Goal: Task Accomplishment & Management: Complete application form

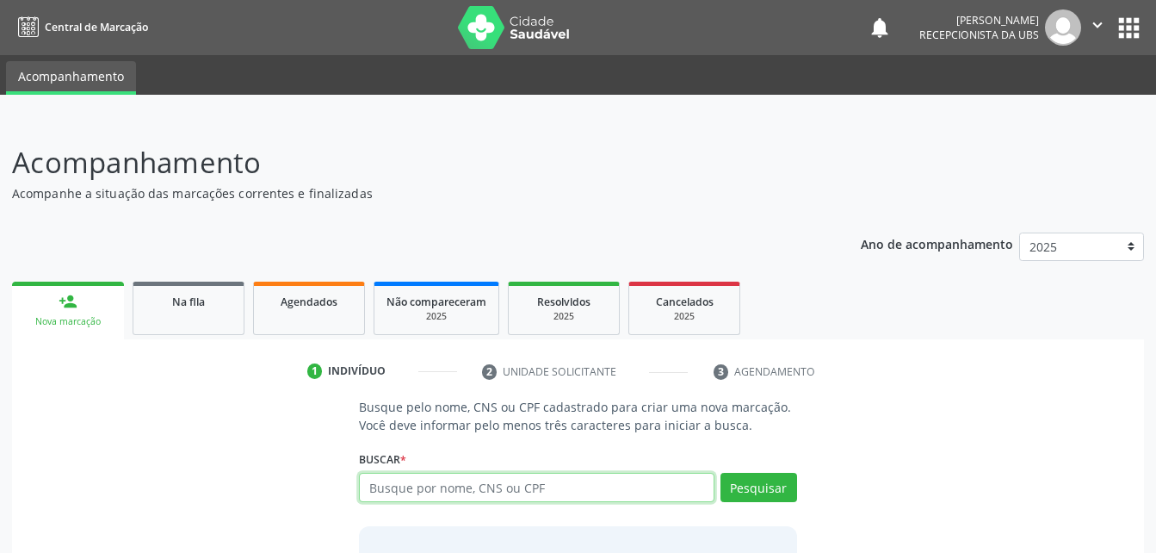
scroll to position [135, 0]
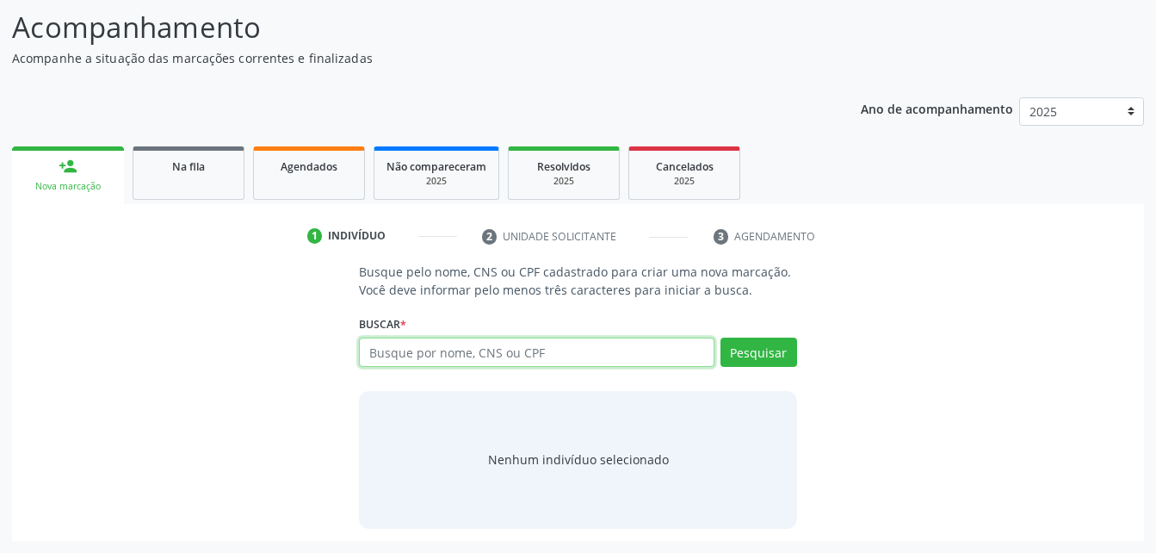
click at [468, 350] on input "text" at bounding box center [536, 352] width 355 height 29
click at [552, 344] on input "text" at bounding box center [536, 352] width 355 height 29
paste input "703403265070900"
type input "703403265070900"
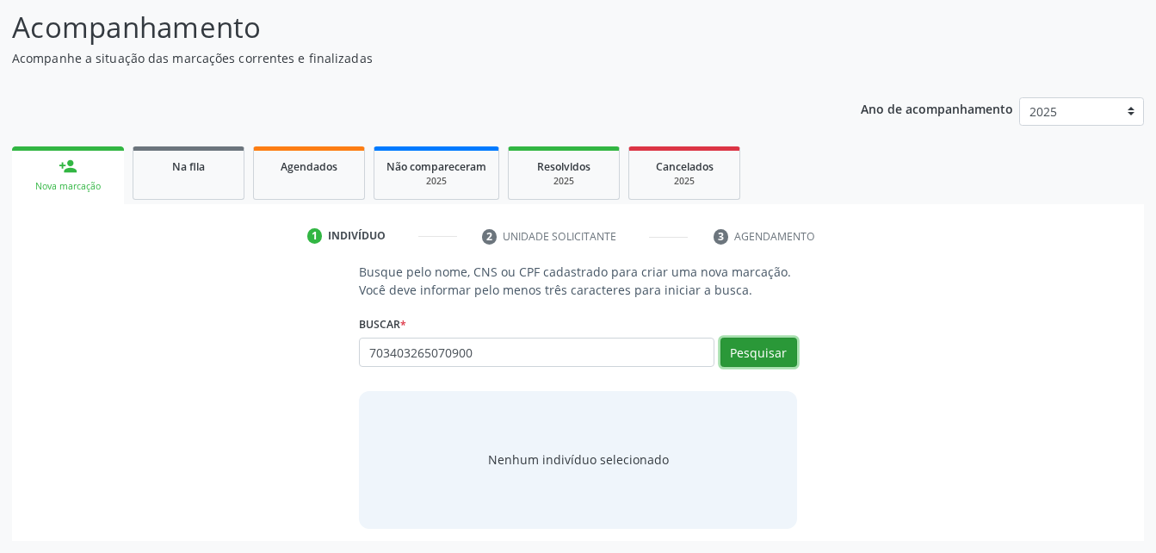
click at [782, 353] on button "Pesquisar" at bounding box center [759, 352] width 77 height 29
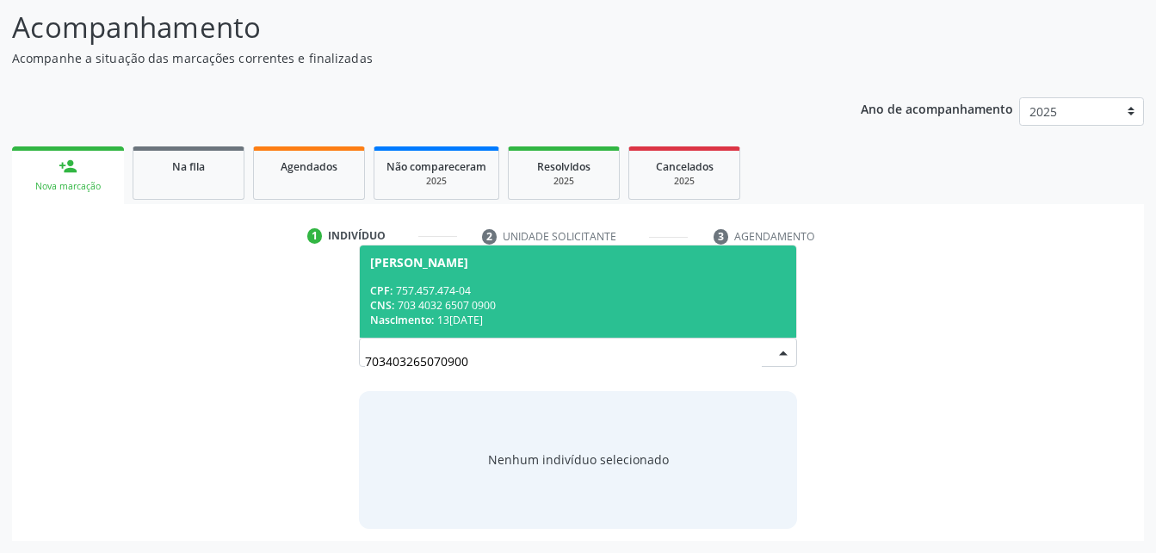
click at [684, 312] on div "CNS: 703 4032 6507 0900" at bounding box center [577, 305] width 415 height 15
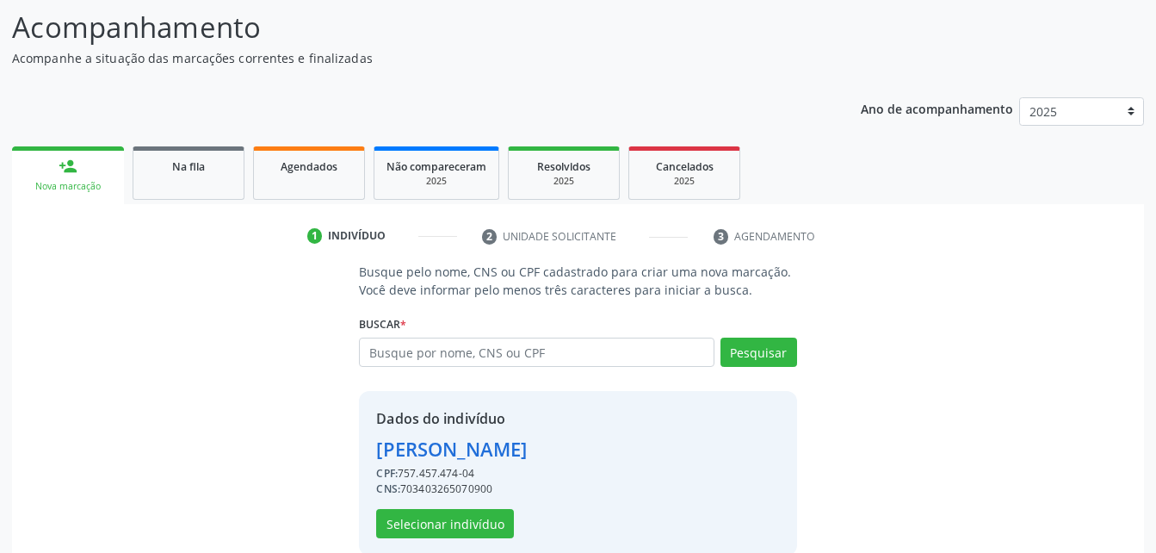
scroll to position [162, 0]
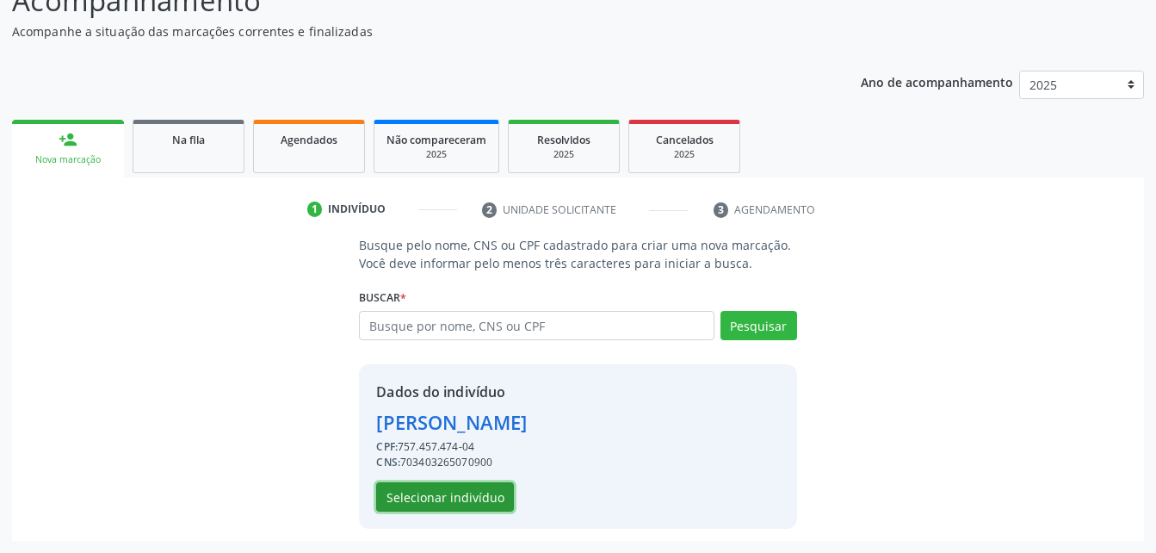
click at [445, 483] on button "Selecionar indivíduo" at bounding box center [445, 496] width 138 height 29
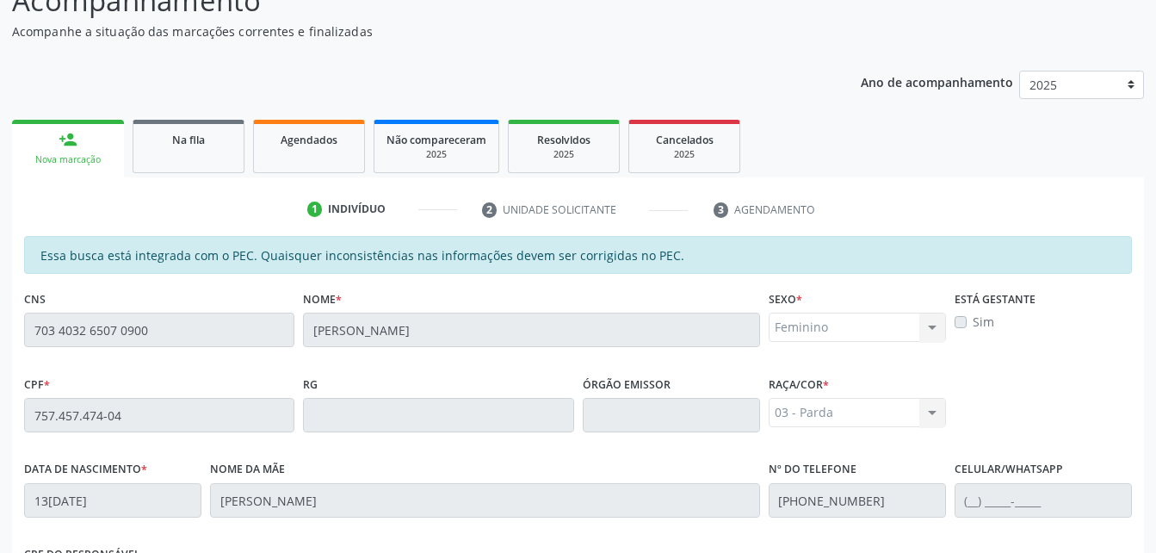
scroll to position [455, 0]
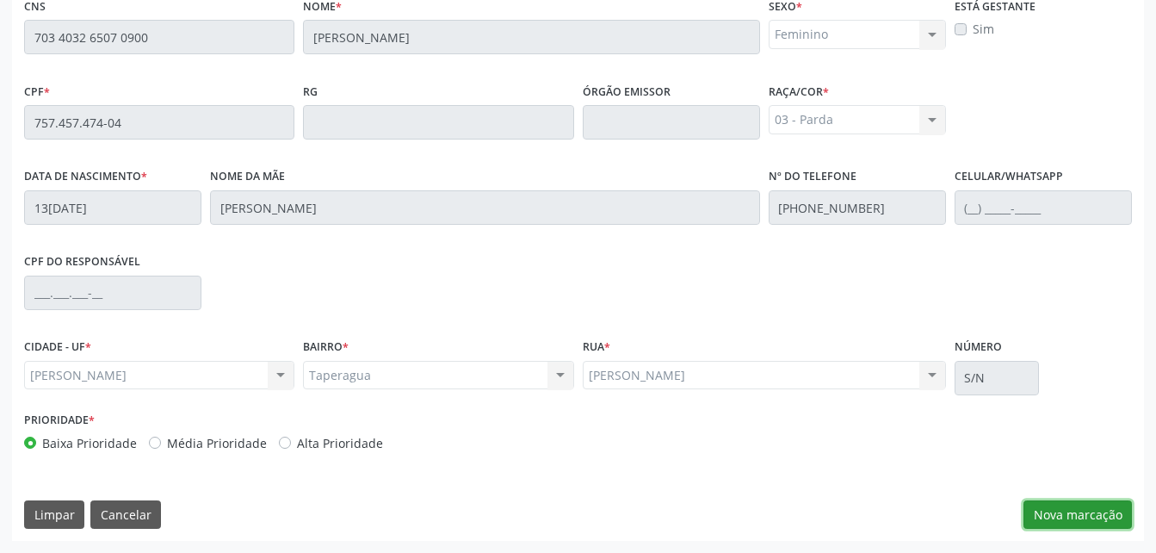
click at [1067, 505] on button "Nova marcação" at bounding box center [1078, 514] width 108 height 29
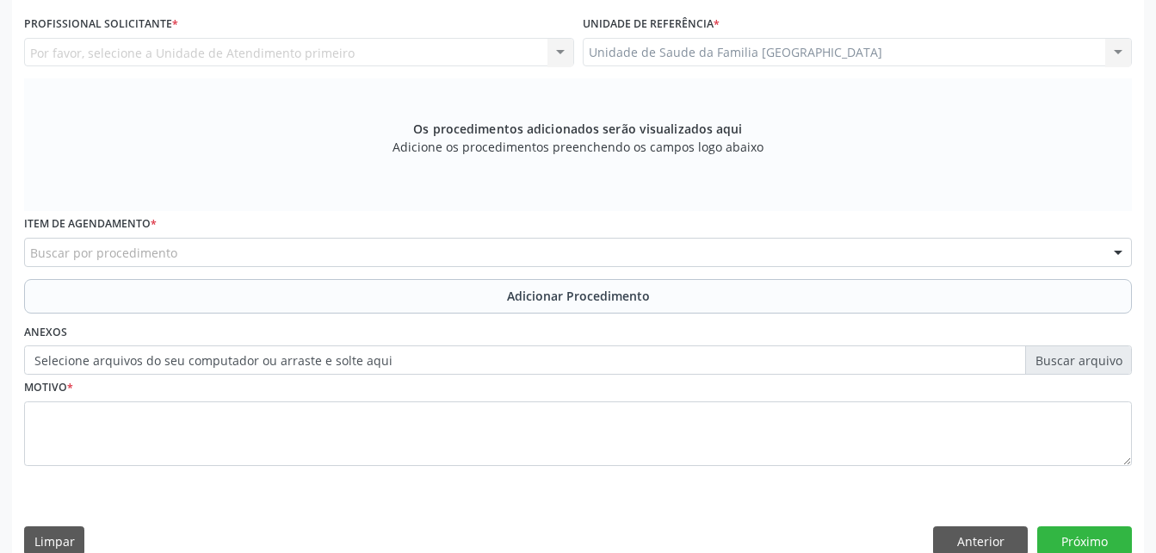
scroll to position [282, 0]
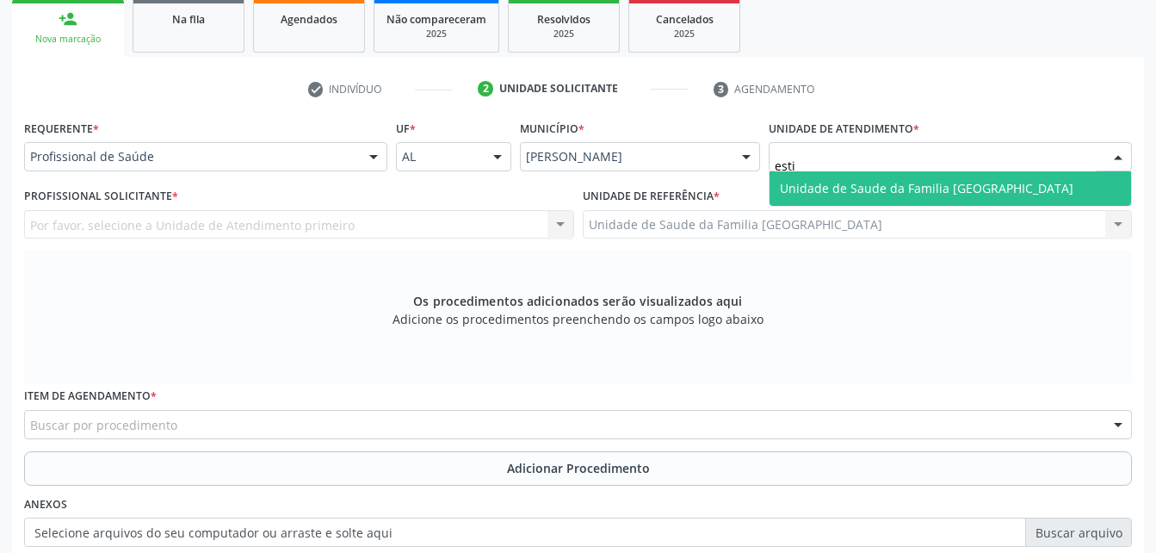
type input "estiv"
click at [826, 189] on span "Unidade de Saude da Familia [GEOGRAPHIC_DATA]" at bounding box center [927, 188] width 294 height 16
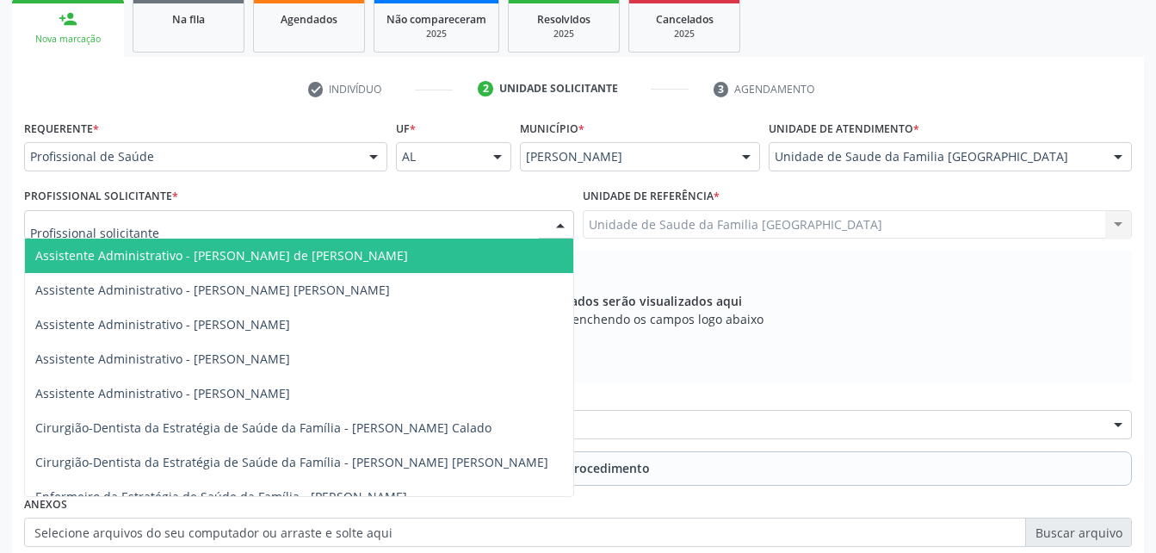
click at [478, 223] on div at bounding box center [299, 224] width 550 height 29
type input "rod"
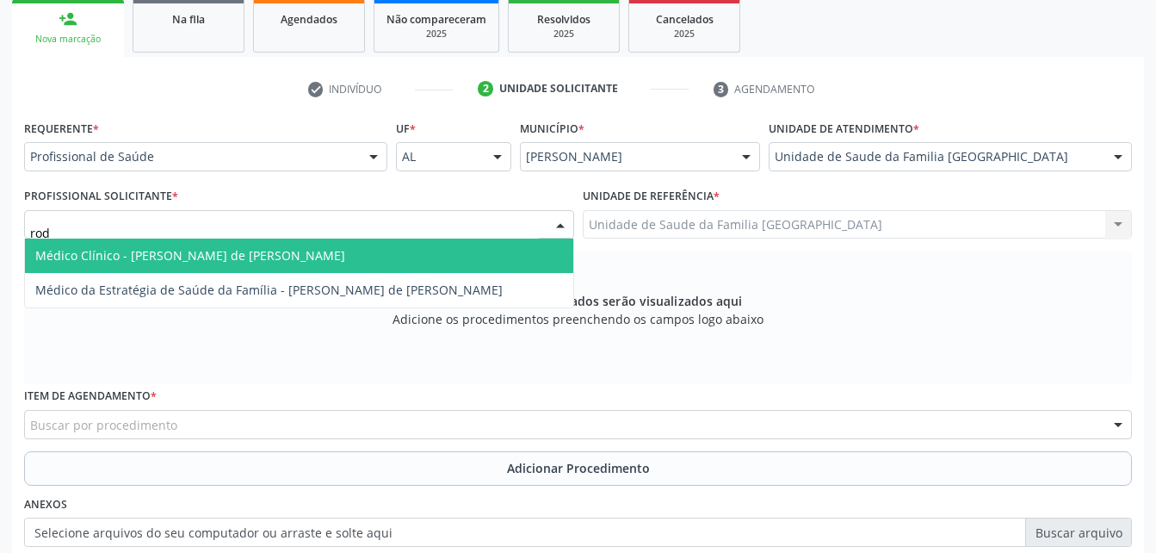
click at [487, 250] on span "Médico Clínico - [PERSON_NAME] de [PERSON_NAME]" at bounding box center [299, 256] width 548 height 34
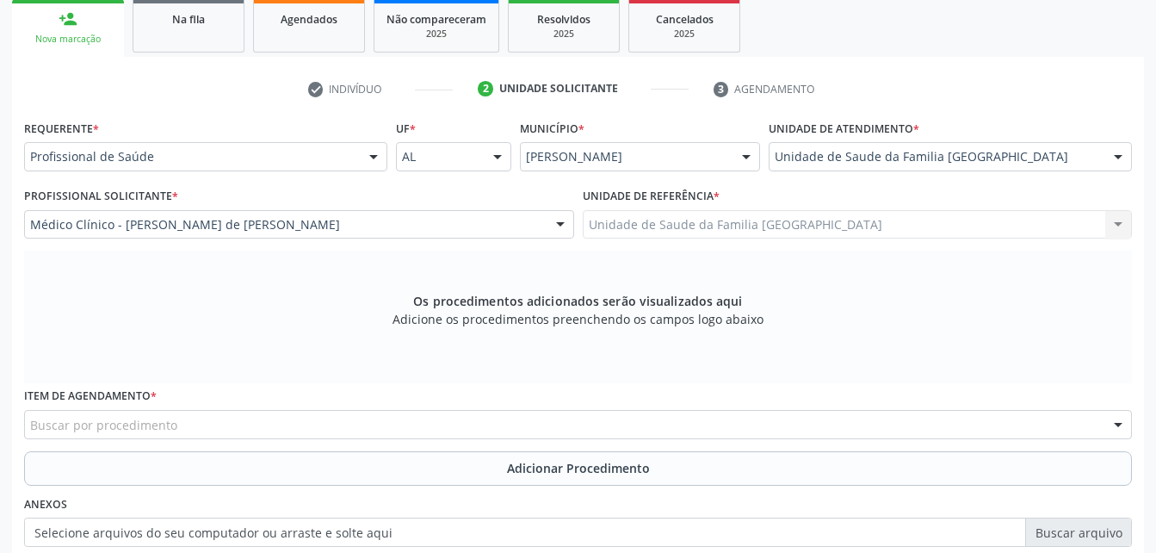
scroll to position [369, 0]
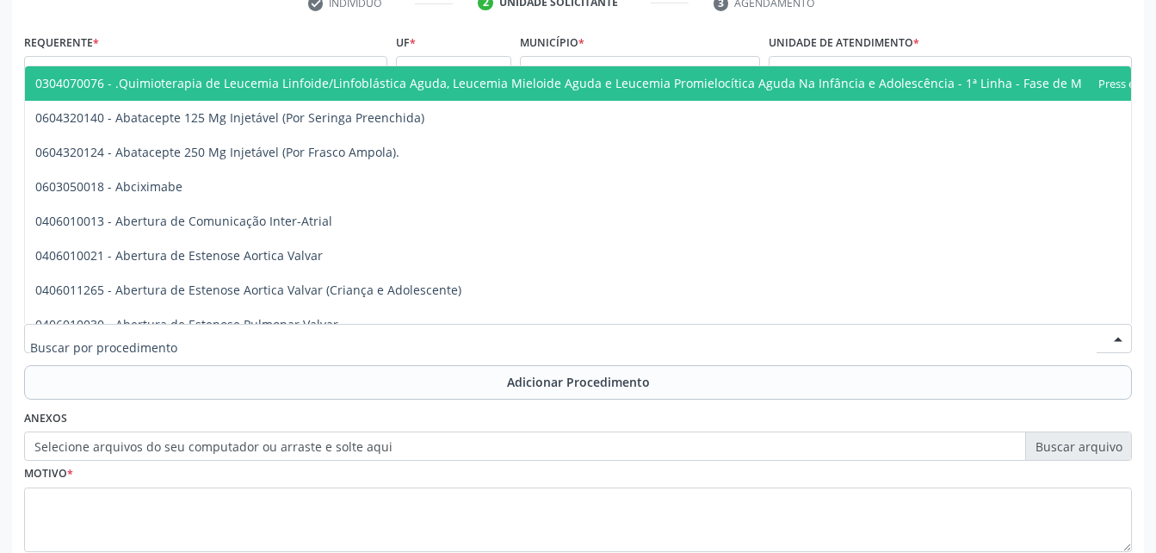
click at [462, 343] on div at bounding box center [578, 338] width 1108 height 29
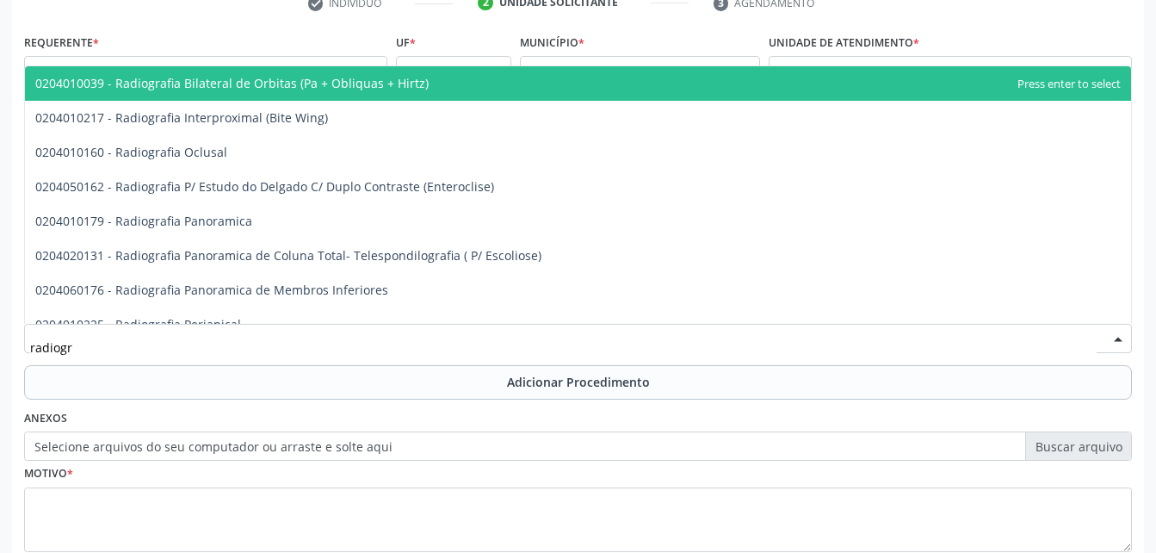
type input "radiogra"
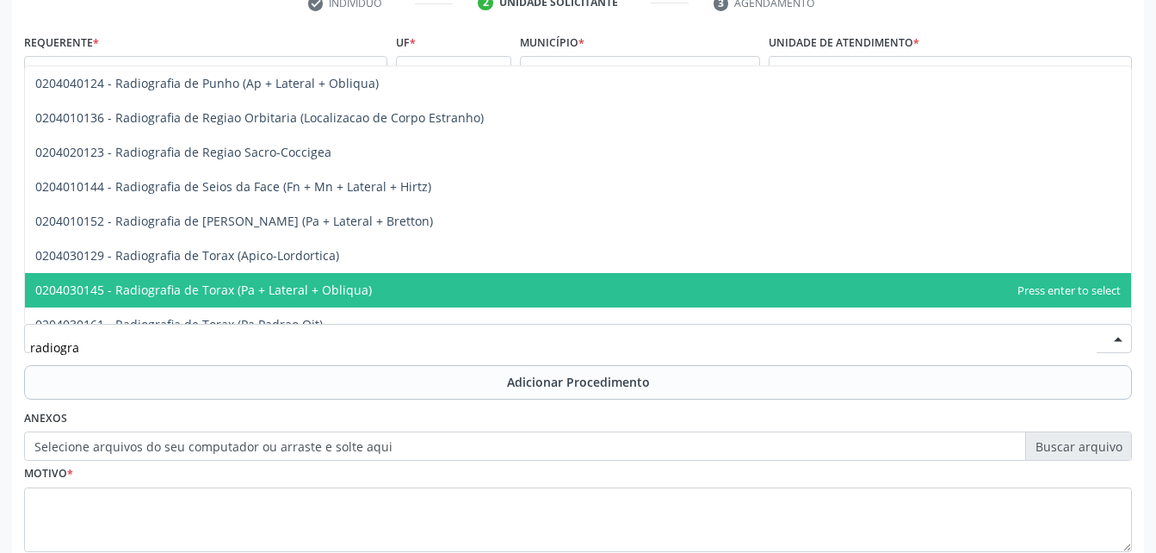
scroll to position [2153, 0]
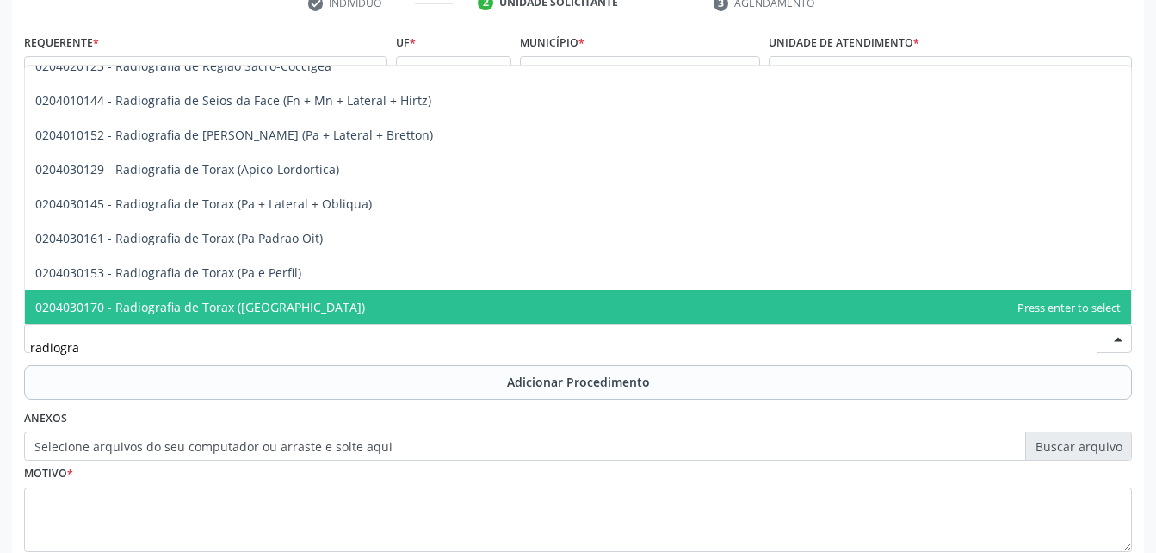
drag, startPoint x: 324, startPoint y: 298, endPoint x: 359, endPoint y: 314, distance: 38.9
click at [324, 299] on span "0204030170 - Radiografia de Torax ([GEOGRAPHIC_DATA])" at bounding box center [578, 307] width 1106 height 34
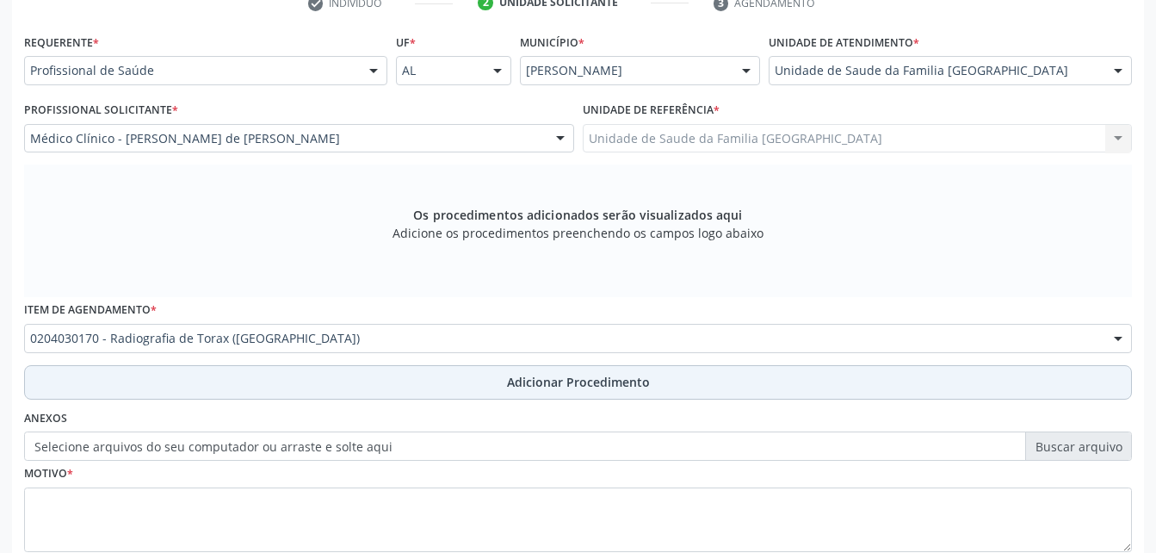
click at [389, 372] on button "Adicionar Procedimento" at bounding box center [578, 382] width 1108 height 34
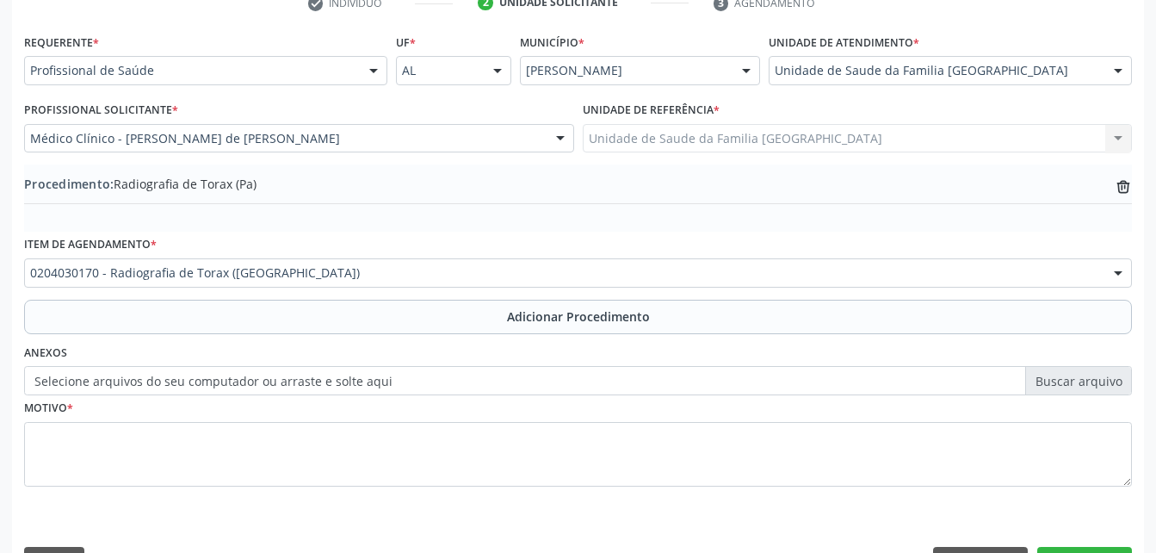
scroll to position [416, 0]
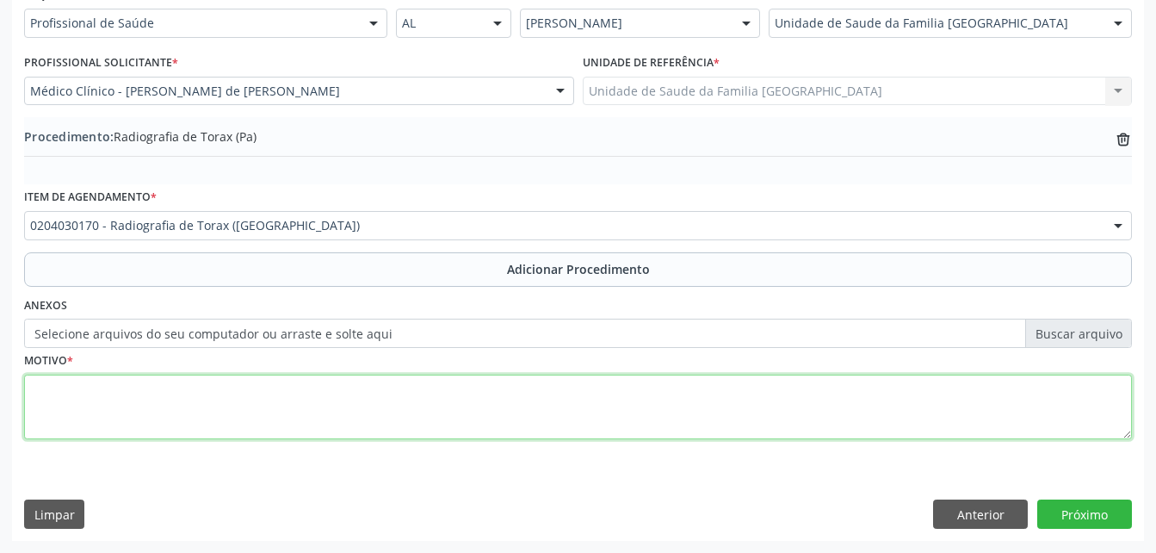
click at [398, 401] on textarea at bounding box center [578, 407] width 1108 height 65
type textarea "sem entender a justf"
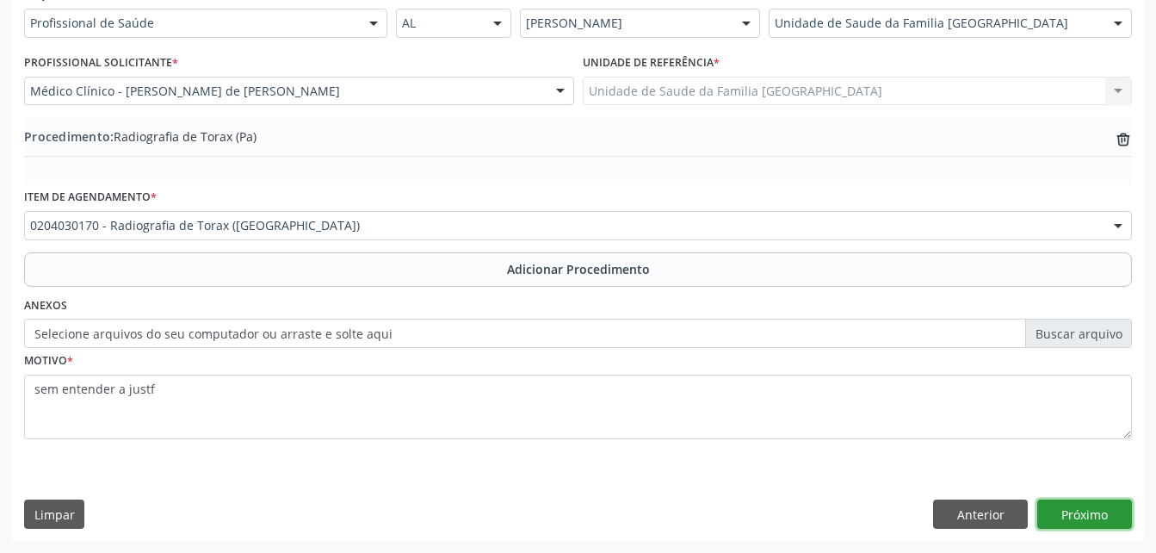
click at [1081, 510] on button "Próximo" at bounding box center [1085, 513] width 95 height 29
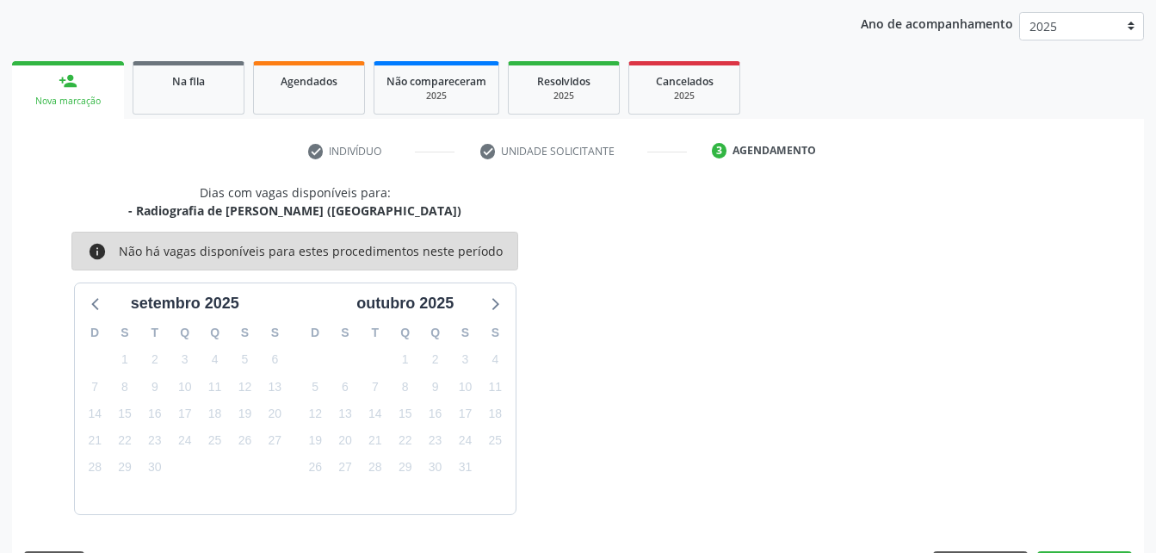
scroll to position [271, 0]
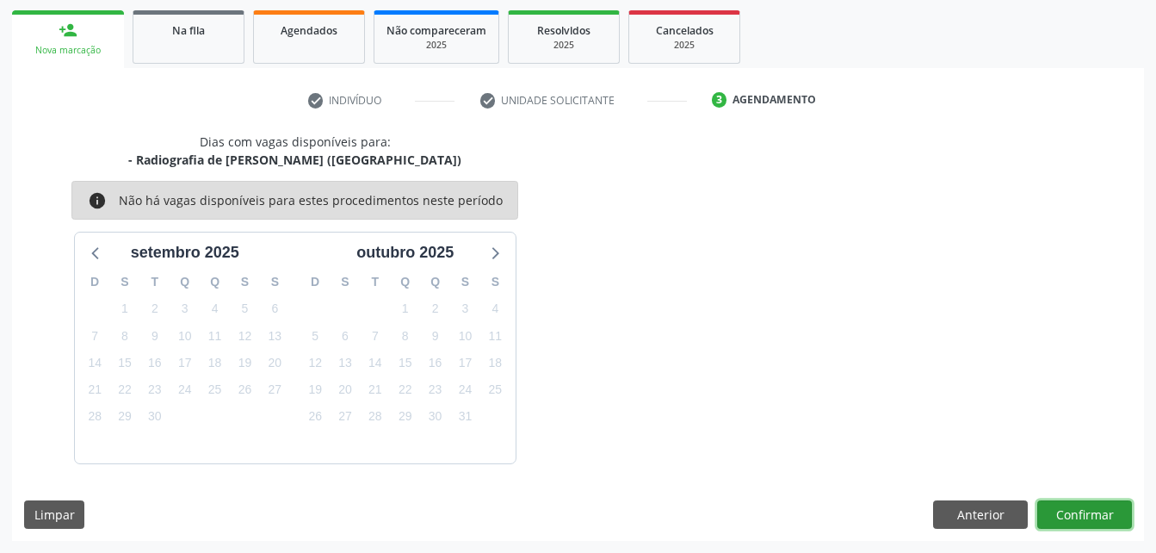
click at [1081, 510] on button "Confirmar" at bounding box center [1085, 514] width 95 height 29
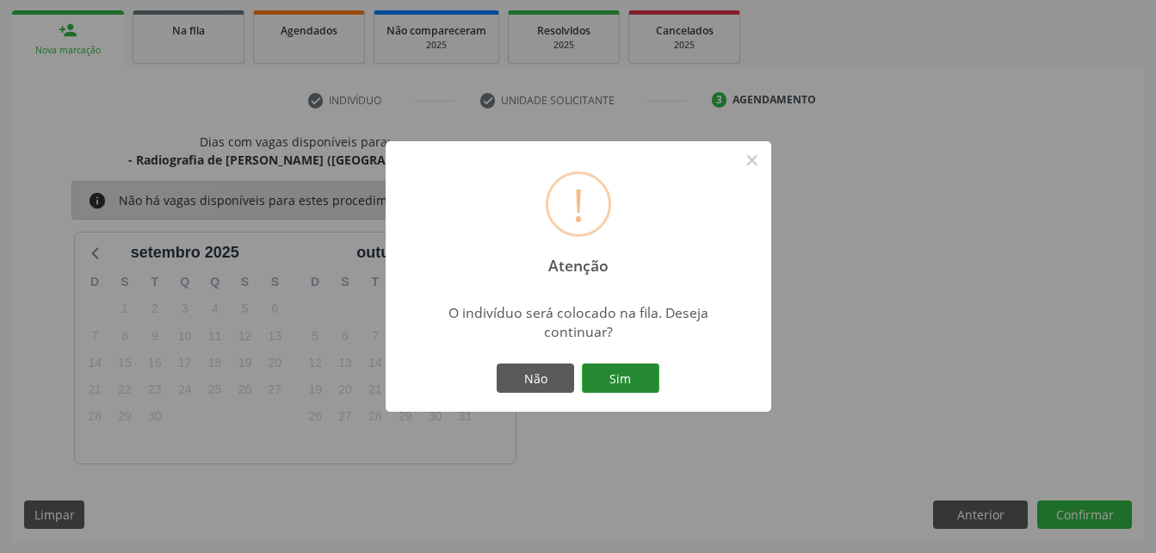
click at [623, 365] on button "Sim" at bounding box center [620, 377] width 77 height 29
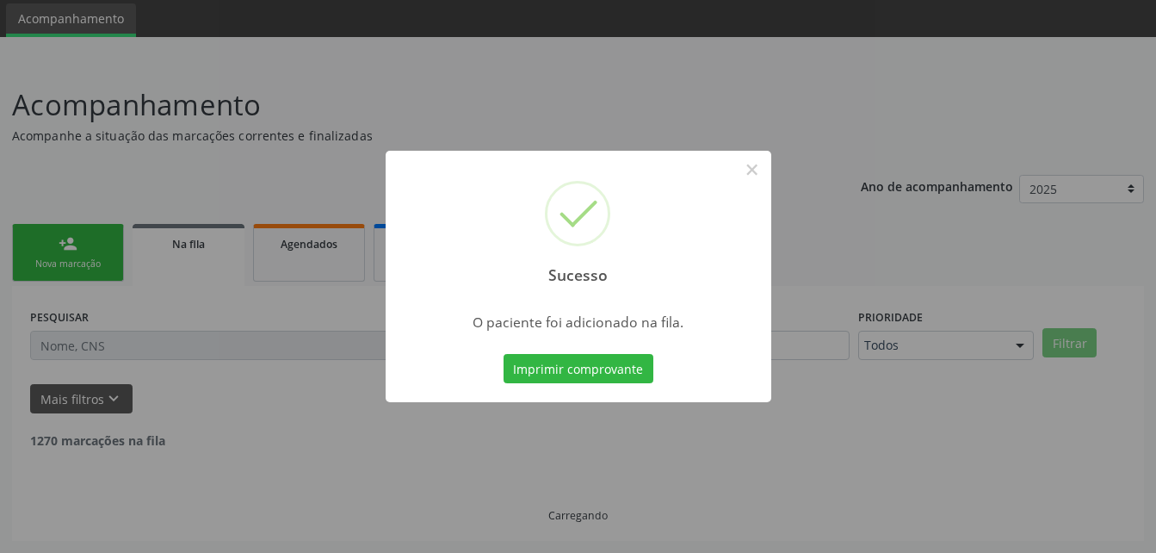
scroll to position [40, 0]
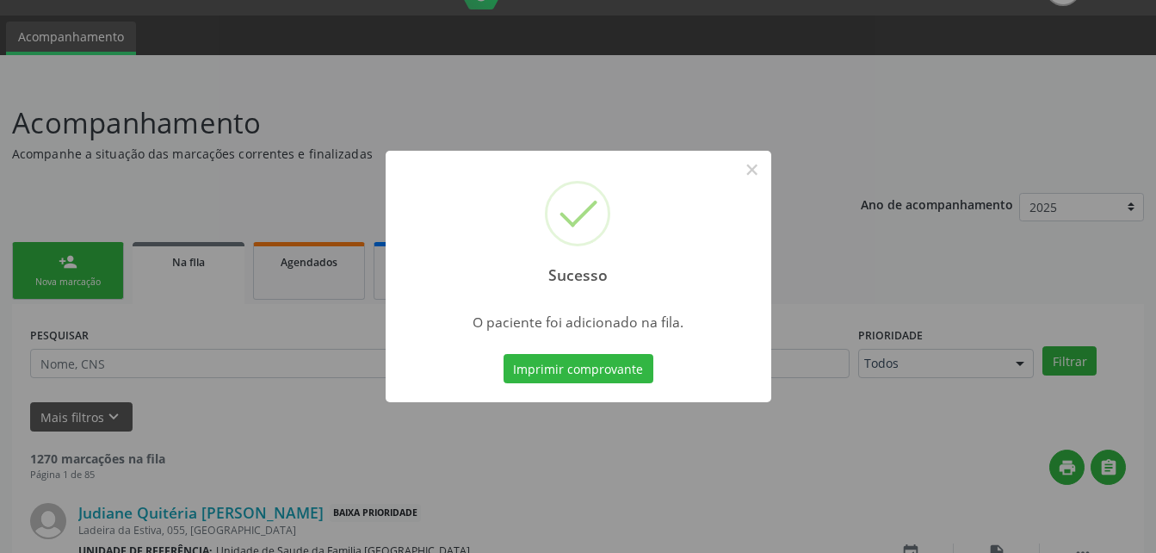
click at [103, 266] on div "Sucesso × O paciente foi adicionado na fila. Imprimir comprovante Cancel" at bounding box center [578, 276] width 1156 height 553
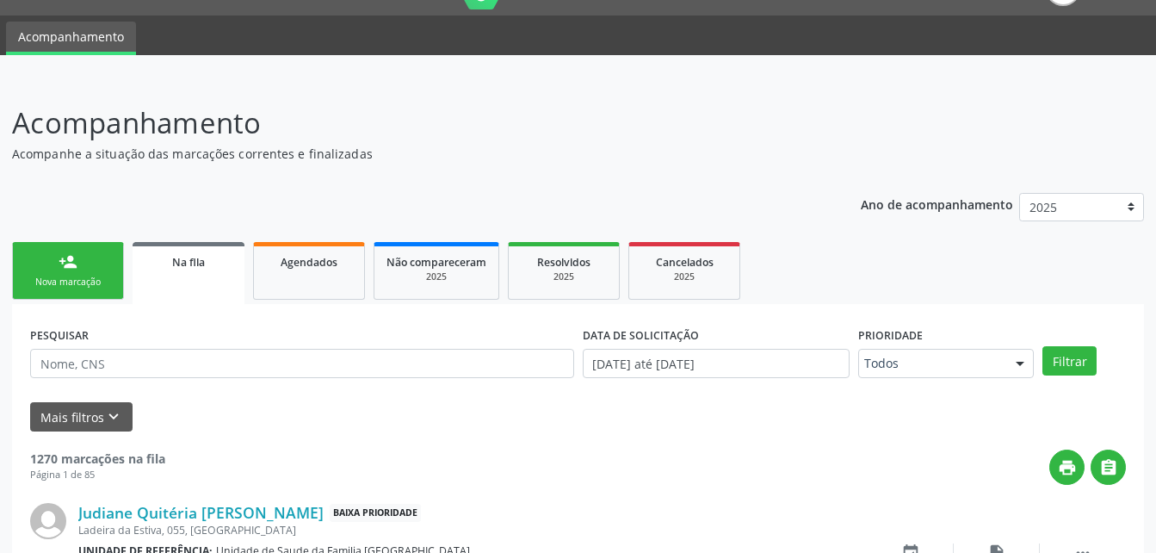
click at [103, 266] on link "person_add Nova marcação" at bounding box center [68, 271] width 112 height 58
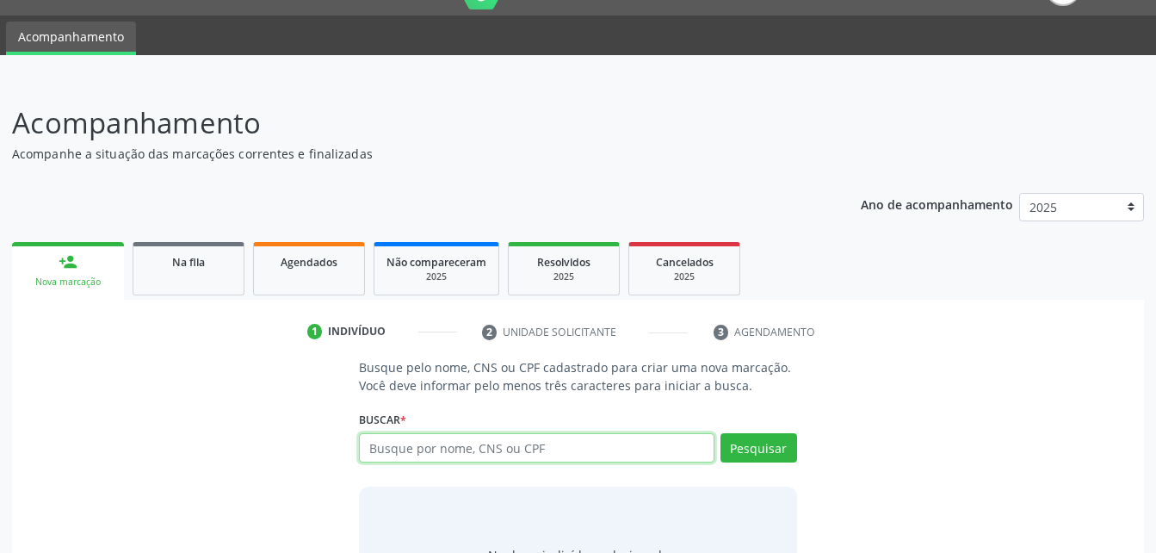
paste input "703403265070900"
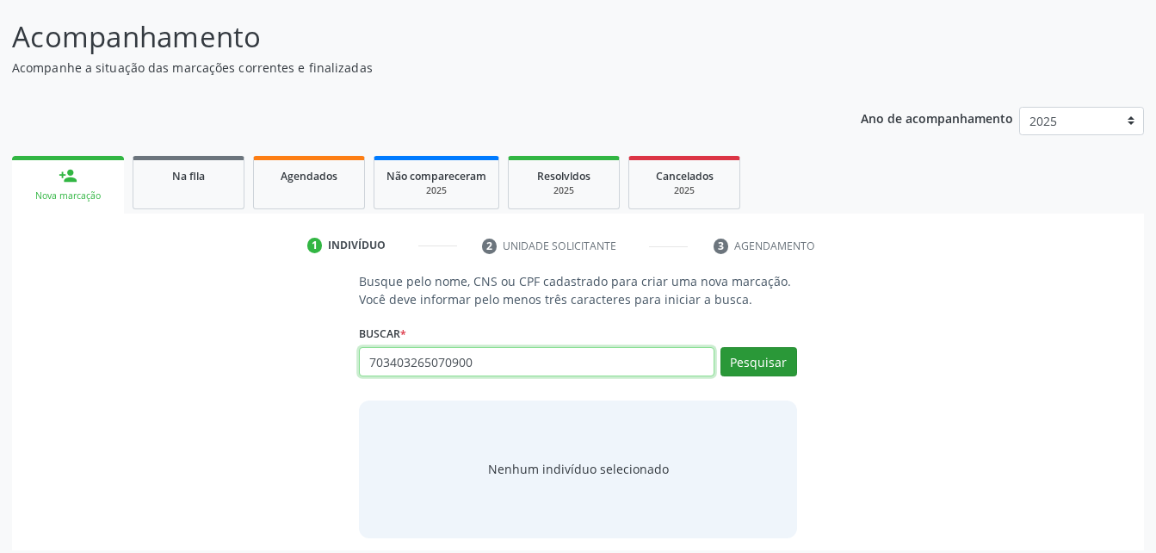
type input "703403265070900"
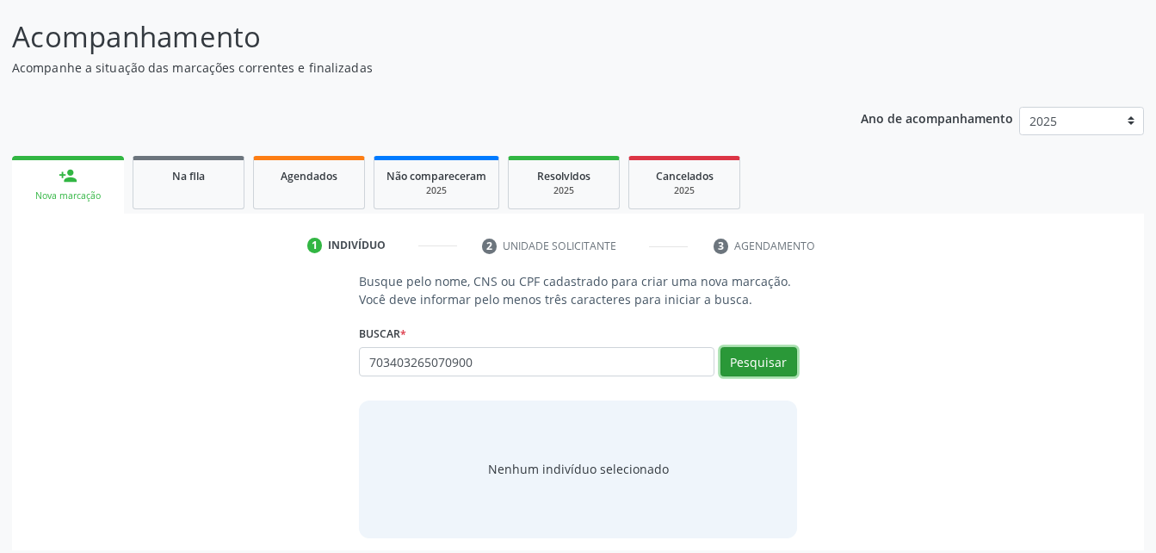
click at [777, 350] on button "Pesquisar" at bounding box center [759, 361] width 77 height 29
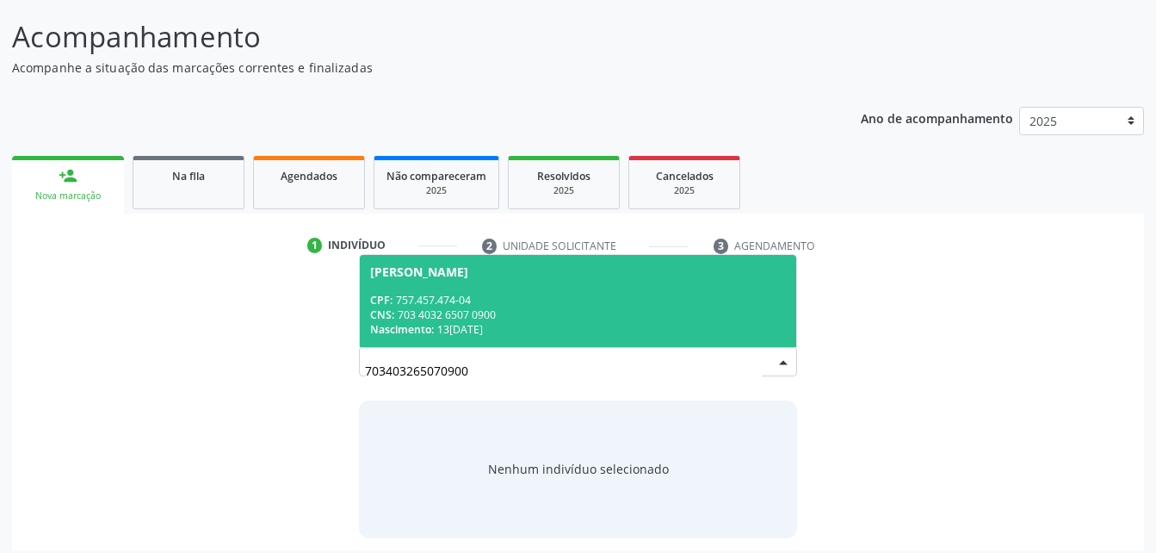
click at [611, 304] on div "CPF: 757.457.474-04" at bounding box center [577, 300] width 415 height 15
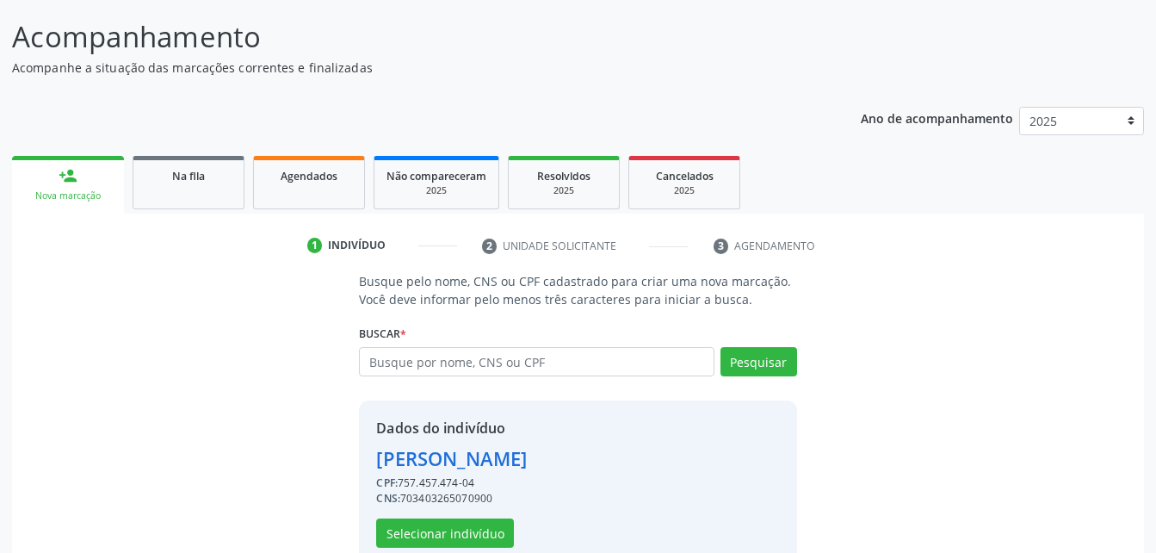
scroll to position [162, 0]
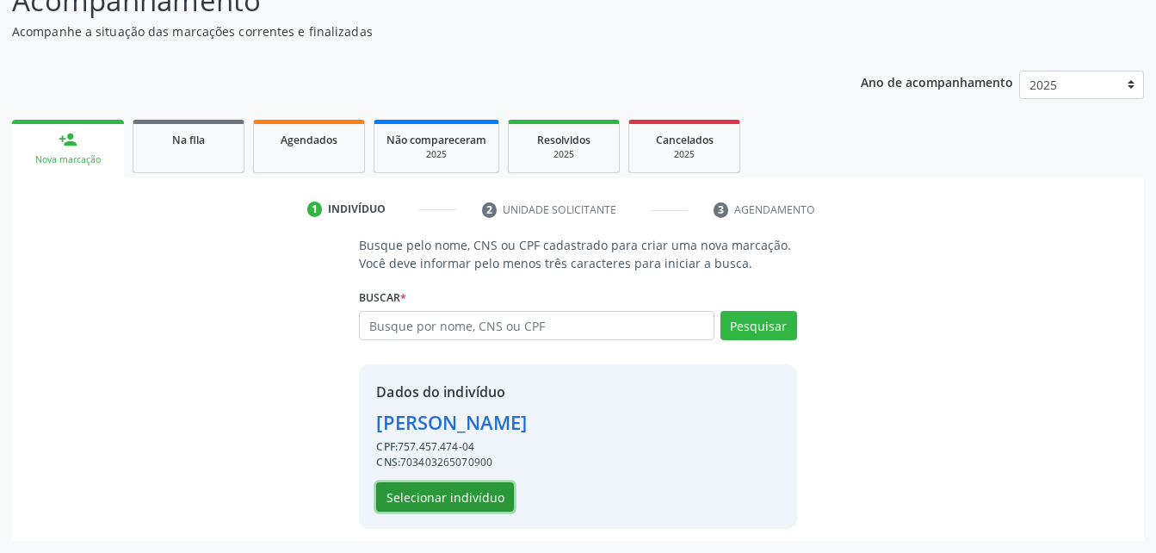
click at [434, 500] on button "Selecionar indivíduo" at bounding box center [445, 496] width 138 height 29
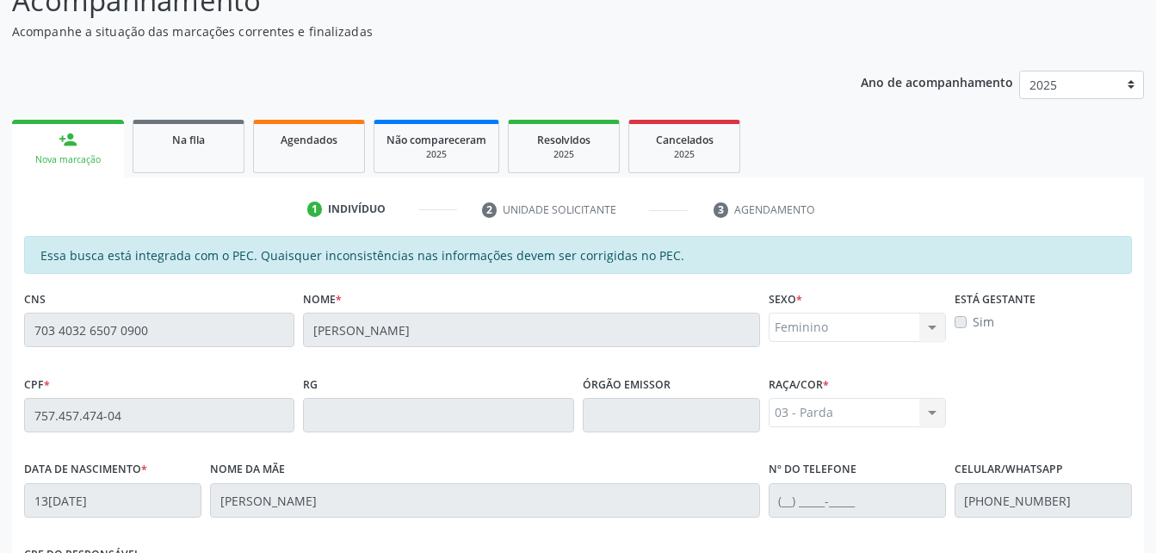
scroll to position [455, 0]
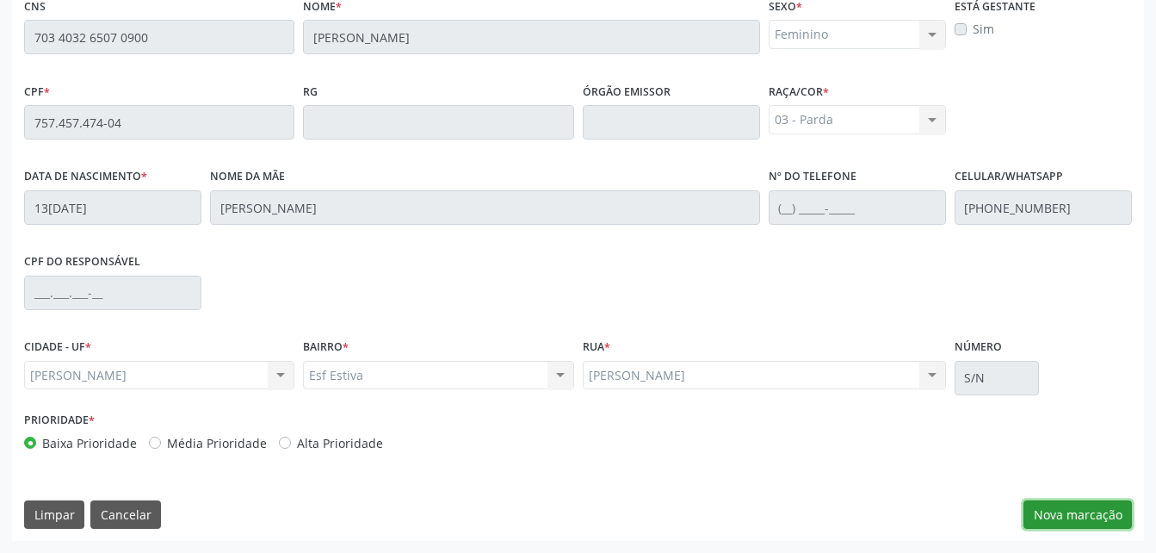
click at [1081, 515] on button "Nova marcação" at bounding box center [1078, 514] width 108 height 29
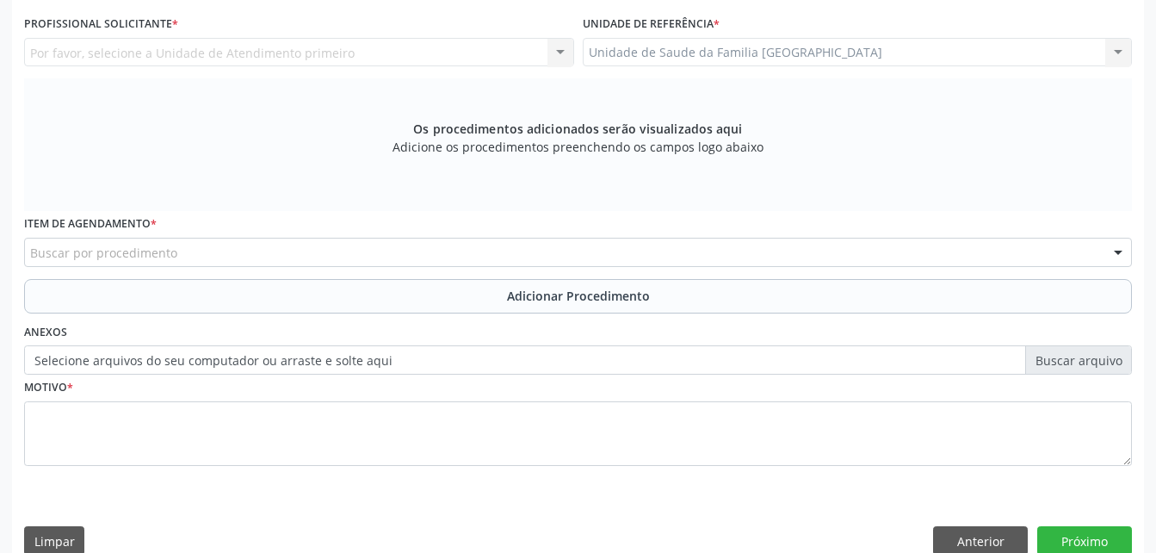
scroll to position [282, 0]
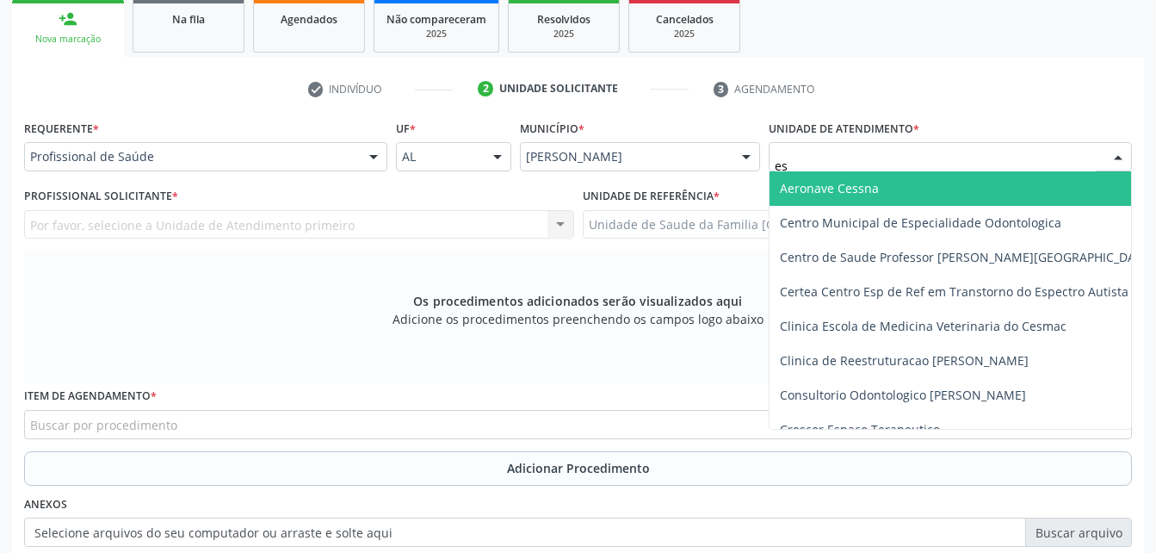
type input "est"
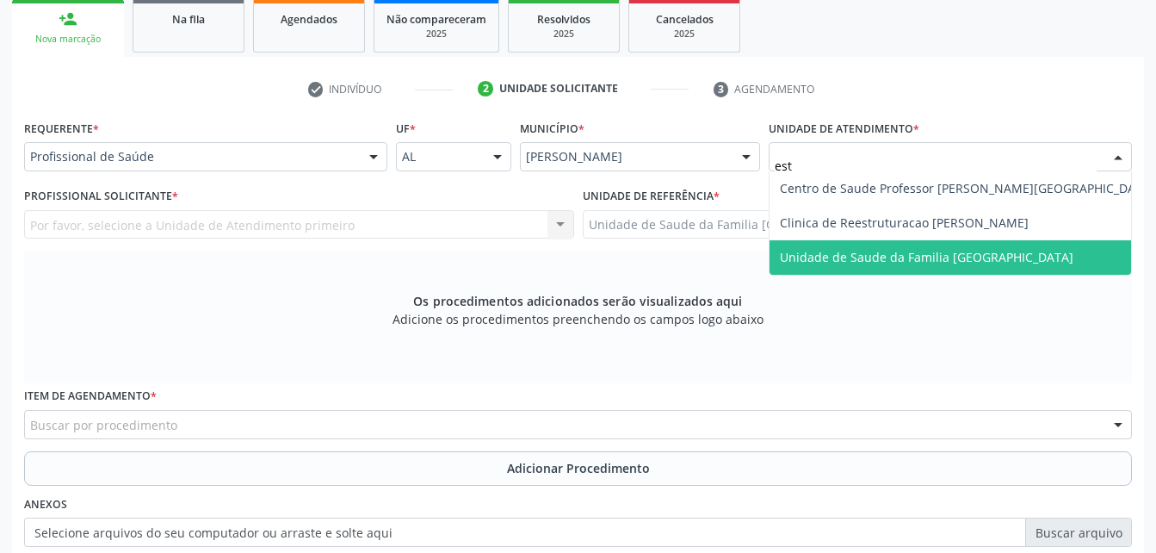
drag, startPoint x: 920, startPoint y: 260, endPoint x: 792, endPoint y: 233, distance: 130.2
click at [918, 260] on span "Unidade de Saude da Familia [GEOGRAPHIC_DATA]" at bounding box center [927, 257] width 294 height 16
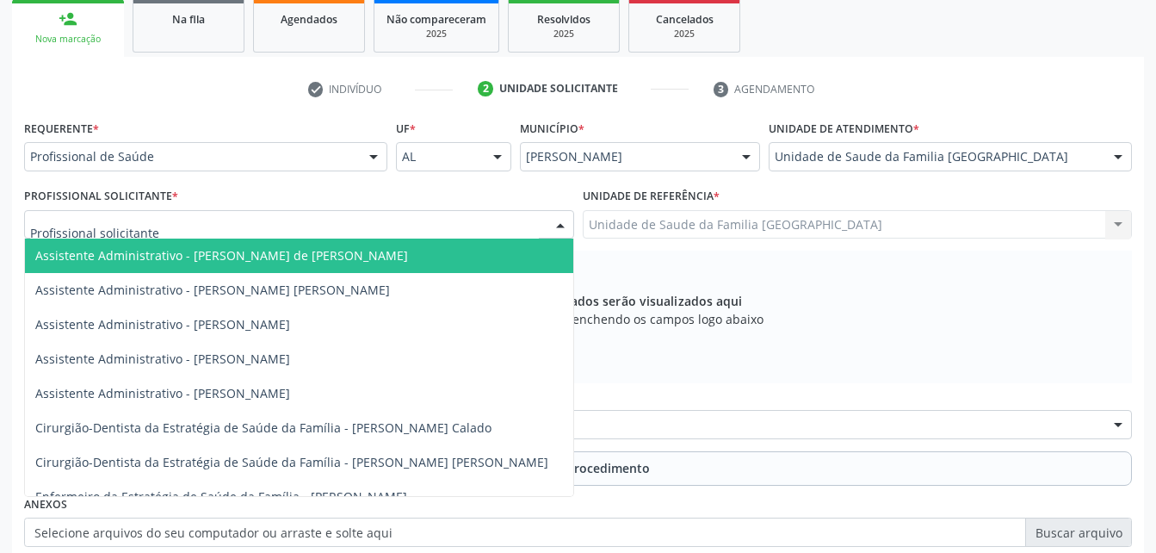
click at [509, 216] on div at bounding box center [299, 224] width 550 height 29
type input "rod"
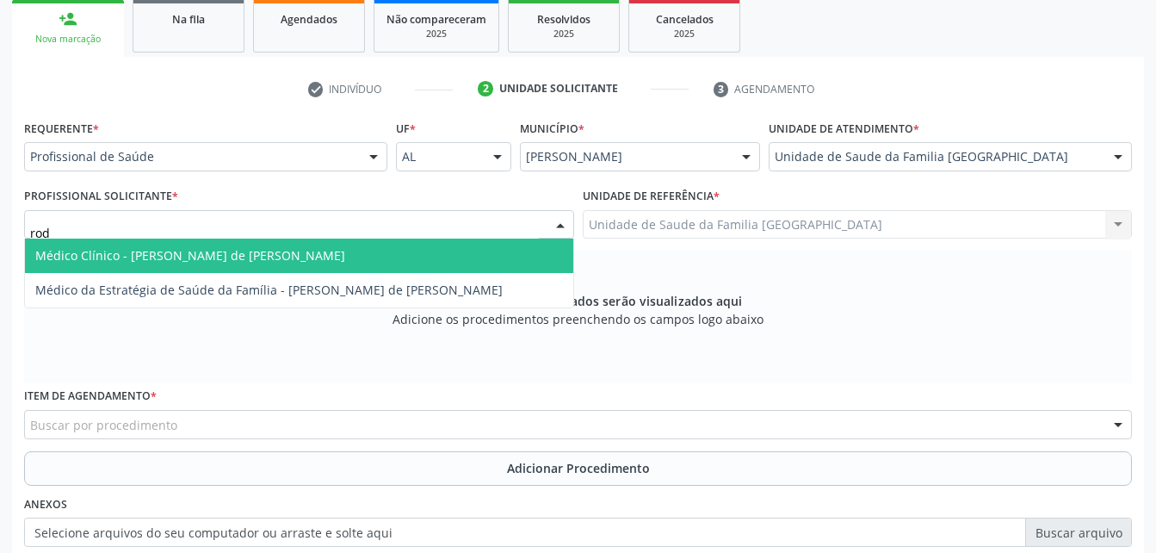
click at [505, 253] on span "Médico Clínico - [PERSON_NAME] de [PERSON_NAME]" at bounding box center [299, 256] width 548 height 34
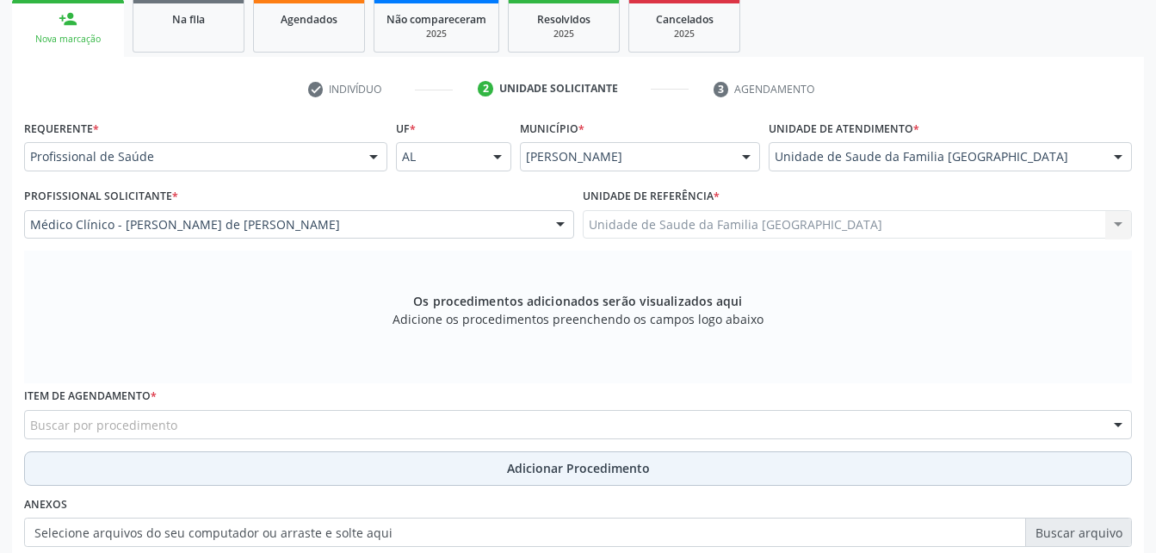
scroll to position [455, 0]
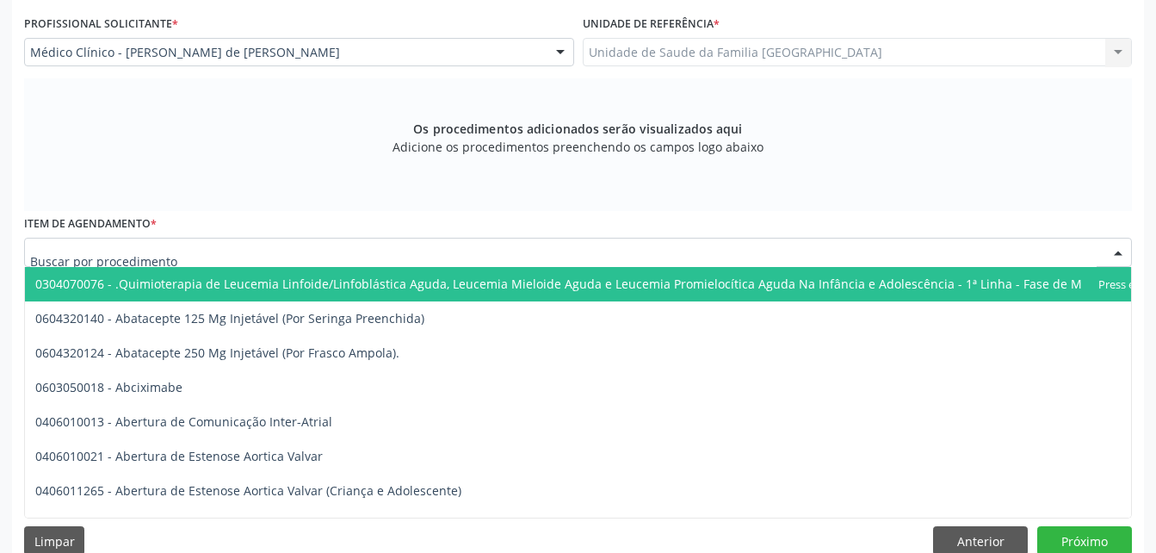
click at [467, 261] on div at bounding box center [578, 252] width 1108 height 29
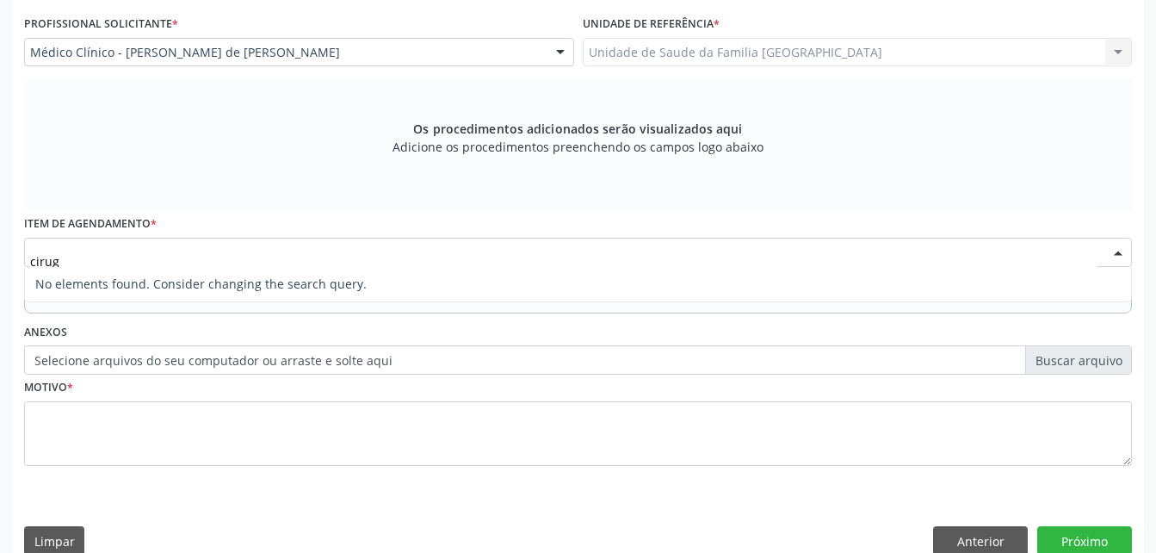
type input "ciru"
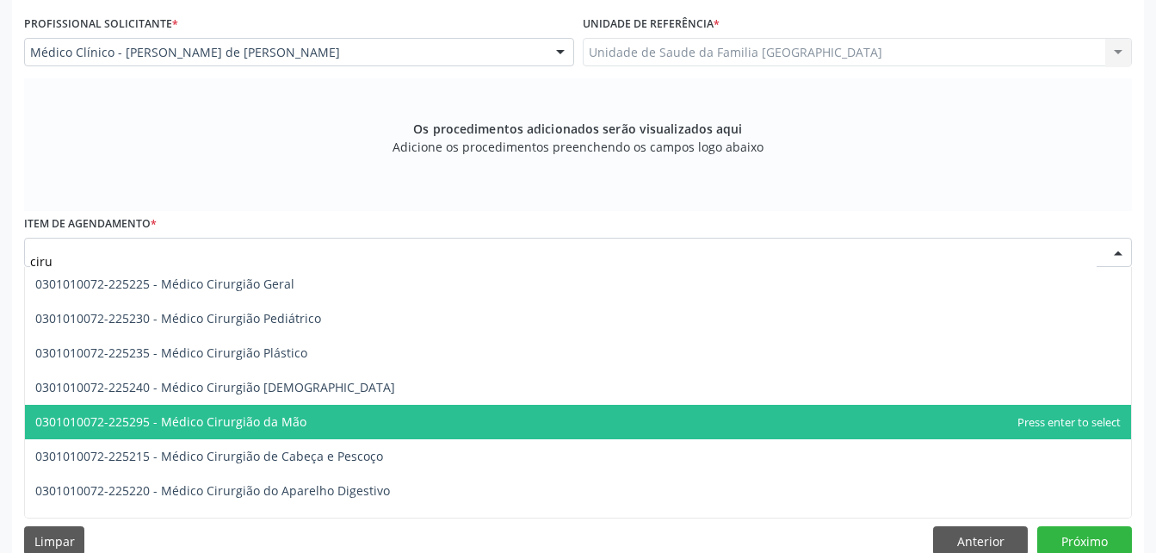
scroll to position [3530, 0]
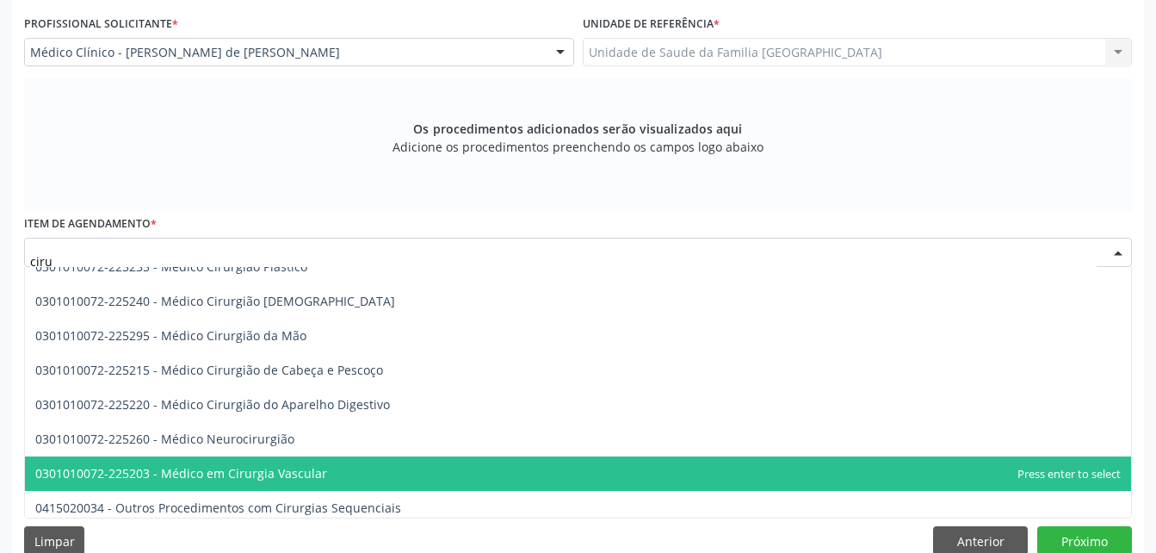
click at [415, 461] on span "0301010072-225203 - Médico em Cirurgia Vascular" at bounding box center [578, 473] width 1106 height 34
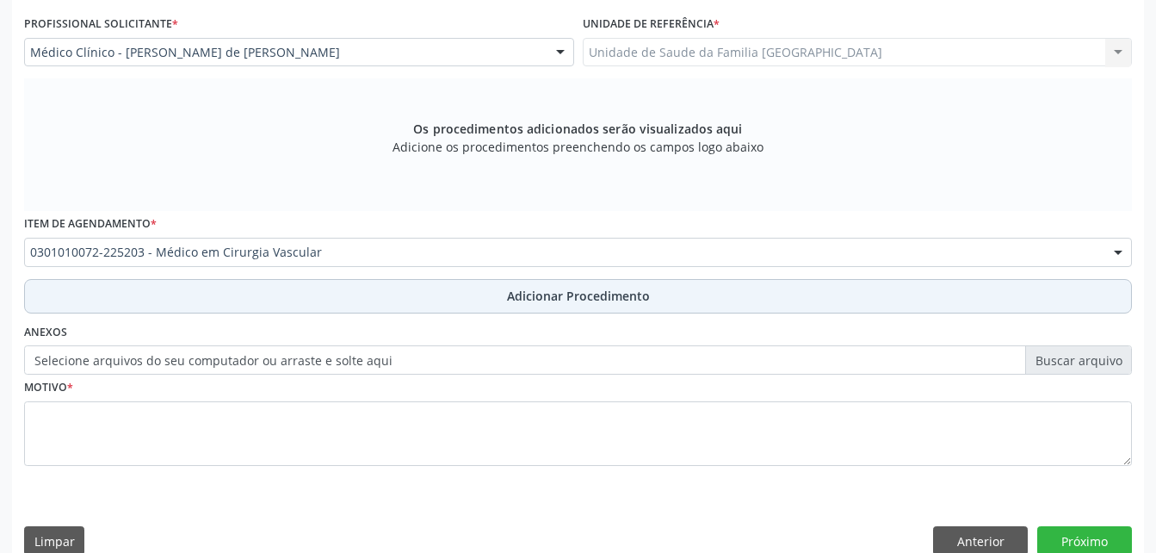
click at [390, 300] on button "Adicionar Procedimento" at bounding box center [578, 296] width 1108 height 34
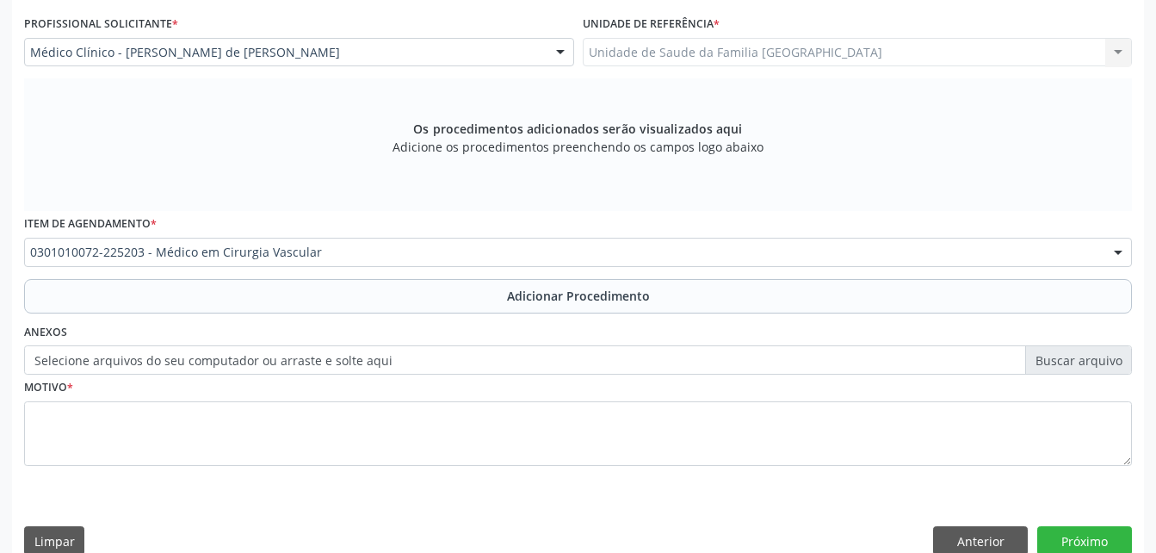
scroll to position [416, 0]
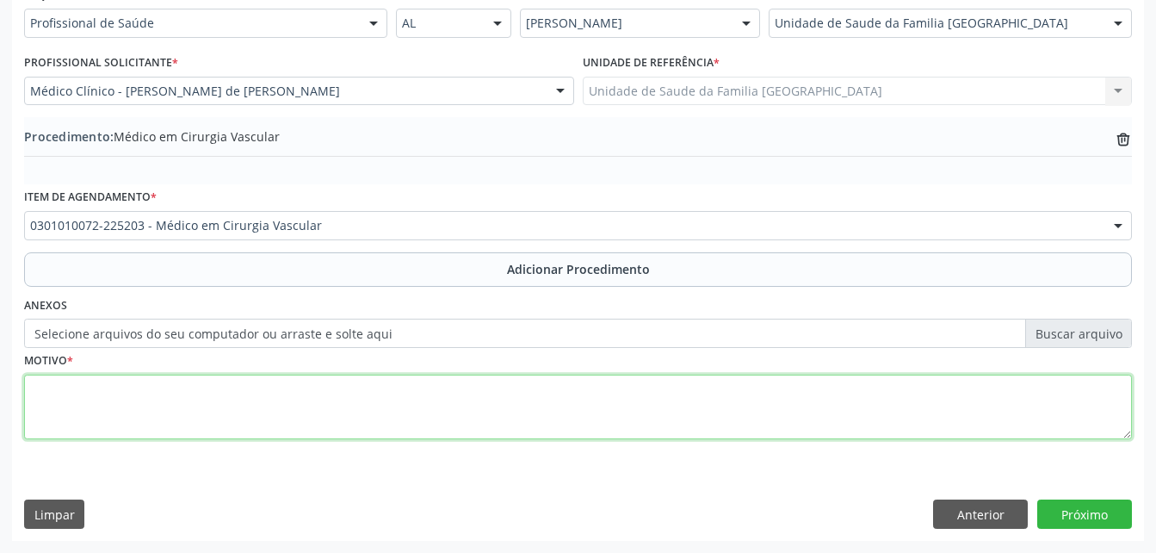
click at [430, 436] on textarea at bounding box center [578, 407] width 1108 height 65
click at [81, 390] on textarea "insuficiencia venosa cronica" at bounding box center [578, 407] width 1108 height 65
click at [169, 394] on textarea "insuficiência venosa cronica" at bounding box center [578, 407] width 1108 height 65
type textarea "insuficiência venosa crônica"
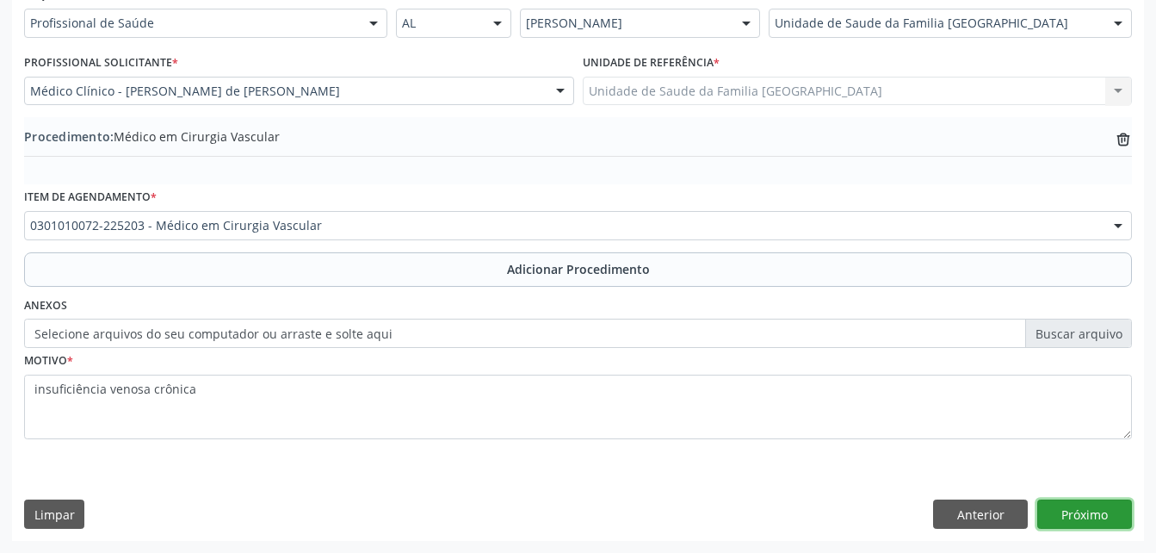
click at [1065, 516] on button "Próximo" at bounding box center [1085, 513] width 95 height 29
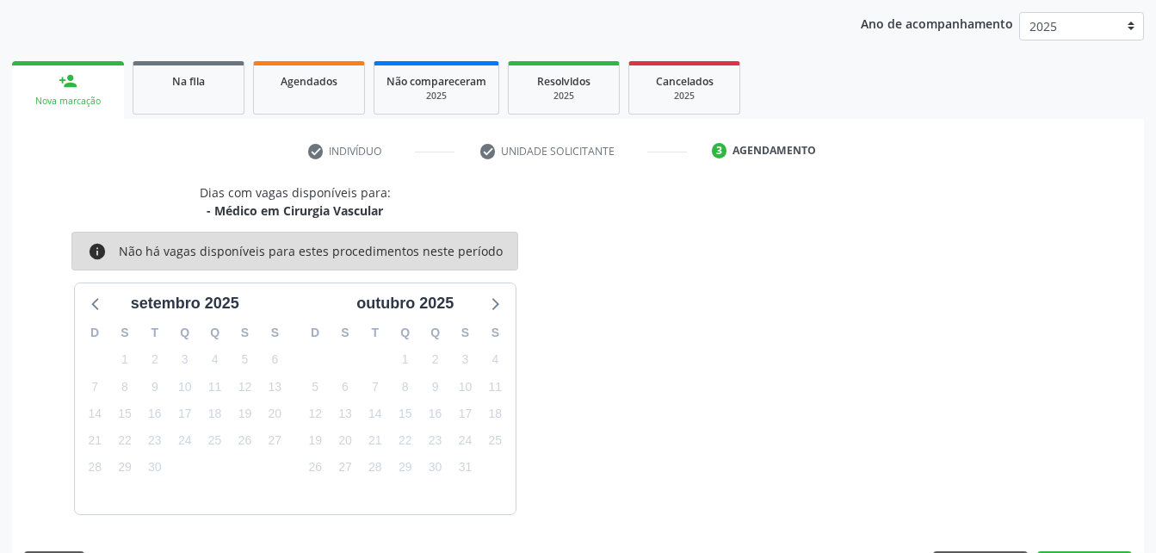
scroll to position [271, 0]
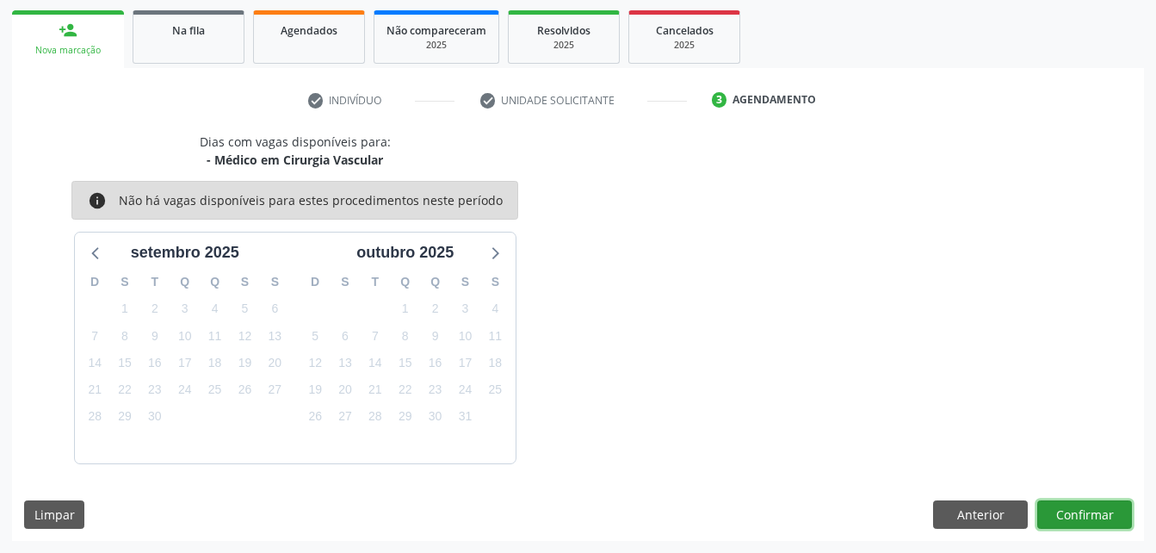
click at [1065, 516] on button "Confirmar" at bounding box center [1085, 514] width 95 height 29
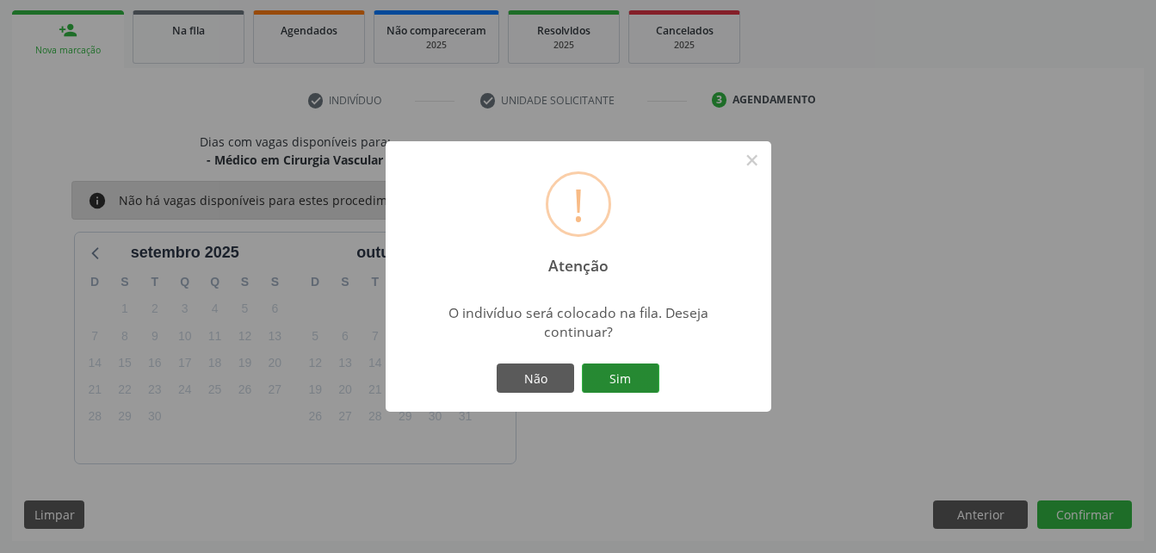
click at [641, 375] on button "Sim" at bounding box center [620, 377] width 77 height 29
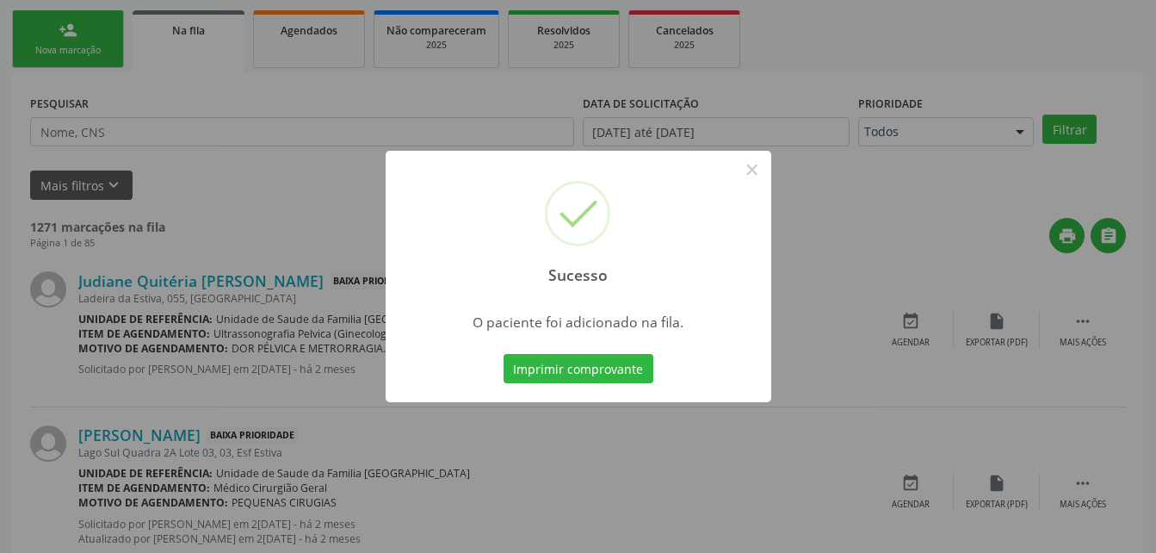
scroll to position [40, 0]
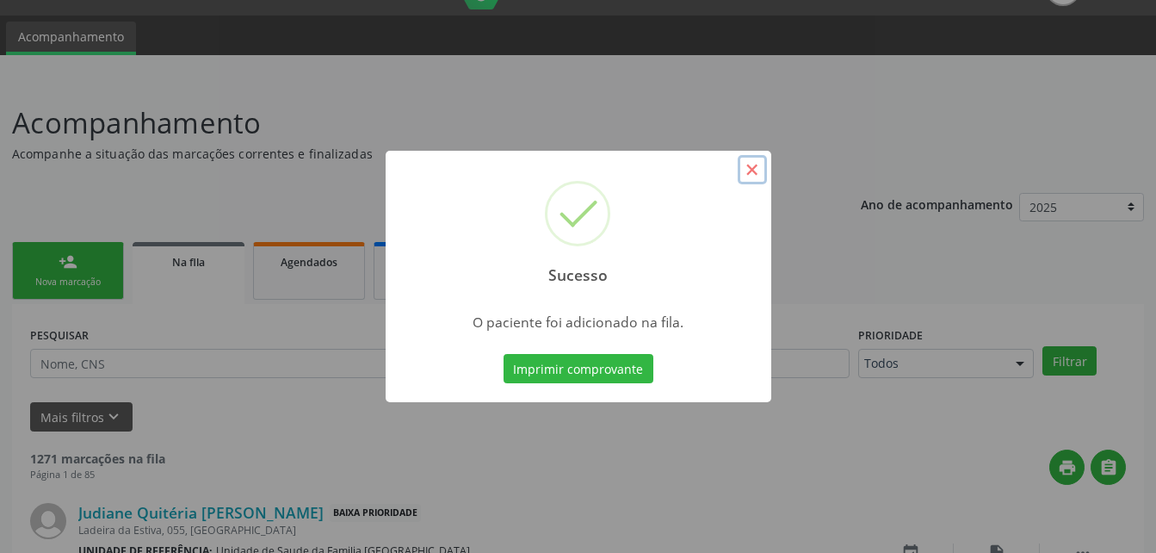
click at [756, 172] on button "×" at bounding box center [752, 169] width 29 height 29
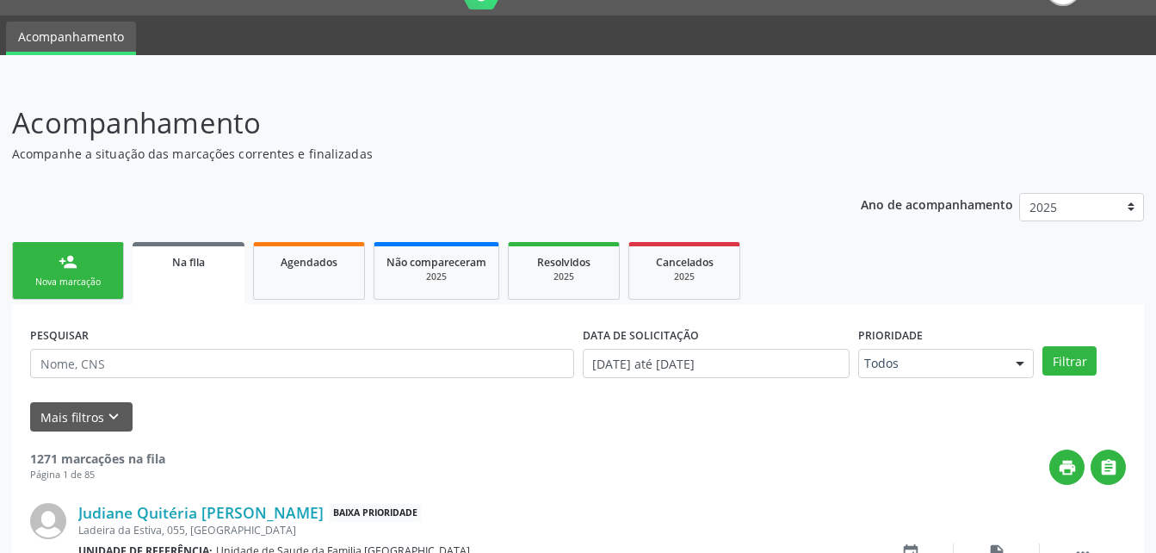
drag, startPoint x: 71, startPoint y: 259, endPoint x: 529, endPoint y: 16, distance: 517.7
click at [71, 259] on div "person_add" at bounding box center [68, 261] width 19 height 19
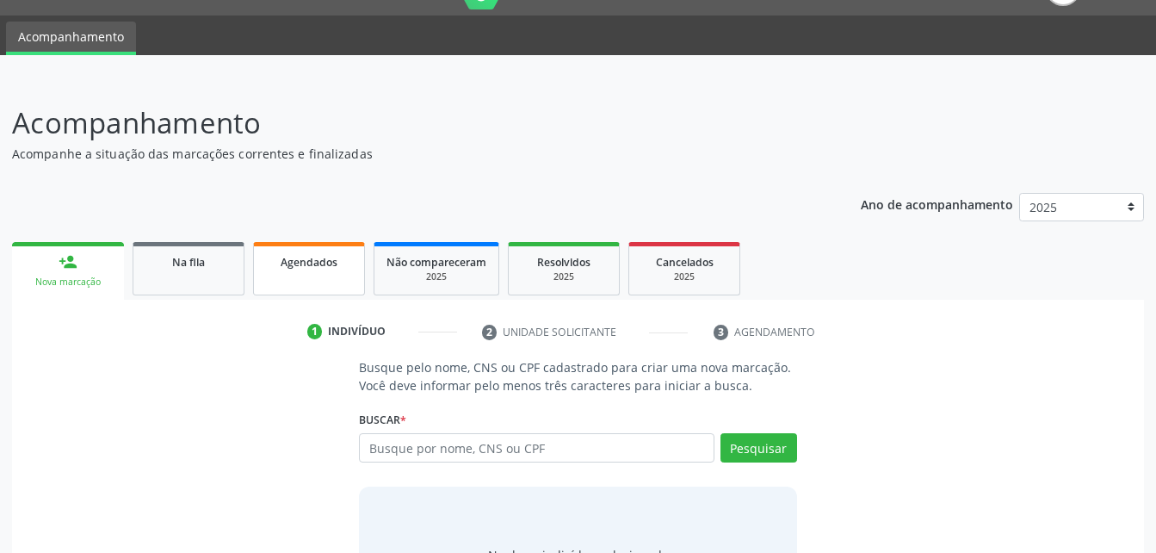
click at [302, 262] on span "Agendados" at bounding box center [309, 262] width 57 height 15
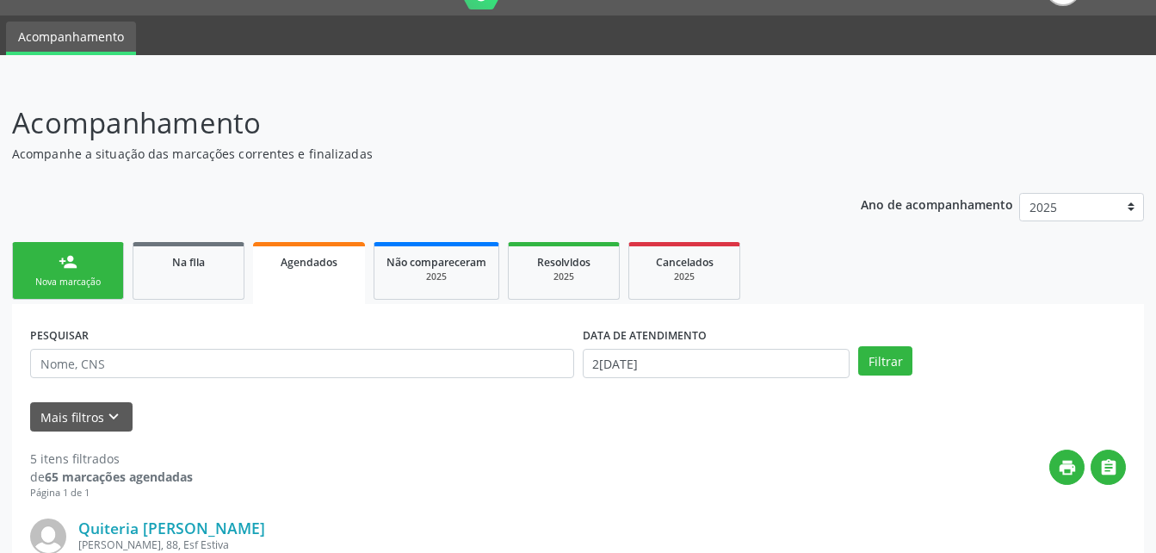
click at [111, 266] on link "person_add Nova marcação" at bounding box center [68, 271] width 112 height 58
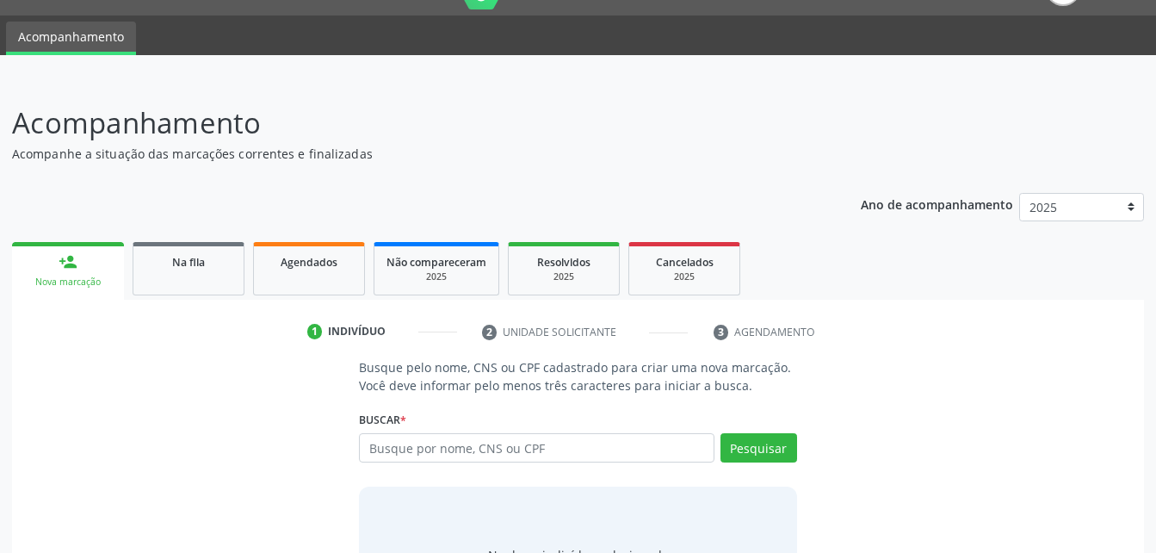
scroll to position [126, 0]
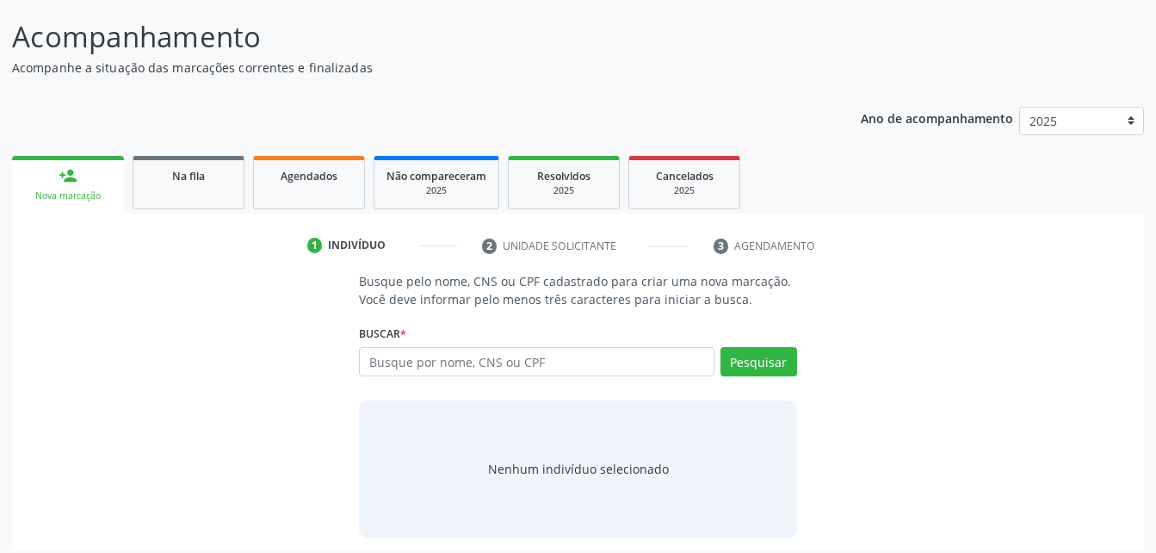
click at [411, 346] on div "Buscar * Busque por nome, CNS ou CPF Nenhum resultado encontrado para: " " Digi…" at bounding box center [577, 353] width 437 height 67
click at [418, 357] on input "text" at bounding box center [536, 361] width 355 height 29
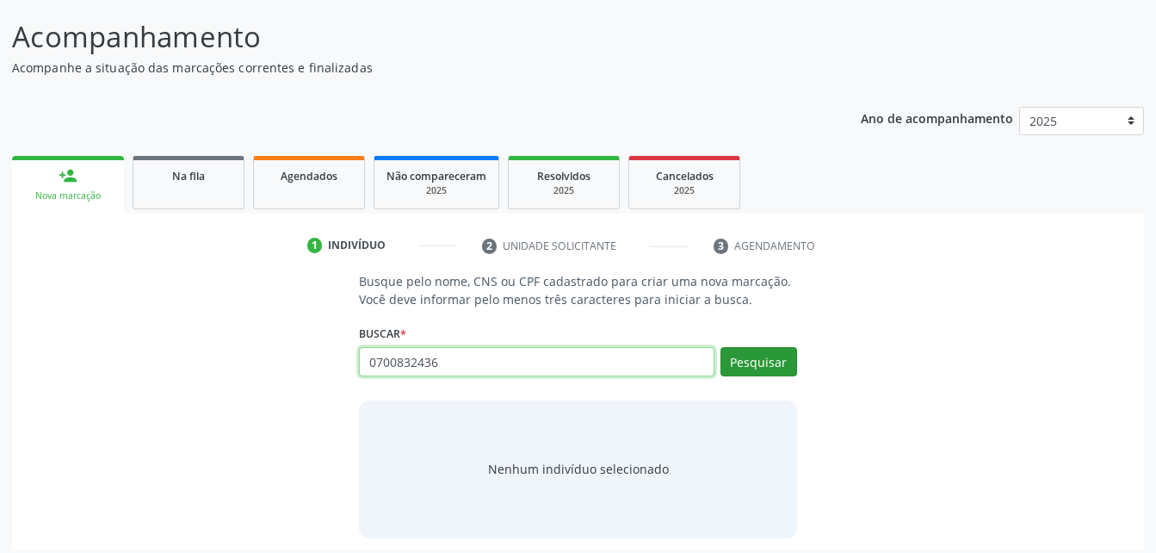
type input "0700832436"
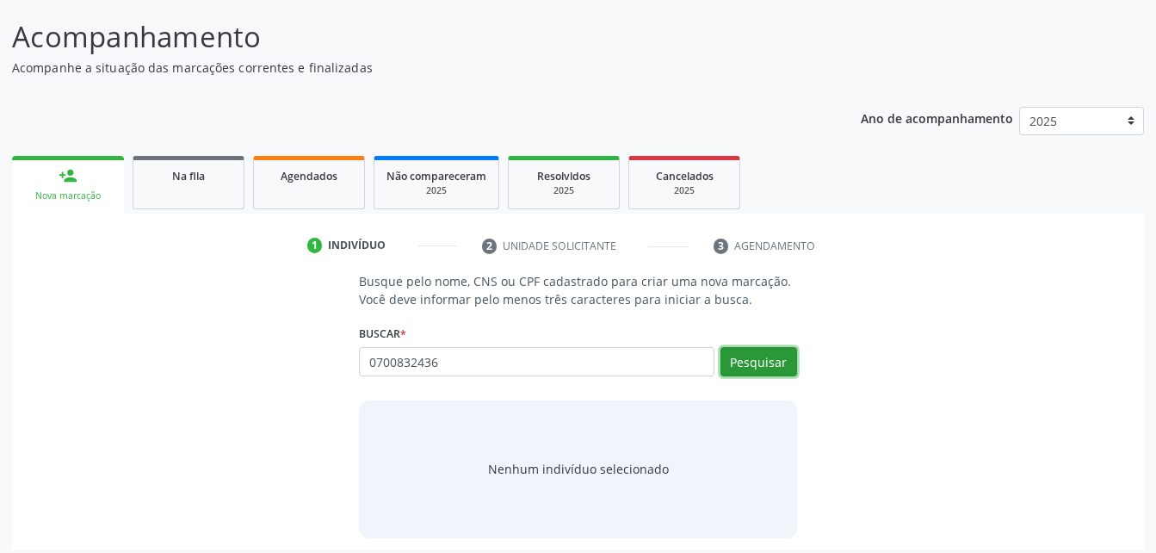
click at [790, 359] on button "Pesquisar" at bounding box center [759, 361] width 77 height 29
type input "0700832436"
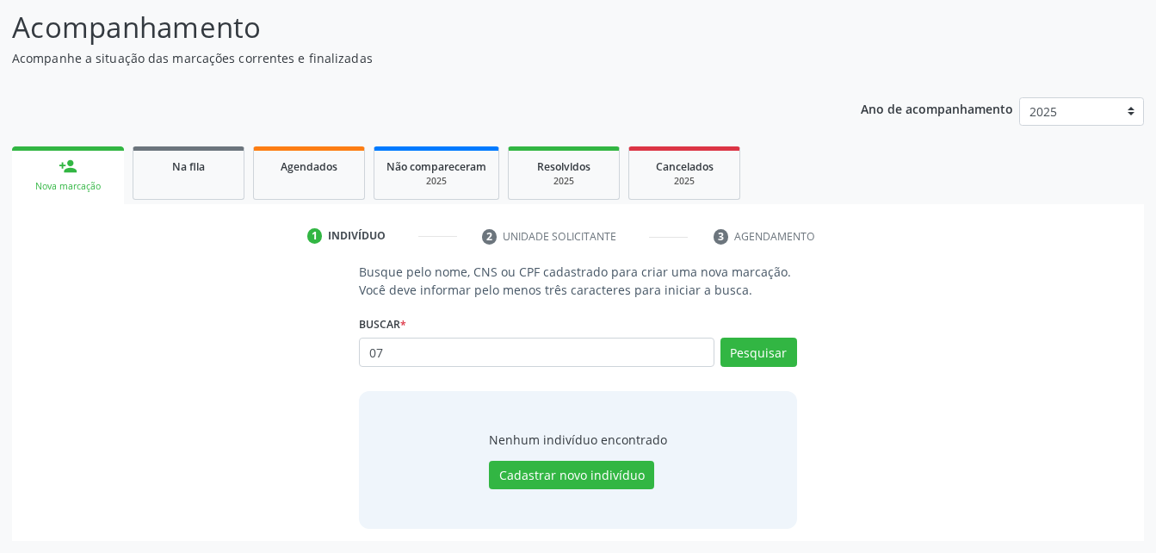
type input "0"
type input "07000832436"
click at [790, 352] on button "Pesquisar" at bounding box center [759, 352] width 77 height 29
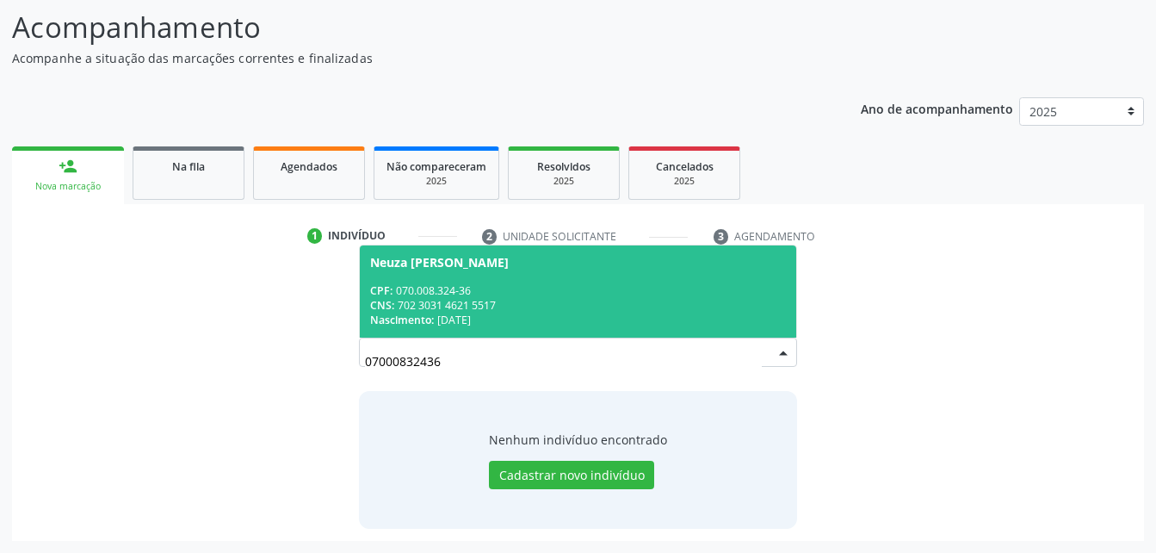
click at [631, 294] on div "CPF: 070.008.324-36" at bounding box center [577, 290] width 415 height 15
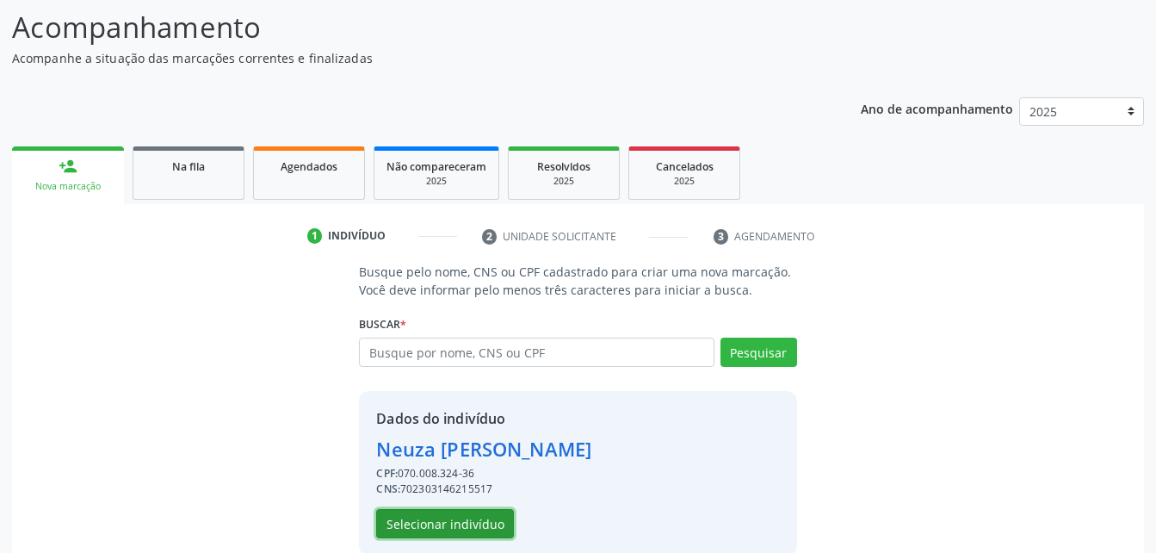
click at [461, 518] on button "Selecionar indivíduo" at bounding box center [445, 523] width 138 height 29
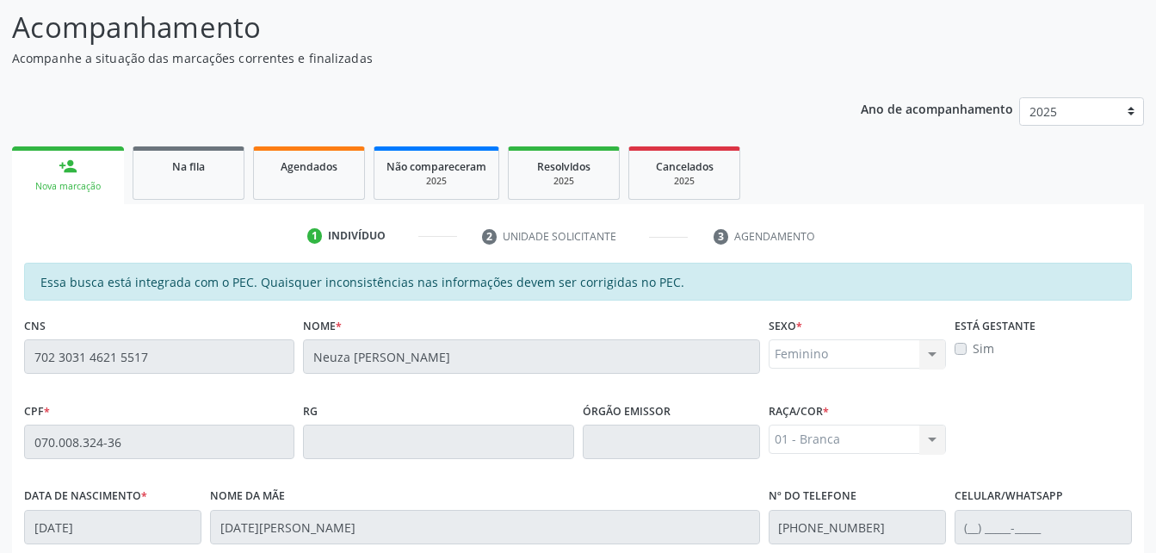
scroll to position [455, 0]
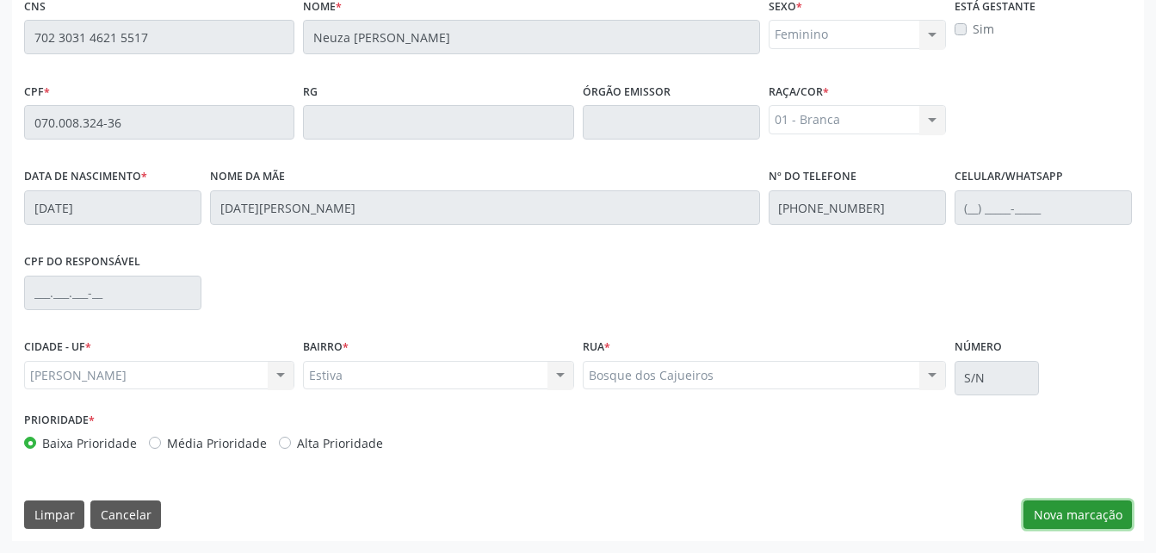
click at [1080, 506] on button "Nova marcação" at bounding box center [1078, 514] width 108 height 29
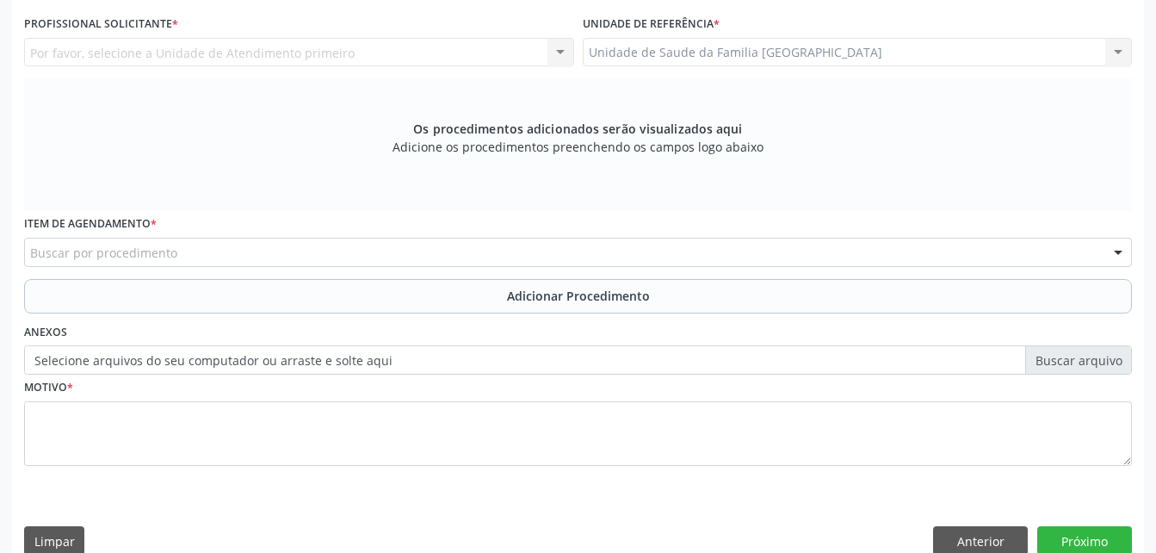
scroll to position [282, 0]
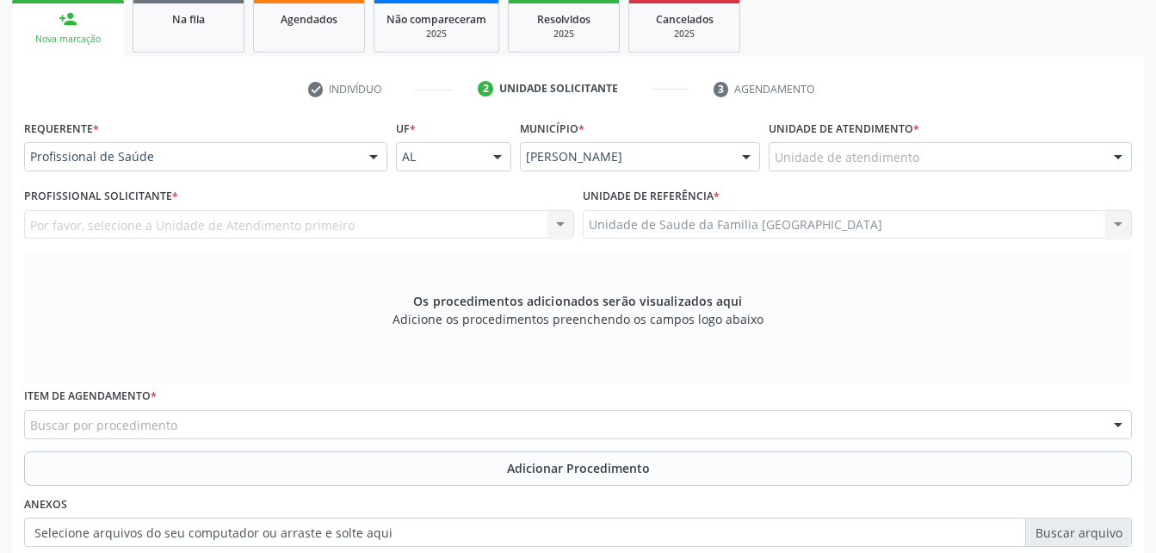
click at [944, 160] on div "Unidade de atendimento" at bounding box center [950, 156] width 363 height 29
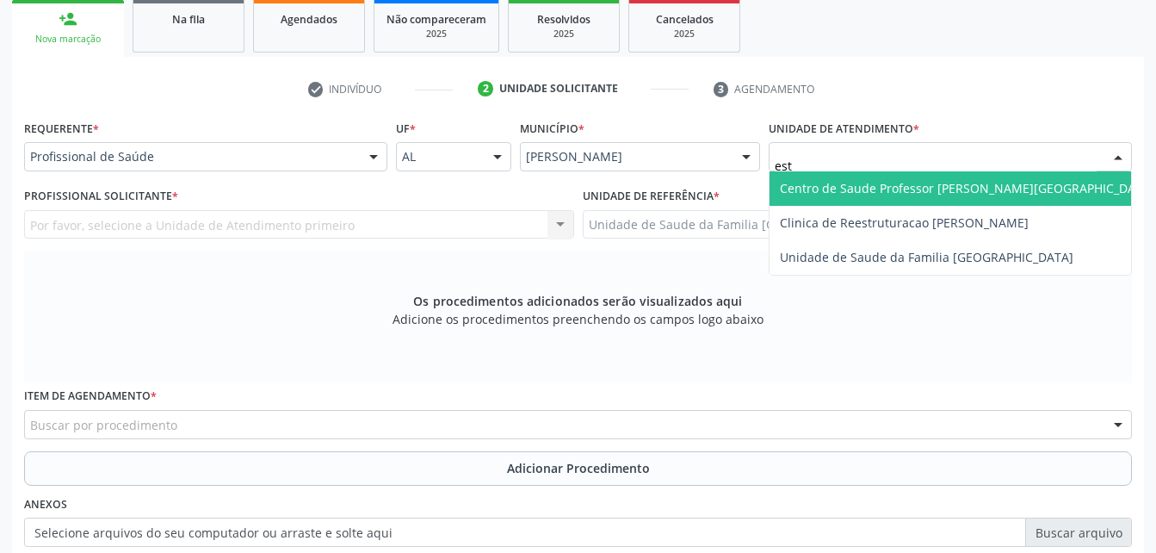
type input "esti"
click at [969, 195] on span "Unidade de Saude da Familia [GEOGRAPHIC_DATA]" at bounding box center [927, 188] width 294 height 16
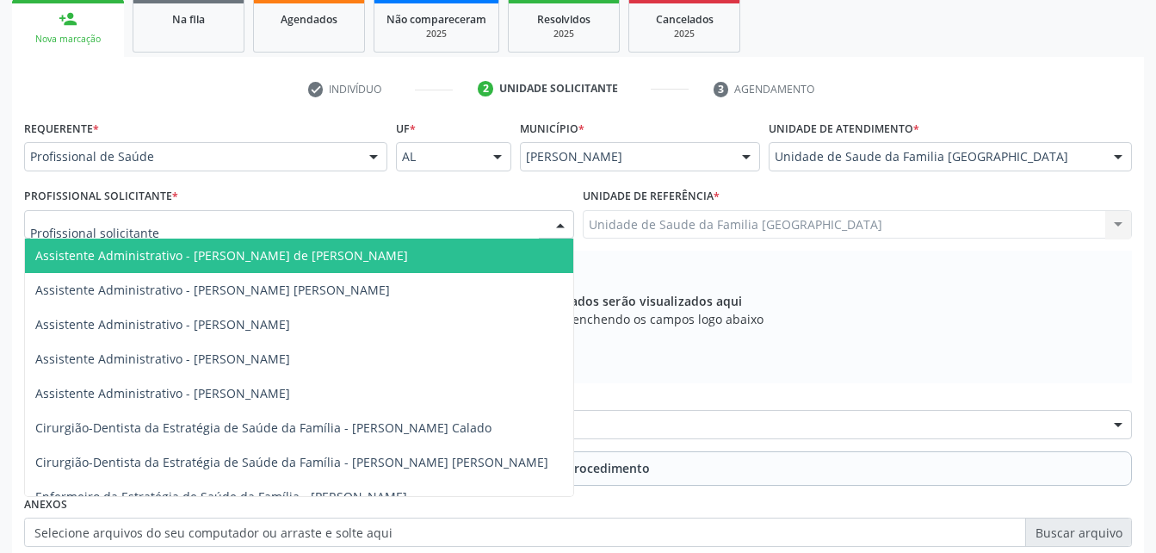
click at [386, 226] on div at bounding box center [299, 224] width 550 height 29
type input "rod"
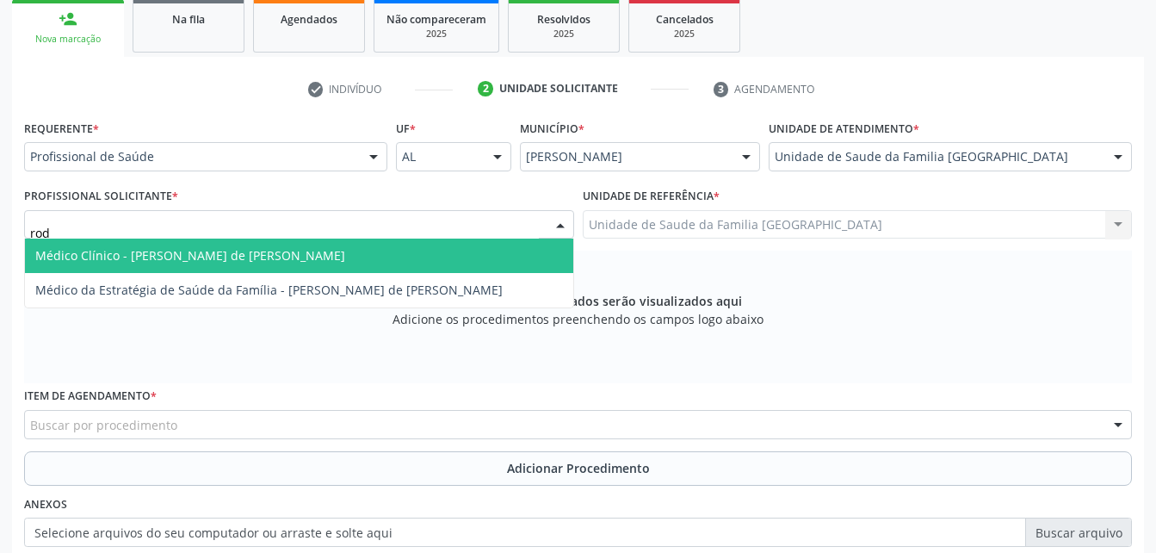
click at [407, 248] on span "Médico Clínico - [PERSON_NAME] de [PERSON_NAME]" at bounding box center [299, 256] width 548 height 34
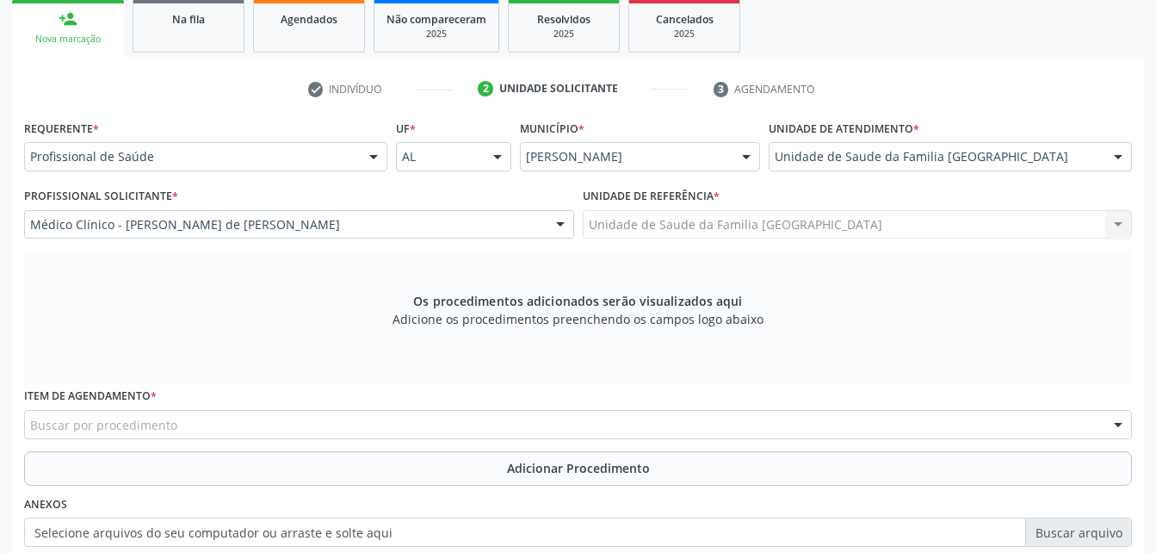
scroll to position [455, 0]
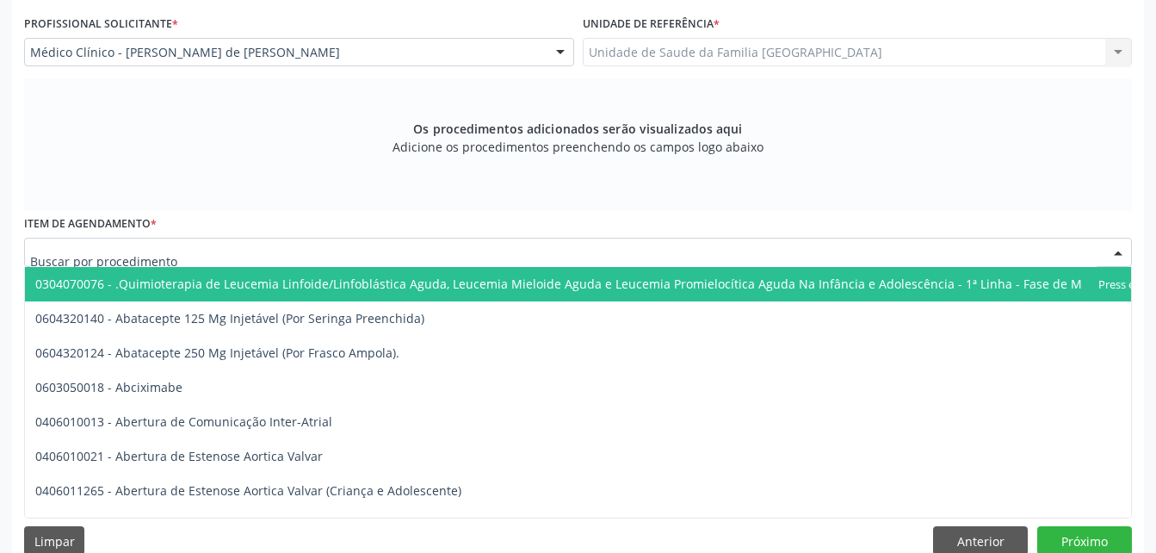
click at [398, 251] on div at bounding box center [578, 252] width 1108 height 29
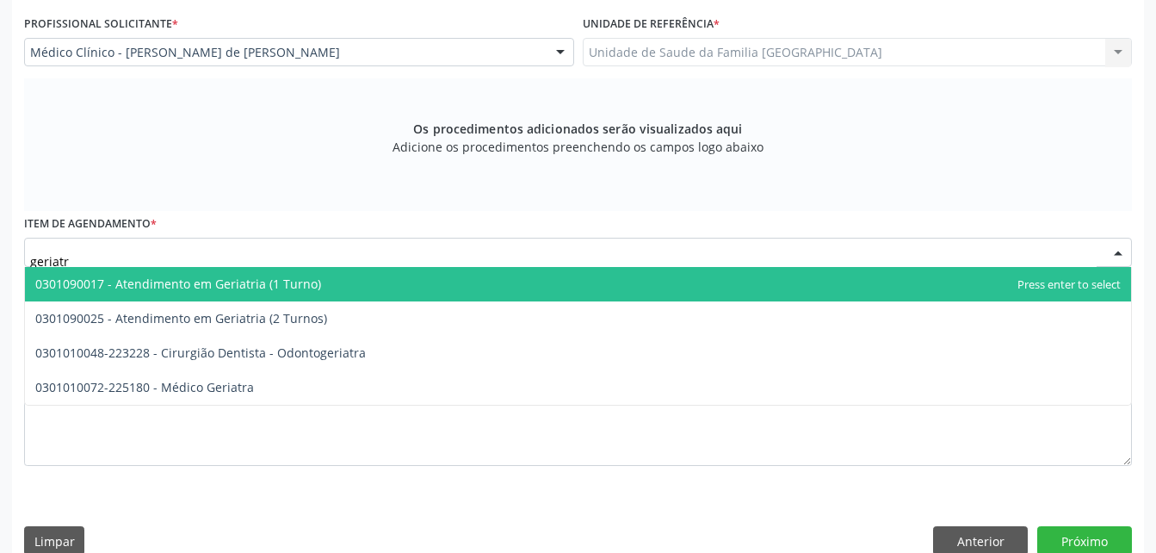
type input "geriatra"
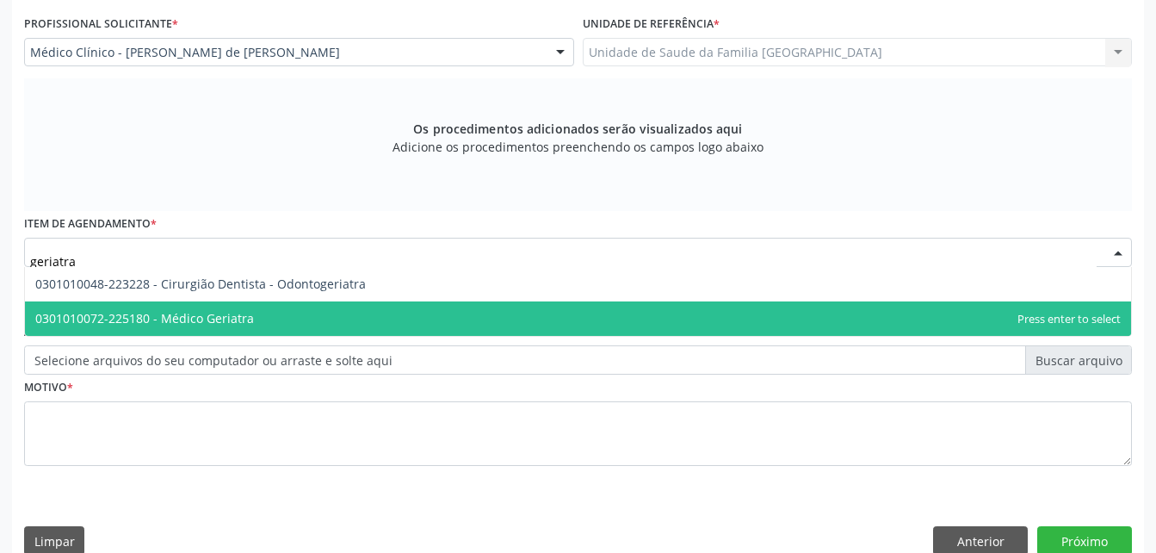
click at [371, 335] on span "0301010072-225180 - Médico Geriatra" at bounding box center [578, 318] width 1106 height 34
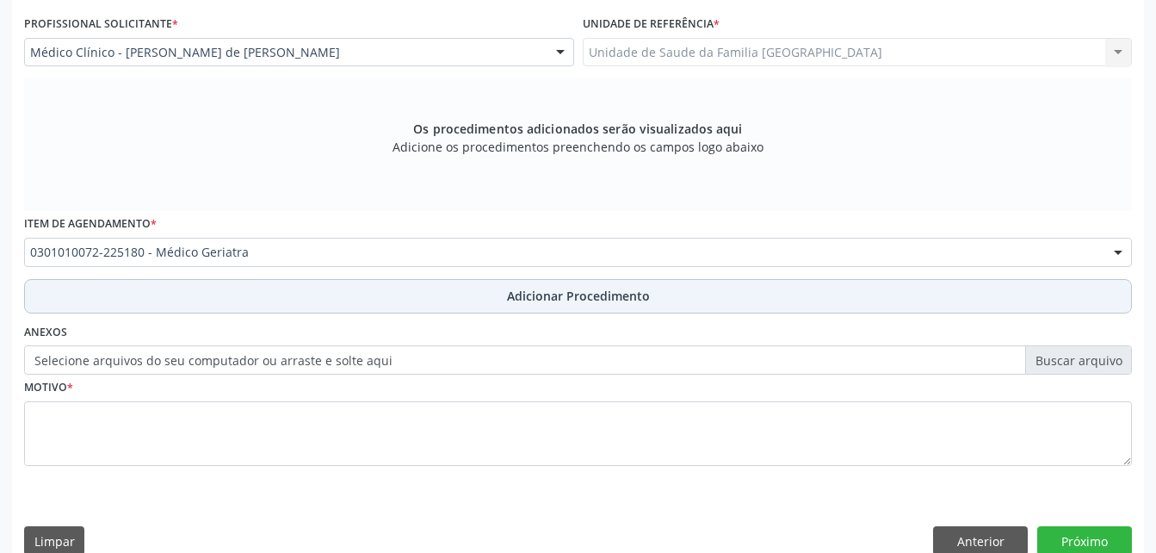
click at [335, 292] on button "Adicionar Procedimento" at bounding box center [578, 296] width 1108 height 34
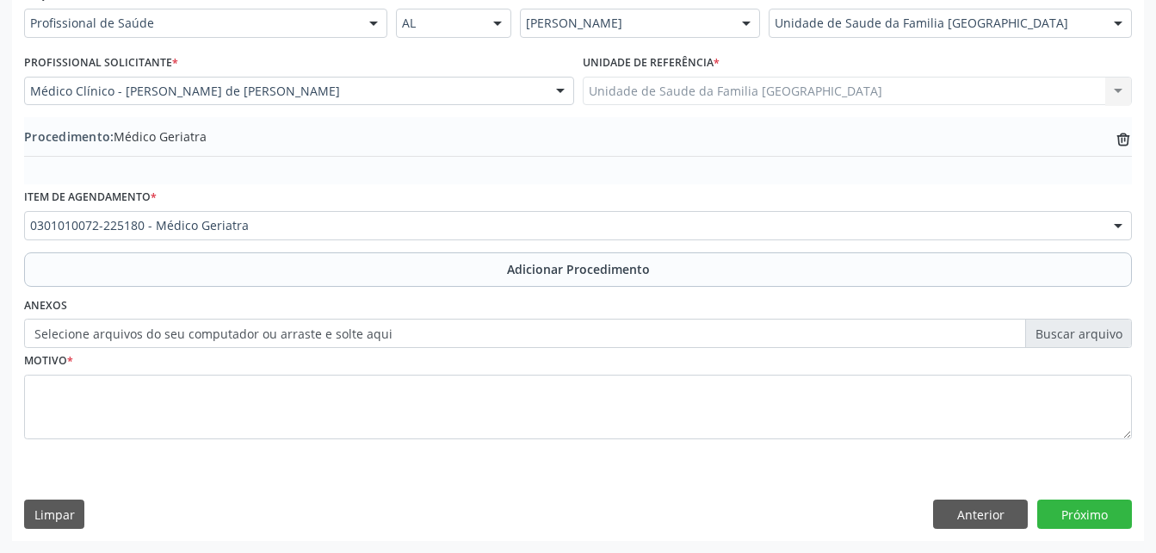
scroll to position [416, 0]
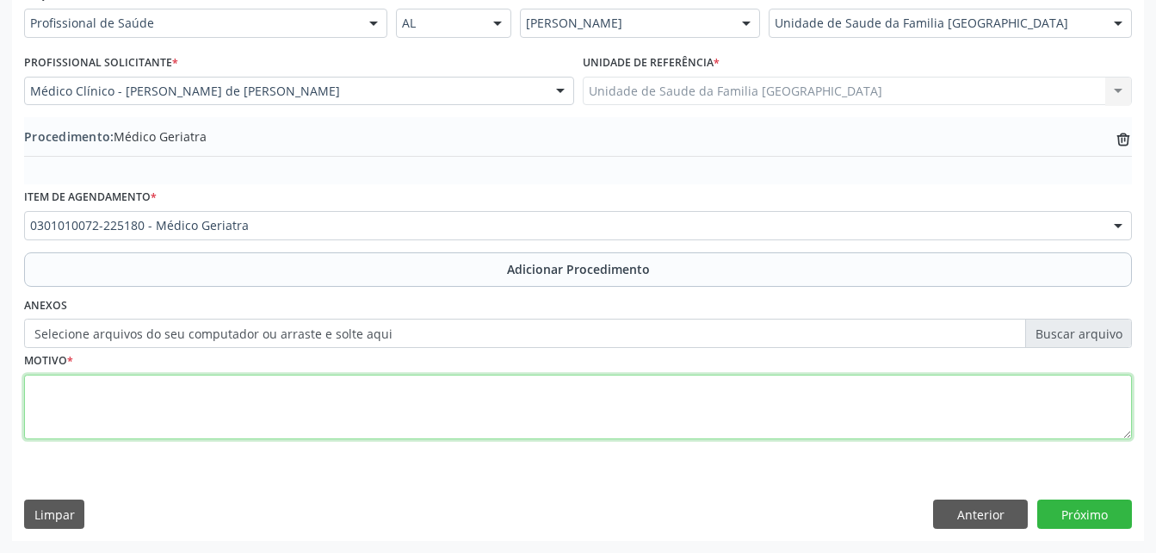
click at [381, 393] on textarea at bounding box center [578, 407] width 1108 height 65
type textarea "HAS"
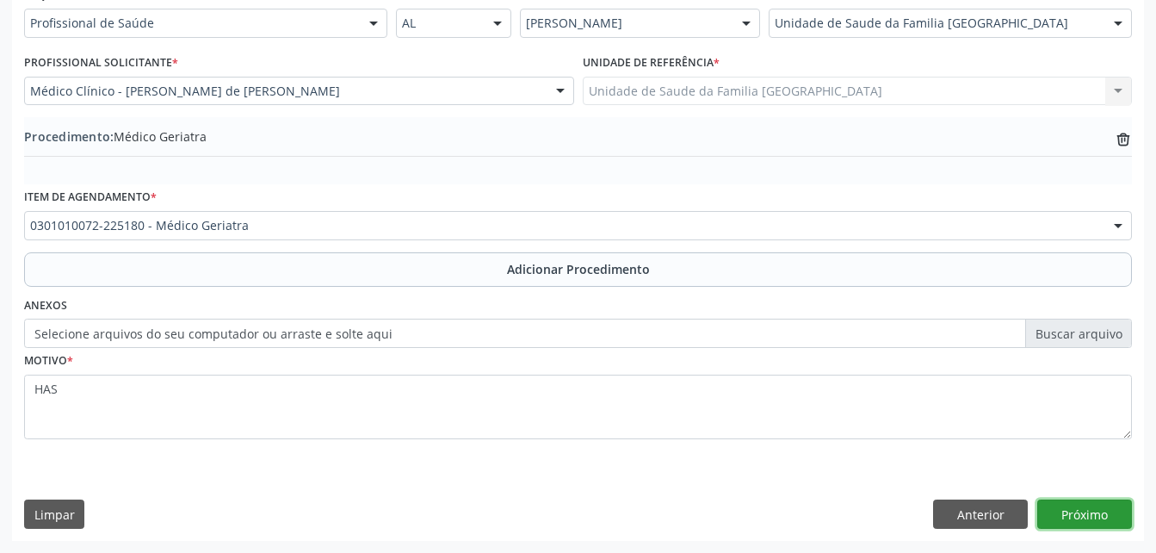
click at [1044, 510] on button "Próximo" at bounding box center [1085, 513] width 95 height 29
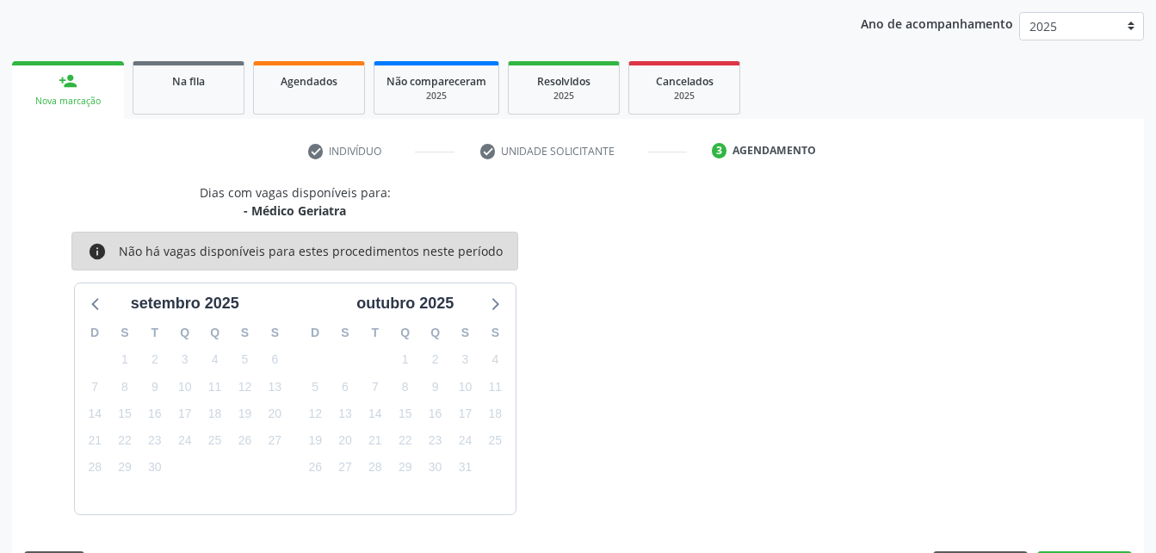
scroll to position [271, 0]
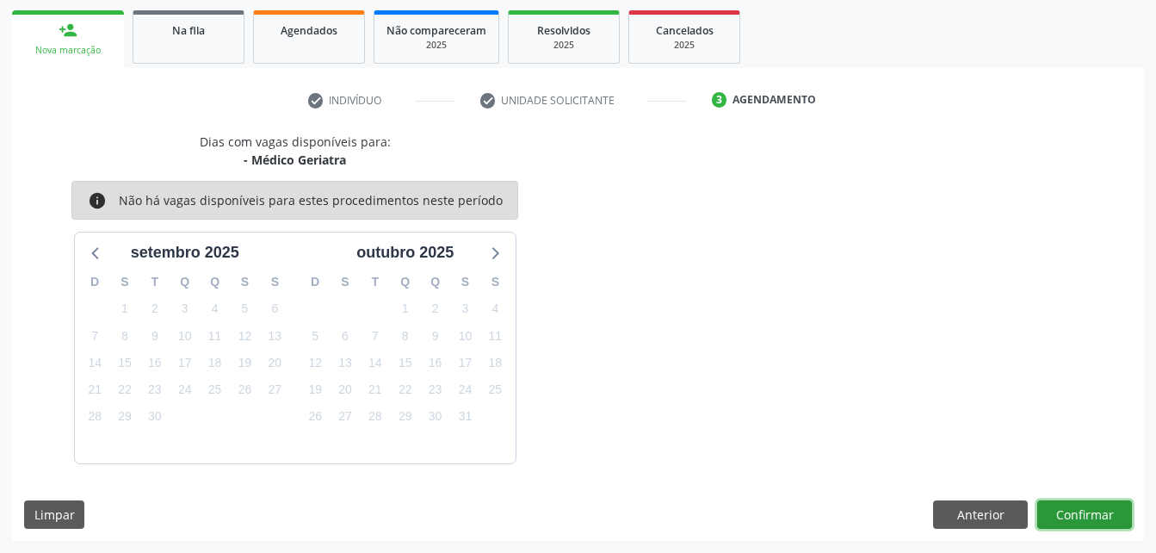
click at [1100, 513] on button "Confirmar" at bounding box center [1085, 514] width 95 height 29
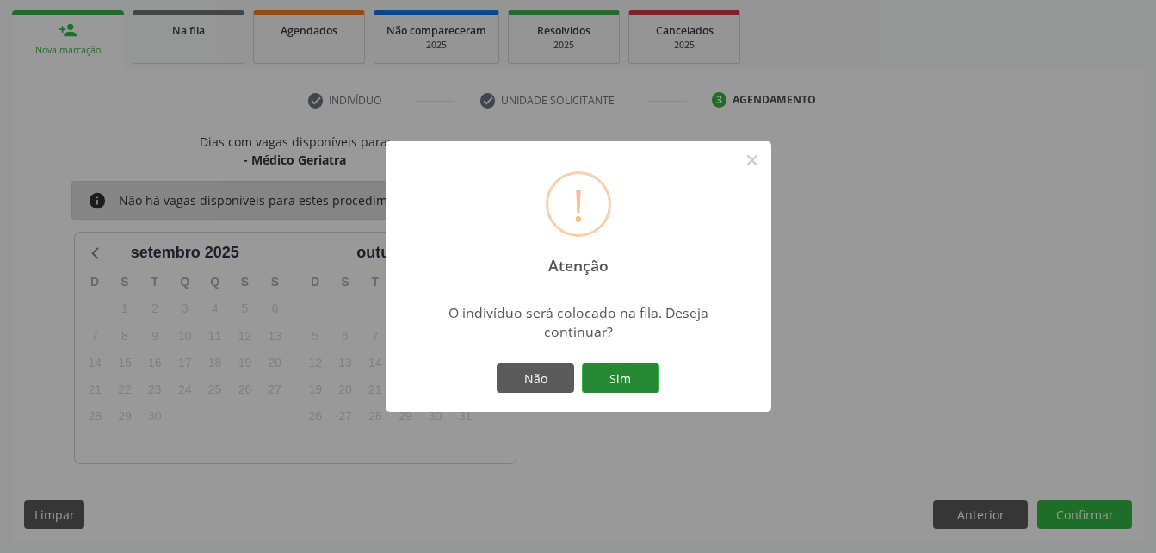
click at [648, 380] on button "Sim" at bounding box center [620, 377] width 77 height 29
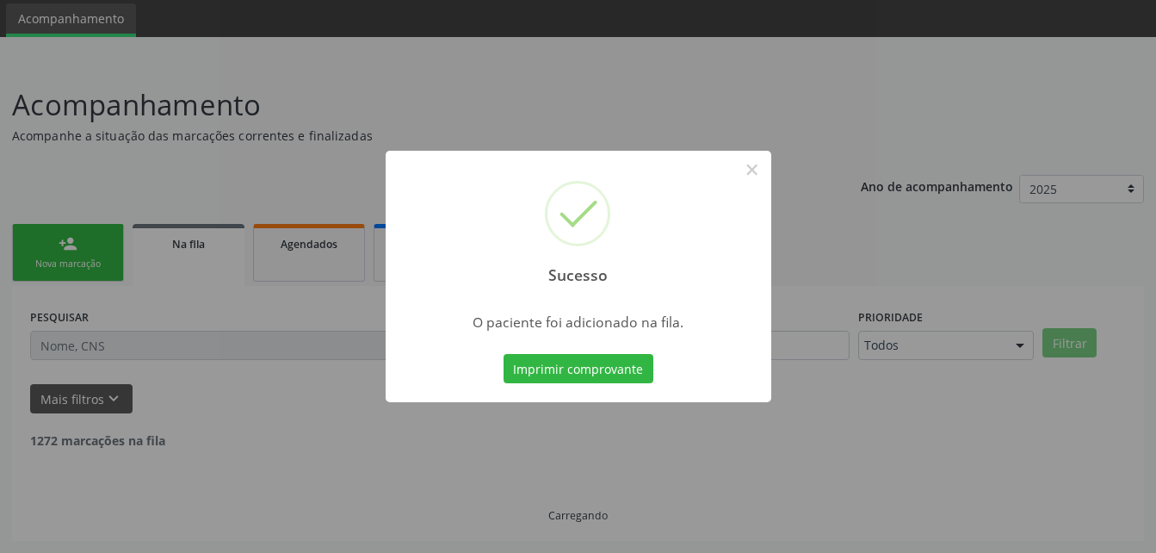
scroll to position [40, 0]
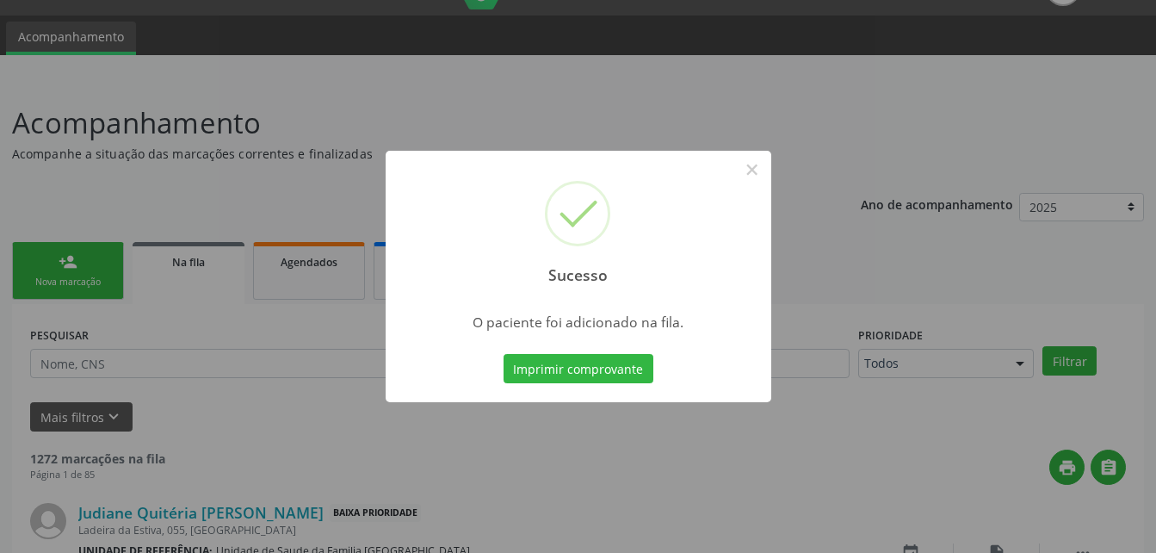
click at [53, 258] on div "Sucesso × O paciente foi adicionado na fila. Imprimir comprovante Cancel" at bounding box center [578, 276] width 1156 height 553
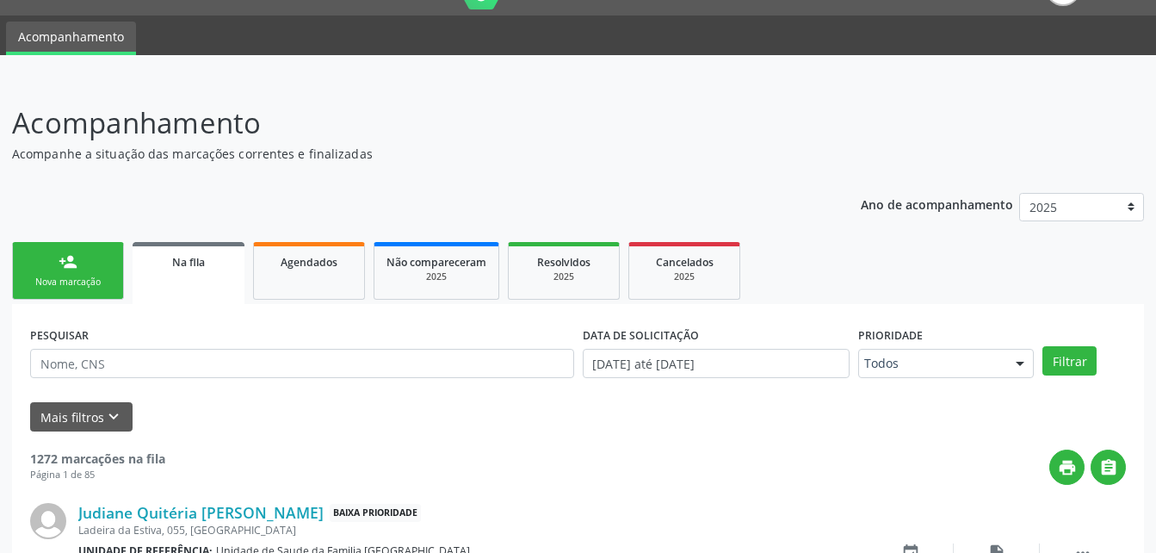
click at [106, 273] on link "person_add Nova marcação" at bounding box center [68, 271] width 112 height 58
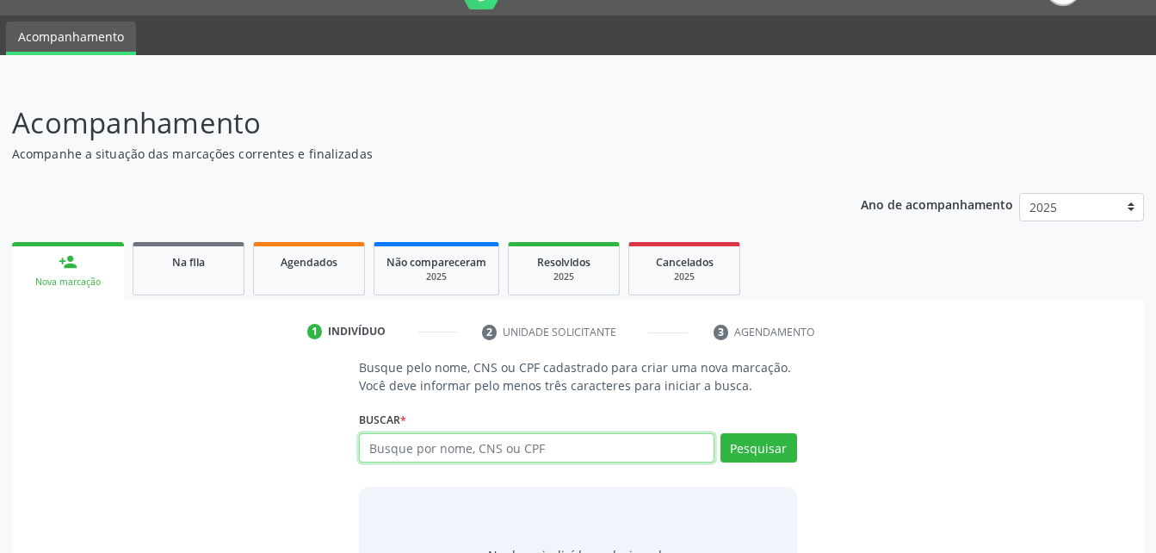
click at [520, 444] on input "text" at bounding box center [536, 447] width 355 height 29
type input "702303146215517"
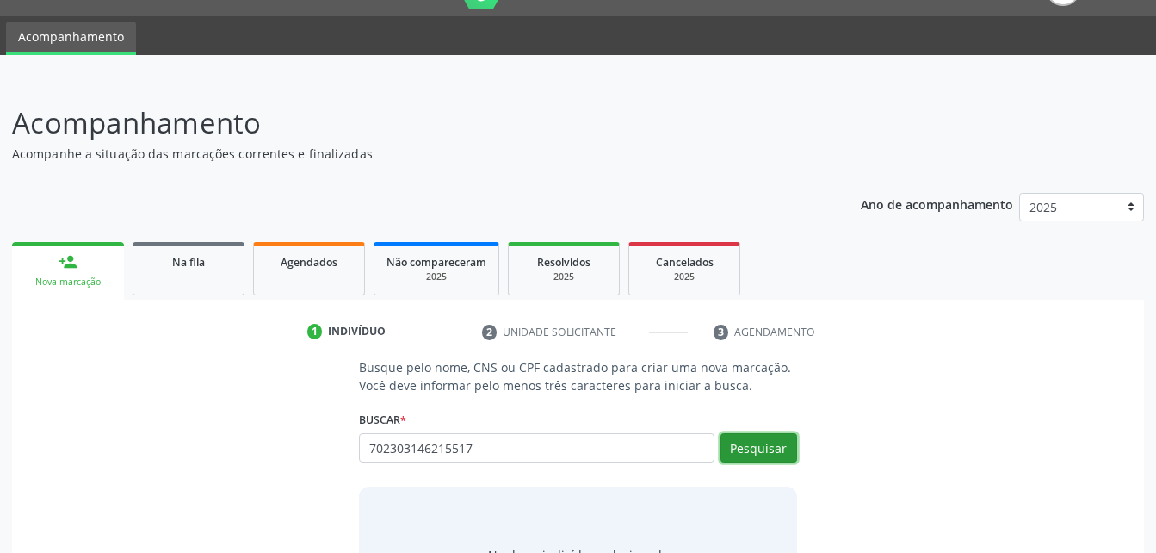
click at [757, 439] on button "Pesquisar" at bounding box center [759, 447] width 77 height 29
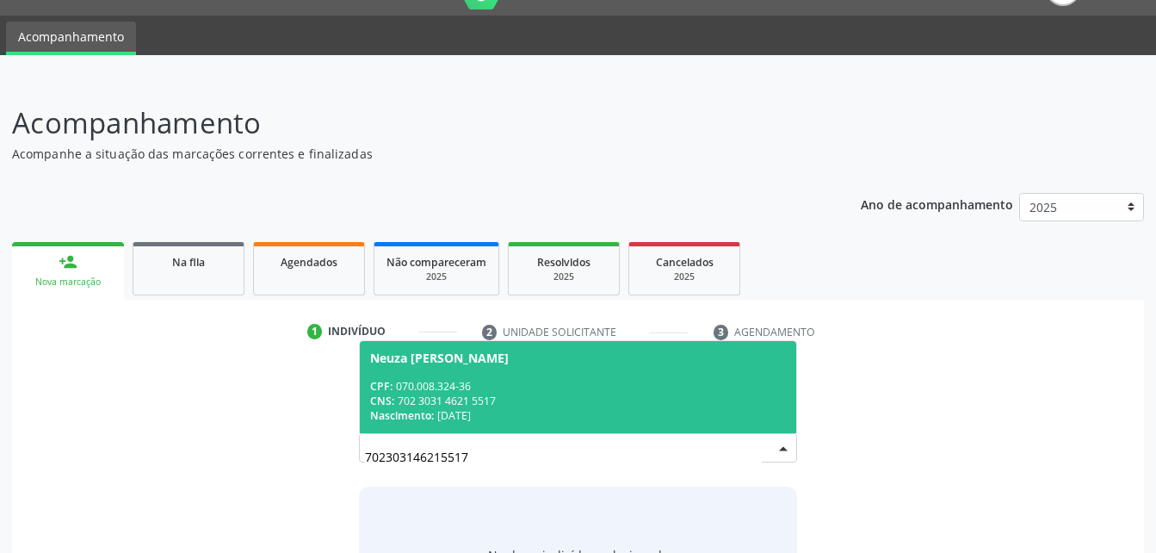
click at [527, 400] on div "CNS: 702 3031 4621 5517" at bounding box center [577, 400] width 415 height 15
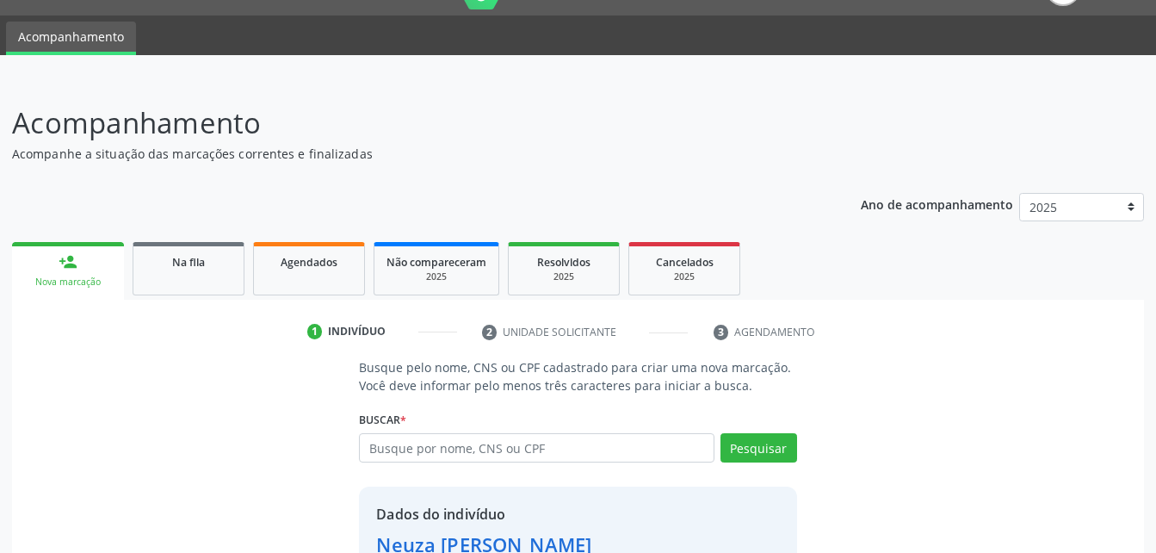
scroll to position [162, 0]
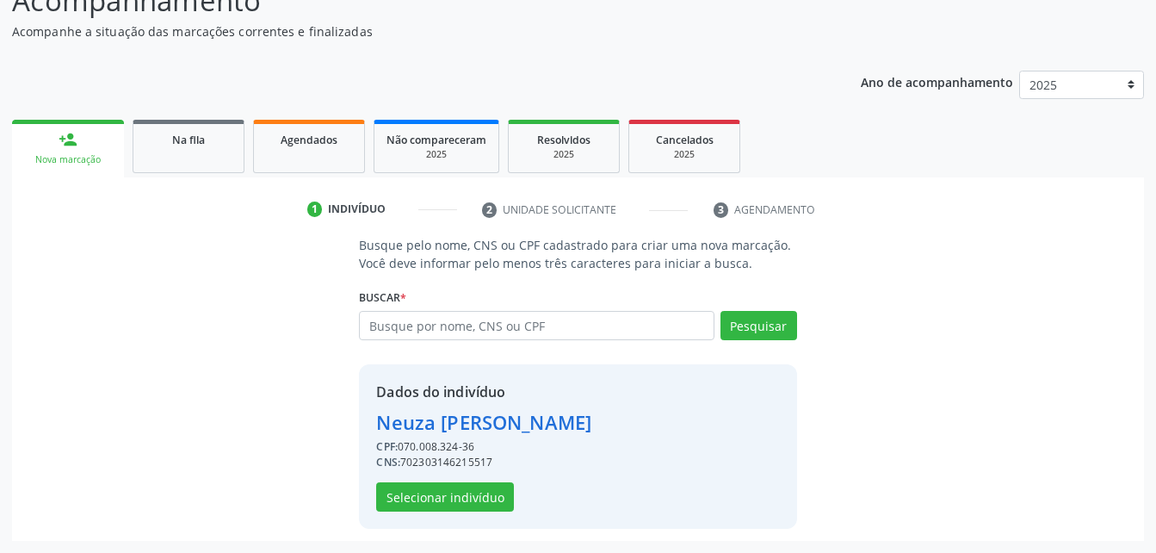
click at [503, 455] on div "CNS: 702303146215517" at bounding box center [483, 462] width 215 height 15
click at [455, 495] on button "Selecionar indivíduo" at bounding box center [445, 496] width 138 height 29
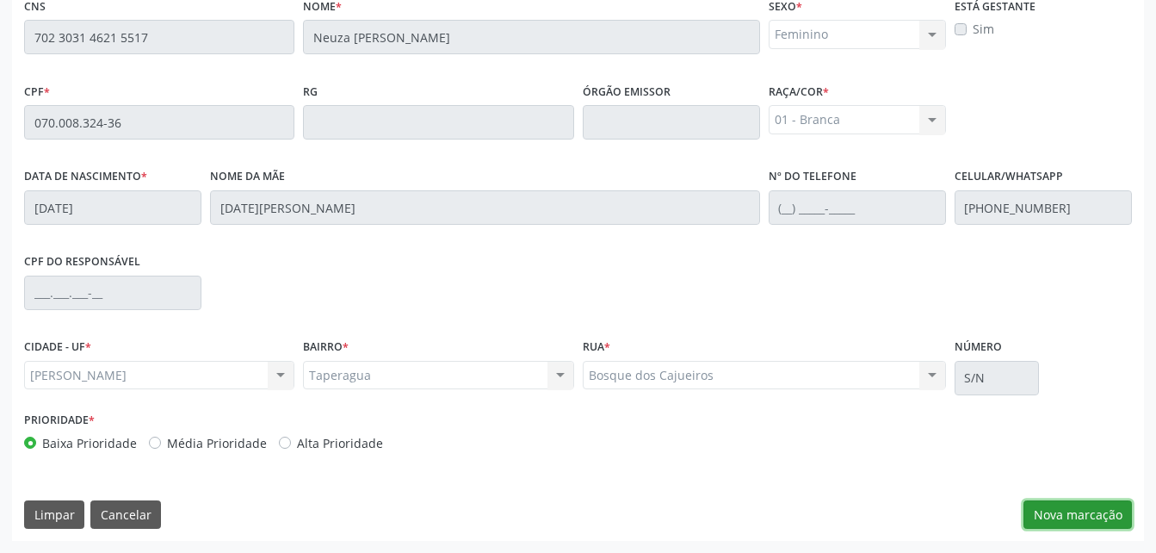
click at [1066, 503] on button "Nova marcação" at bounding box center [1078, 514] width 108 height 29
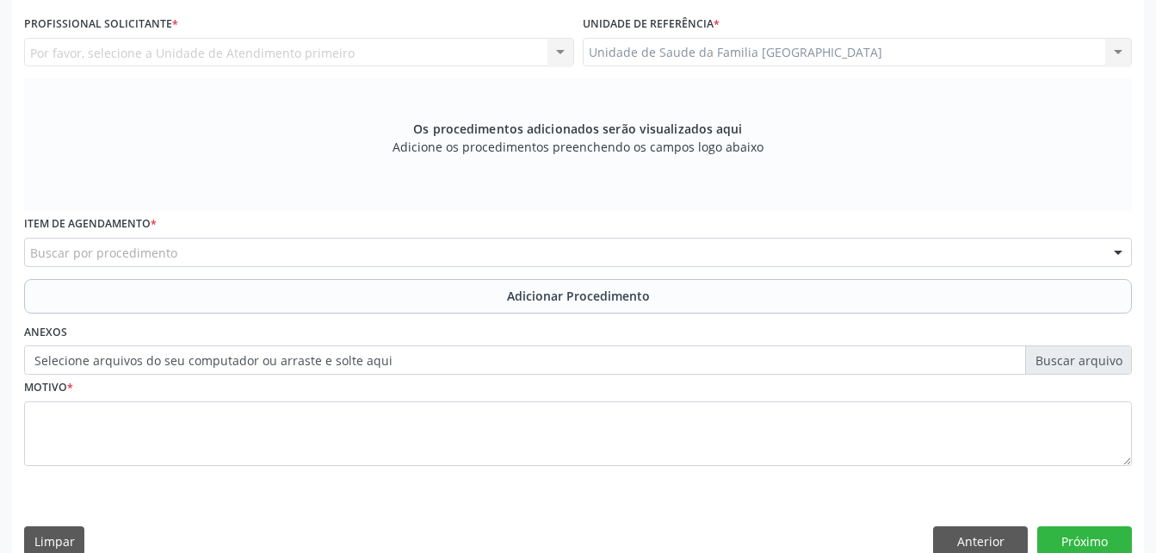
scroll to position [282, 0]
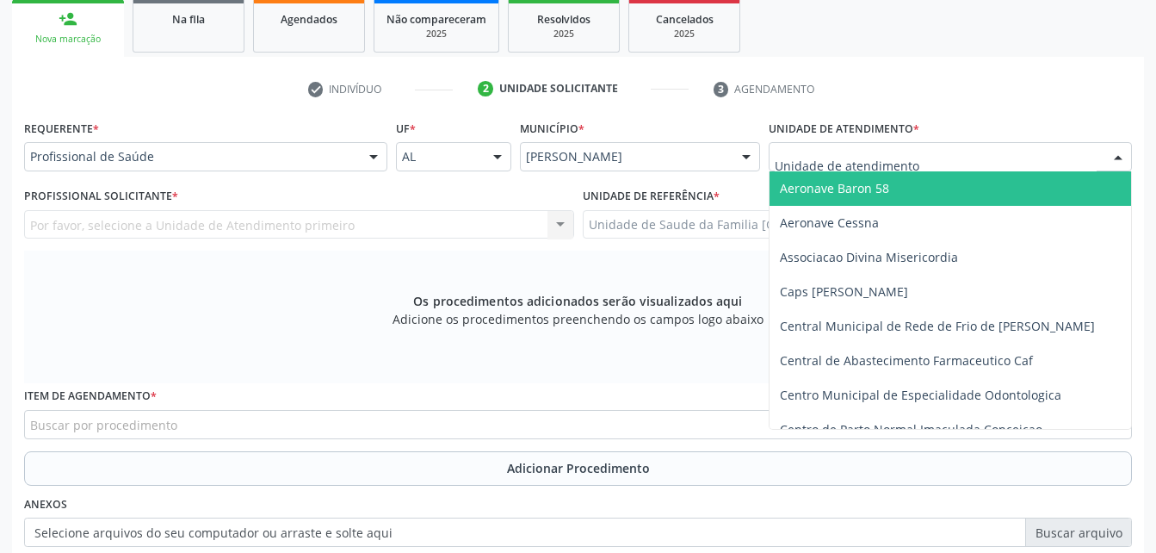
click at [975, 170] on div "Aeronave Baron 58 Aeronave Cessna Associacao Divina Misericordia Caps [PERSON_N…" at bounding box center [950, 156] width 363 height 29
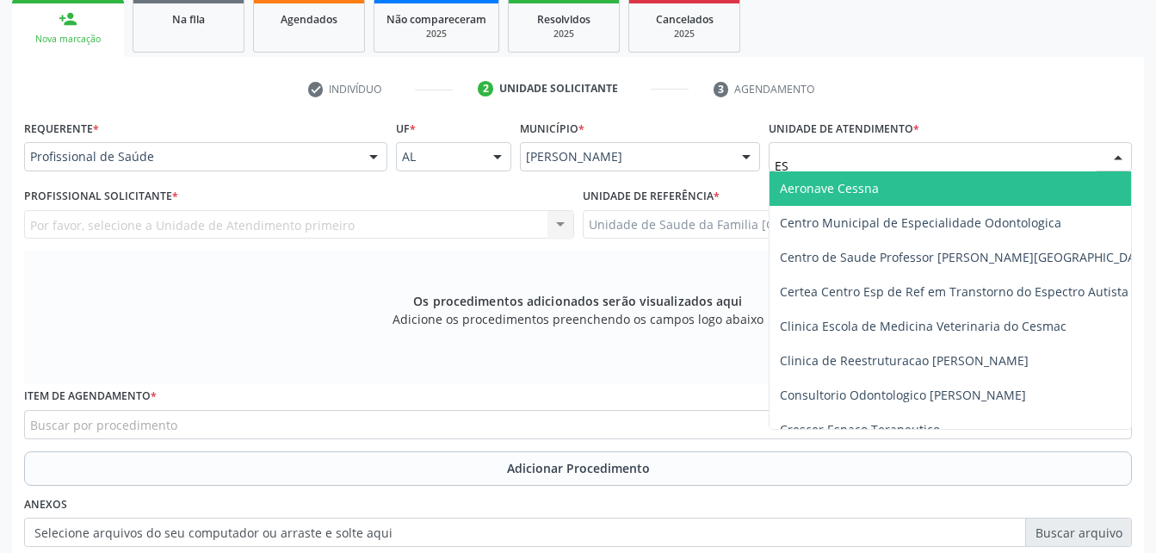
type input "EST"
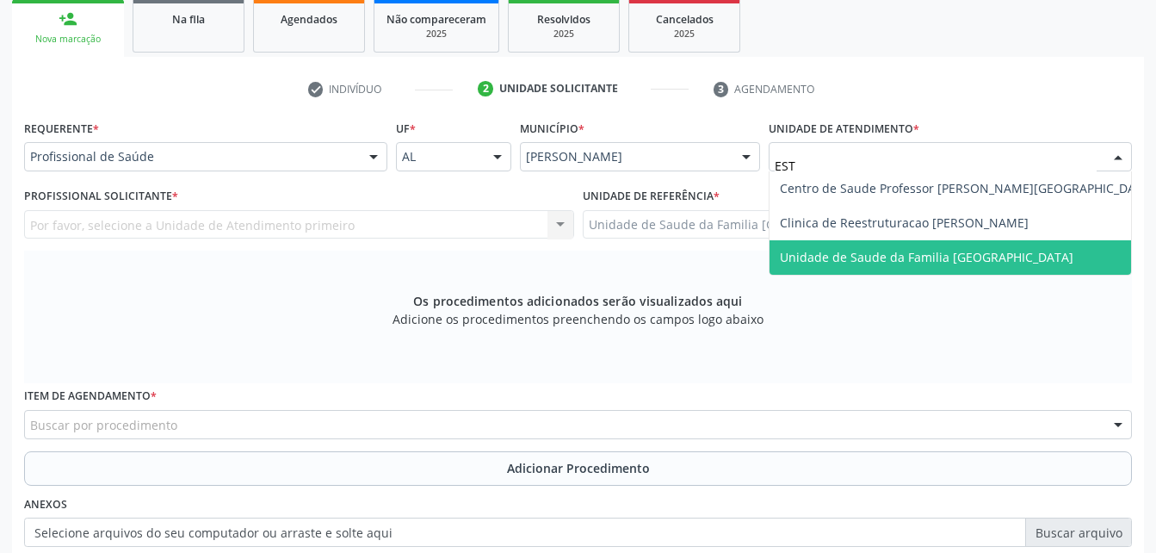
click at [991, 268] on span "Unidade de Saude da Familia [GEOGRAPHIC_DATA]" at bounding box center [967, 257] width 395 height 34
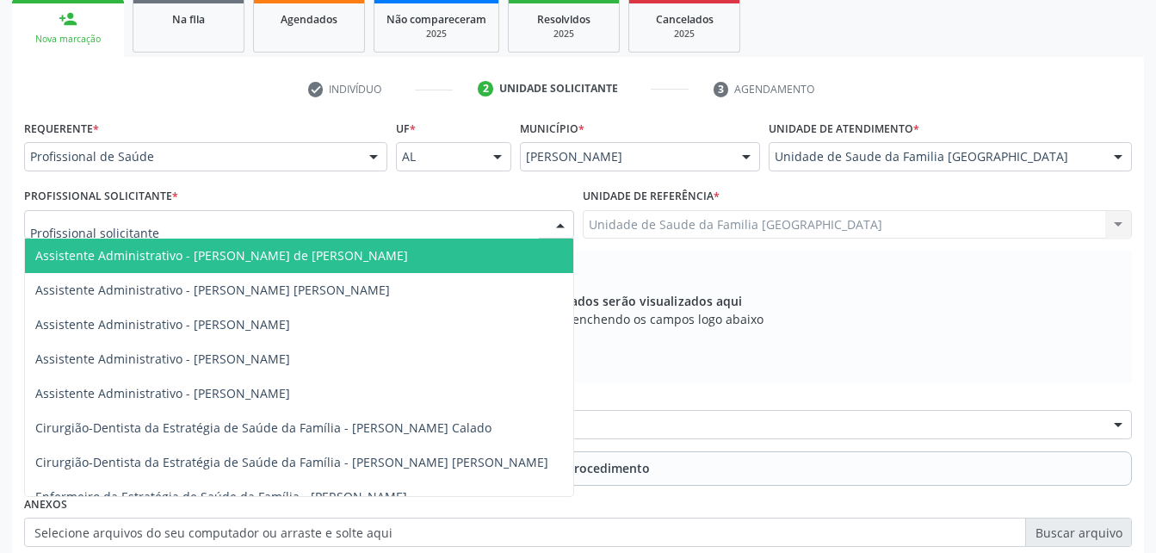
click at [330, 232] on div at bounding box center [299, 224] width 550 height 29
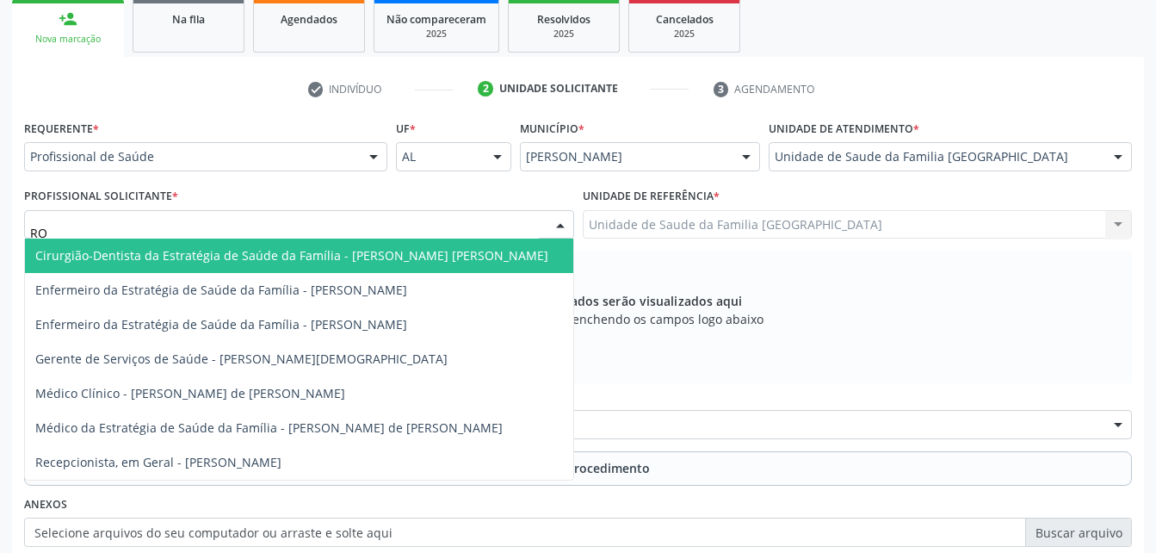
type input "ROD"
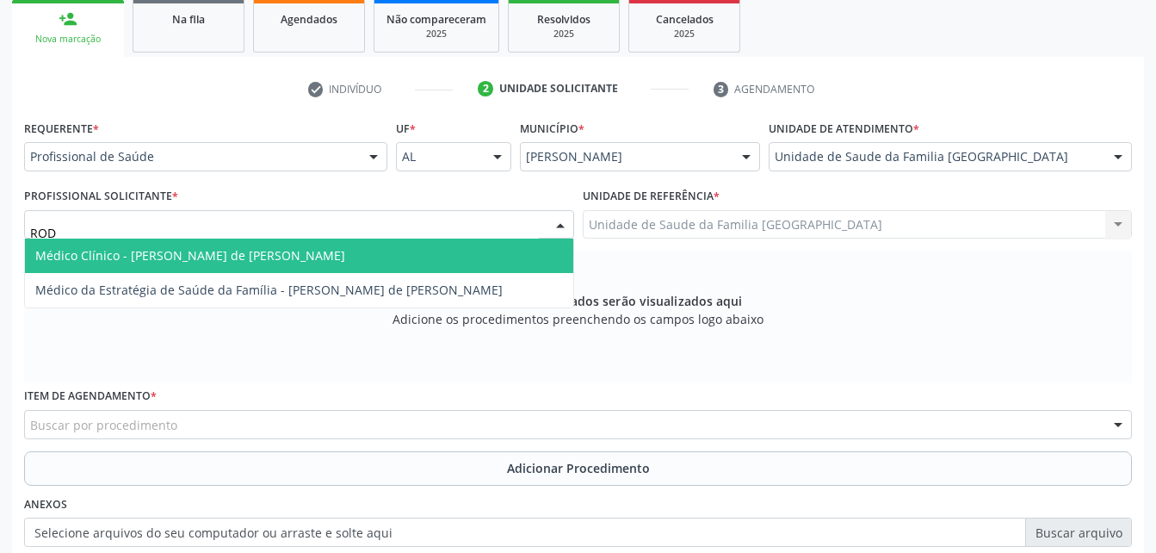
click at [338, 245] on span "Médico Clínico - [PERSON_NAME] de [PERSON_NAME]" at bounding box center [299, 256] width 548 height 34
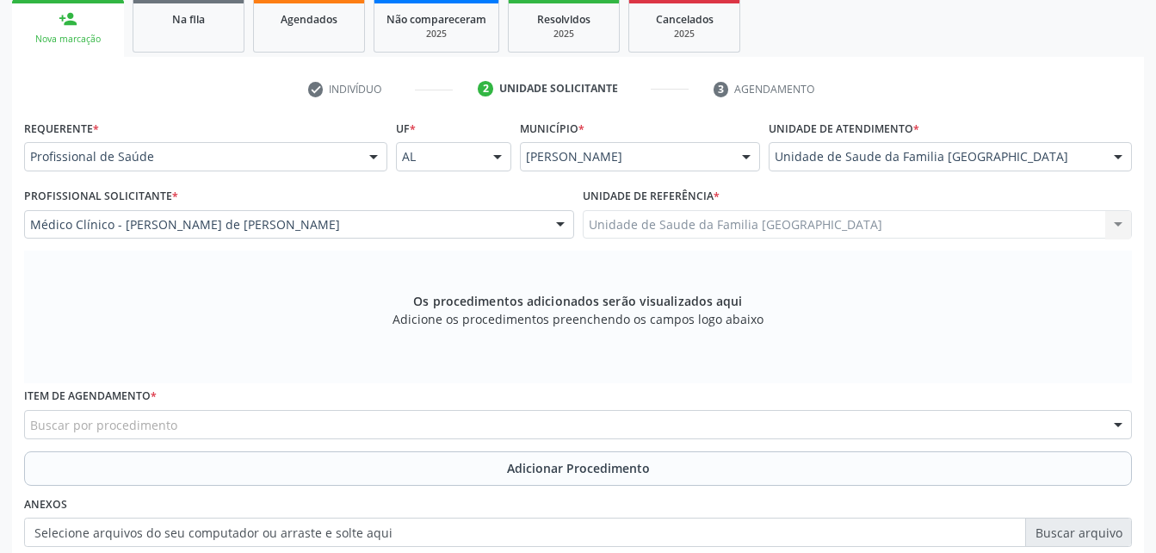
scroll to position [369, 0]
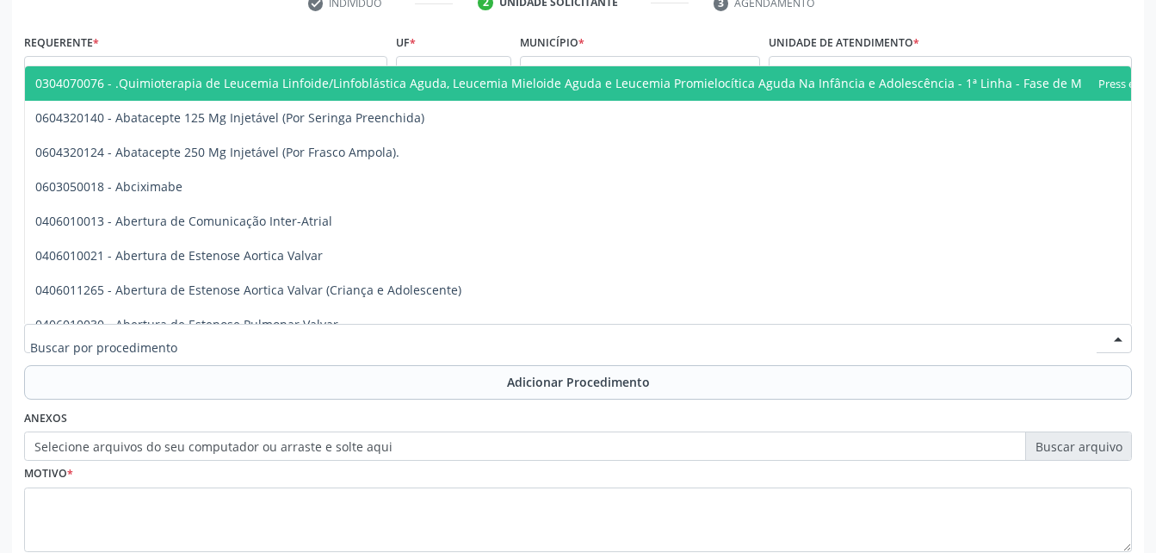
click at [359, 334] on div at bounding box center [578, 338] width 1108 height 29
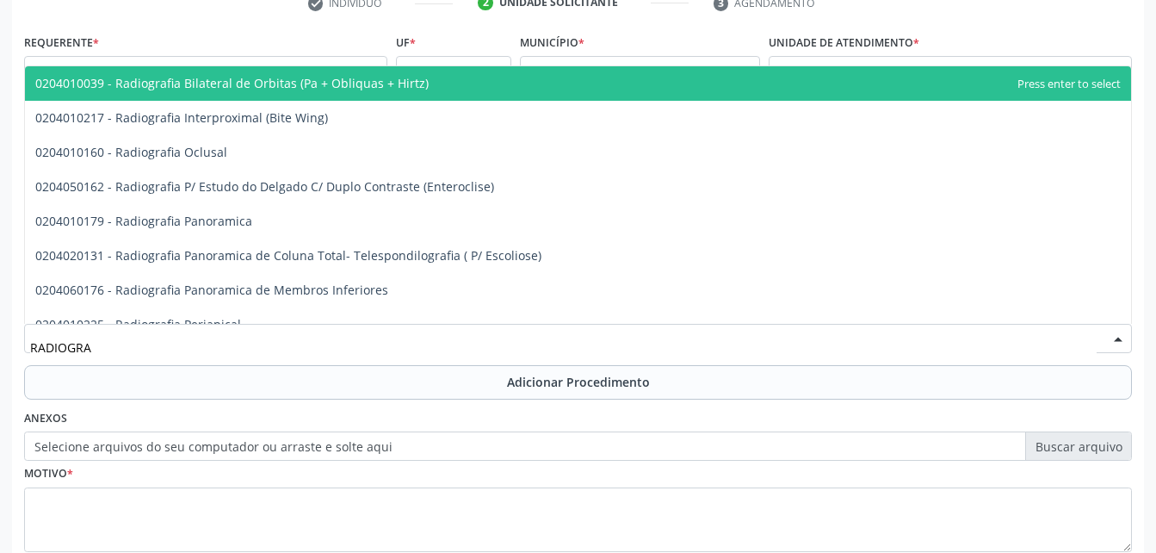
type input "RADIOGRAF"
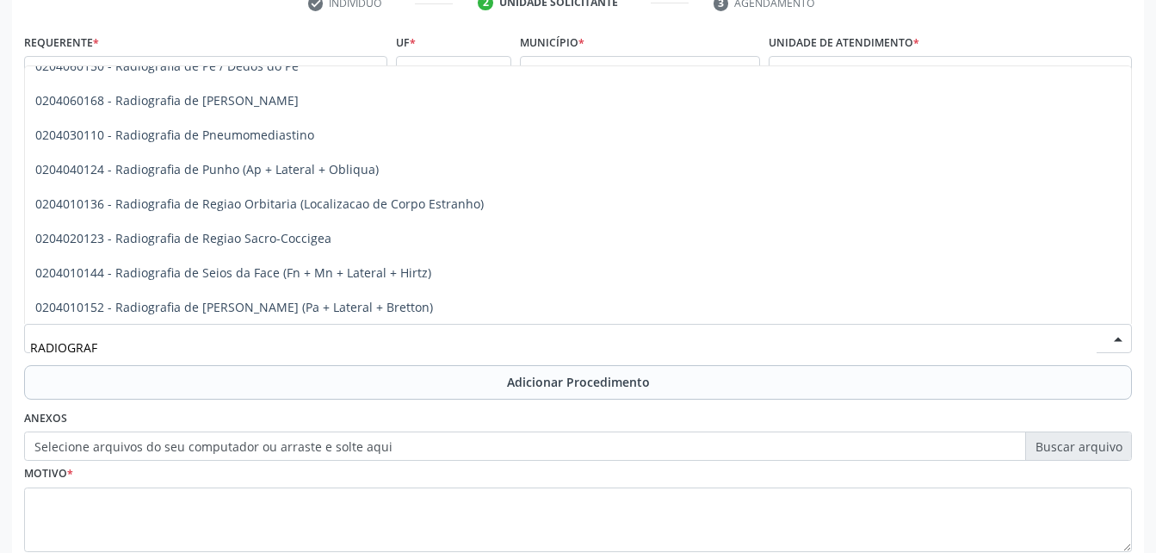
scroll to position [2222, 0]
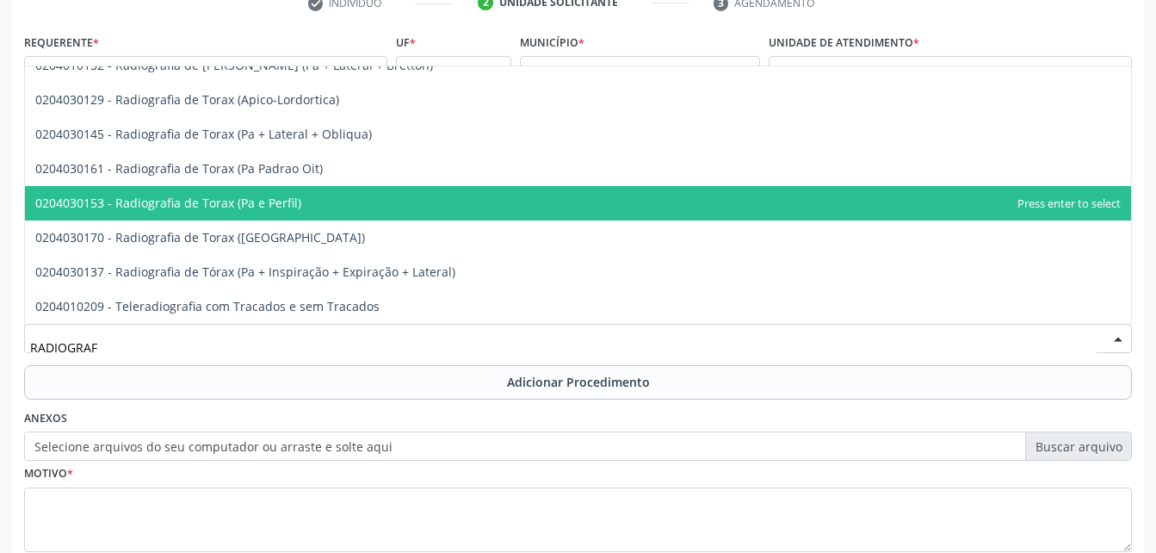
click at [390, 208] on span "0204030153 - Radiografia de Torax (Pa e Perfil)" at bounding box center [578, 203] width 1106 height 34
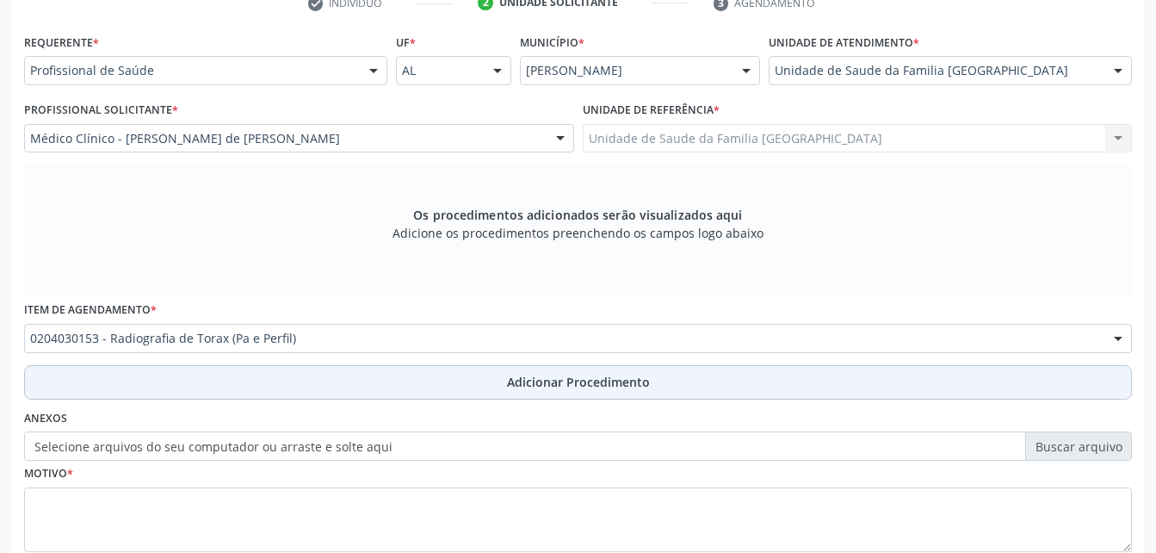
click at [455, 375] on button "Adicionar Procedimento" at bounding box center [578, 382] width 1108 height 34
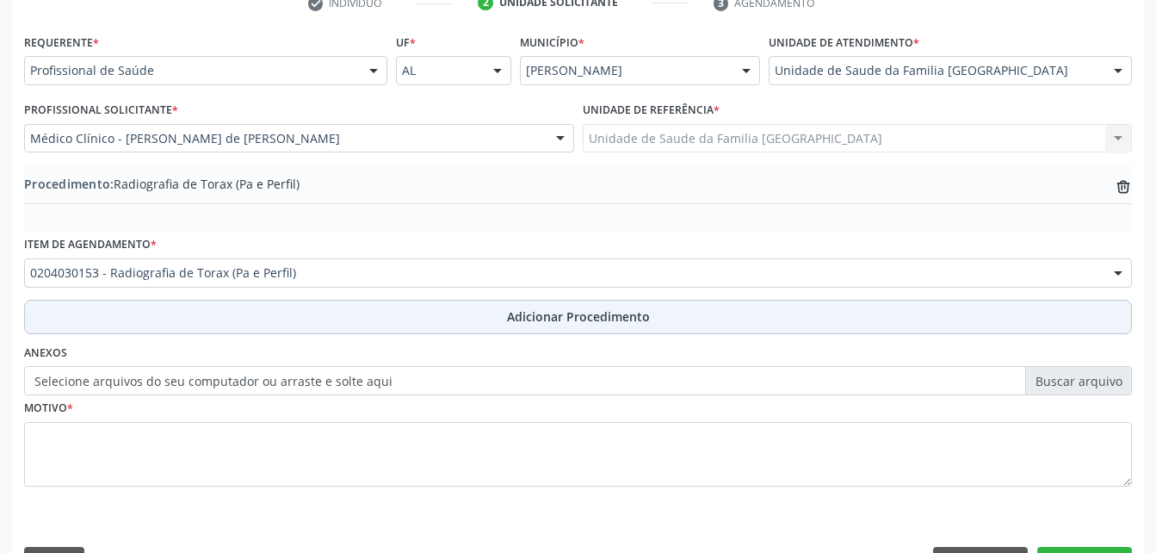
scroll to position [416, 0]
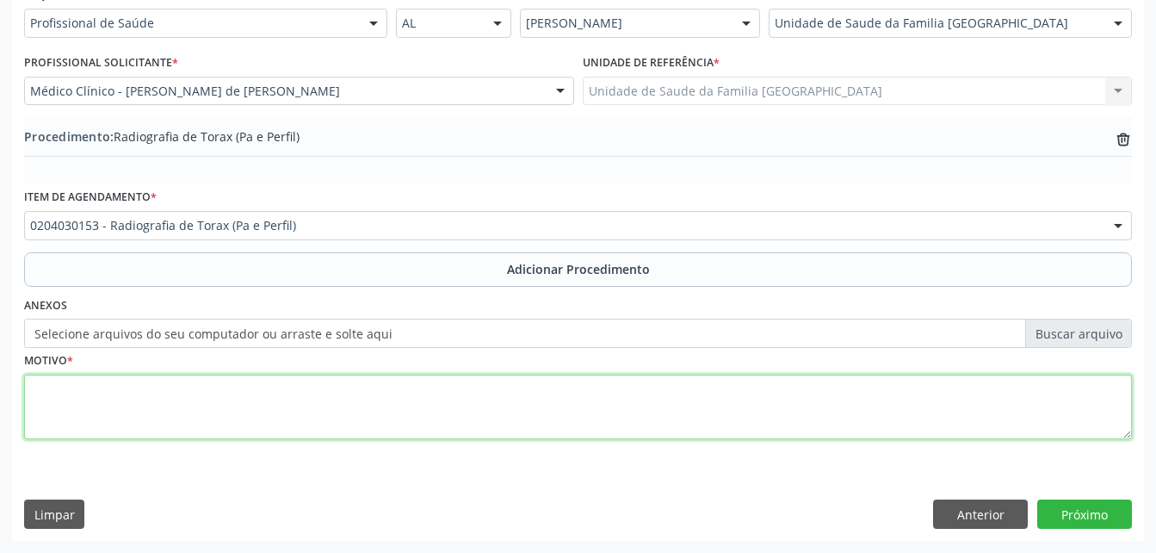
click at [439, 406] on textarea at bounding box center [578, 407] width 1108 height 65
type textarea "TOSSE CRONICA"
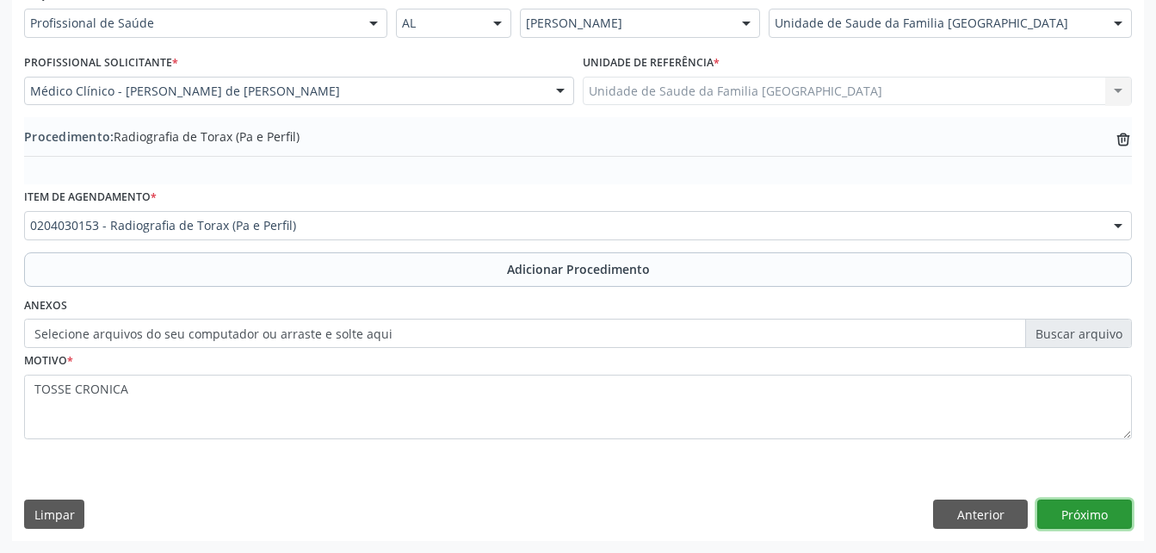
click at [1107, 506] on button "Próximo" at bounding box center [1085, 513] width 95 height 29
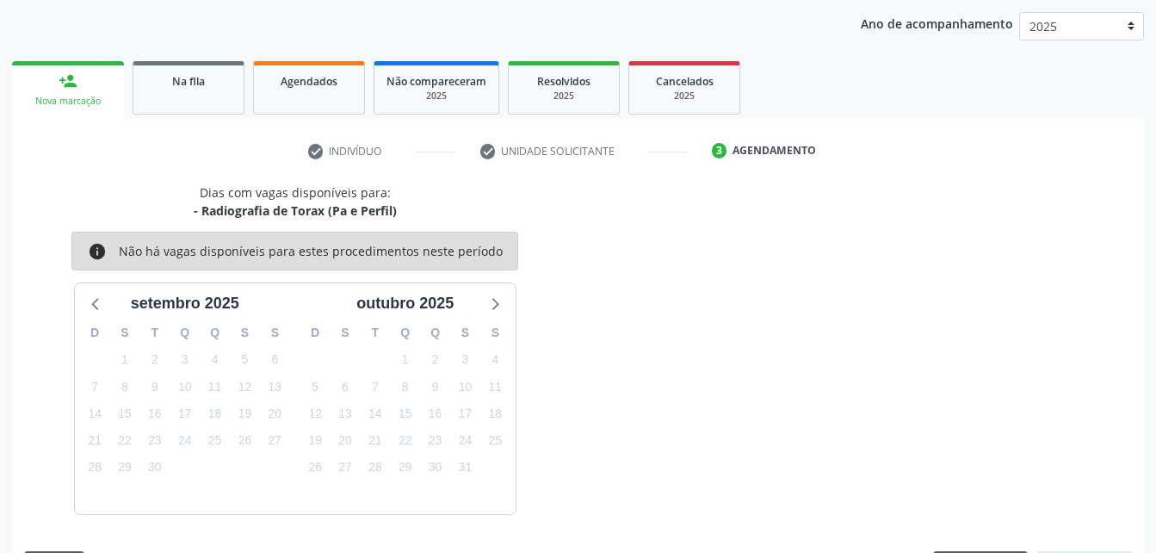
scroll to position [271, 0]
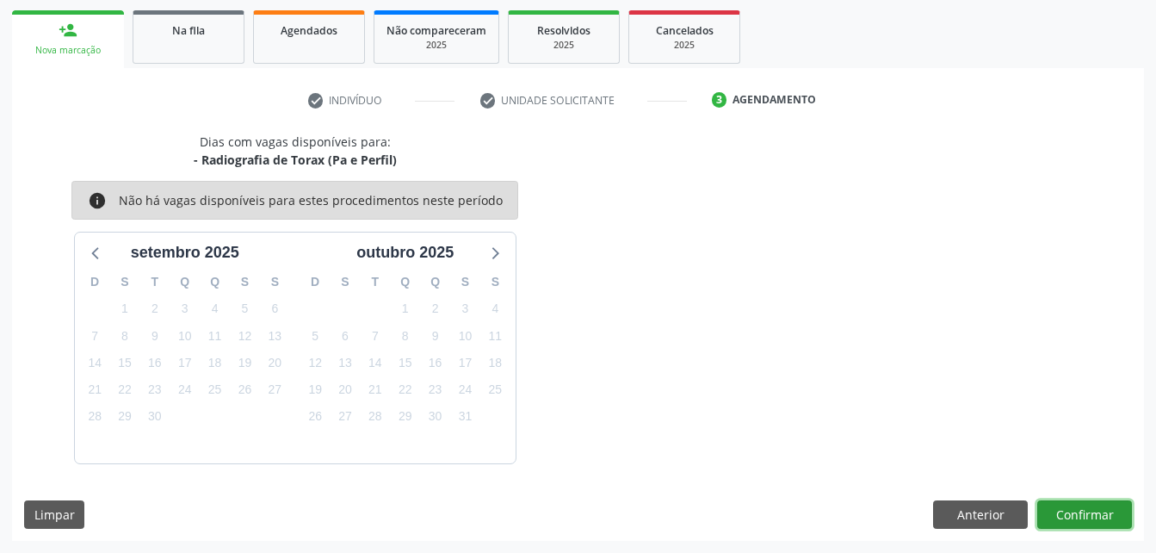
click at [1105, 507] on button "Confirmar" at bounding box center [1085, 514] width 95 height 29
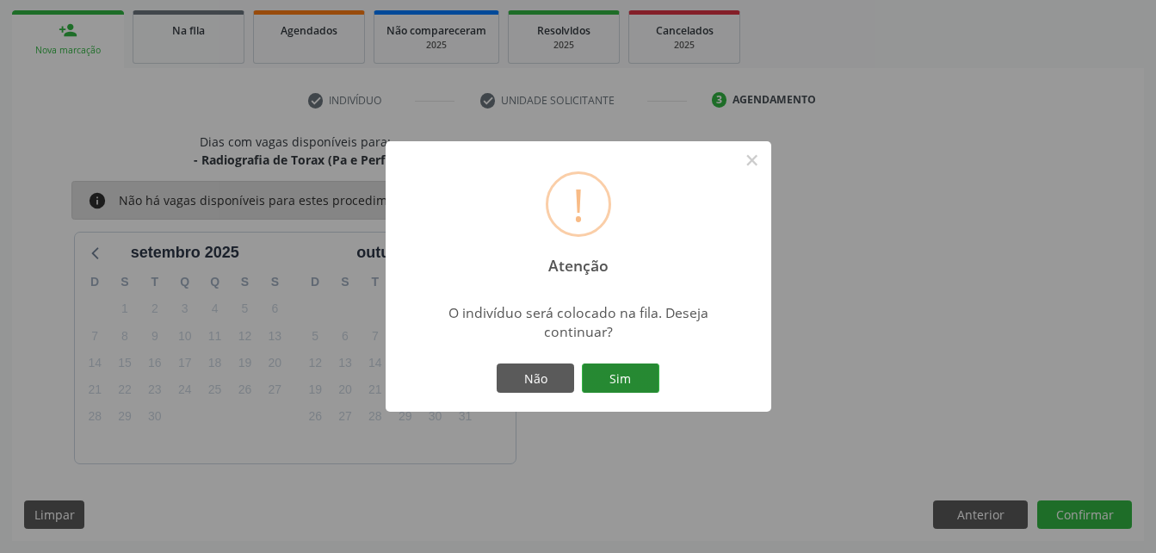
drag, startPoint x: 590, startPoint y: 359, endPoint x: 607, endPoint y: 381, distance: 28.2
click at [592, 362] on div "! Atenção × O indivíduo será colocado na fila. Deseja continuar? Não Sim" at bounding box center [579, 276] width 386 height 270
click at [607, 381] on button "Sim" at bounding box center [620, 377] width 77 height 29
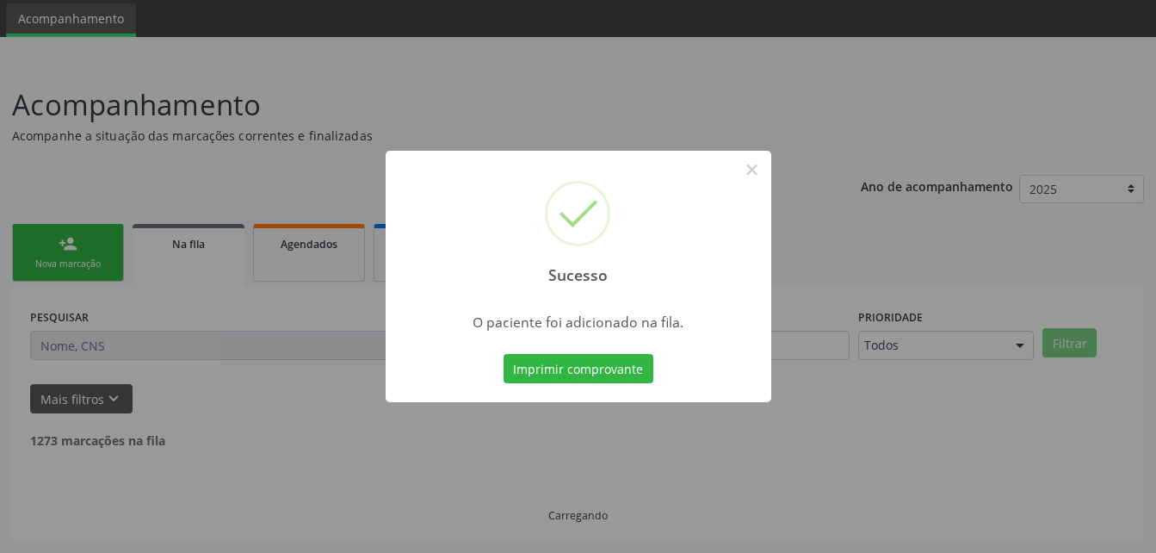
scroll to position [40, 0]
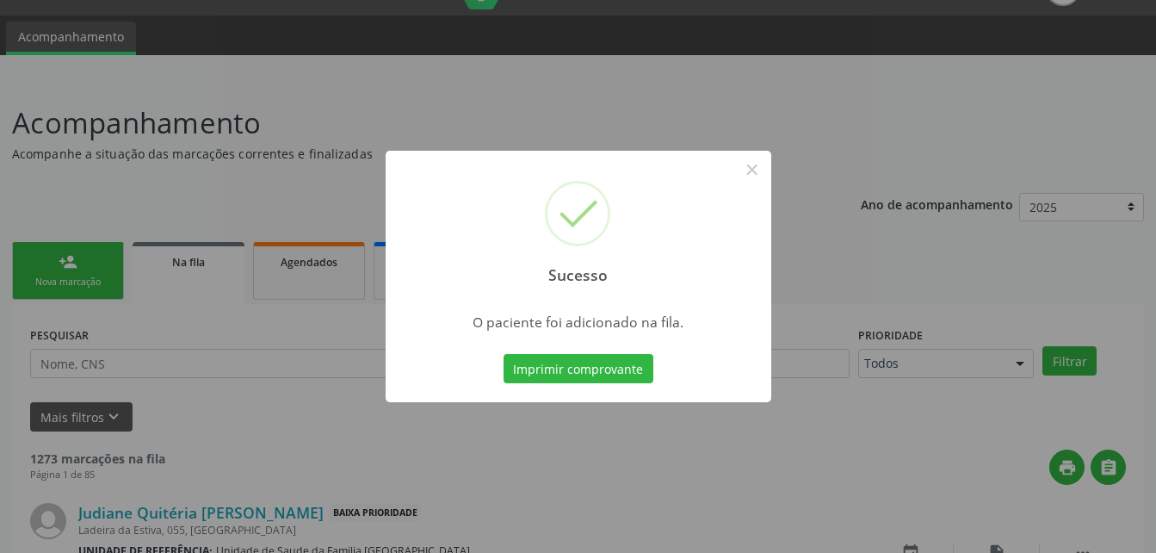
click at [97, 288] on div "Sucesso × O paciente foi adicionado na fila. Imprimir comprovante Cancel" at bounding box center [578, 276] width 1156 height 553
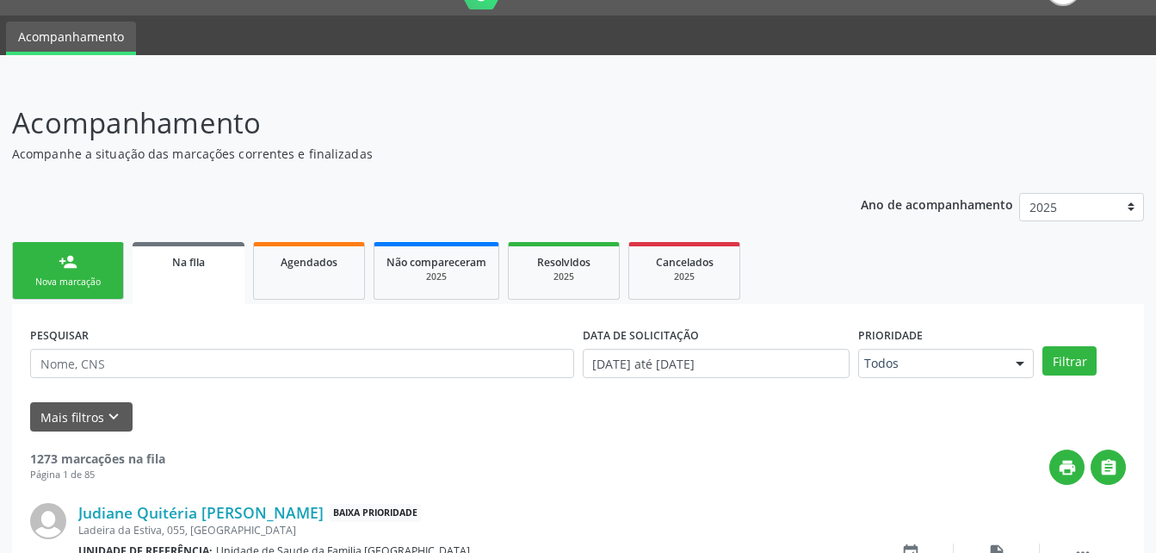
click at [83, 254] on link "person_add Nova marcação" at bounding box center [68, 271] width 112 height 58
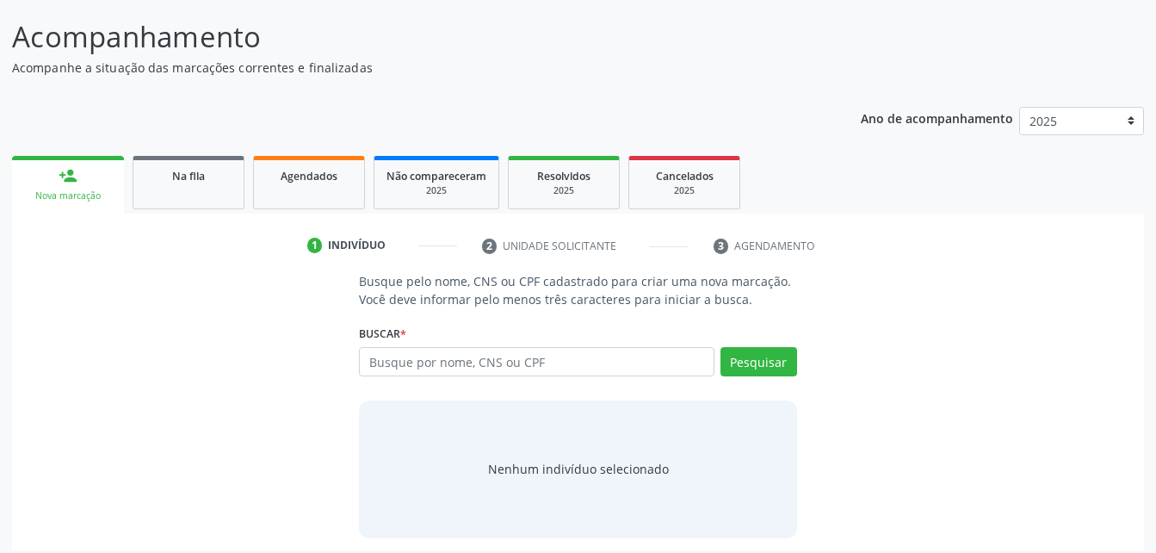
scroll to position [135, 0]
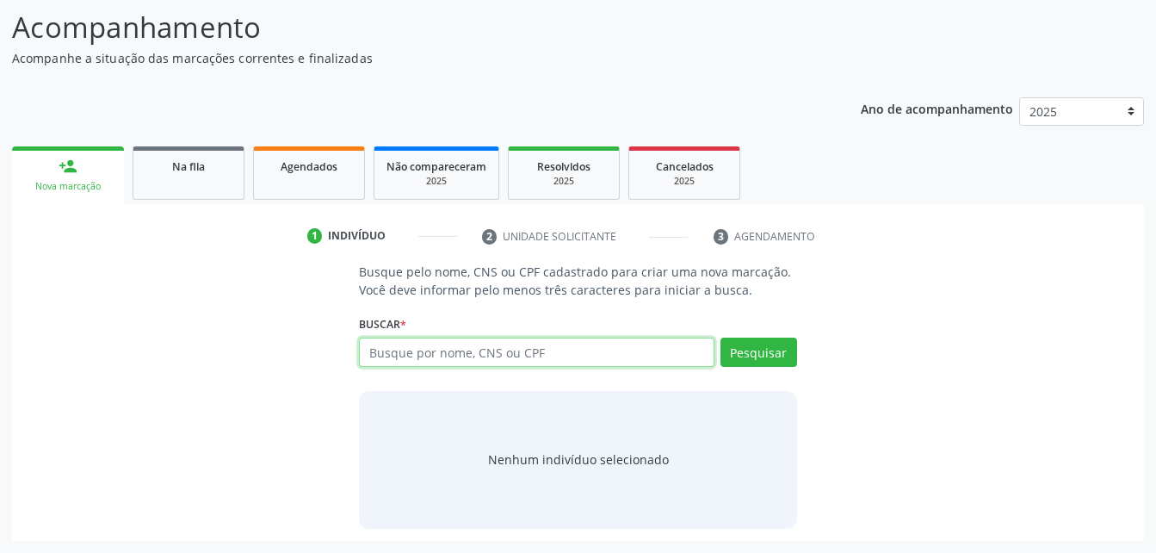
click at [449, 358] on input "text" at bounding box center [536, 352] width 355 height 29
type input "07000832436"
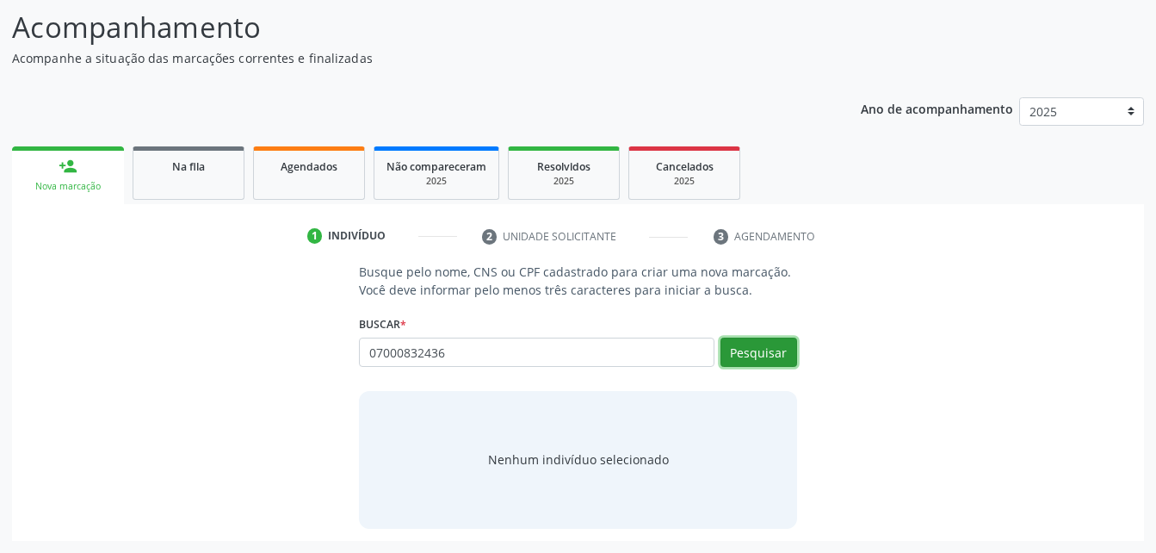
click at [793, 352] on button "Pesquisar" at bounding box center [759, 352] width 77 height 29
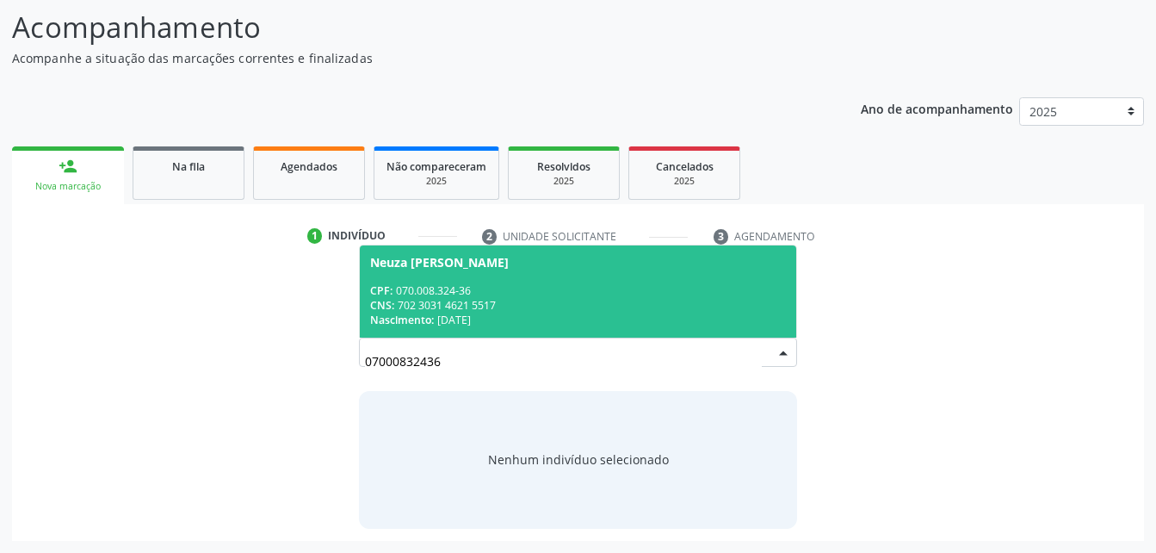
click at [526, 300] on div "CNS: 702 3031 4621 5517" at bounding box center [577, 305] width 415 height 15
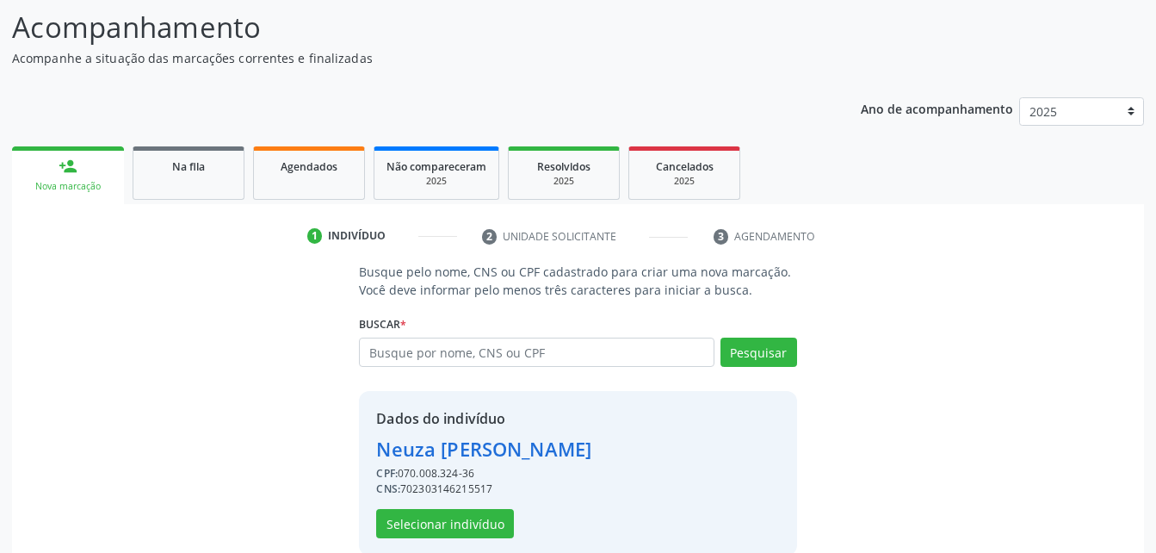
scroll to position [162, 0]
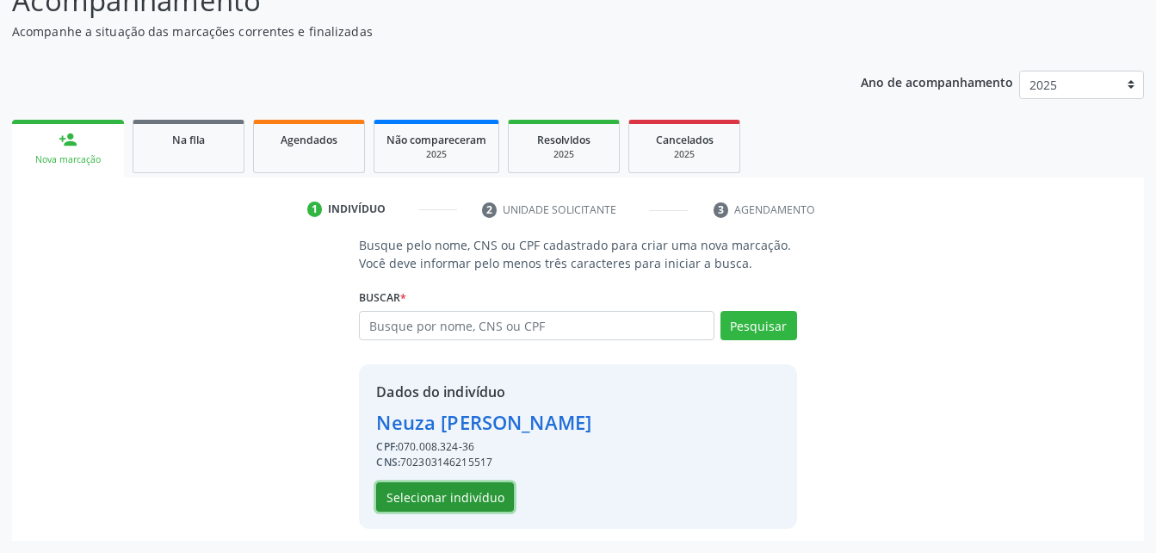
click at [423, 494] on button "Selecionar indivíduo" at bounding box center [445, 496] width 138 height 29
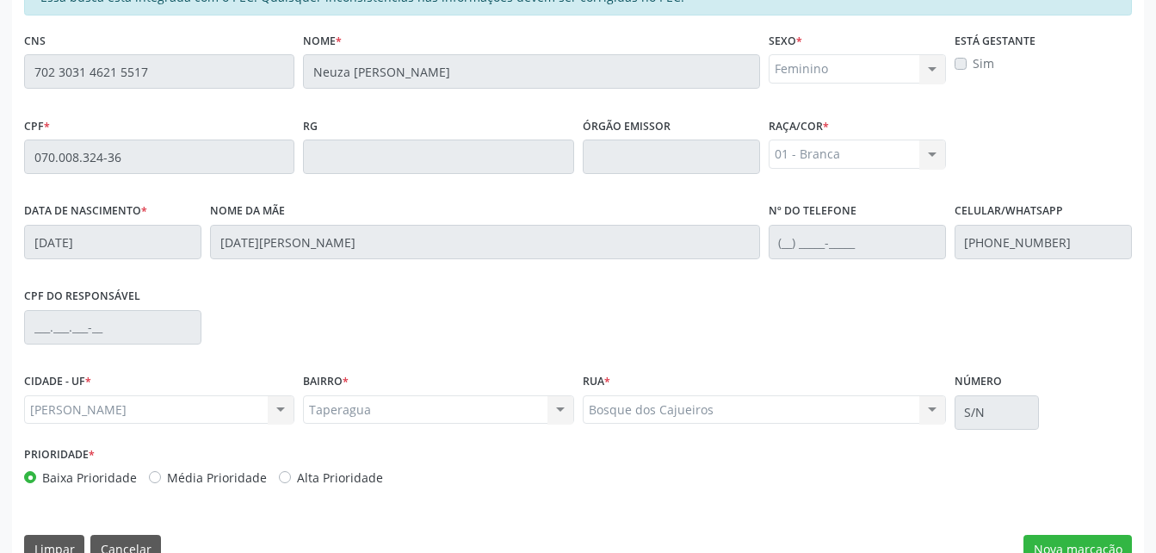
scroll to position [455, 0]
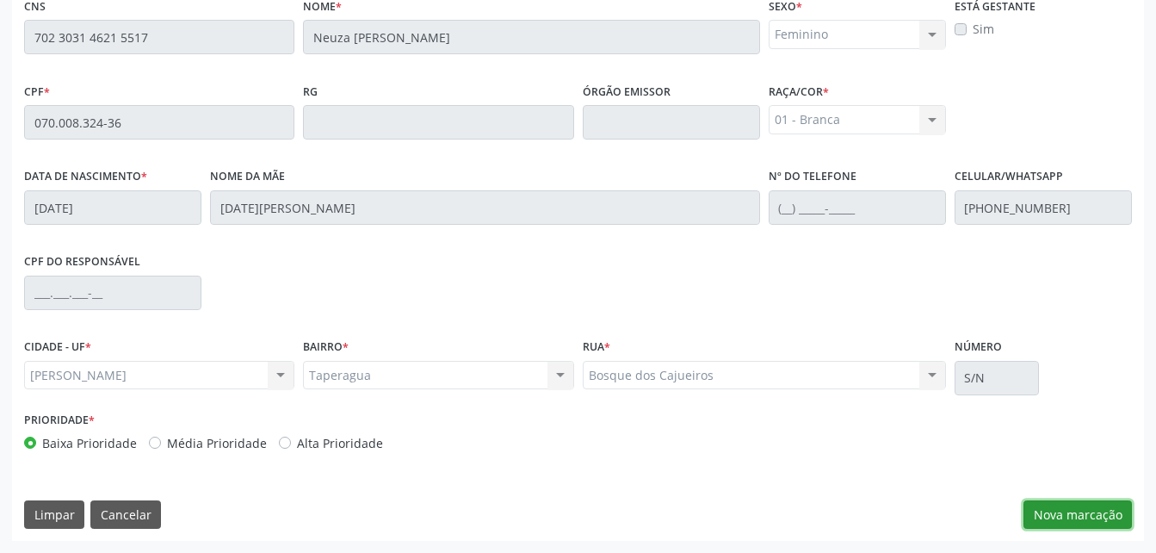
click at [1065, 509] on button "Nova marcação" at bounding box center [1078, 514] width 108 height 29
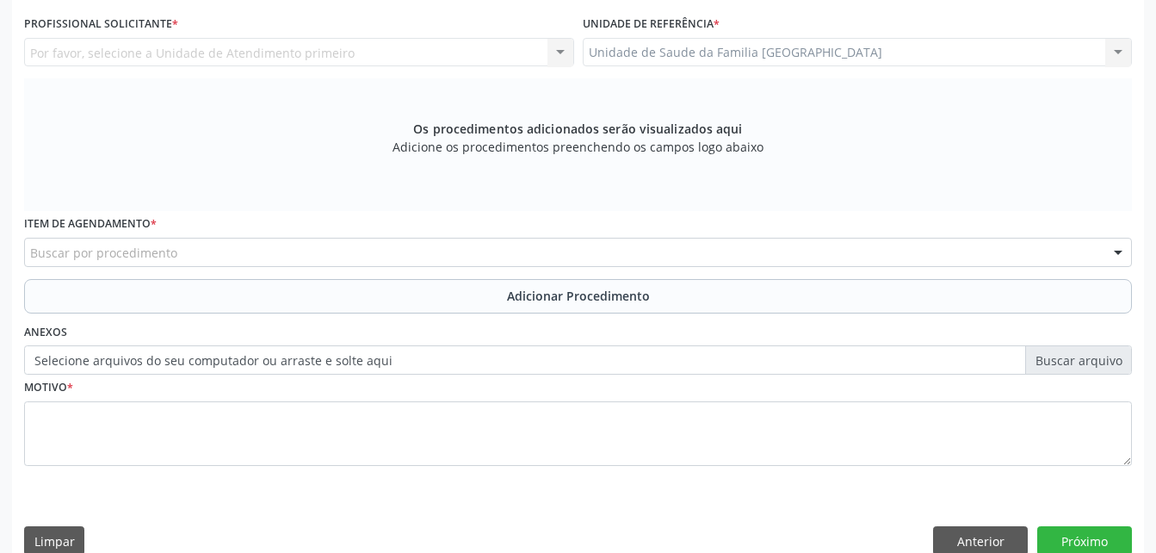
scroll to position [282, 0]
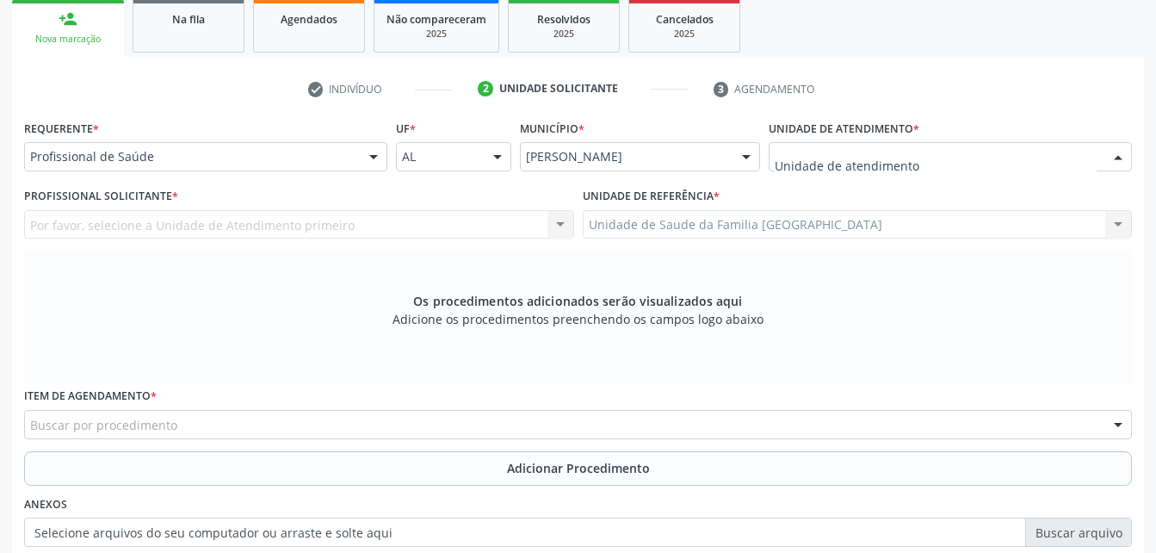
click at [977, 156] on div at bounding box center [950, 156] width 363 height 29
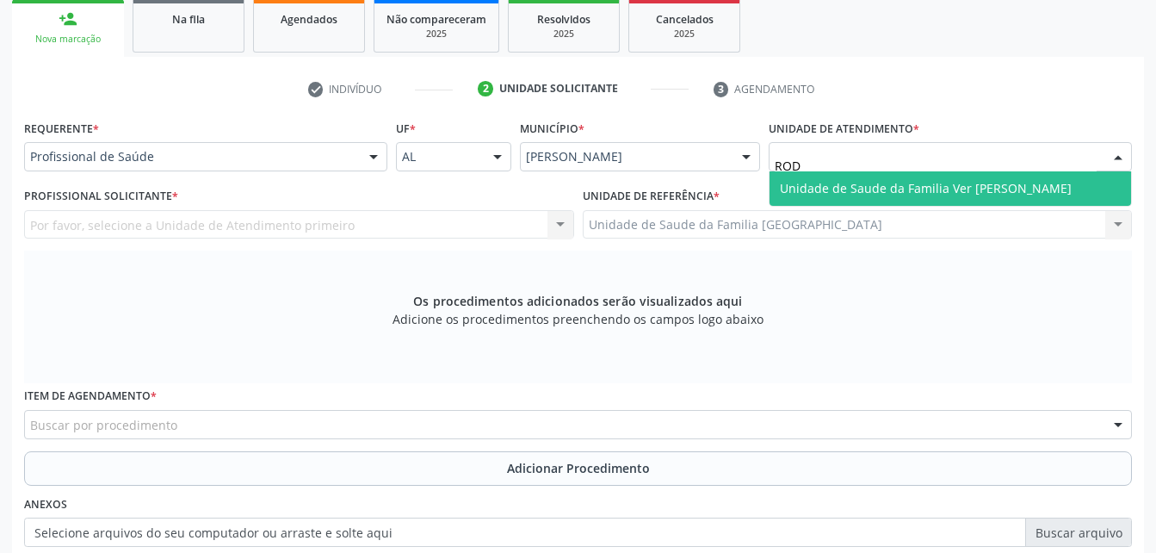
click at [988, 192] on span "Unidade de Saude da Familia Ver [PERSON_NAME]" at bounding box center [926, 188] width 292 height 16
type input "ROD"
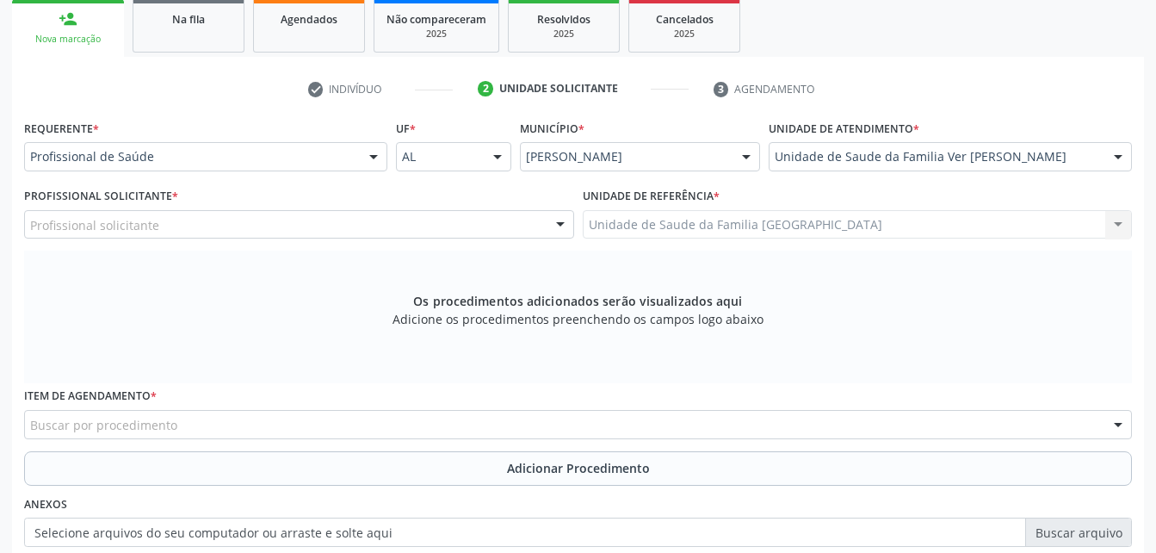
click at [1112, 147] on div at bounding box center [1119, 157] width 26 height 29
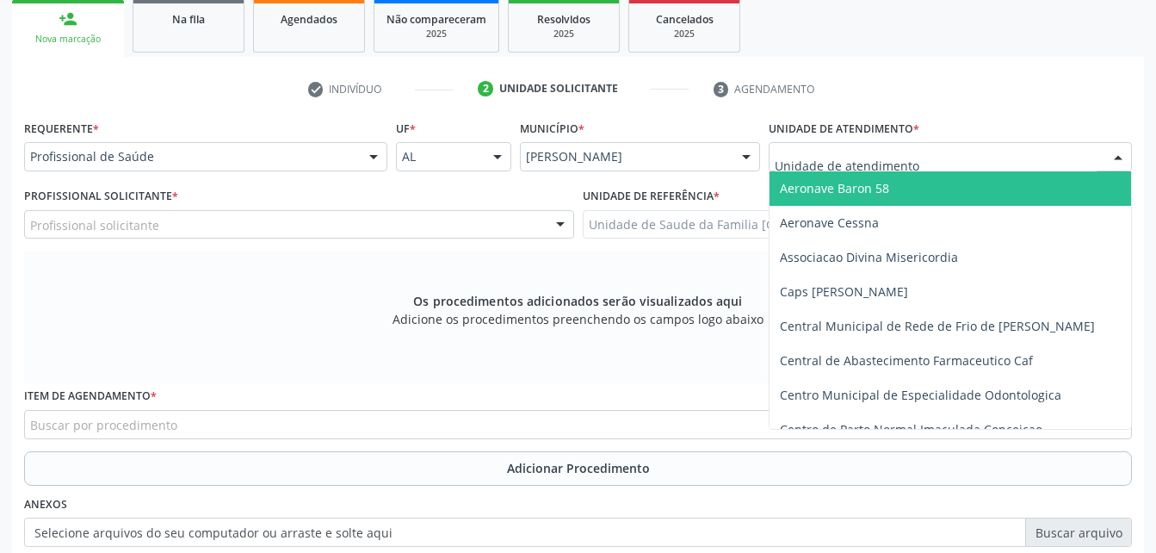
click at [1112, 147] on div at bounding box center [1119, 157] width 26 height 29
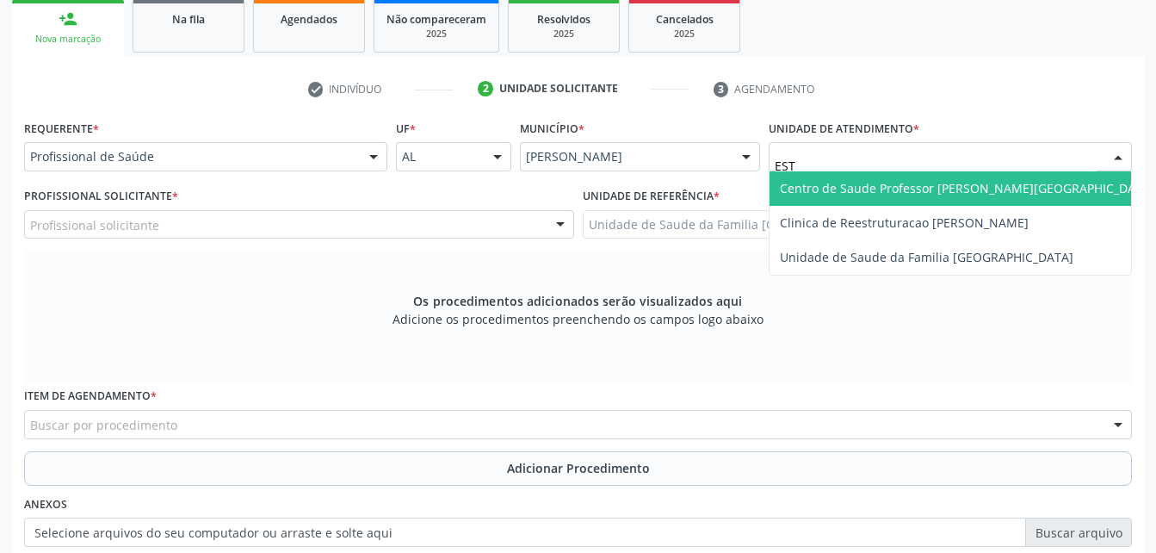
type input "ESTI"
click at [1112, 173] on span "Unidade de Saude da Familia [GEOGRAPHIC_DATA]" at bounding box center [951, 188] width 362 height 34
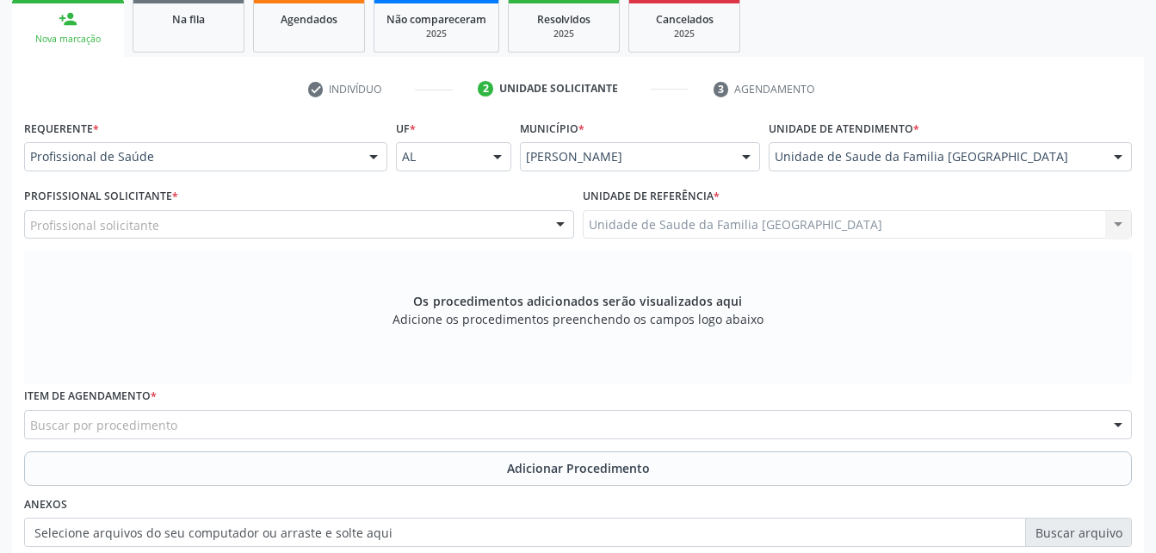
drag, startPoint x: 321, startPoint y: 200, endPoint x: 323, endPoint y: 212, distance: 12.2
click at [322, 204] on div "Profissional Solicitante * Profissional solicitante Assistente Administrativo -…" at bounding box center [299, 210] width 550 height 55
click at [323, 214] on div "Profissional solicitante" at bounding box center [299, 224] width 550 height 29
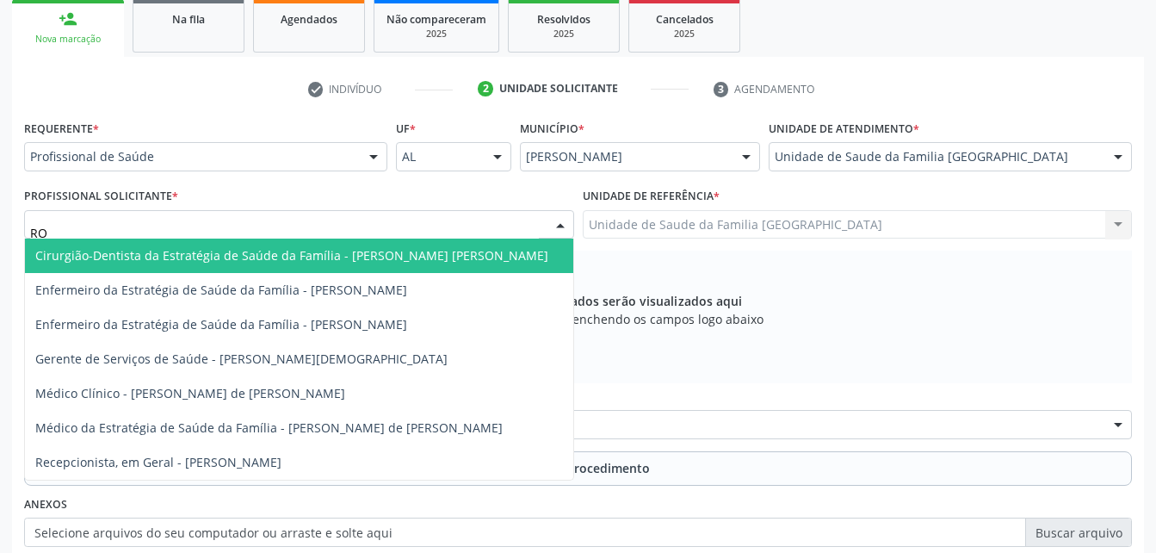
type input "ROD"
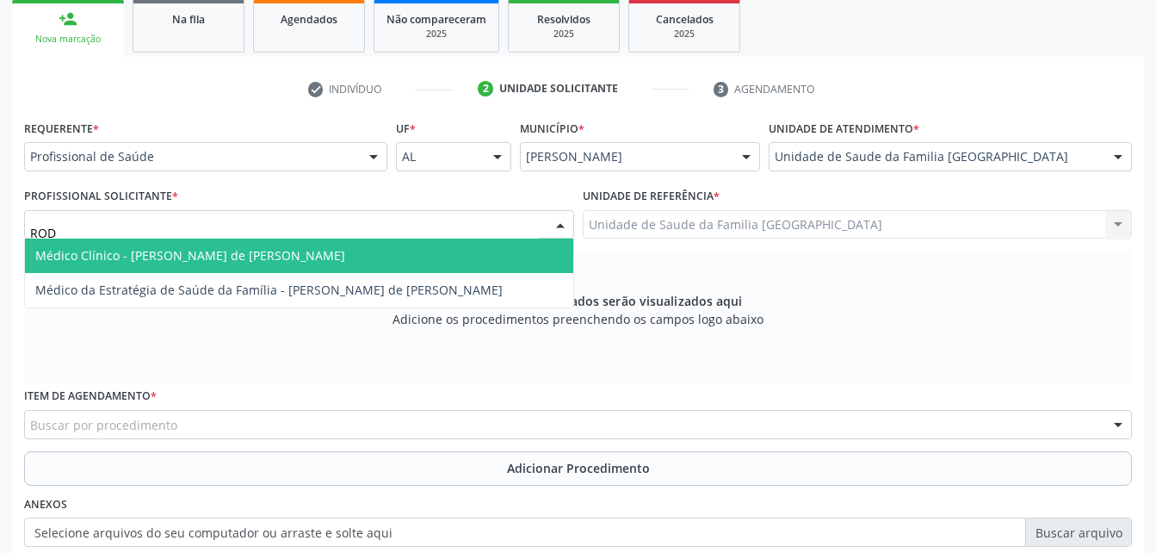
click at [326, 257] on span "Médico Clínico - [PERSON_NAME] de [PERSON_NAME]" at bounding box center [299, 256] width 548 height 34
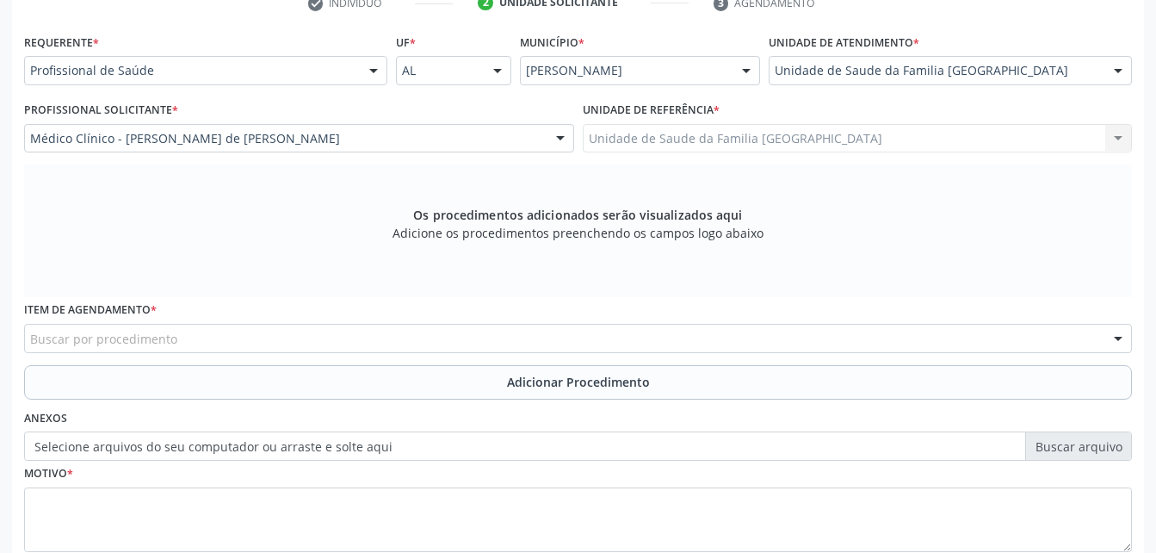
scroll to position [455, 0]
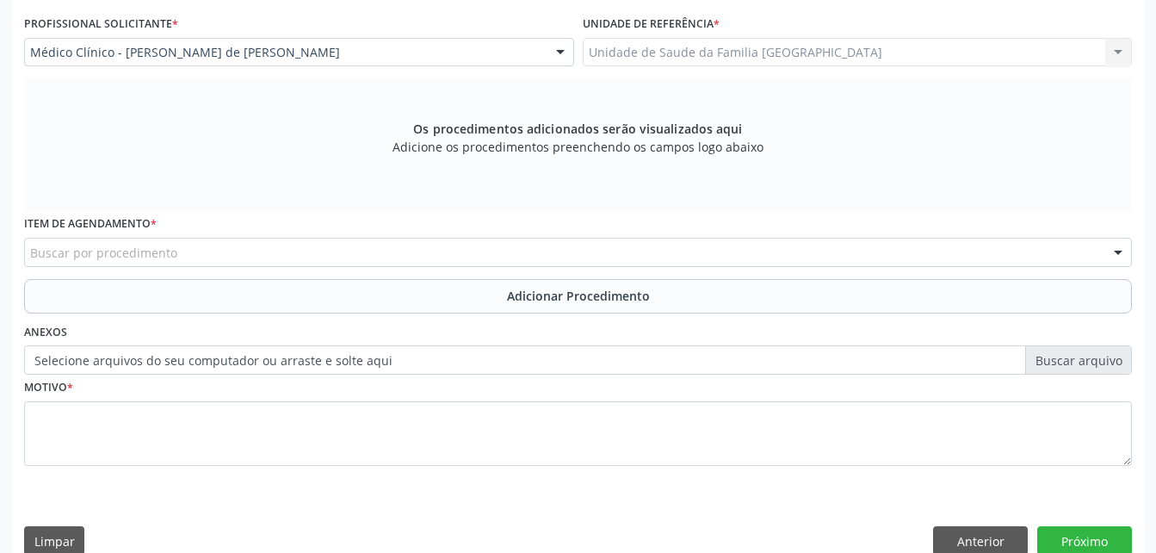
click at [255, 254] on div "Buscar por procedimento" at bounding box center [578, 252] width 1108 height 29
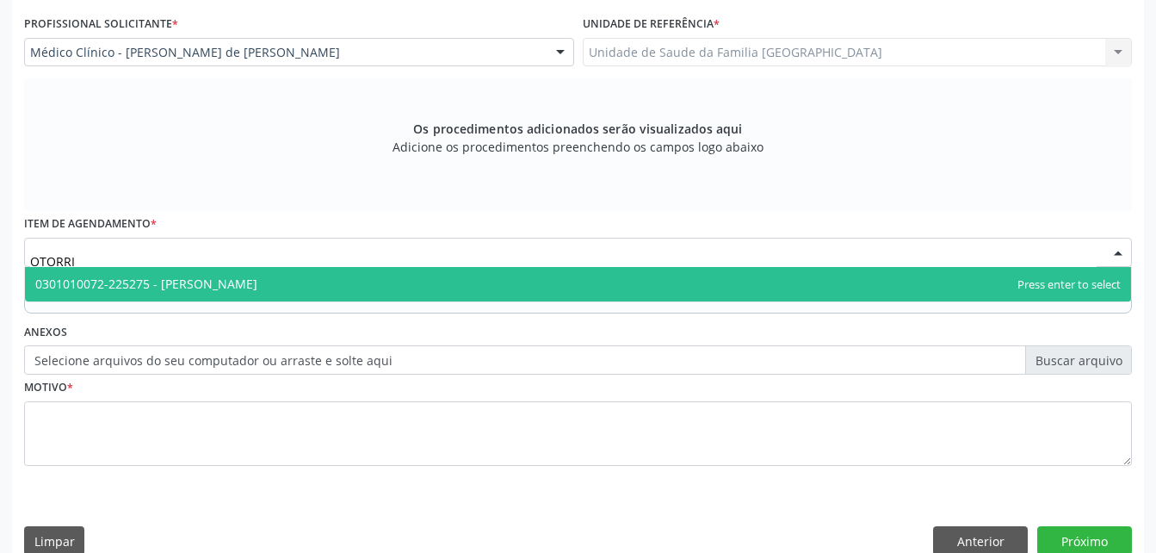
type input "OTORRIN"
click at [253, 286] on span "0301010072-225275 - [PERSON_NAME]" at bounding box center [146, 284] width 222 height 16
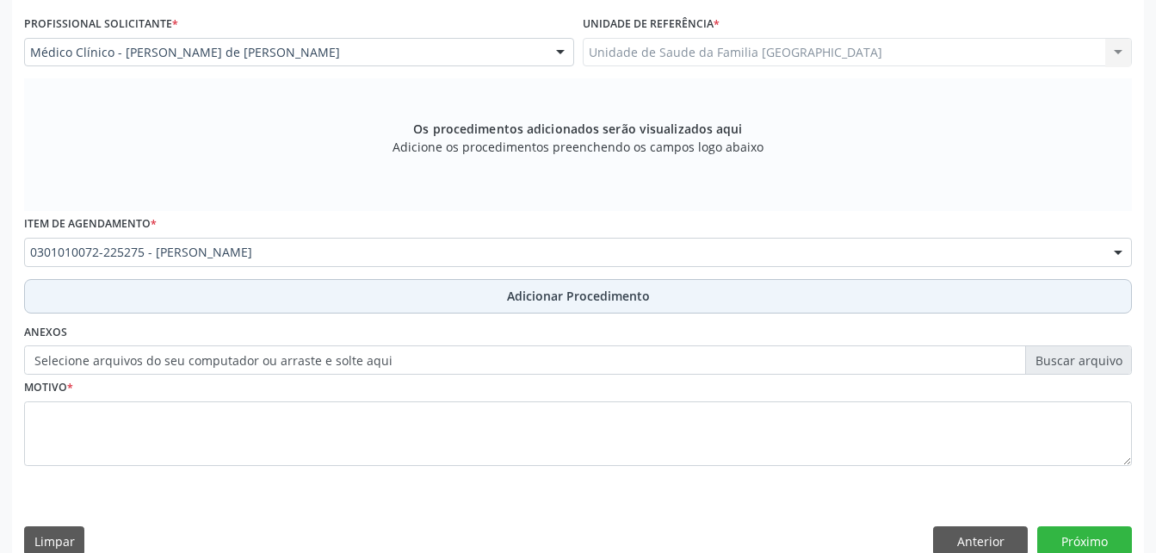
click at [255, 291] on button "Adicionar Procedimento" at bounding box center [578, 296] width 1108 height 34
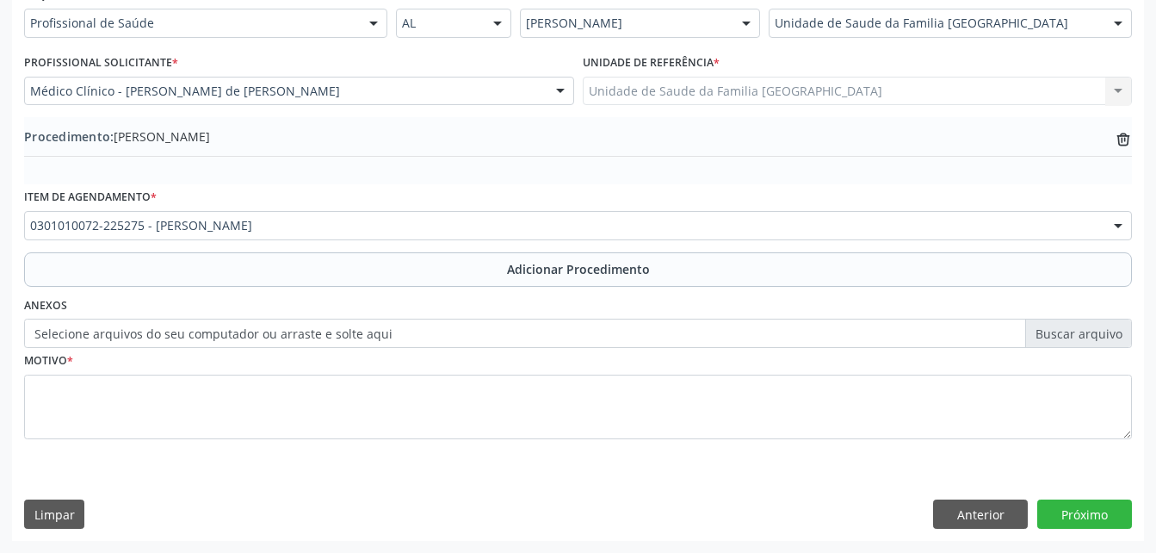
scroll to position [416, 0]
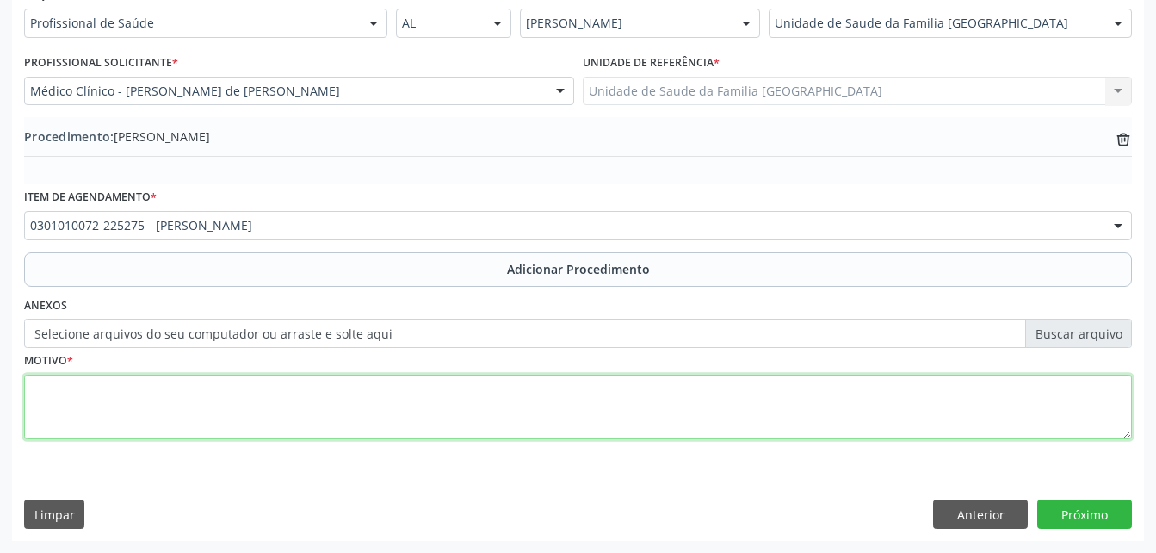
click at [331, 431] on textarea at bounding box center [578, 407] width 1108 height 65
type textarea "RINITE ALÉRGICA"
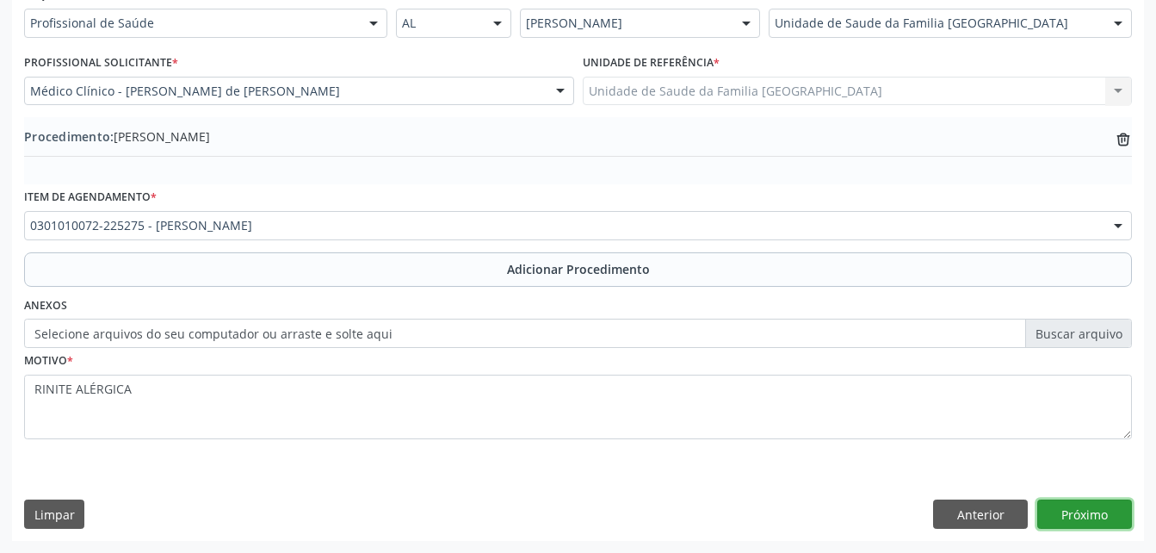
click at [1039, 511] on button "Próximo" at bounding box center [1085, 513] width 95 height 29
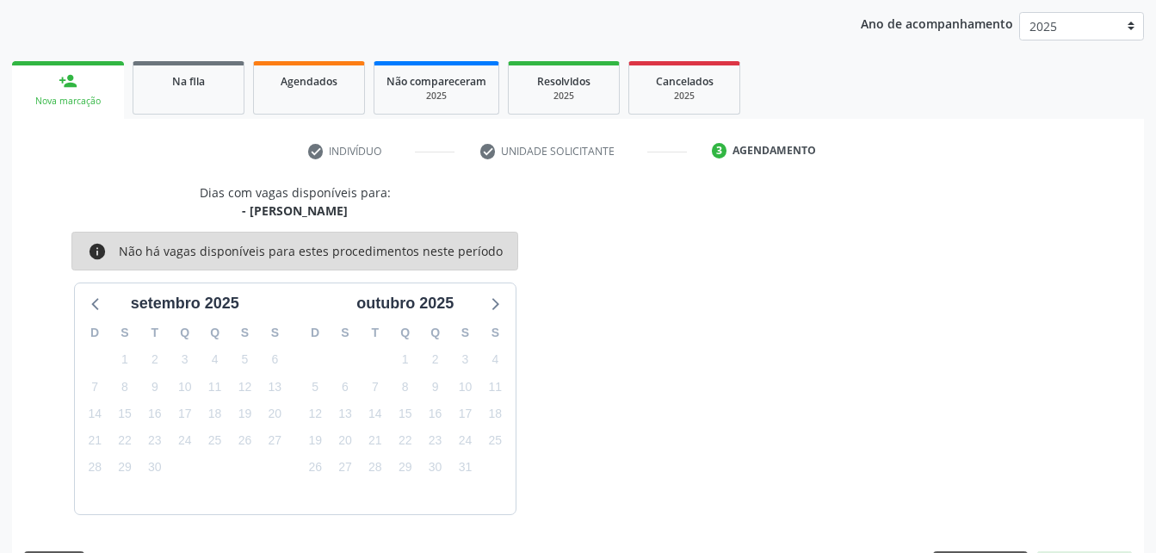
scroll to position [271, 0]
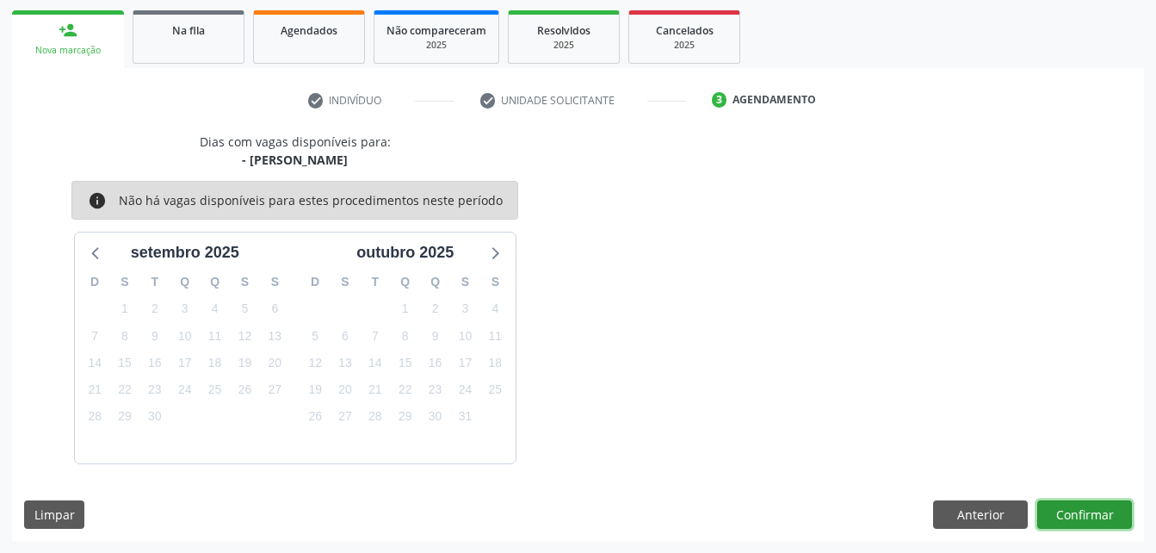
click at [1038, 515] on button "Confirmar" at bounding box center [1085, 514] width 95 height 29
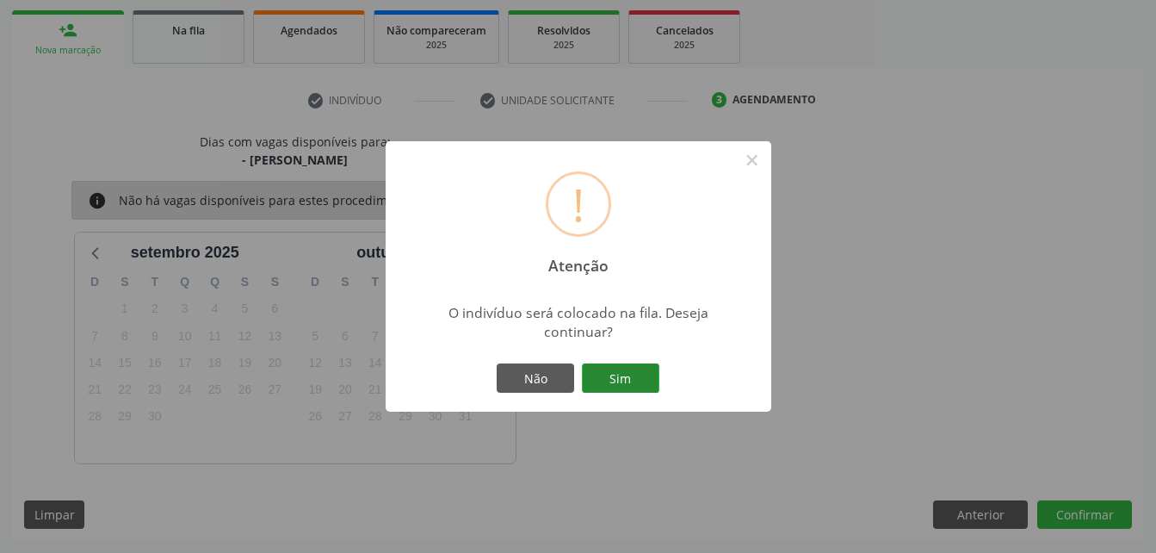
click at [612, 369] on button "Sim" at bounding box center [620, 377] width 77 height 29
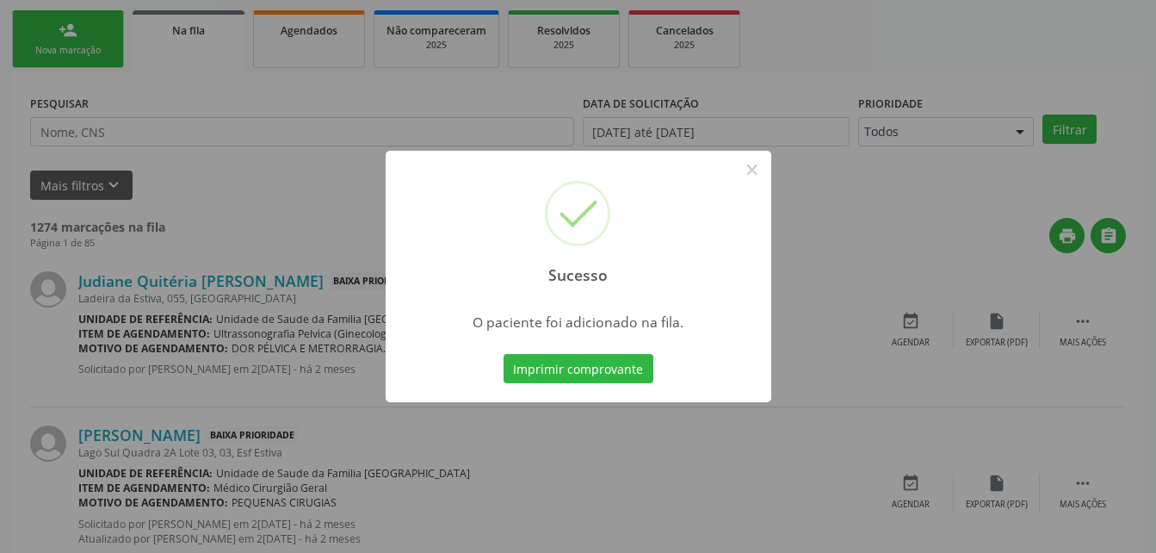
scroll to position [40, 0]
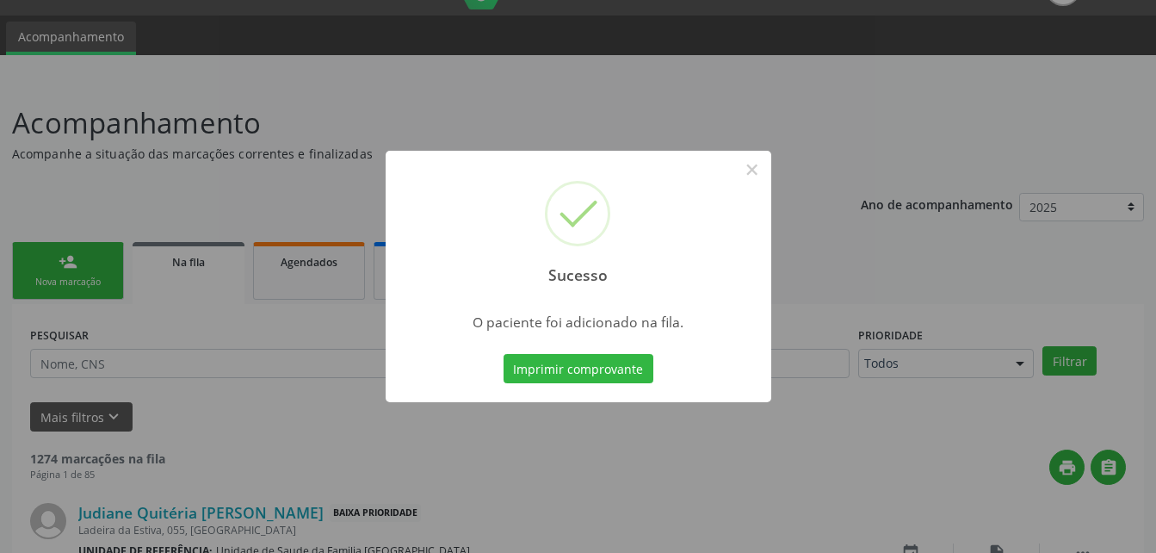
click at [108, 261] on div "Sucesso × O paciente foi adicionado na fila. Imprimir comprovante Cancel" at bounding box center [578, 276] width 1156 height 553
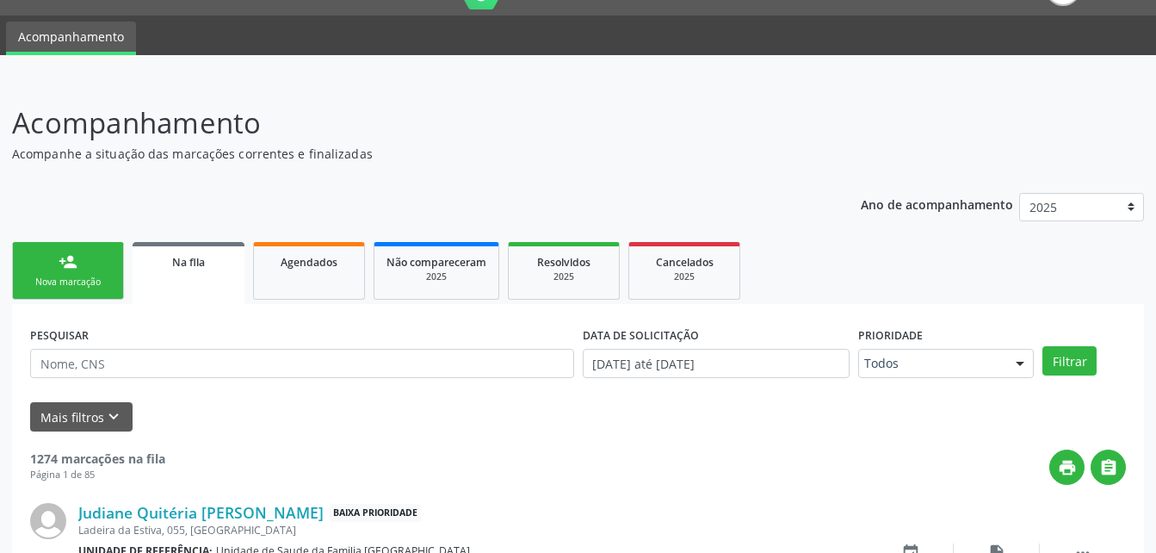
click at [110, 262] on link "person_add Nova marcação" at bounding box center [68, 271] width 112 height 58
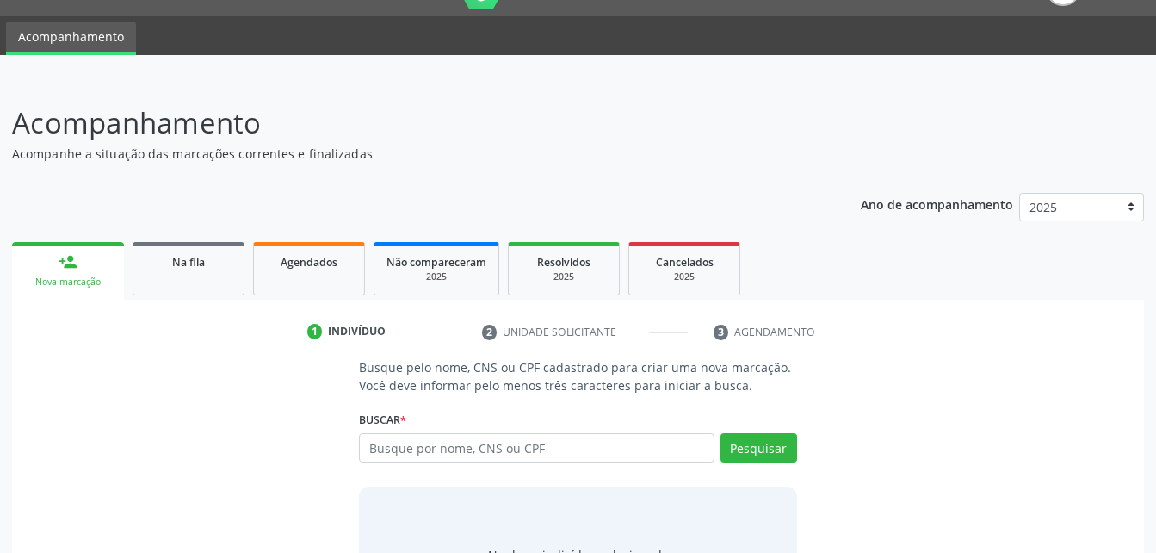
scroll to position [126, 0]
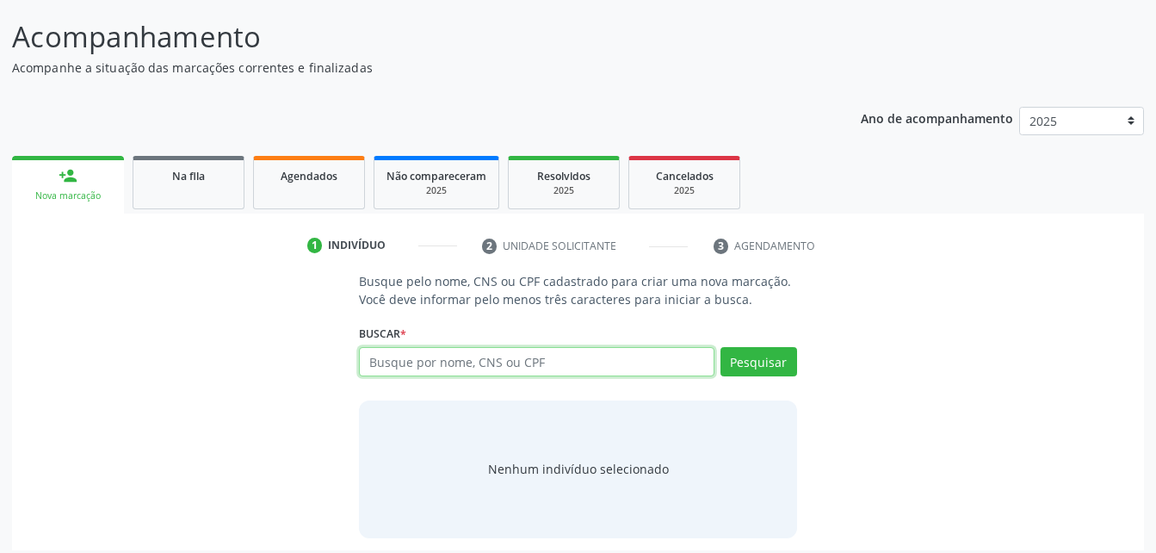
click at [432, 359] on input "text" at bounding box center [536, 361] width 355 height 29
type input "45341915453"
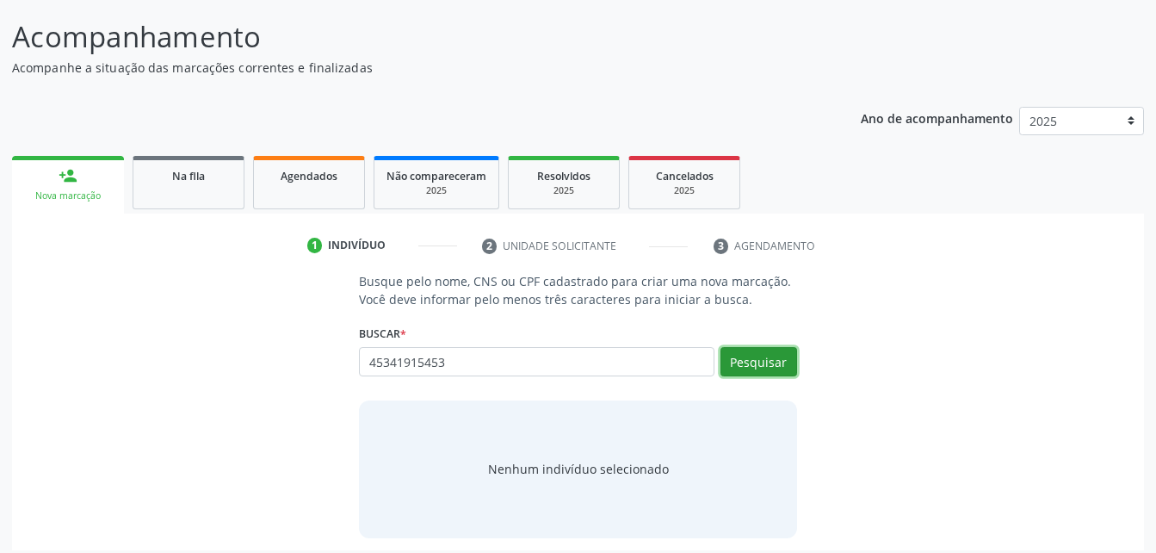
click at [765, 362] on button "Pesquisar" at bounding box center [759, 361] width 77 height 29
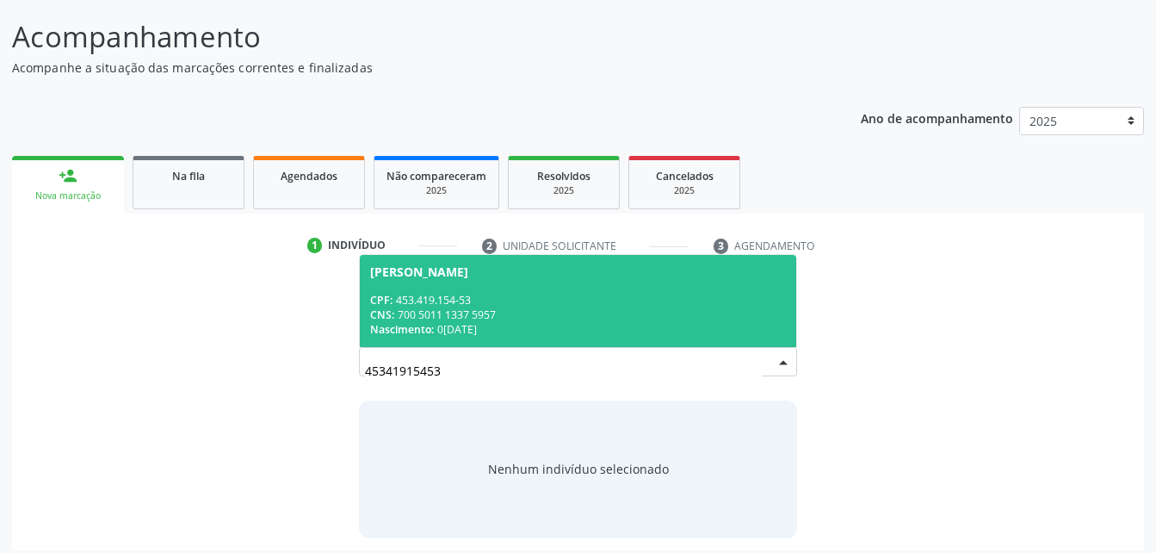
scroll to position [135, 0]
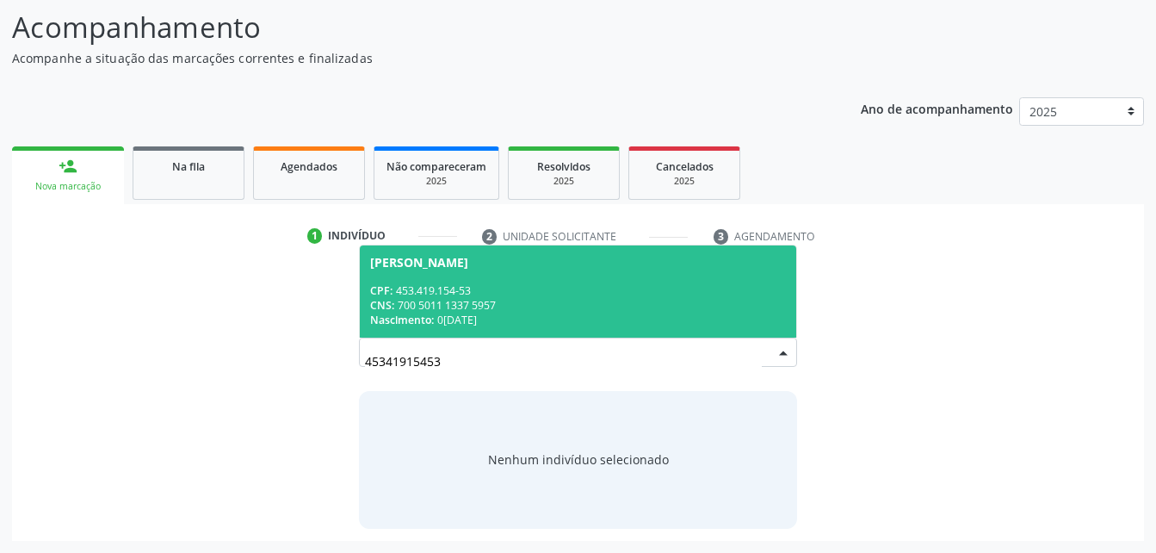
click at [558, 305] on div "CNS: 700 5011 1337 5957" at bounding box center [577, 305] width 415 height 15
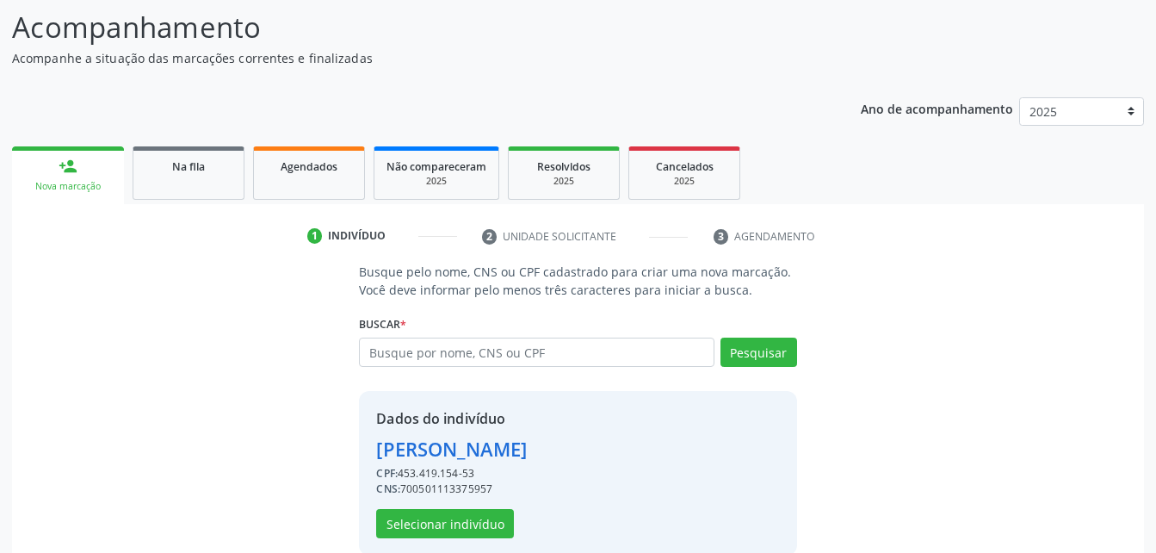
scroll to position [162, 0]
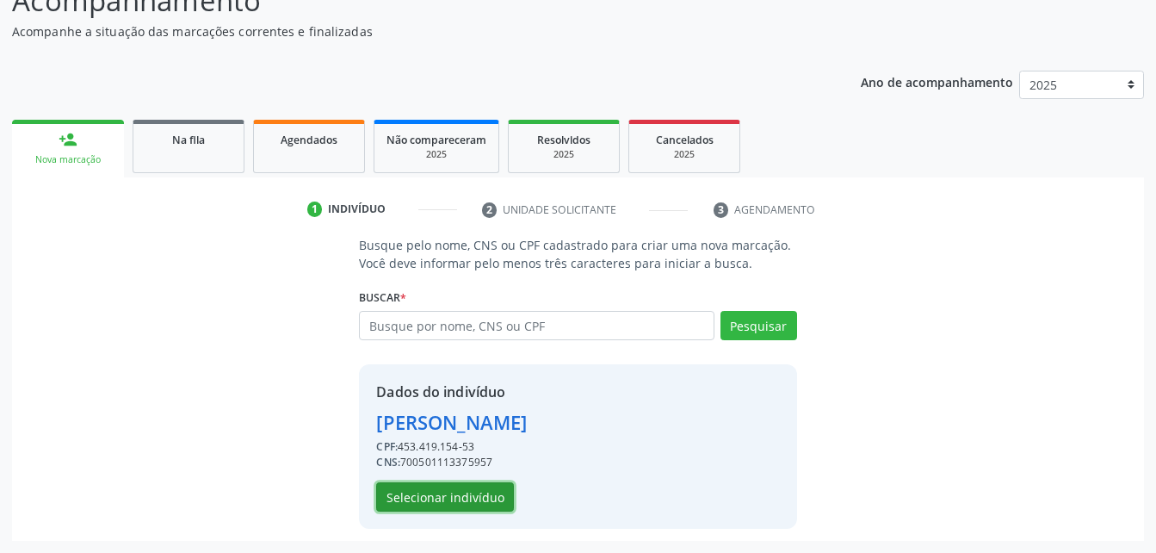
click at [509, 493] on button "Selecionar indivíduo" at bounding box center [445, 496] width 138 height 29
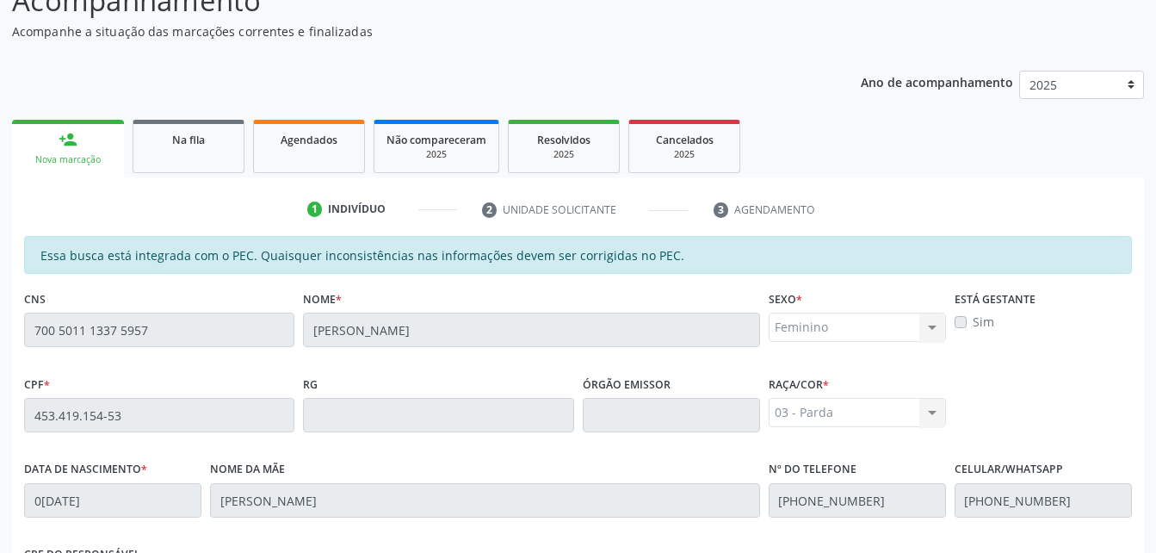
scroll to position [455, 0]
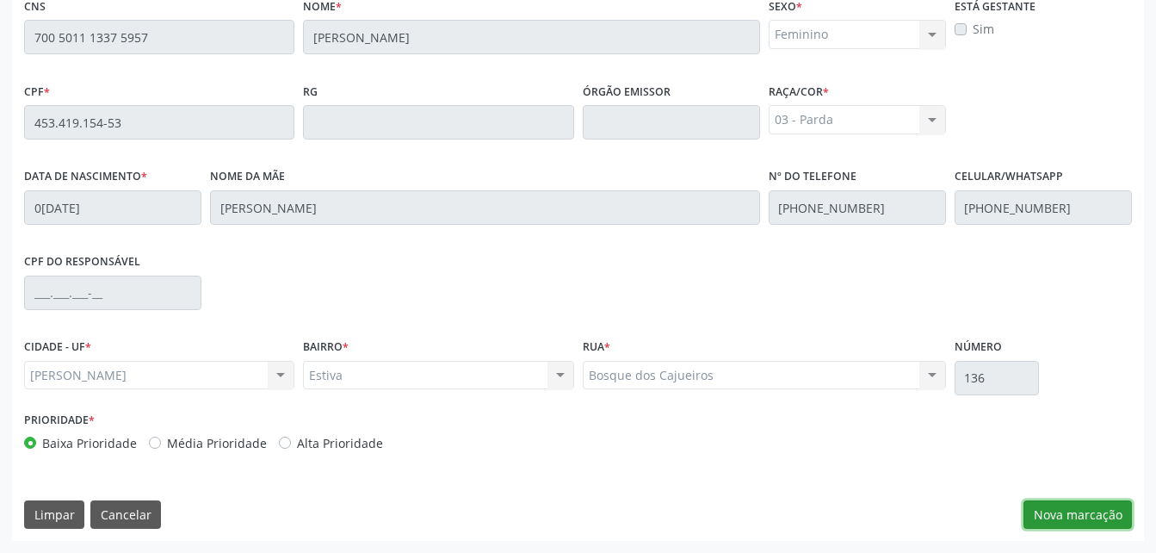
click at [1106, 517] on button "Nova marcação" at bounding box center [1078, 514] width 108 height 29
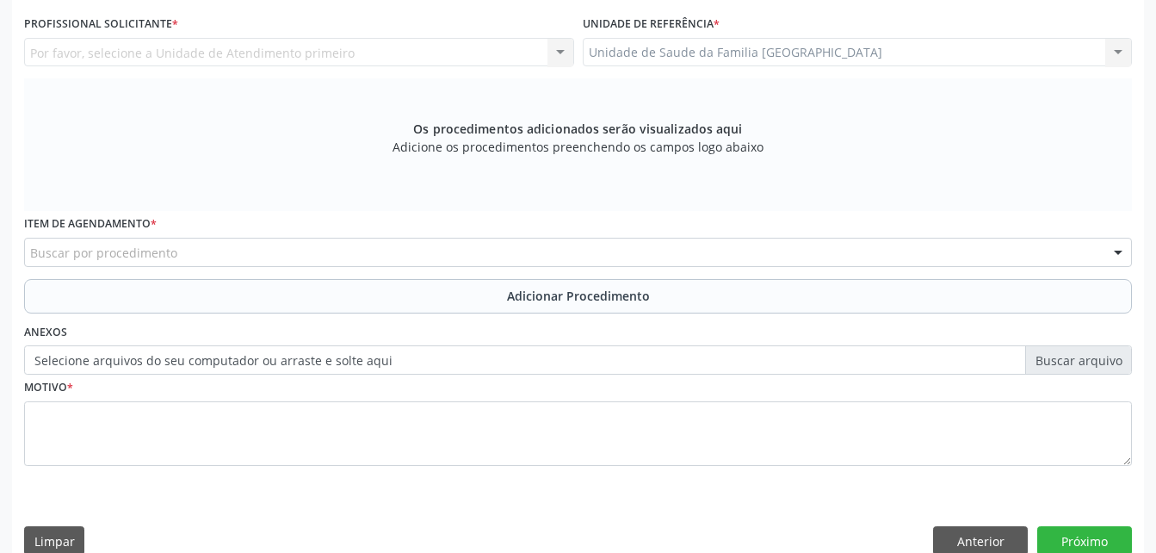
scroll to position [369, 0]
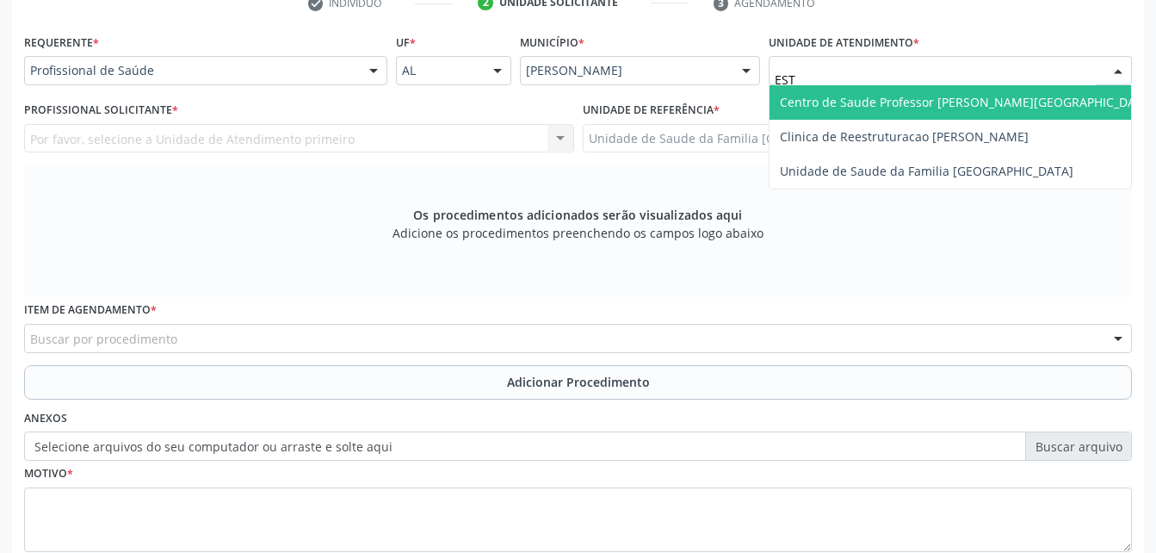
type input "ESTI"
click at [829, 107] on span "Unidade de Saude da Familia [GEOGRAPHIC_DATA]" at bounding box center [927, 102] width 294 height 16
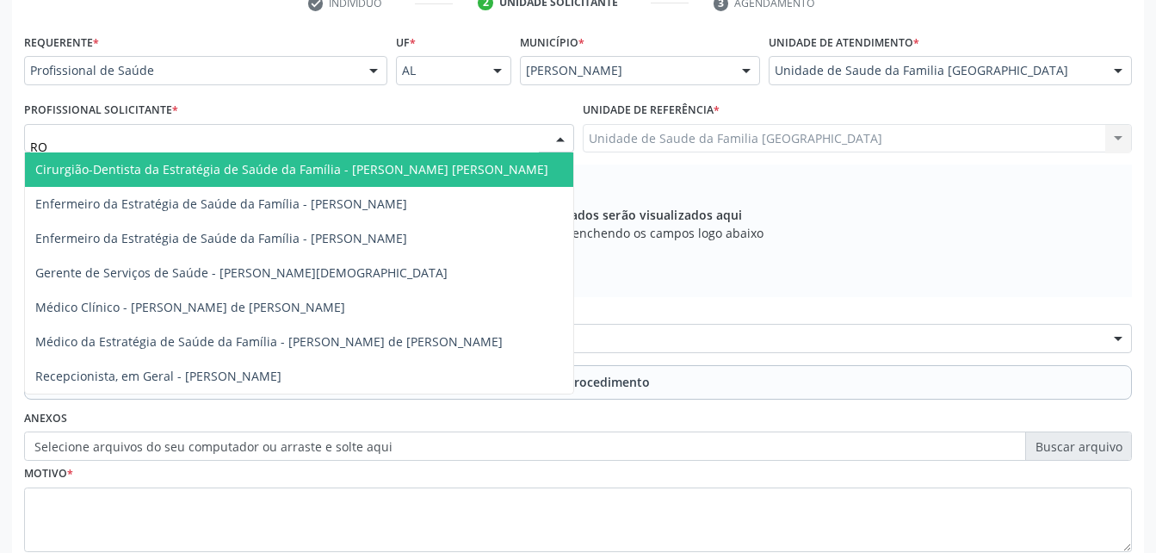
type input "ROD"
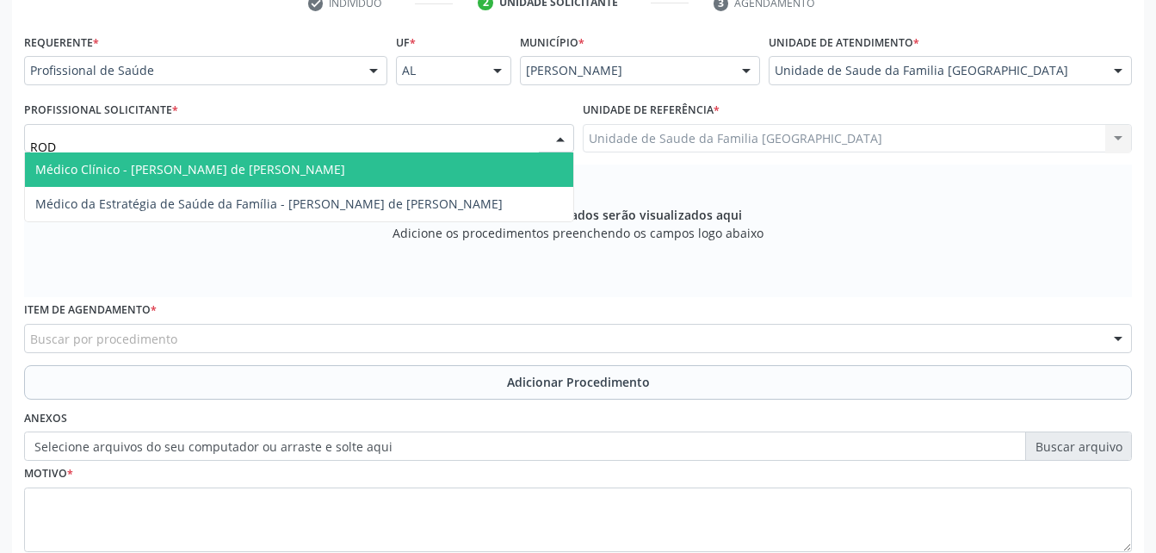
click at [139, 164] on span "Médico Clínico - [PERSON_NAME] de [PERSON_NAME]" at bounding box center [190, 169] width 310 height 16
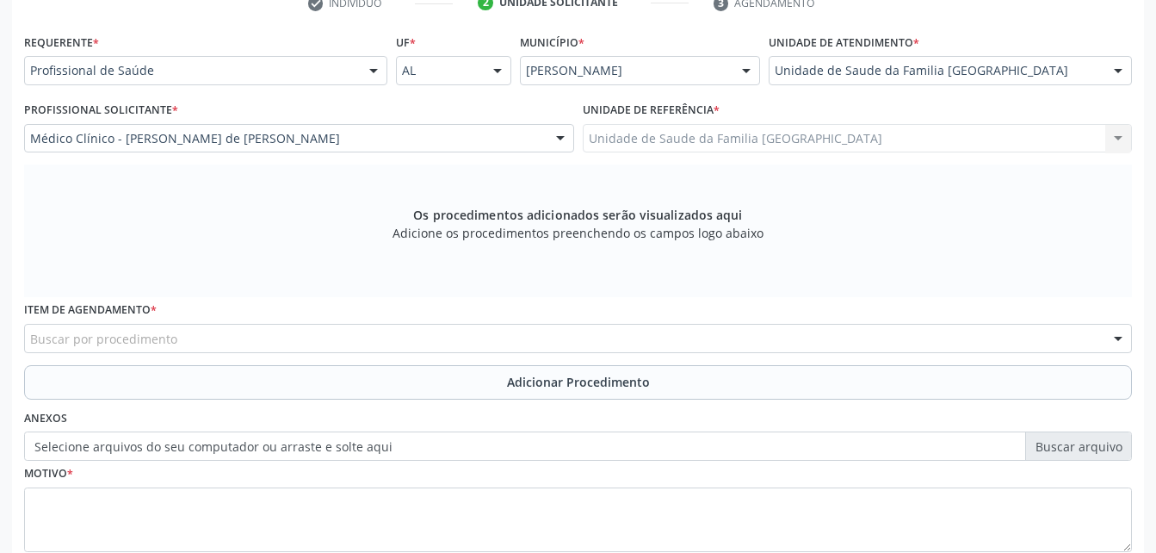
scroll to position [481, 0]
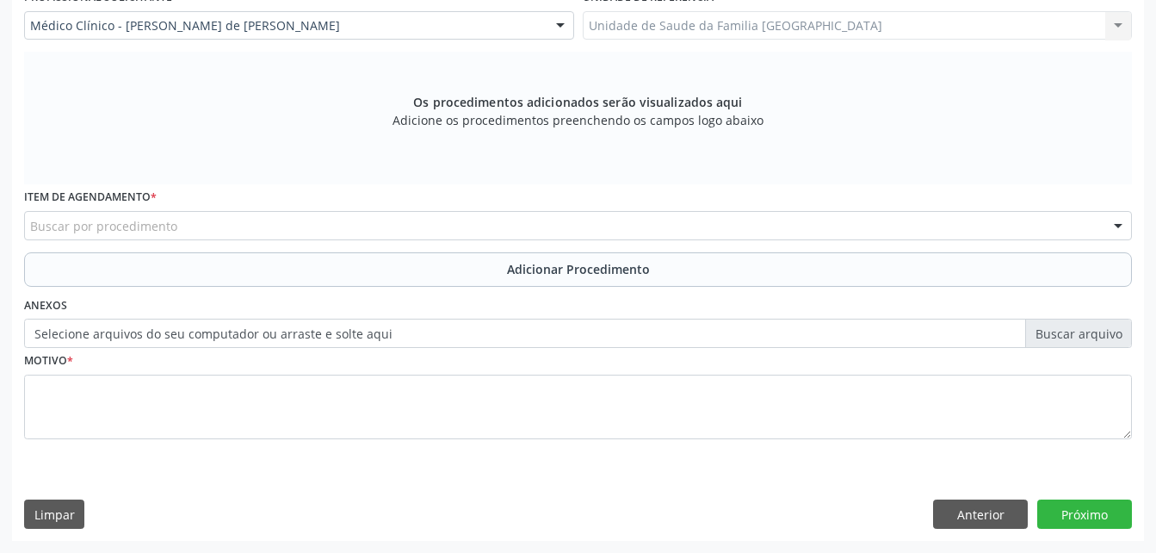
click at [221, 221] on div "Buscar por procedimento" at bounding box center [578, 225] width 1108 height 29
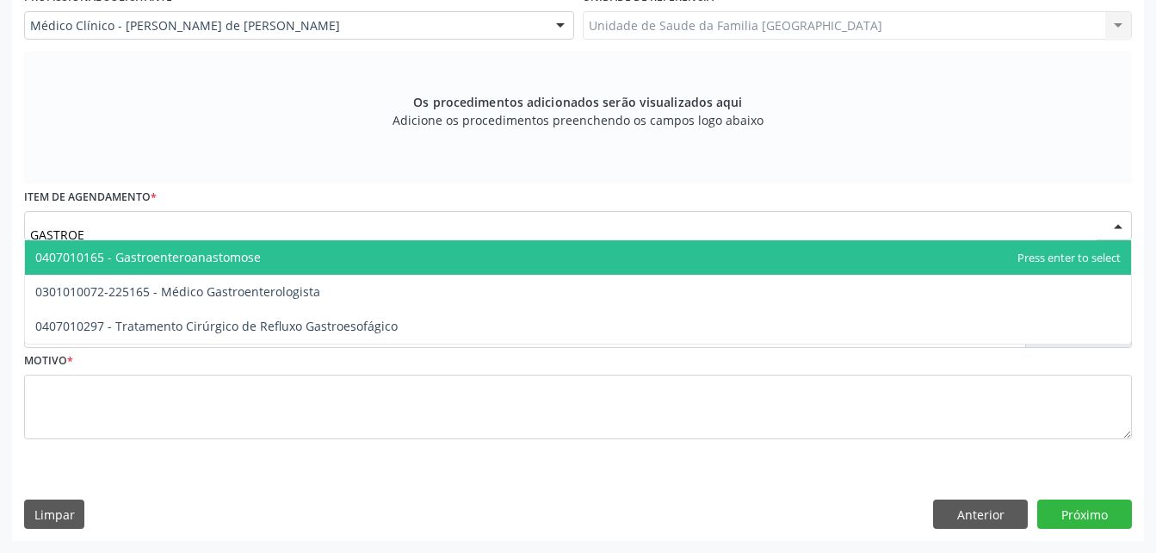
type input "GASTROEN"
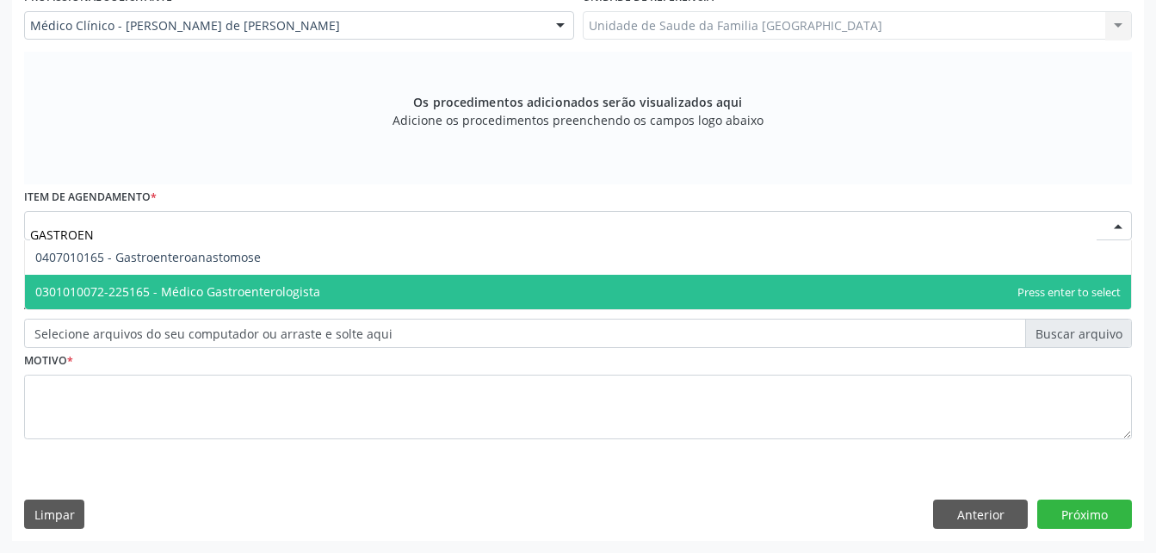
click at [248, 283] on span "0301010072-225165 - Médico Gastroenterologista" at bounding box center [177, 291] width 285 height 16
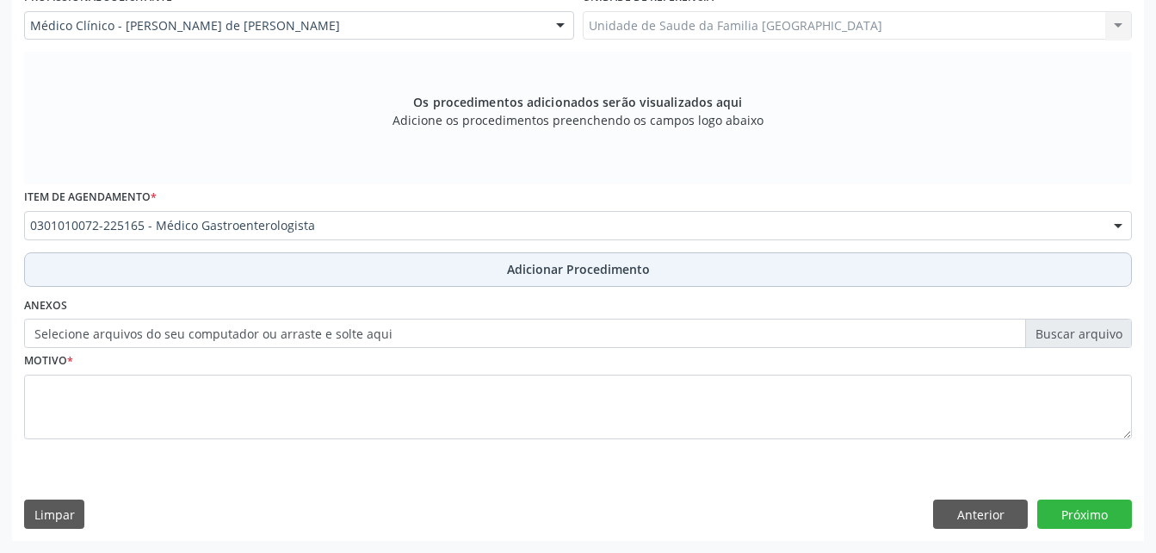
click at [253, 277] on button "Adicionar Procedimento" at bounding box center [578, 269] width 1108 height 34
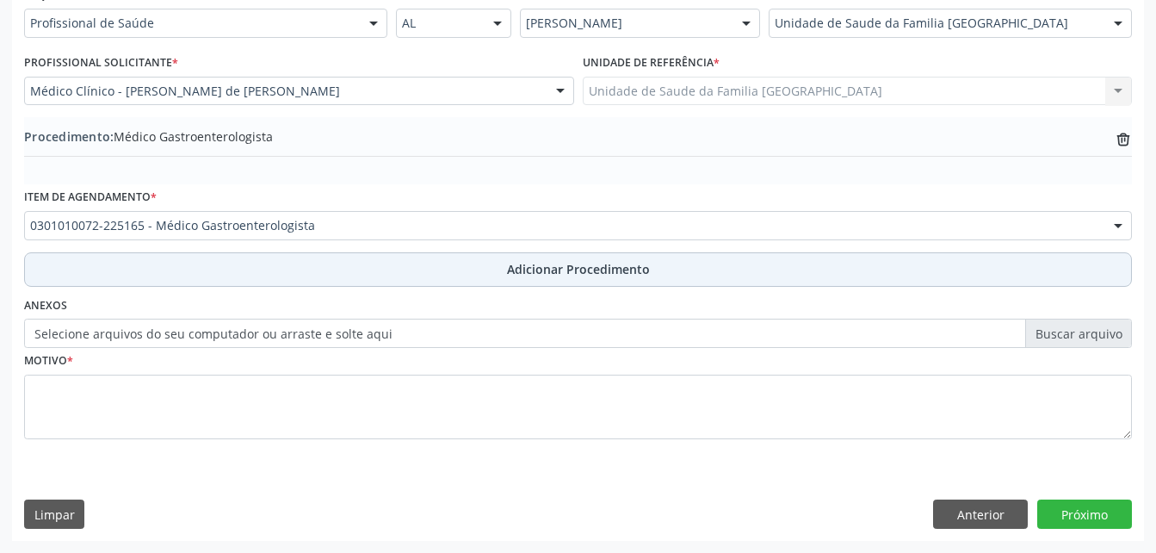
scroll to position [416, 0]
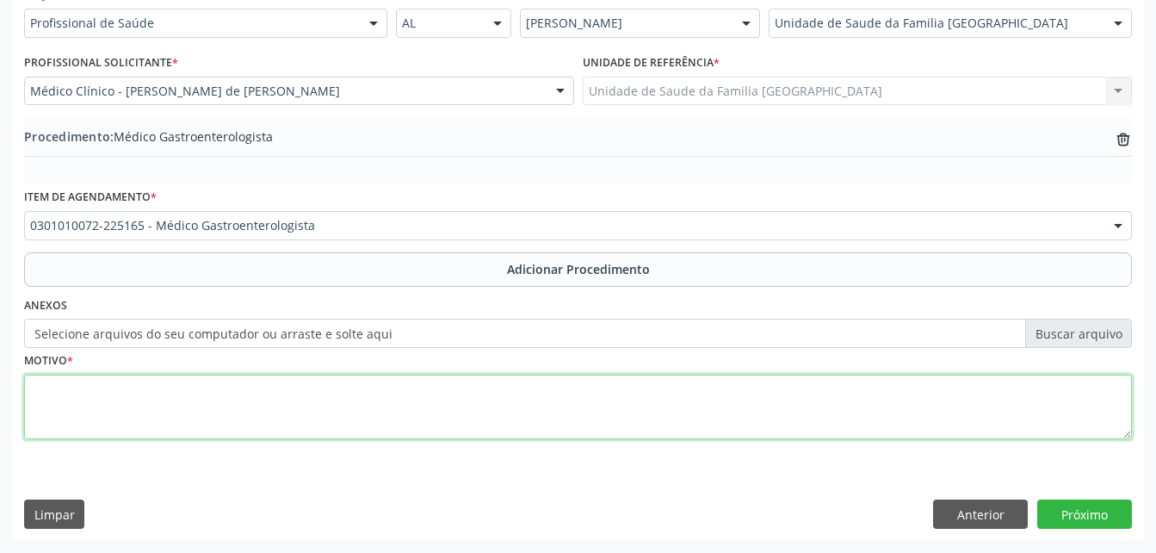
click at [275, 395] on textarea at bounding box center [578, 407] width 1108 height 65
type textarea "HEMATÊMESE"
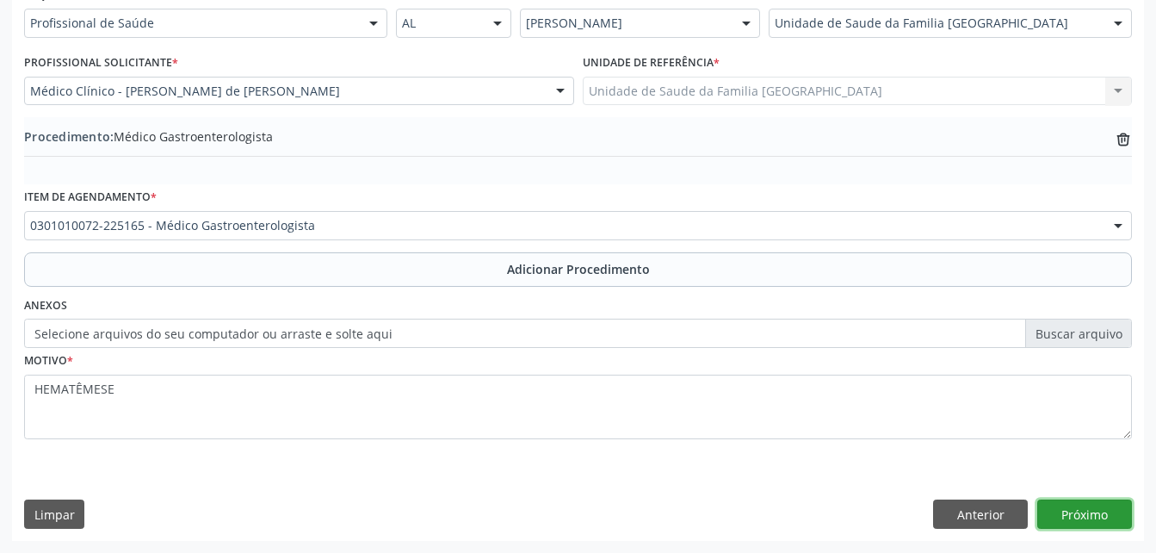
click at [1109, 515] on button "Próximo" at bounding box center [1085, 513] width 95 height 29
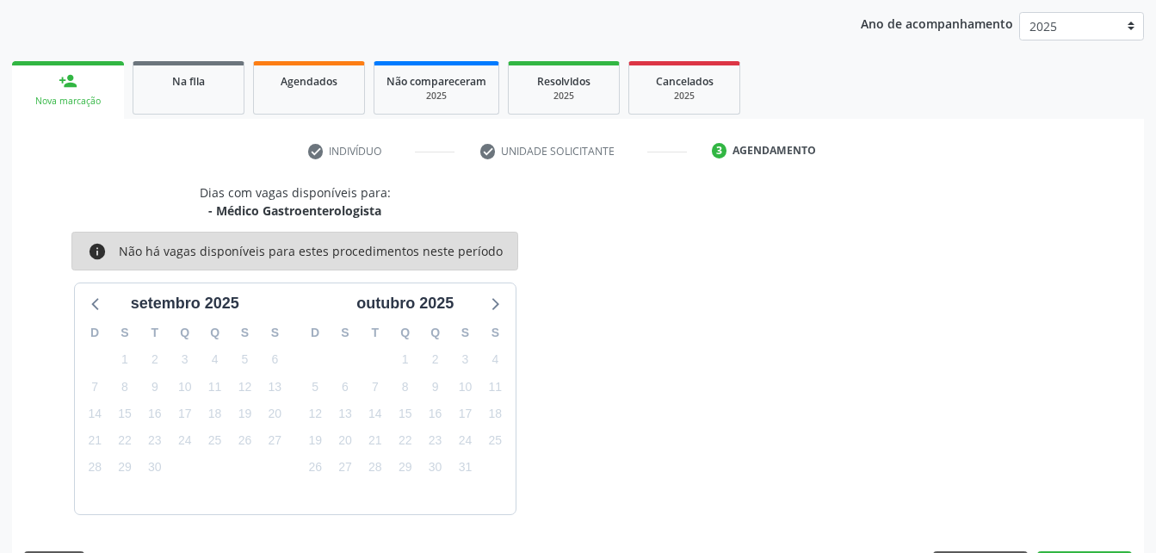
scroll to position [271, 0]
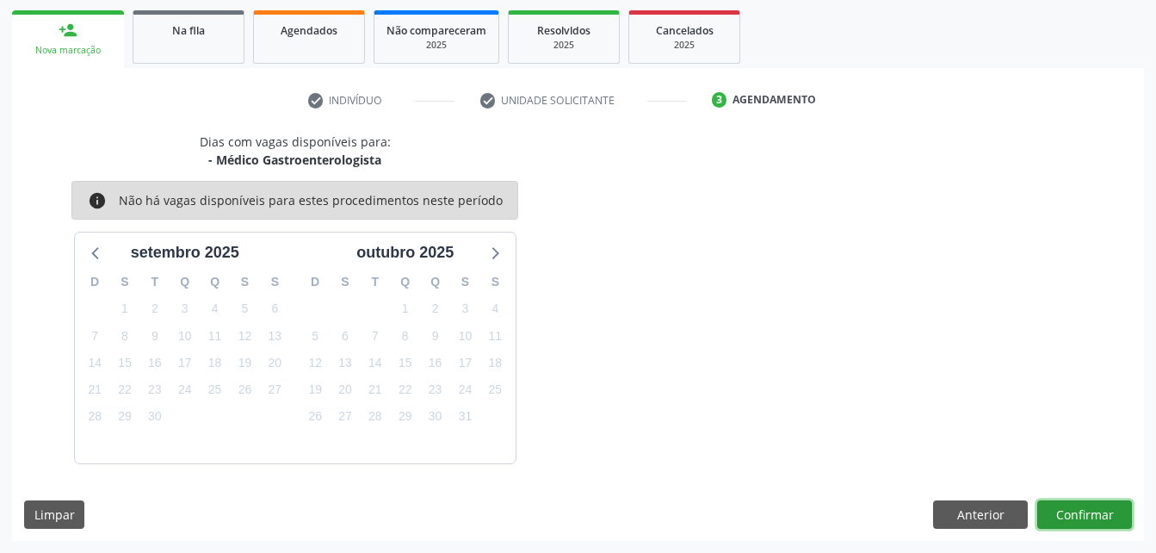
click at [1093, 522] on button "Confirmar" at bounding box center [1085, 514] width 95 height 29
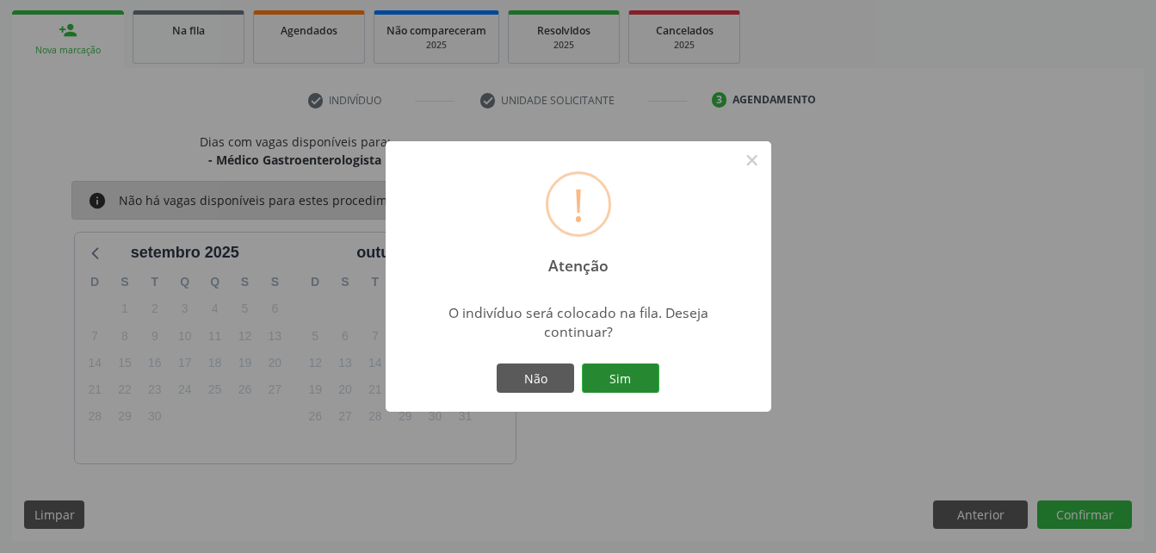
click at [614, 386] on button "Sim" at bounding box center [620, 377] width 77 height 29
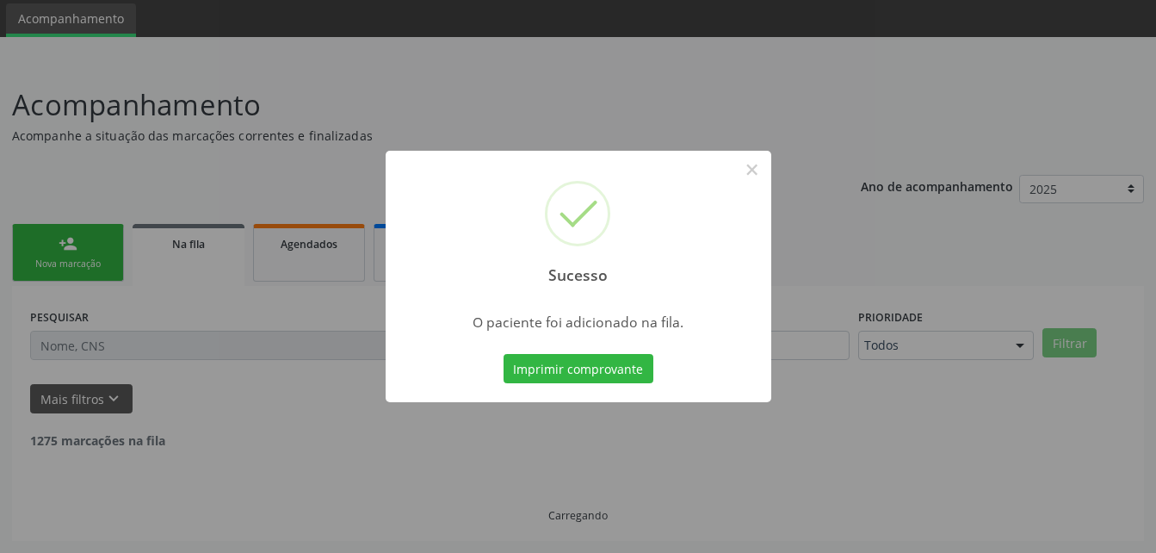
scroll to position [40, 0]
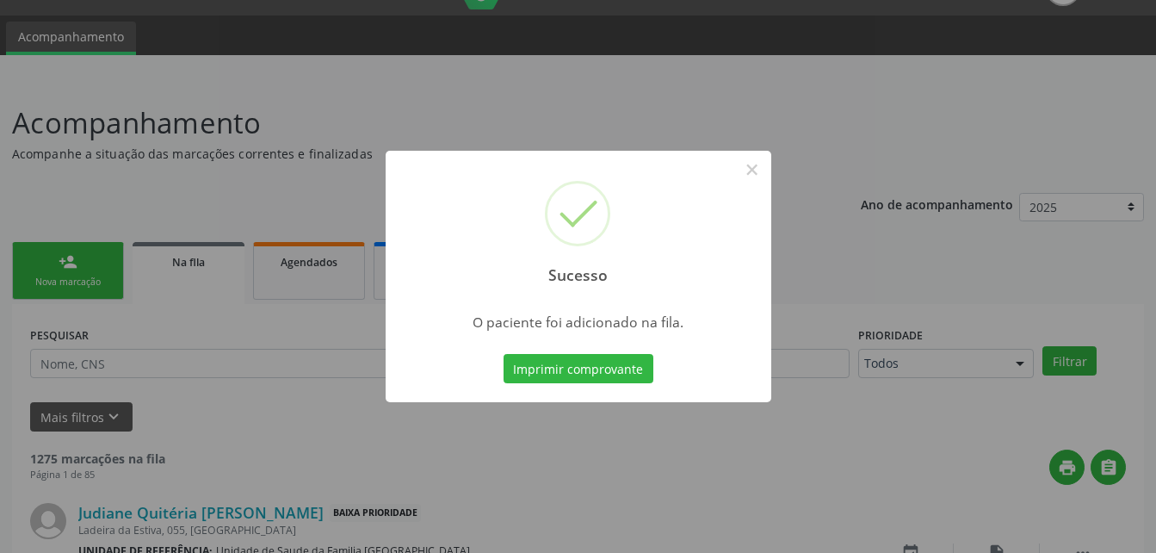
click at [126, 278] on div "Sucesso × O paciente foi adicionado na fila. Imprimir comprovante Cancel" at bounding box center [578, 276] width 1156 height 553
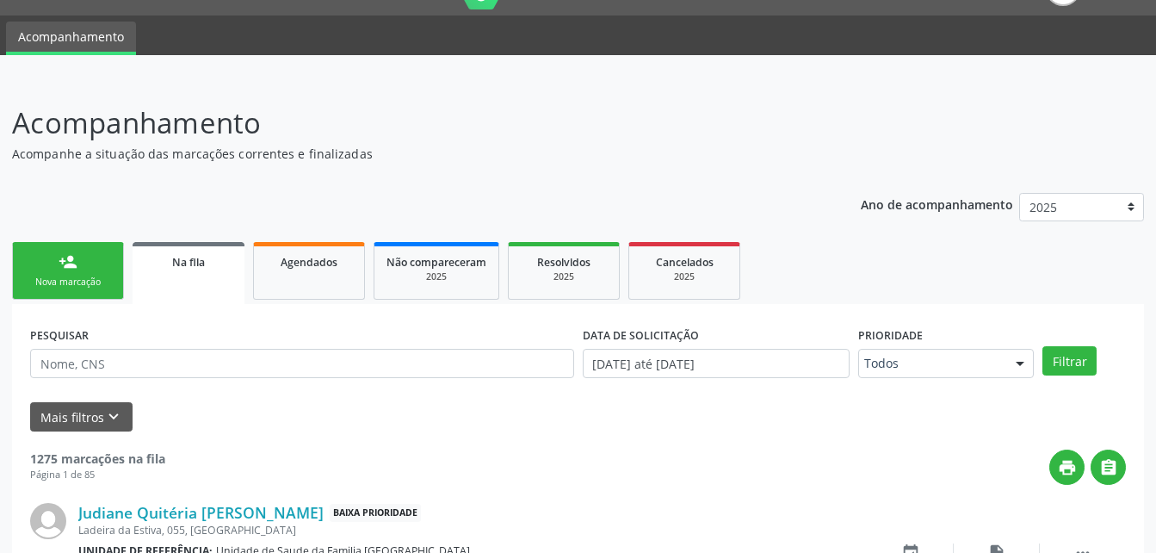
click at [104, 276] on div "Nova marcação" at bounding box center [68, 282] width 86 height 13
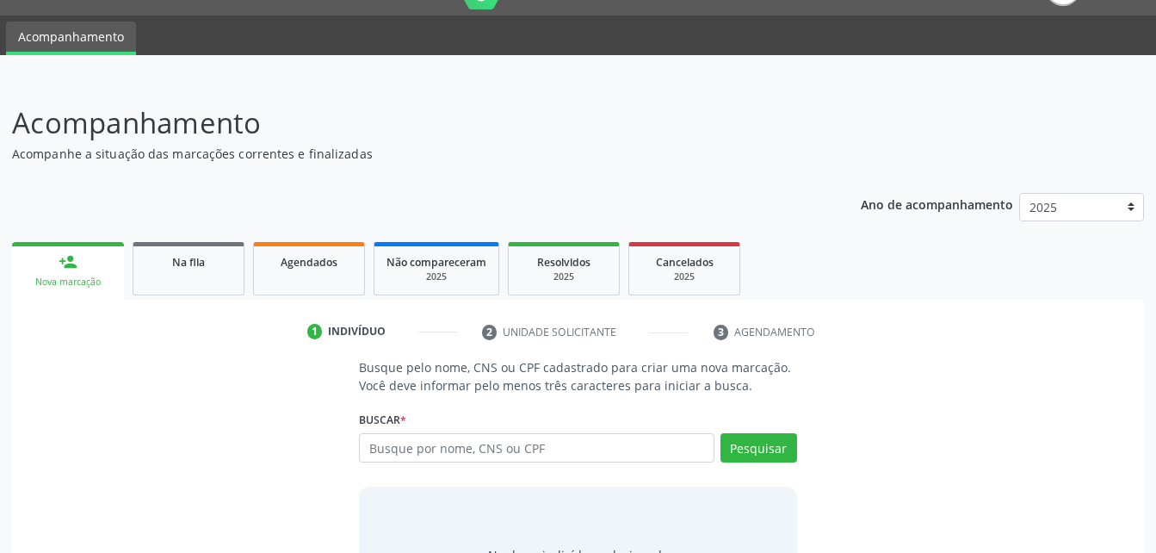
scroll to position [126, 0]
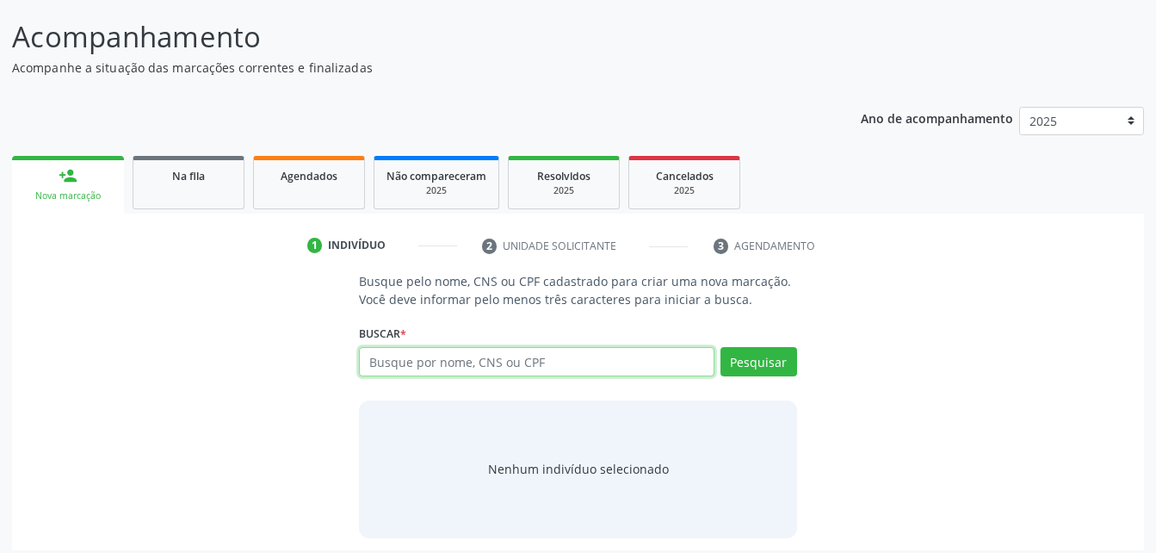
click at [398, 358] on input "text" at bounding box center [536, 361] width 355 height 29
type input "700501113375957"
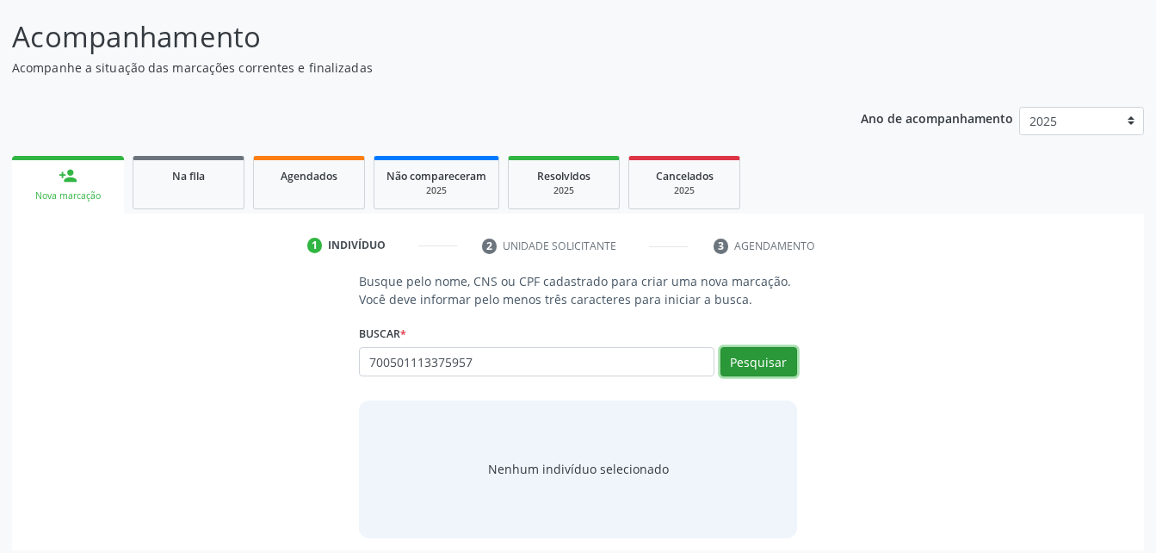
click at [772, 363] on button "Pesquisar" at bounding box center [759, 361] width 77 height 29
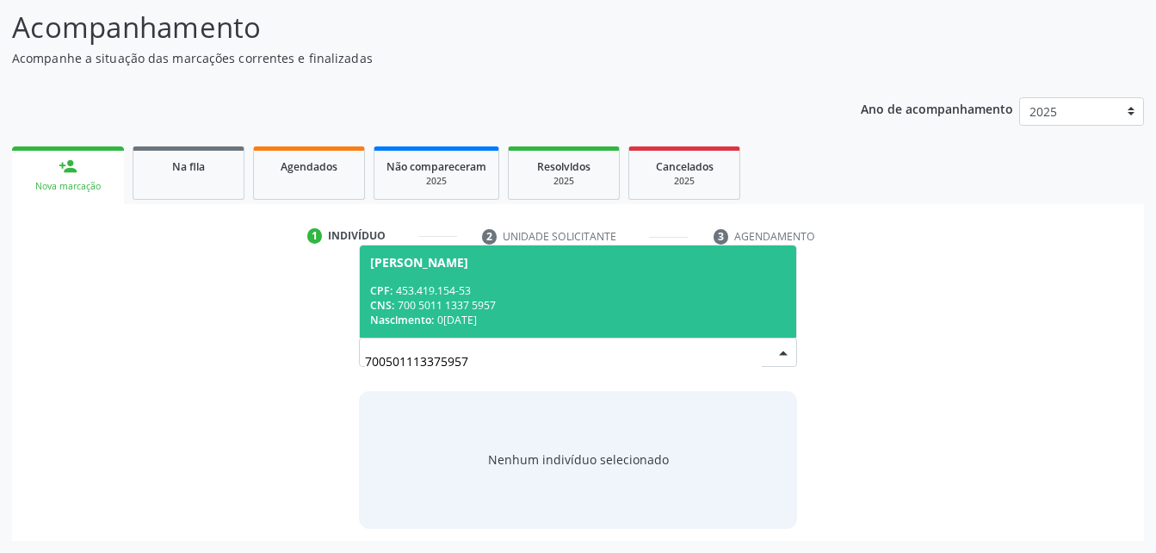
click at [472, 295] on div "CPF: 453.419.154-53" at bounding box center [577, 290] width 415 height 15
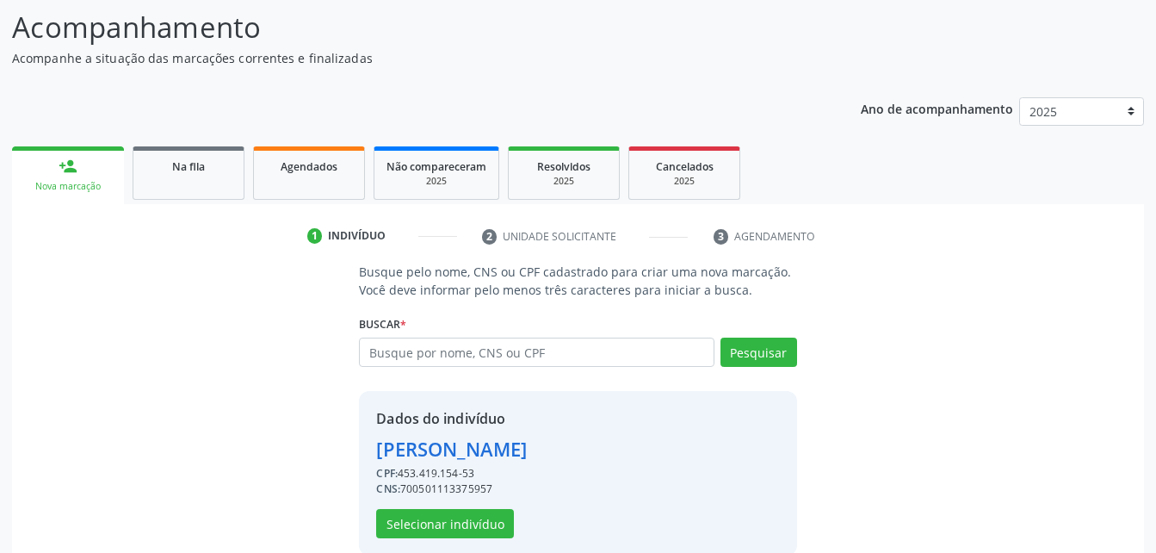
scroll to position [162, 0]
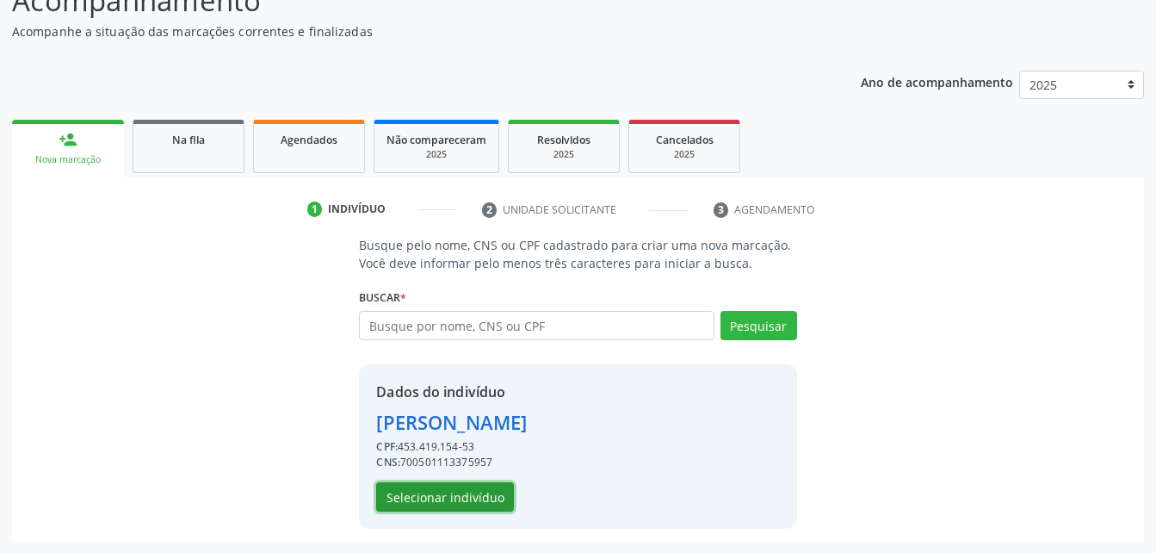
click at [447, 501] on button "Selecionar indivíduo" at bounding box center [445, 496] width 138 height 29
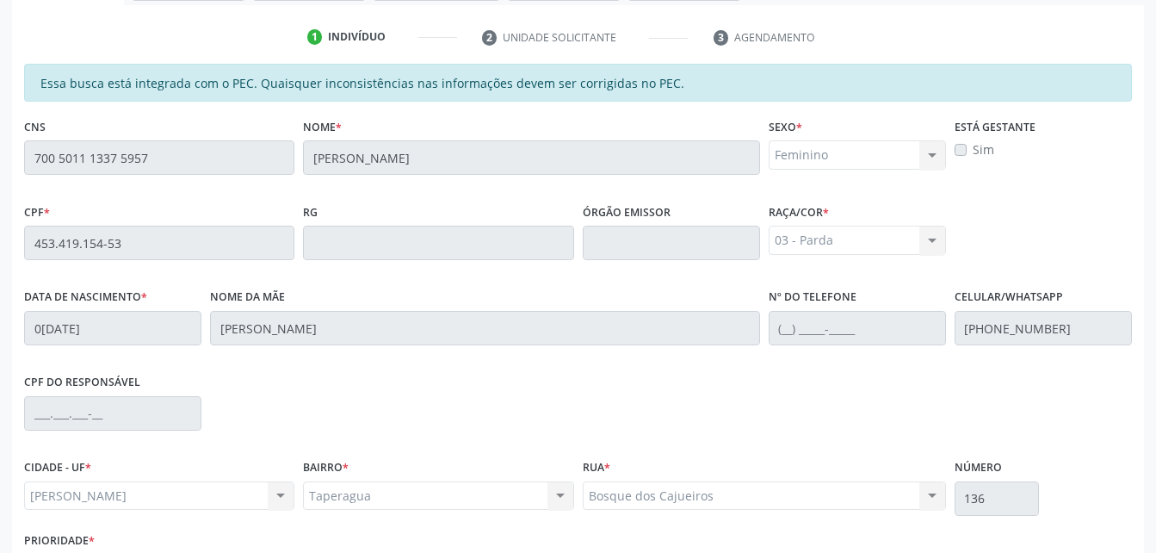
scroll to position [455, 0]
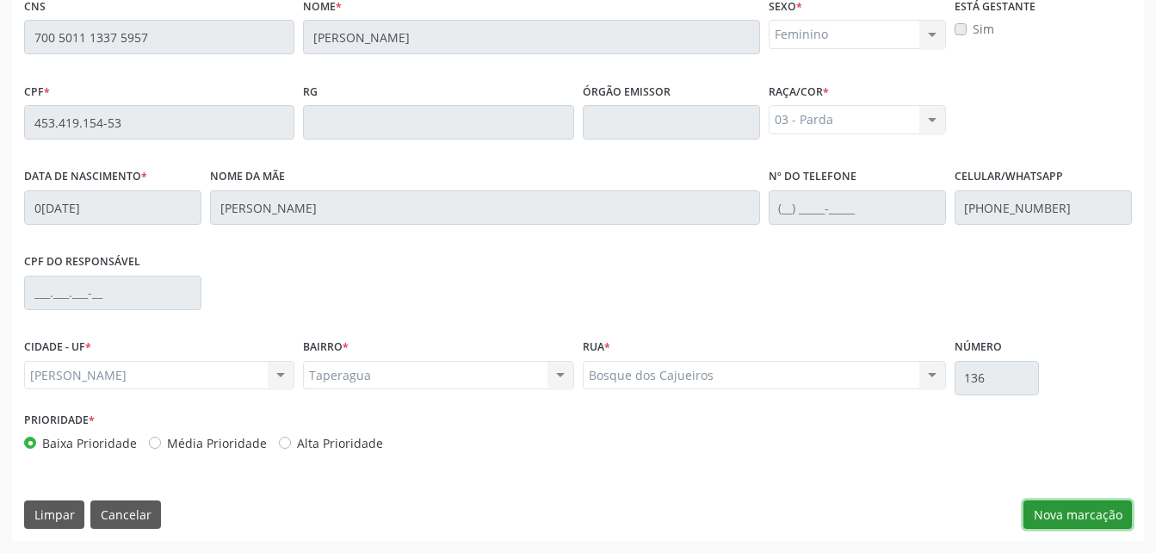
click at [1092, 517] on button "Nova marcação" at bounding box center [1078, 514] width 108 height 29
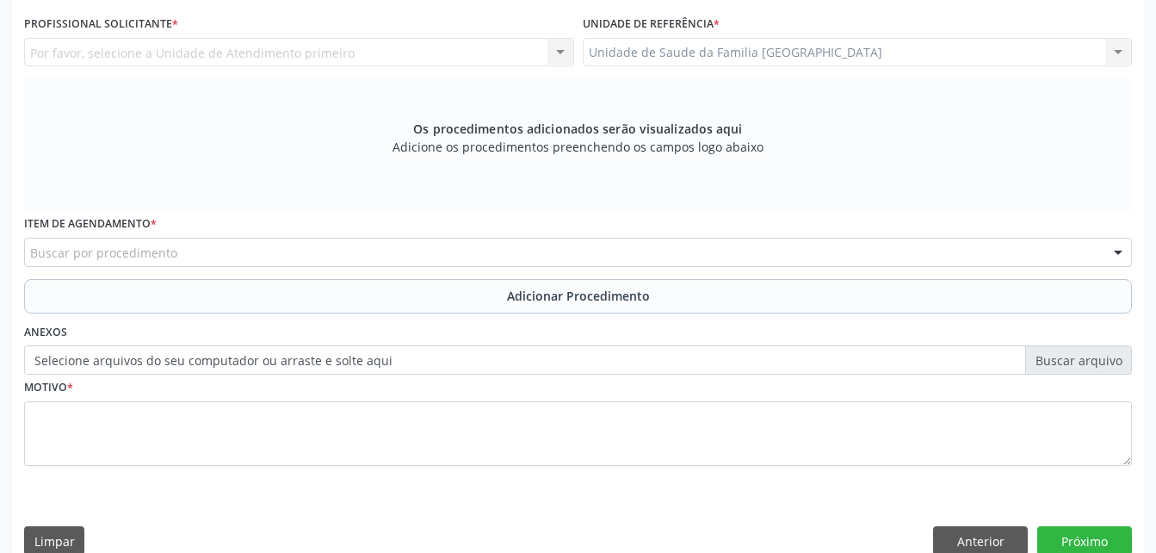
scroll to position [282, 0]
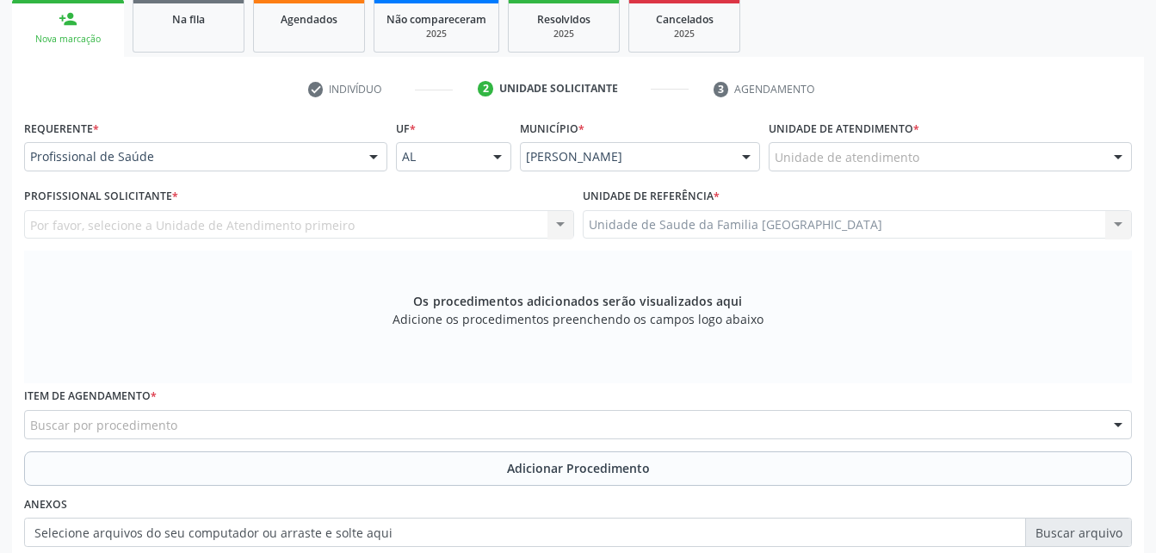
click at [829, 139] on label "Unidade de atendimento *" at bounding box center [844, 128] width 151 height 27
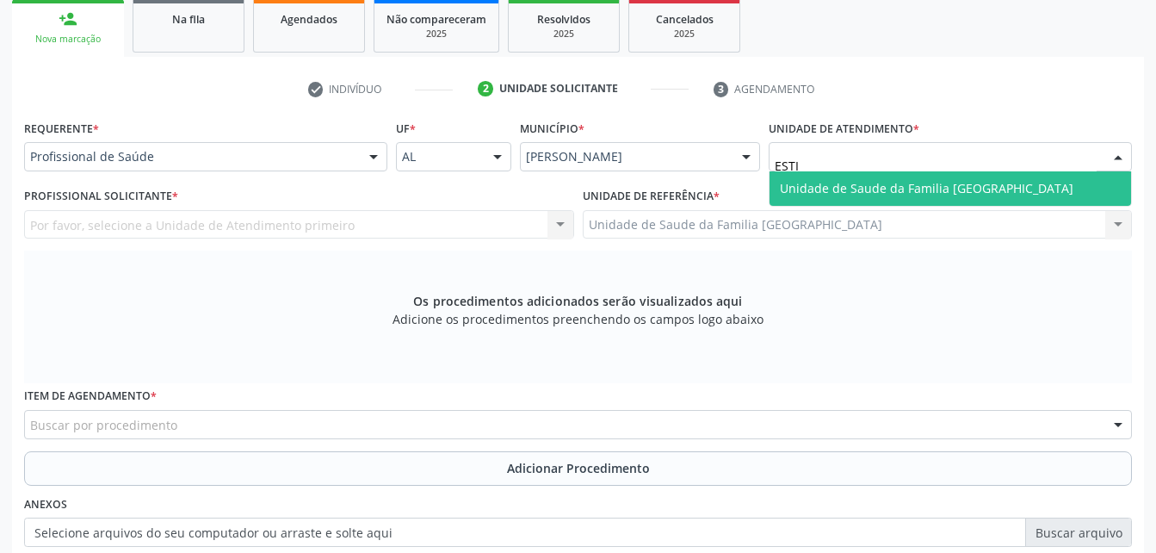
type input "ESTIV"
click at [945, 197] on span "Unidade de Saude da Familia [GEOGRAPHIC_DATA]" at bounding box center [951, 188] width 362 height 34
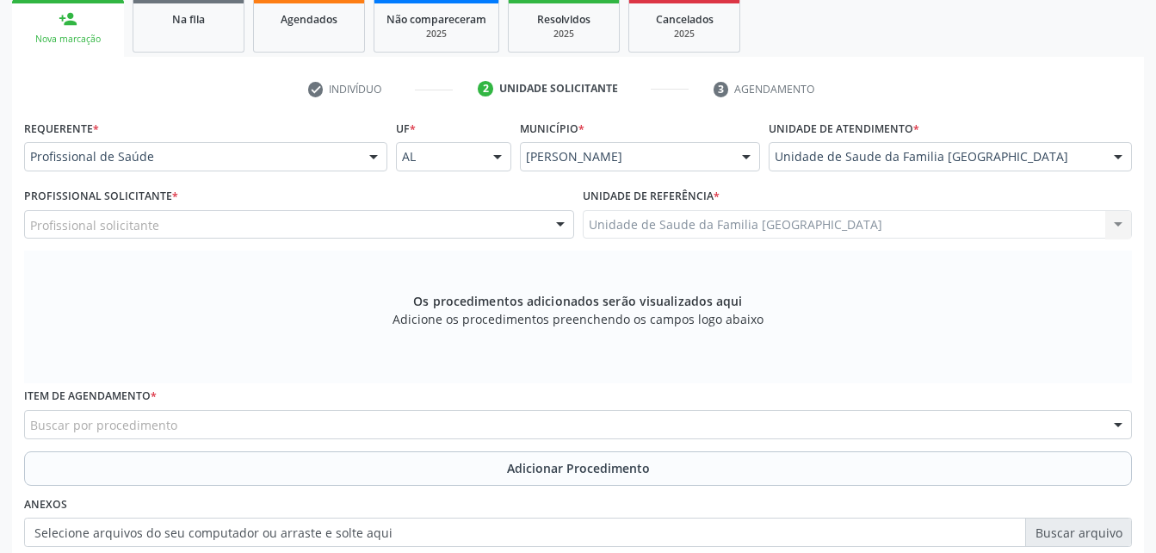
click at [299, 212] on div "Profissional solicitante" at bounding box center [299, 224] width 550 height 29
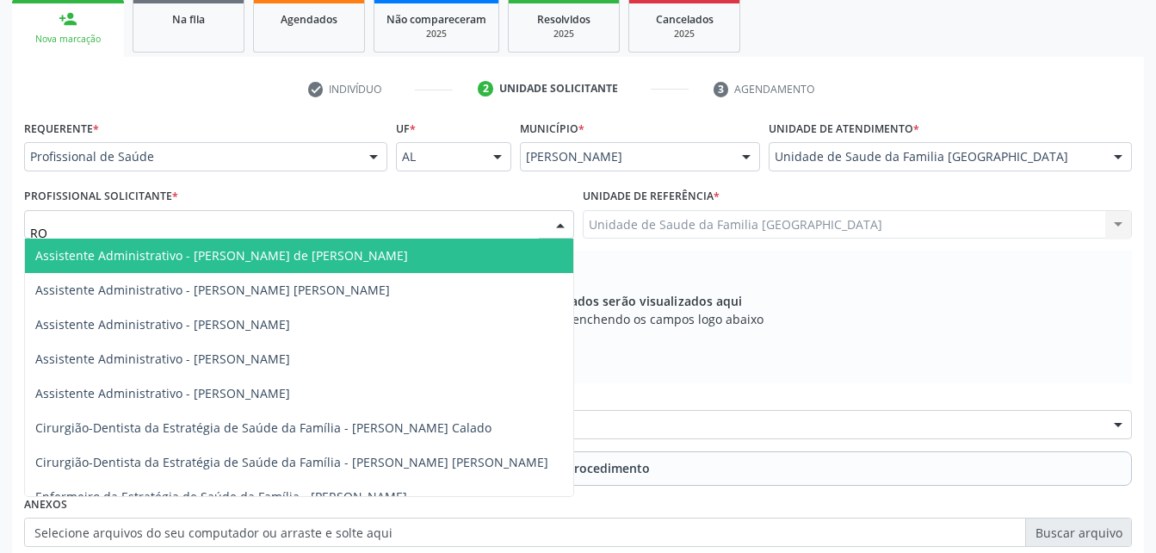
type input "ROD"
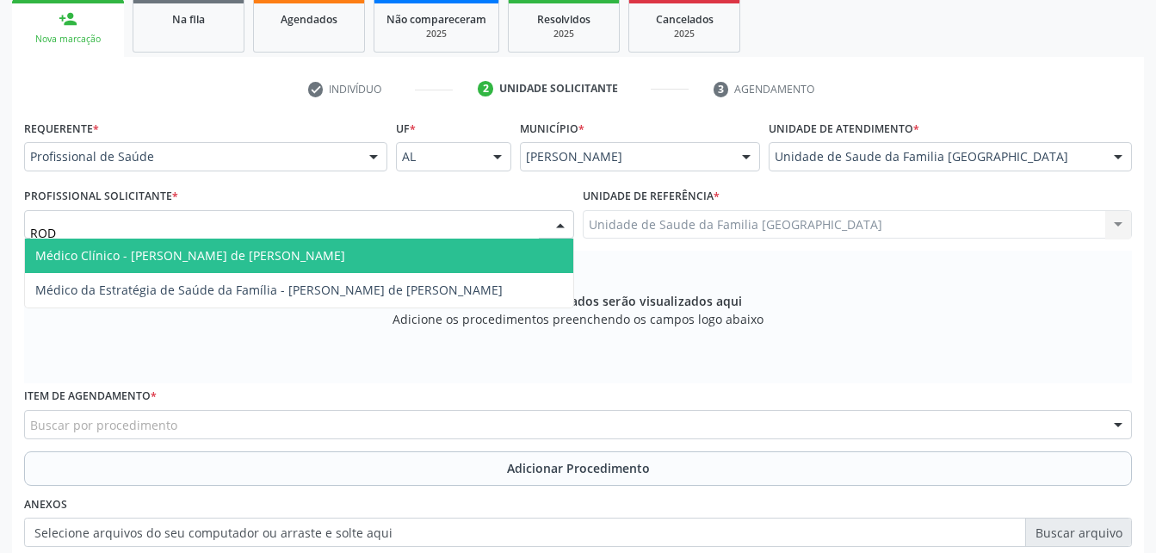
click at [321, 245] on span "Médico Clínico - [PERSON_NAME] de [PERSON_NAME]" at bounding box center [299, 256] width 548 height 34
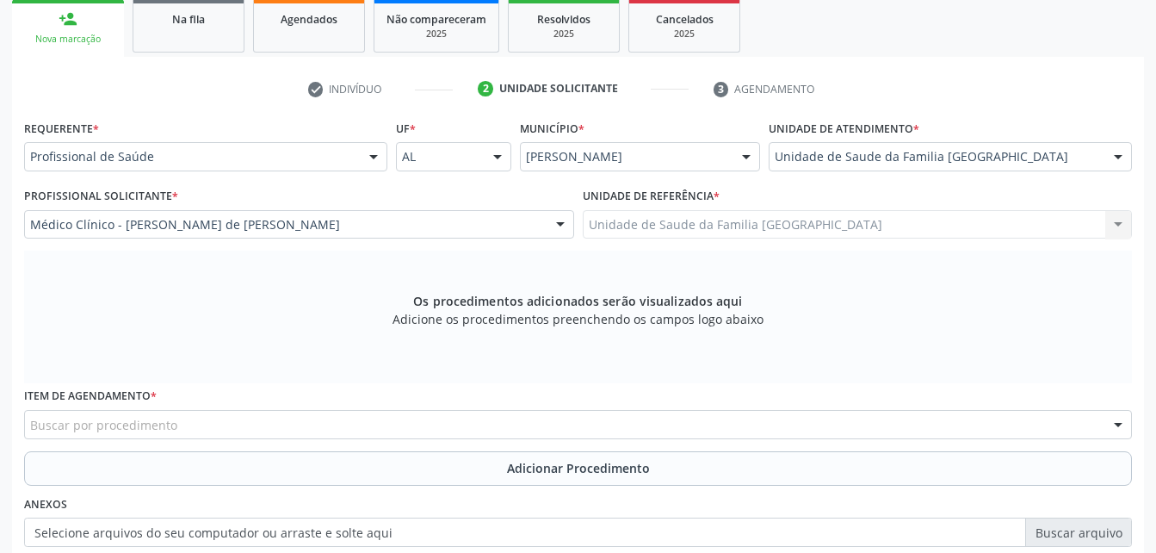
click at [345, 417] on div "Buscar por procedimento" at bounding box center [578, 424] width 1108 height 29
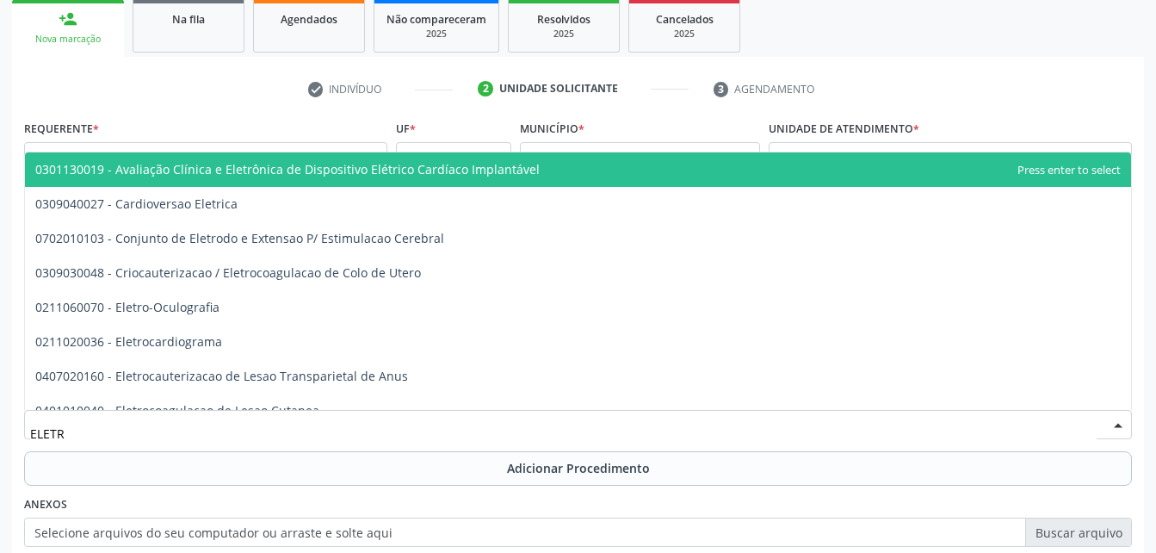
type input "ELETRO"
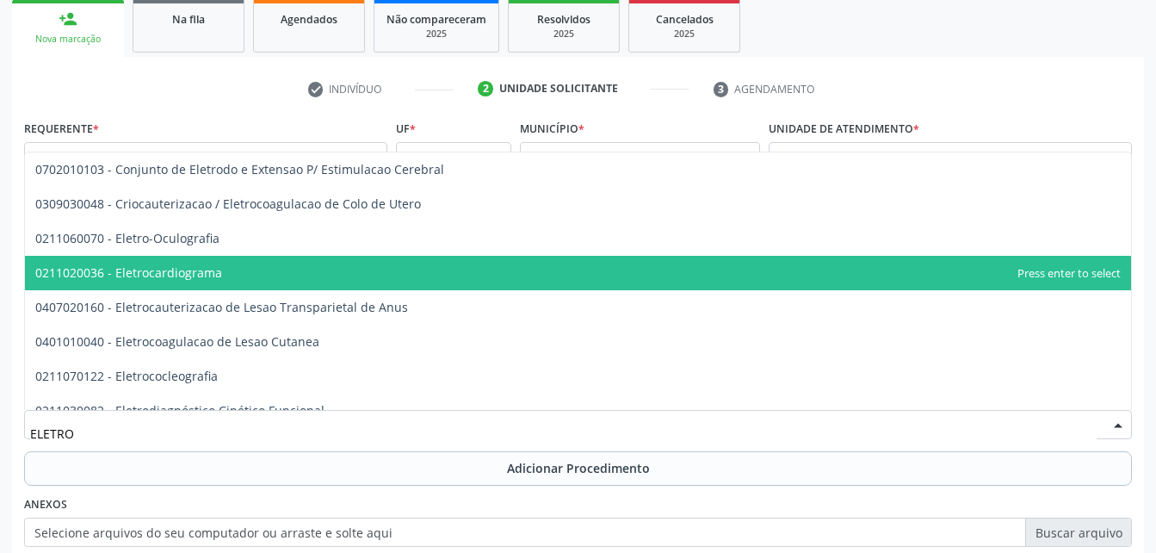
click at [251, 274] on span "0211020036 - Eletrocardiograma" at bounding box center [578, 273] width 1106 height 34
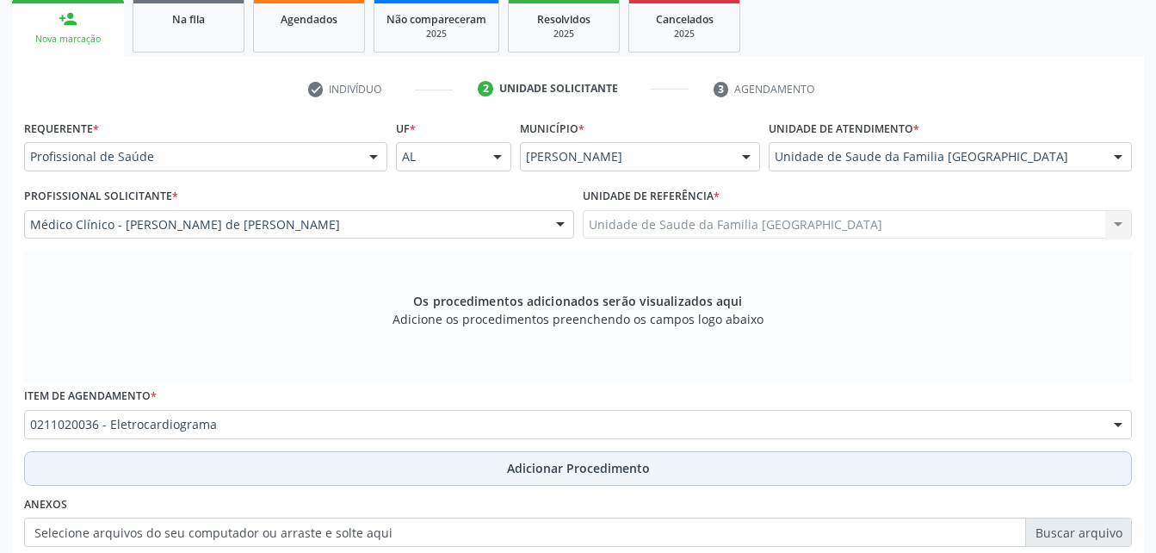
click at [378, 455] on button "Adicionar Procedimento" at bounding box center [578, 468] width 1108 height 34
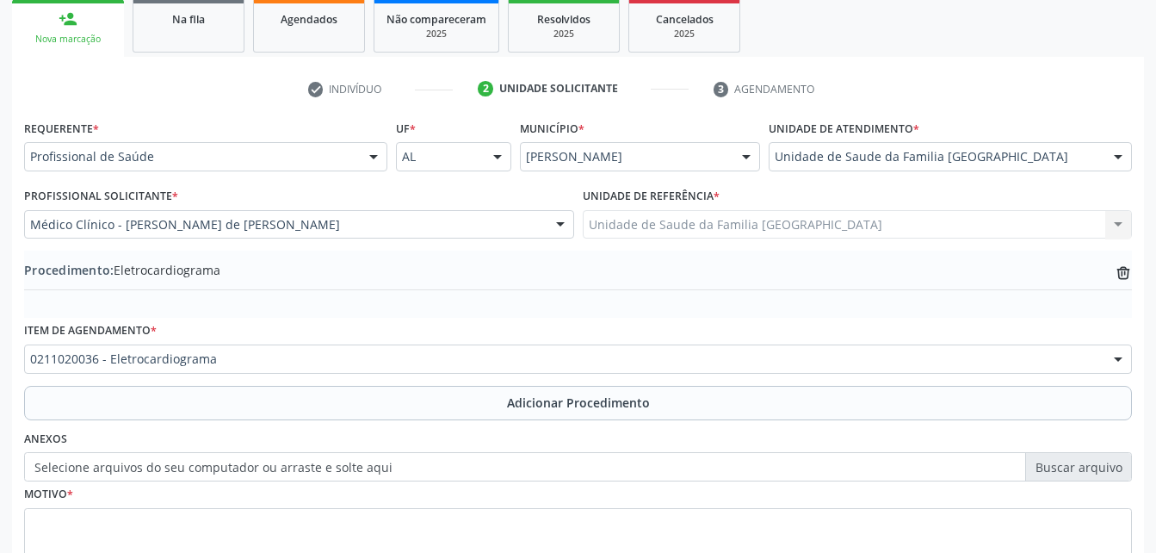
scroll to position [369, 0]
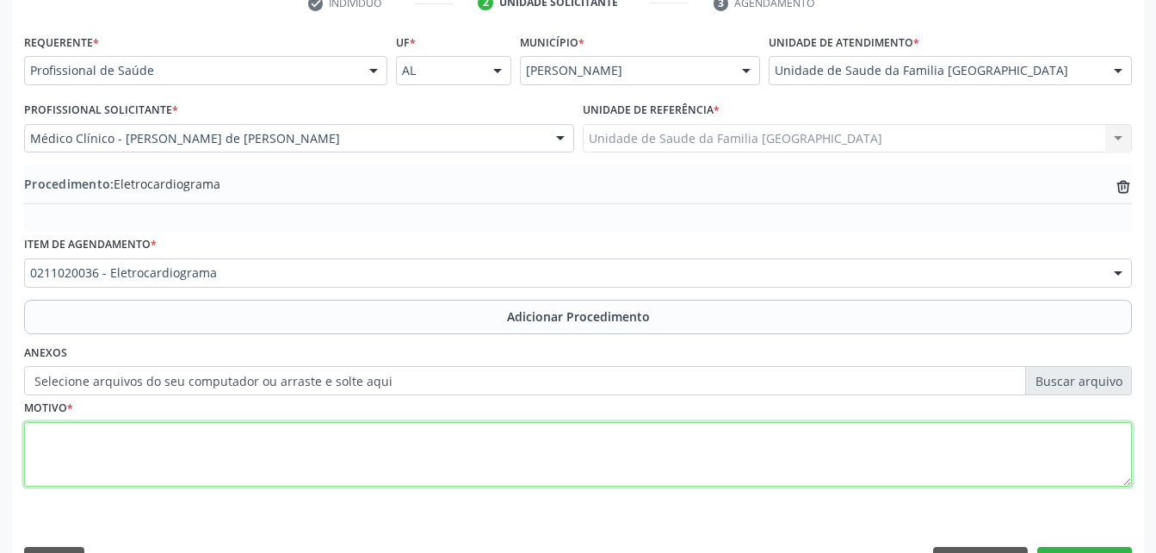
click at [449, 474] on textarea at bounding box center [578, 454] width 1108 height 65
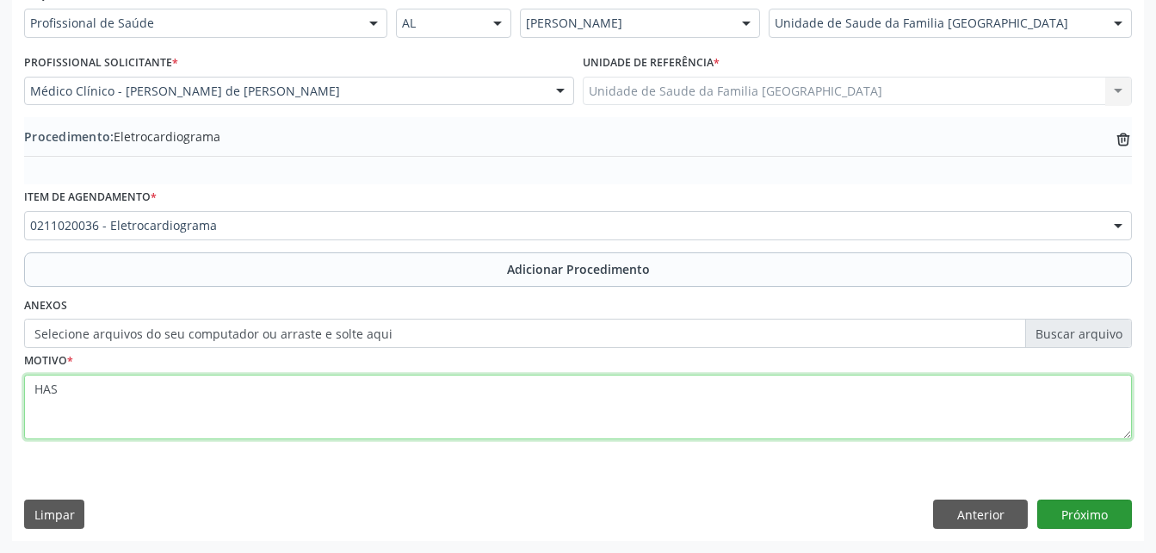
type textarea "HAS"
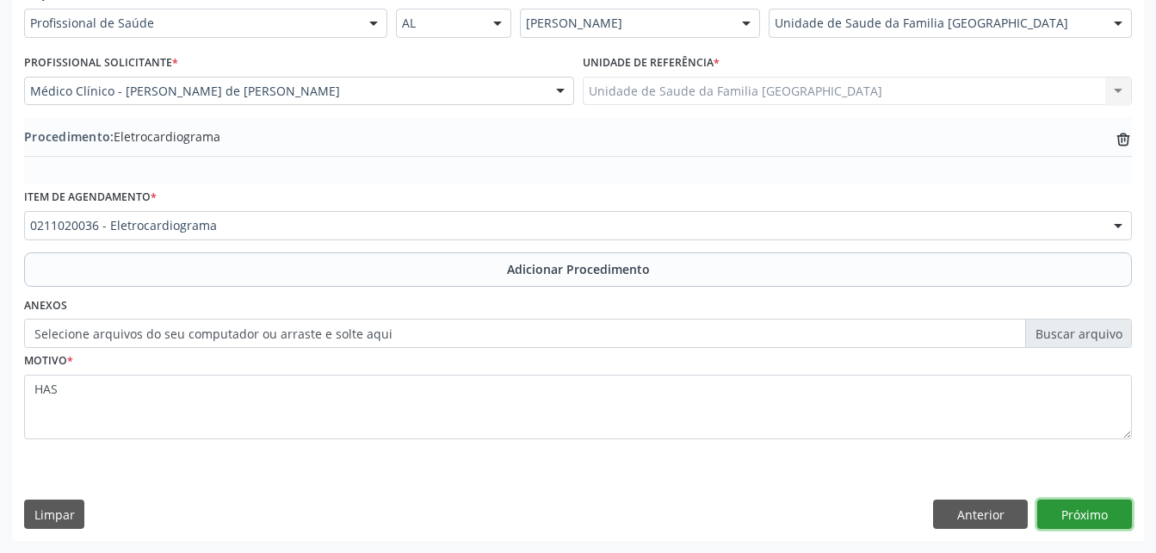
click at [1115, 513] on button "Próximo" at bounding box center [1085, 513] width 95 height 29
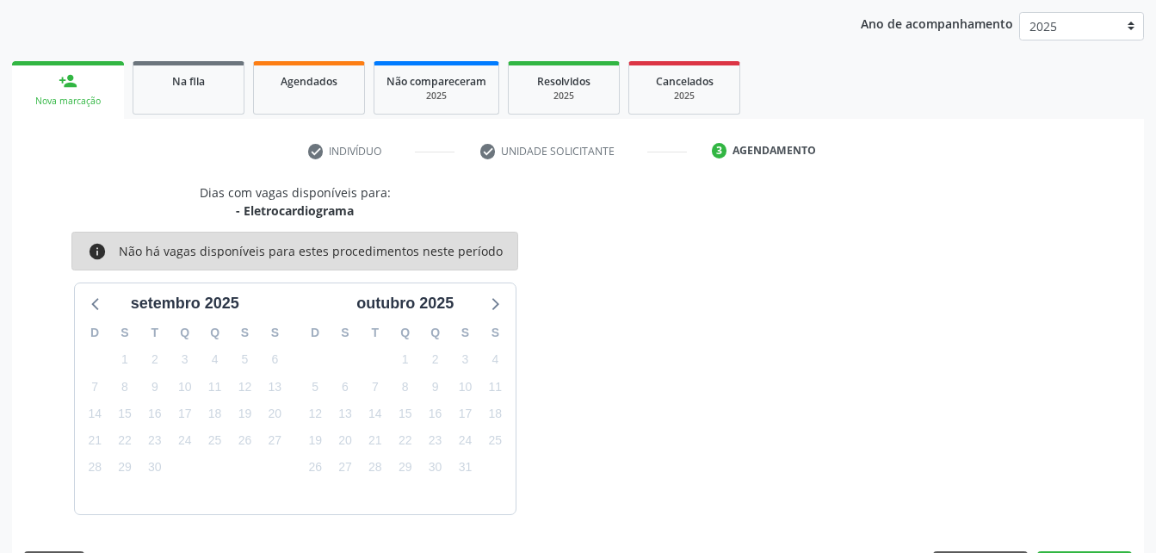
scroll to position [271, 0]
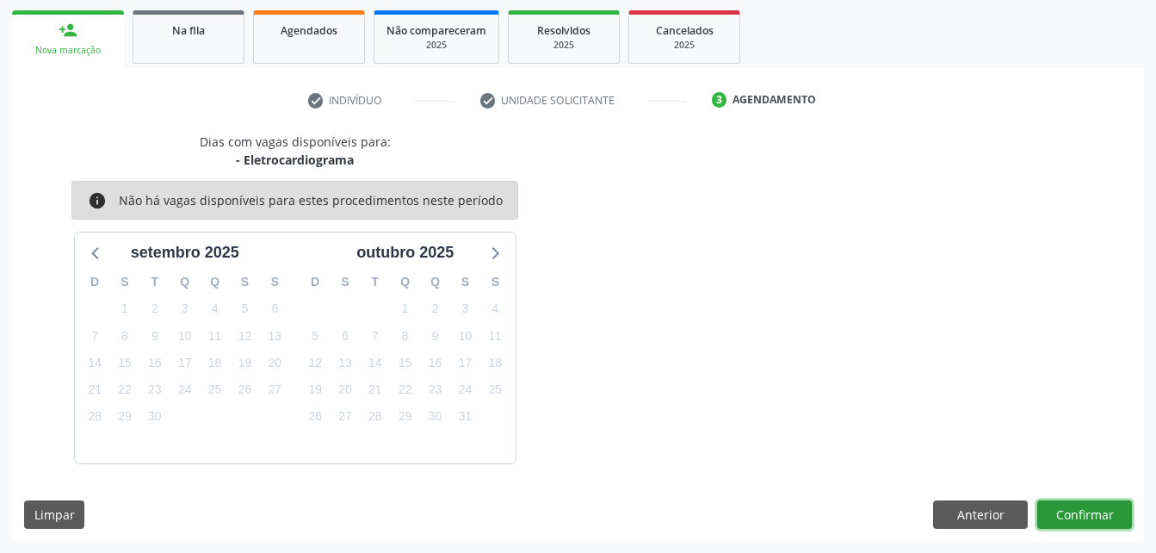
click at [1102, 518] on button "Confirmar" at bounding box center [1085, 514] width 95 height 29
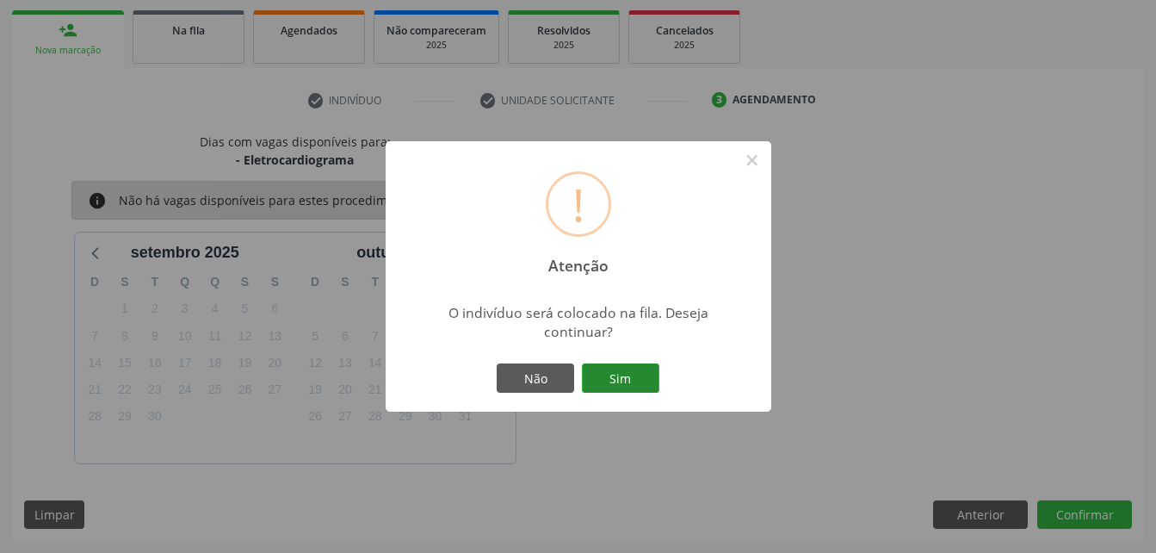
click at [619, 384] on button "Sim" at bounding box center [620, 377] width 77 height 29
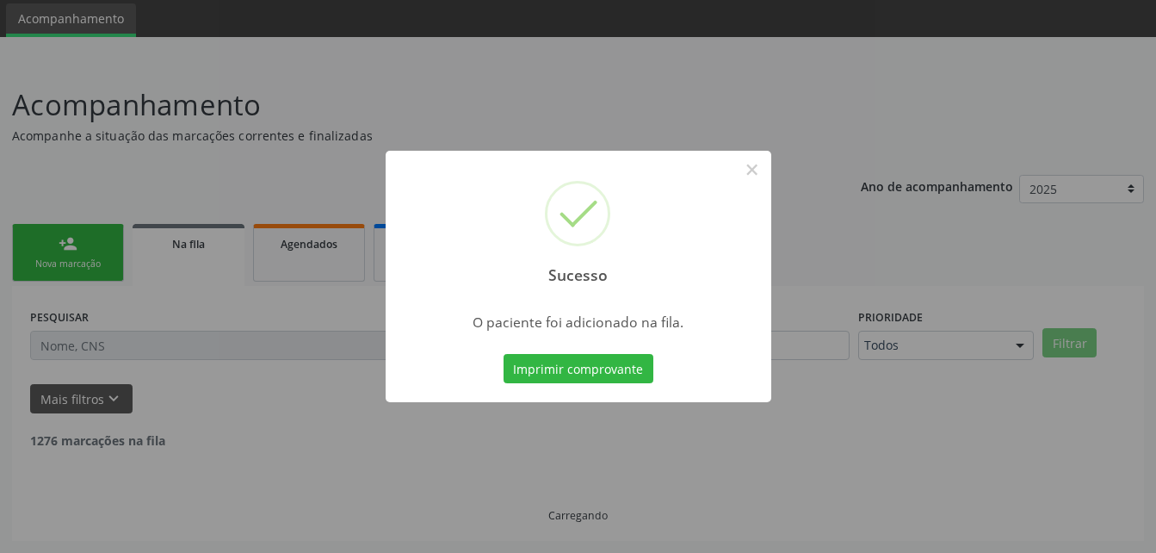
scroll to position [40, 0]
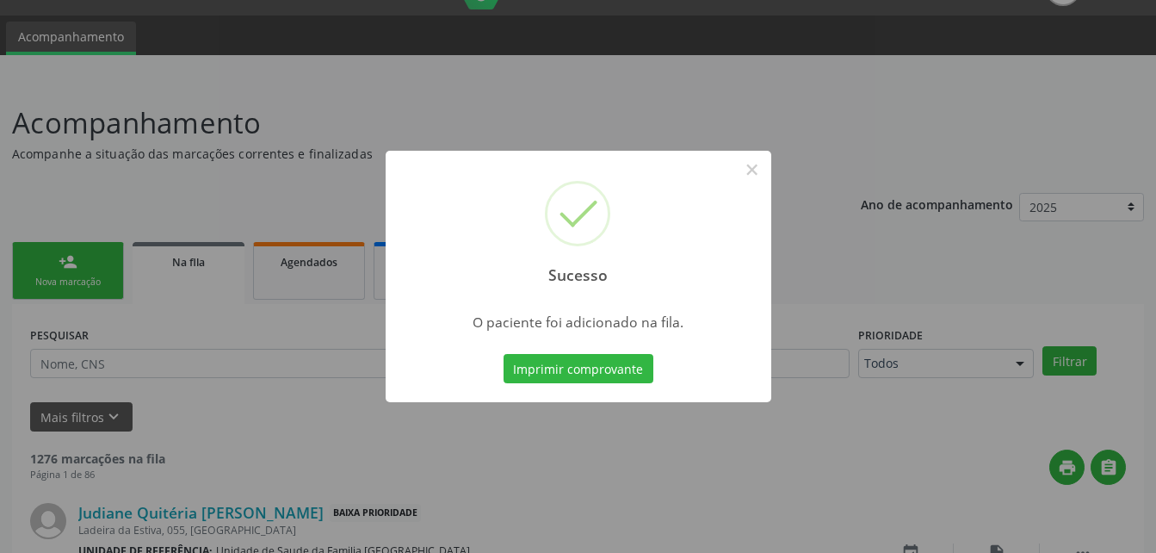
click at [55, 289] on div "Sucesso × O paciente foi adicionado na fila. Imprimir comprovante Cancel" at bounding box center [578, 276] width 1156 height 553
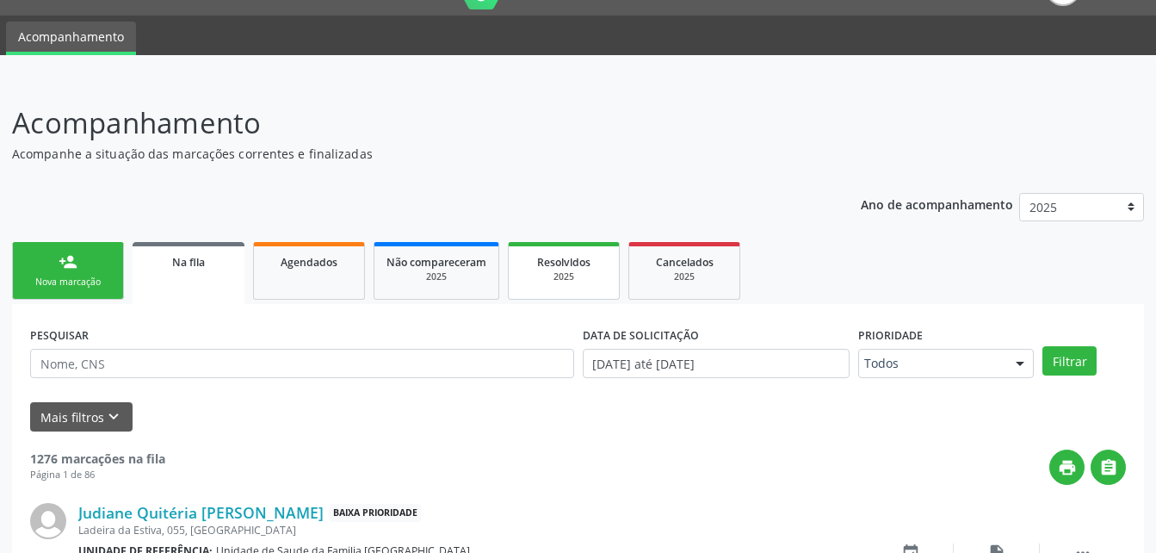
drag, startPoint x: 57, startPoint y: 273, endPoint x: 604, endPoint y: 258, distance: 546.9
click at [57, 273] on link "person_add Nova marcação" at bounding box center [68, 271] width 112 height 58
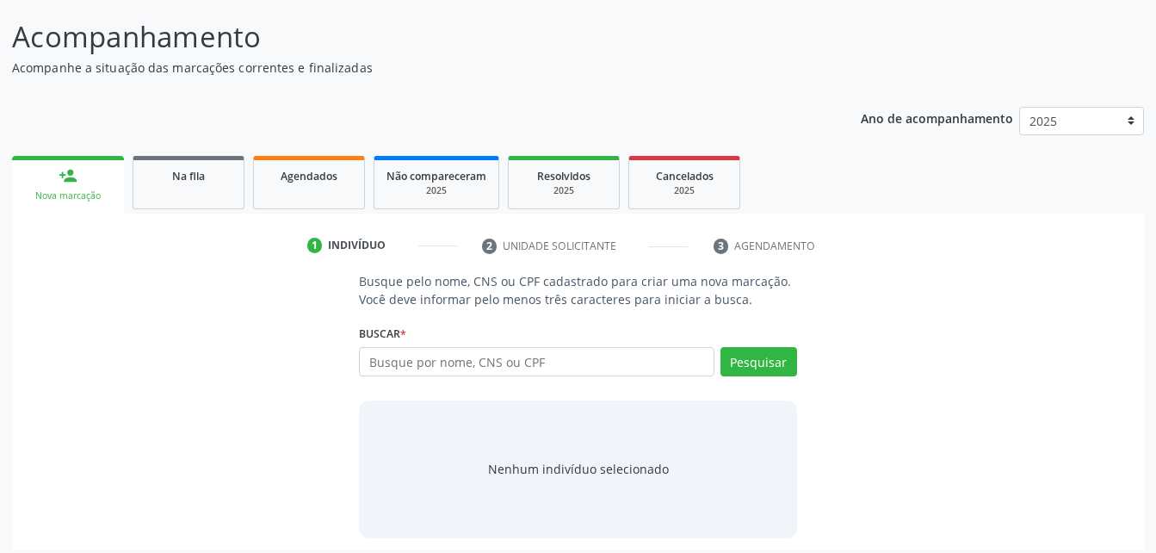
scroll to position [135, 0]
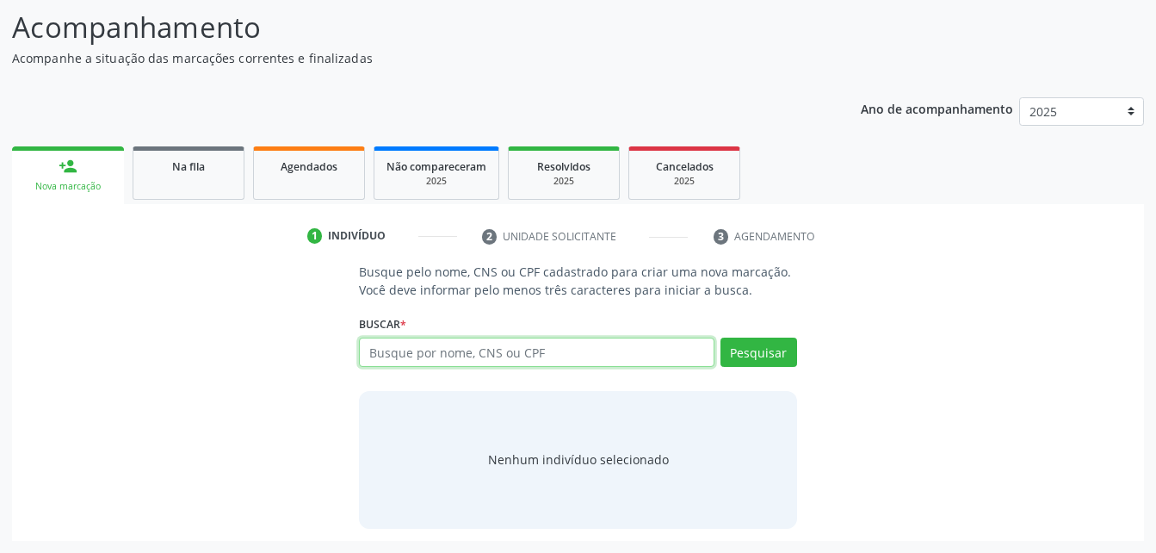
click at [479, 357] on input "text" at bounding box center [536, 352] width 355 height 29
type input "700501113375957"
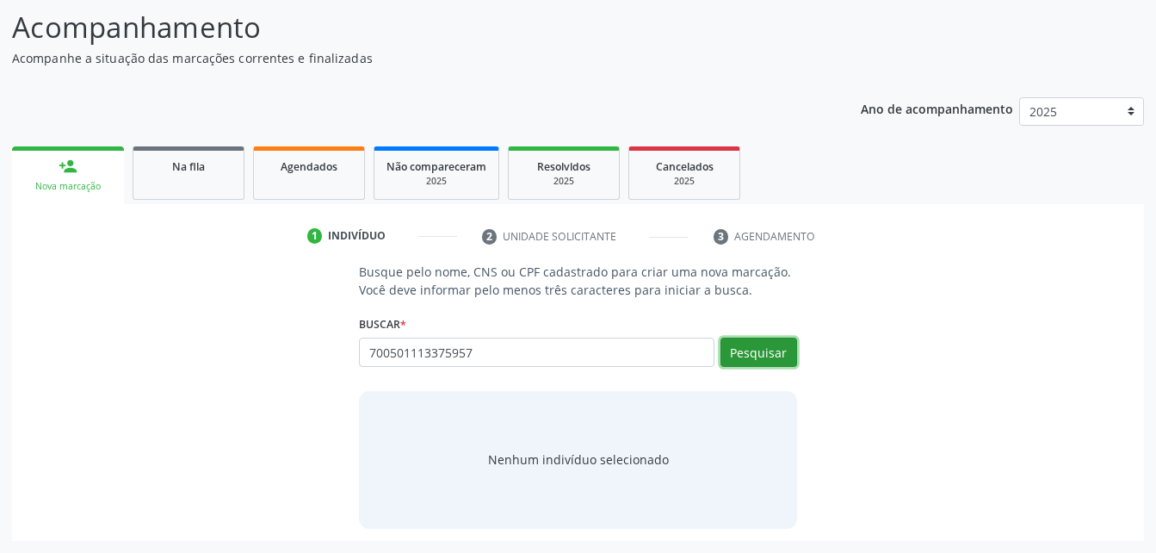
click at [776, 351] on button "Pesquisar" at bounding box center [759, 352] width 77 height 29
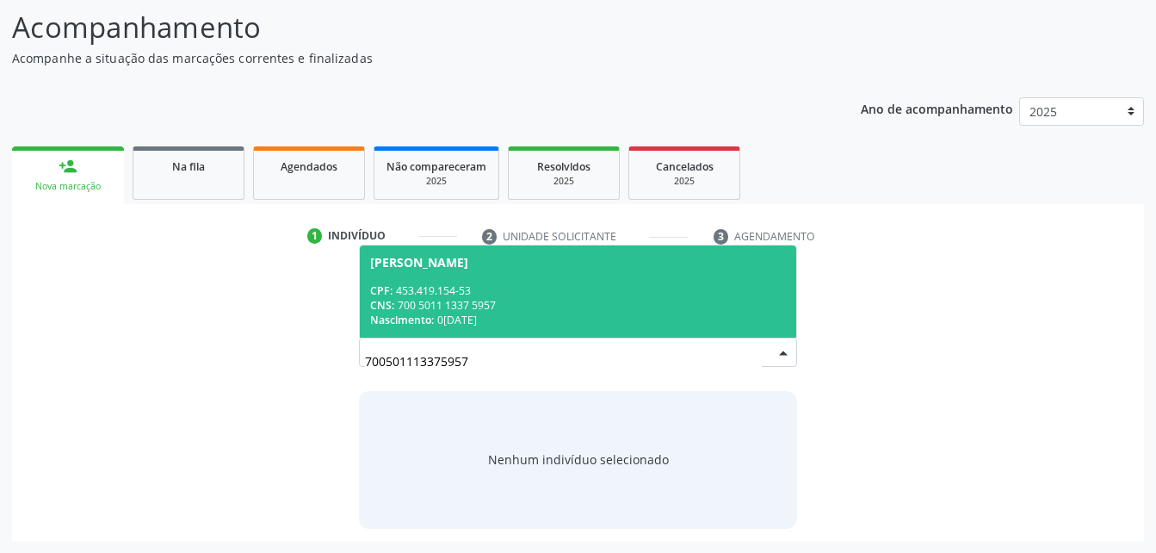
drag, startPoint x: 574, startPoint y: 246, endPoint x: 585, endPoint y: 308, distance: 63.0
click at [577, 261] on span "[PERSON_NAME] CPF: 453.419.154-53 CNS: 700 5011 1337 5957 Nascimento: 0[DATE]" at bounding box center [578, 291] width 436 height 92
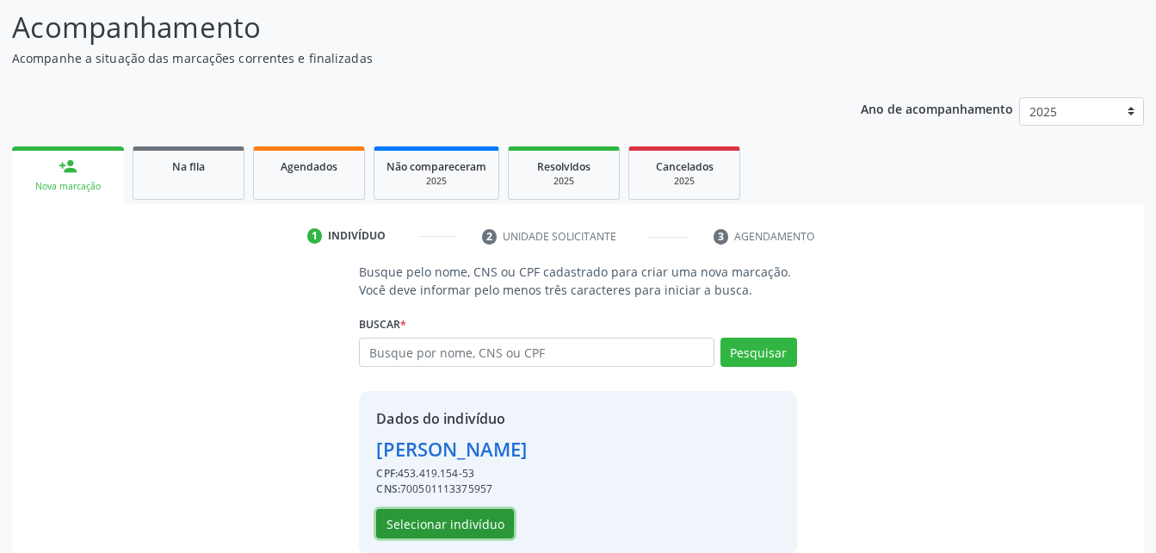
click at [496, 524] on button "Selecionar indivíduo" at bounding box center [445, 523] width 138 height 29
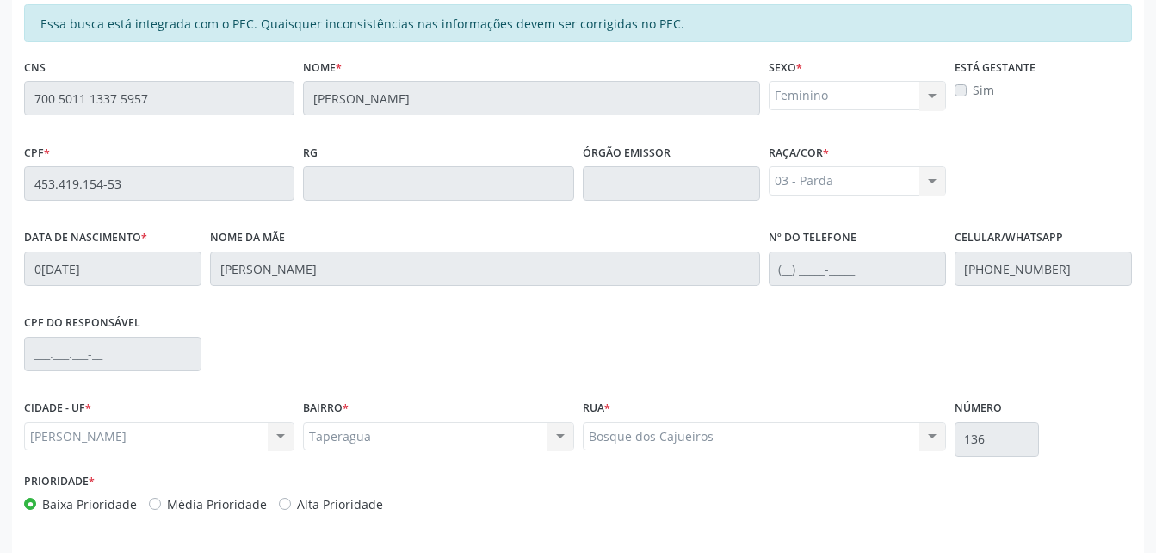
scroll to position [455, 0]
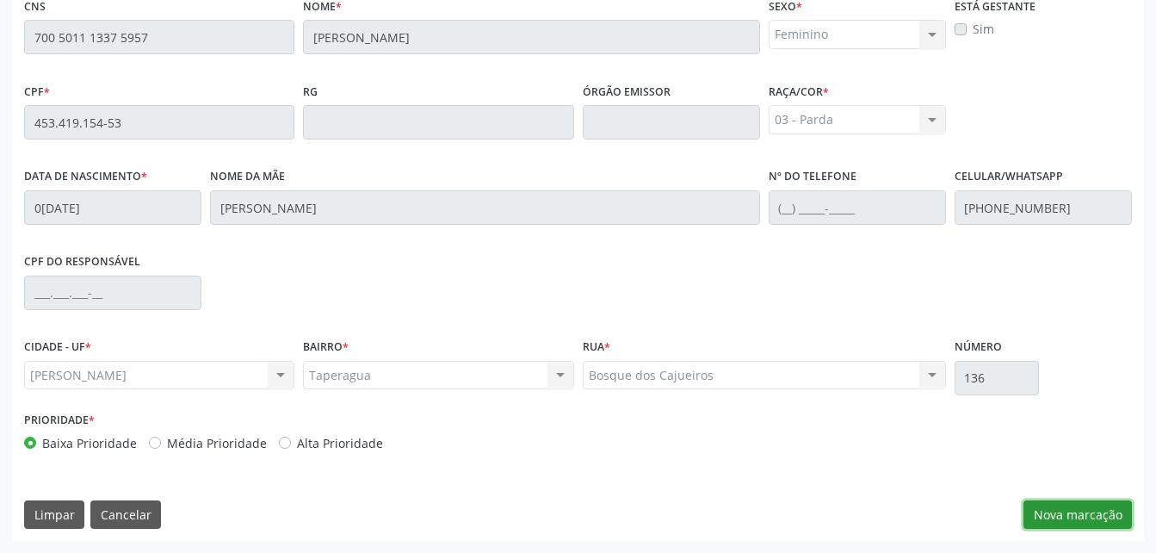
click at [1059, 507] on button "Nova marcação" at bounding box center [1078, 514] width 108 height 29
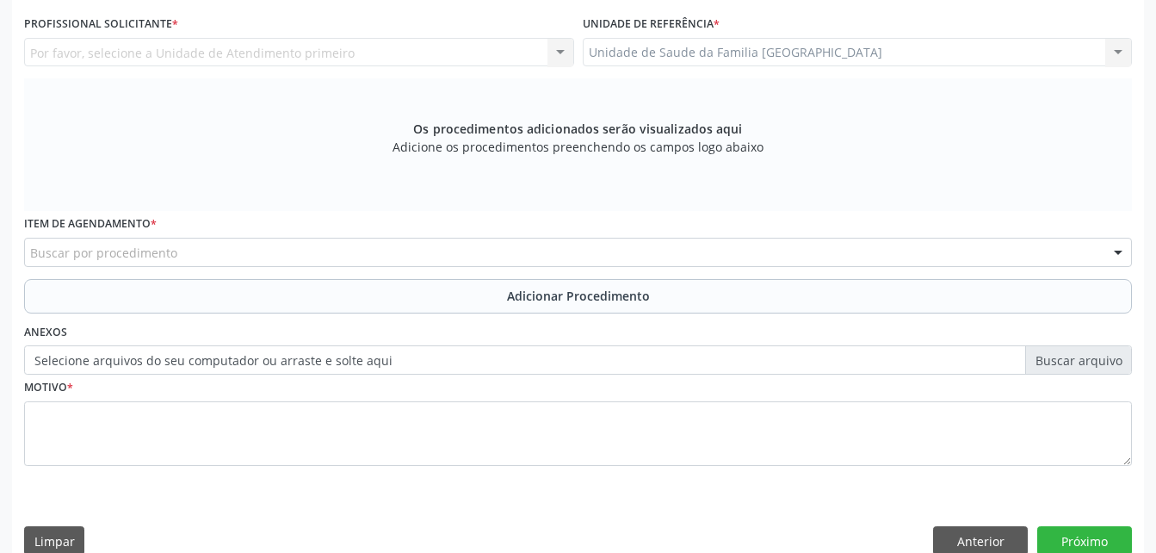
scroll to position [369, 0]
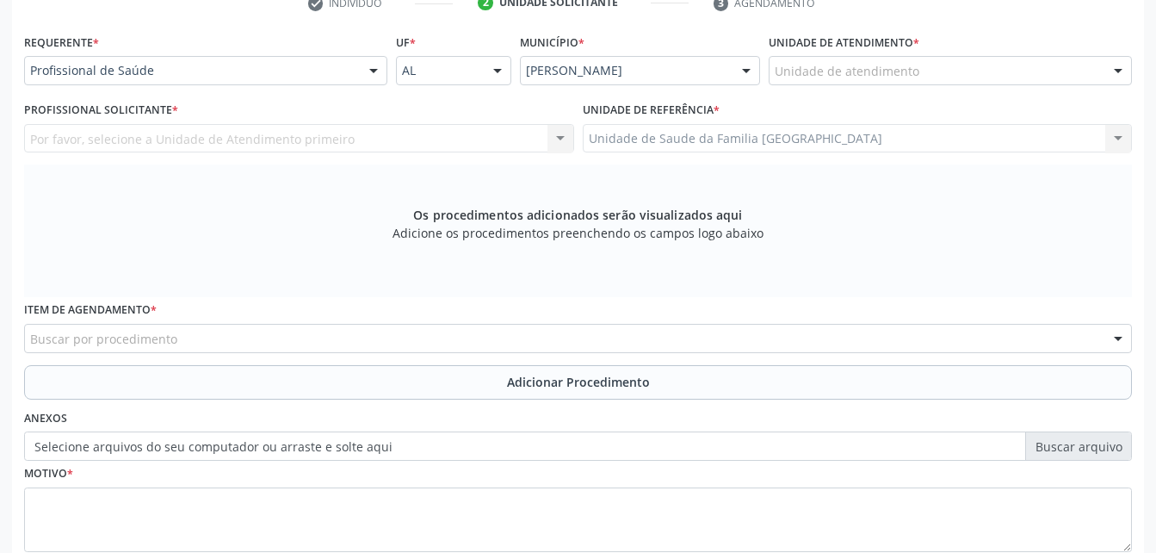
click at [926, 70] on div "Unidade de atendimento" at bounding box center [950, 70] width 363 height 29
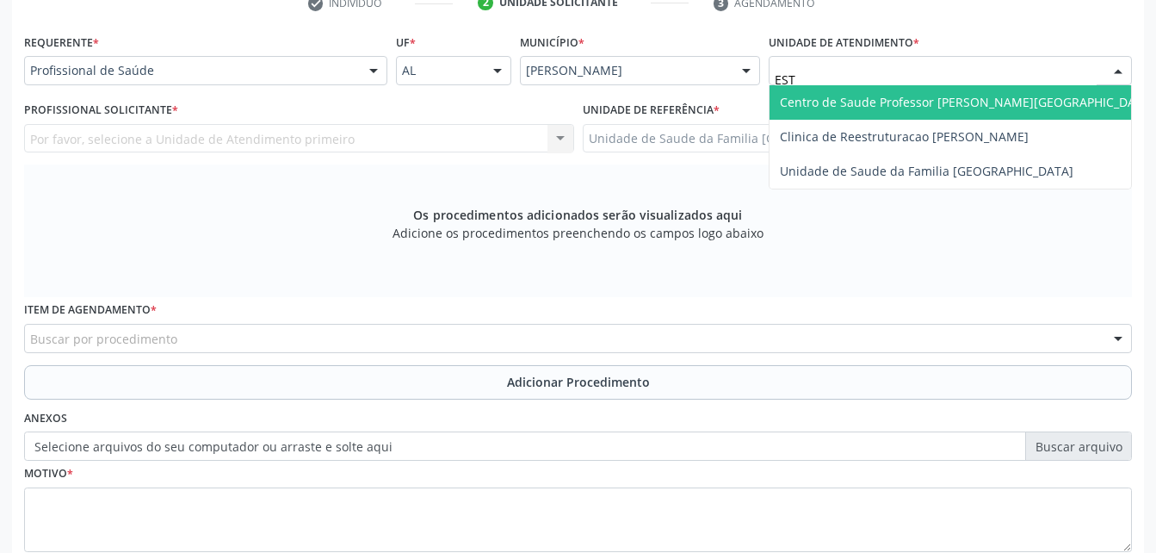
type input "ESTI"
click at [937, 101] on span "Unidade de Saude da Familia [GEOGRAPHIC_DATA]" at bounding box center [927, 102] width 294 height 16
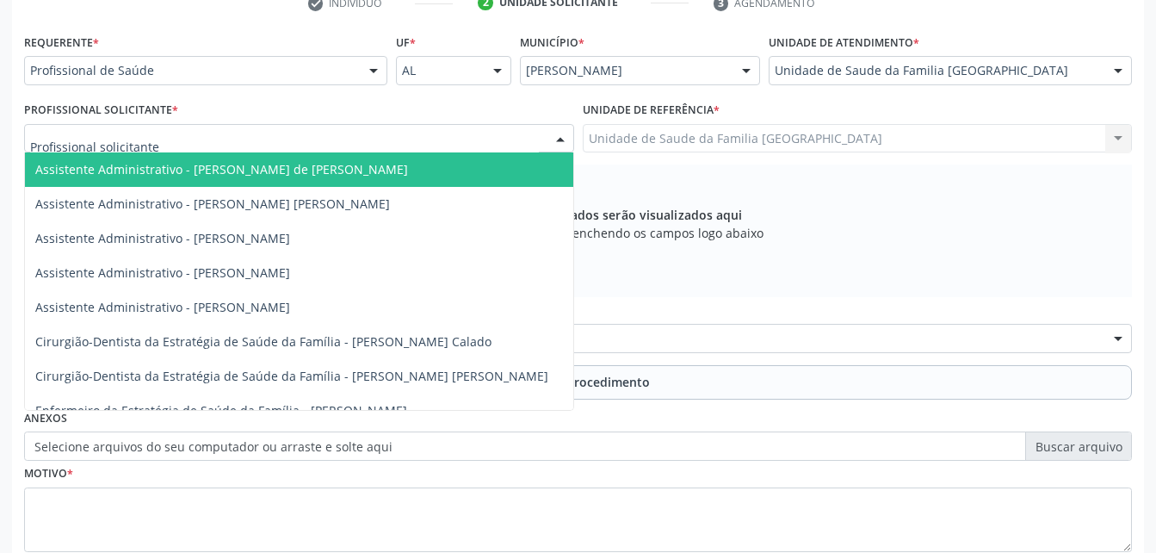
drag, startPoint x: 108, startPoint y: 143, endPoint x: 98, endPoint y: 138, distance: 10.8
type input "E"
type input "ROD"
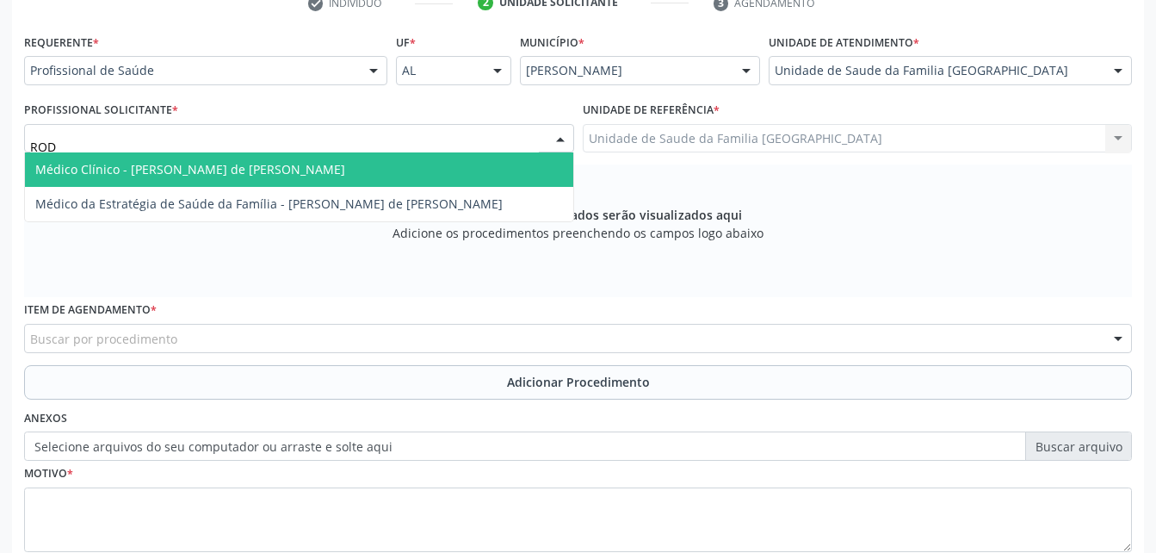
click at [127, 166] on span "Médico Clínico - [PERSON_NAME] de [PERSON_NAME]" at bounding box center [190, 169] width 310 height 16
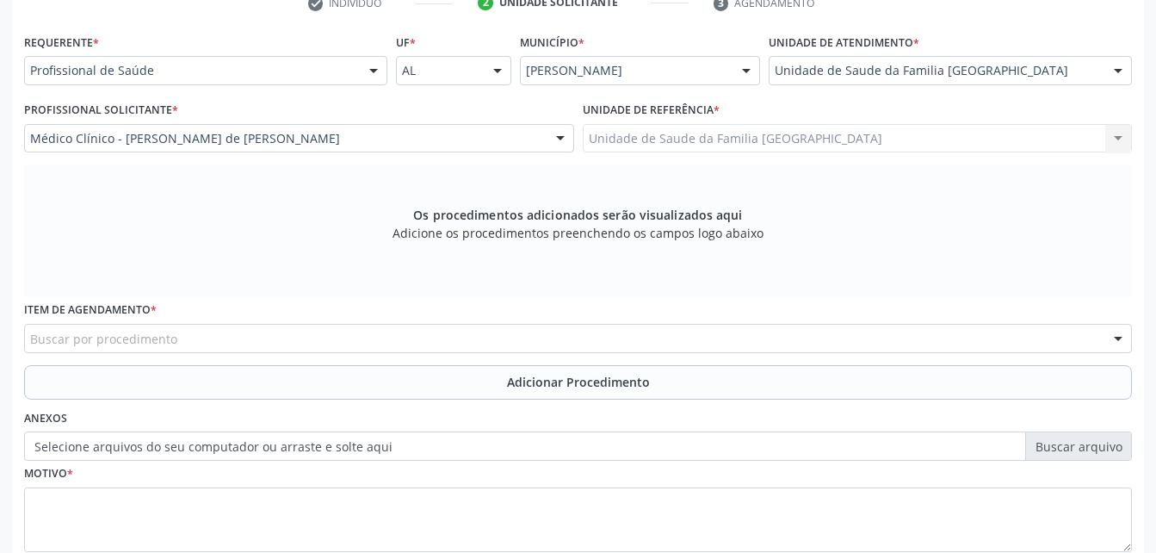
scroll to position [481, 0]
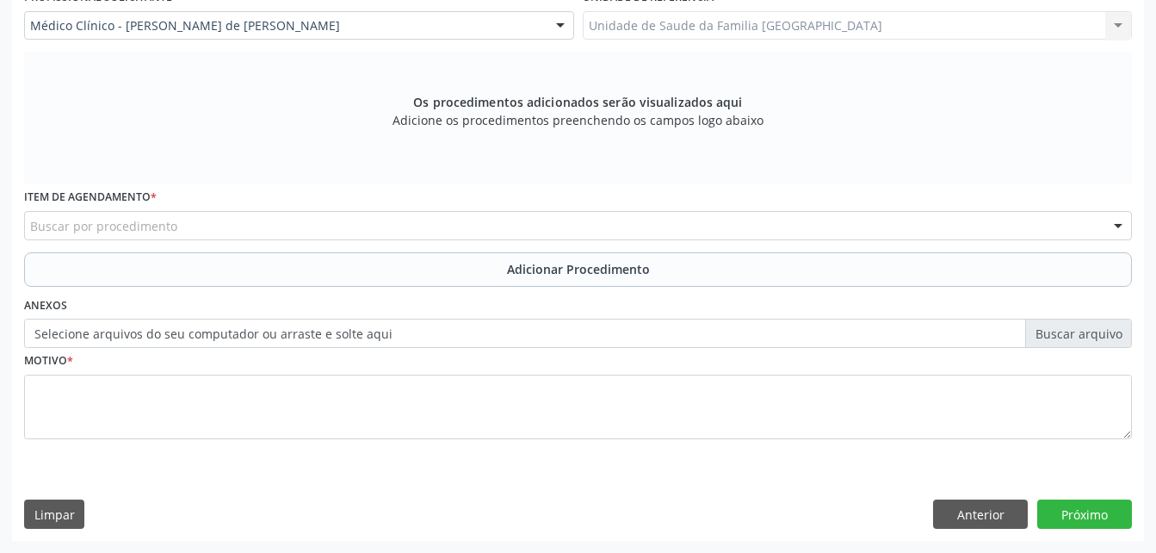
click at [383, 226] on div "Buscar por procedimento" at bounding box center [578, 225] width 1108 height 29
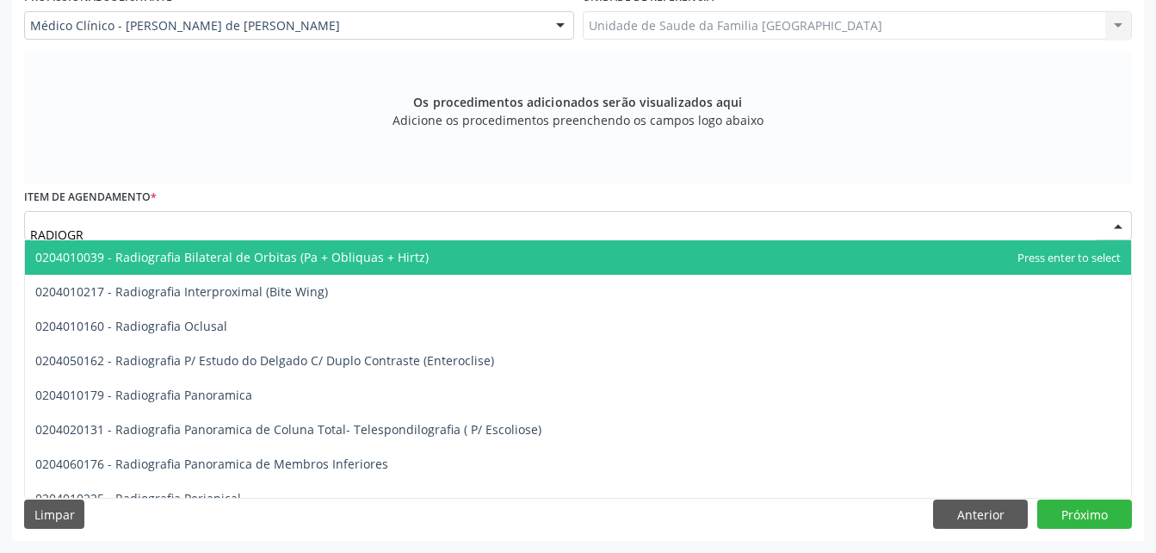
type input "RADIOGRA"
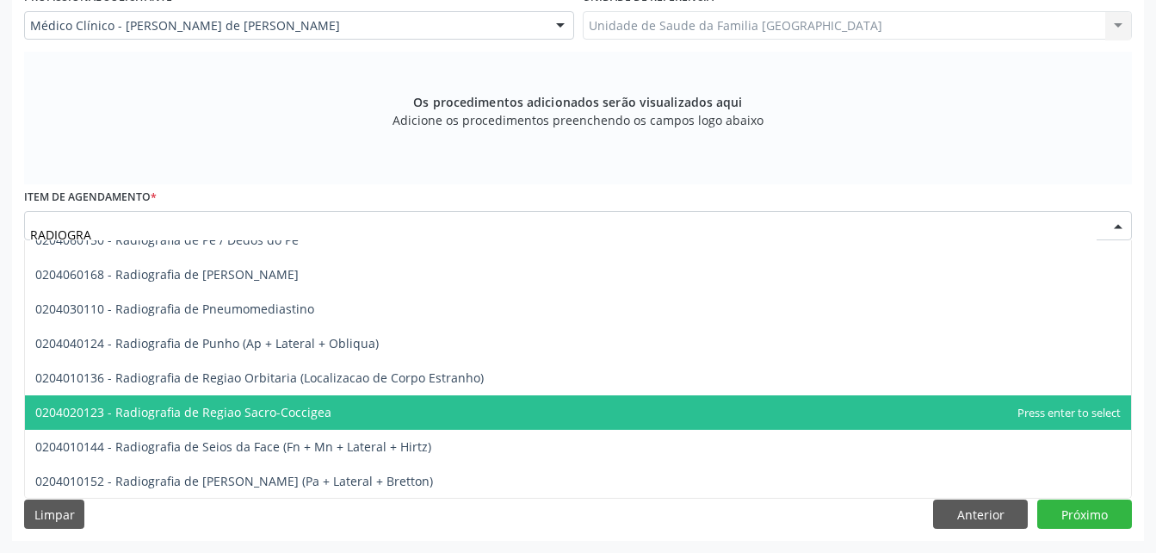
scroll to position [2222, 0]
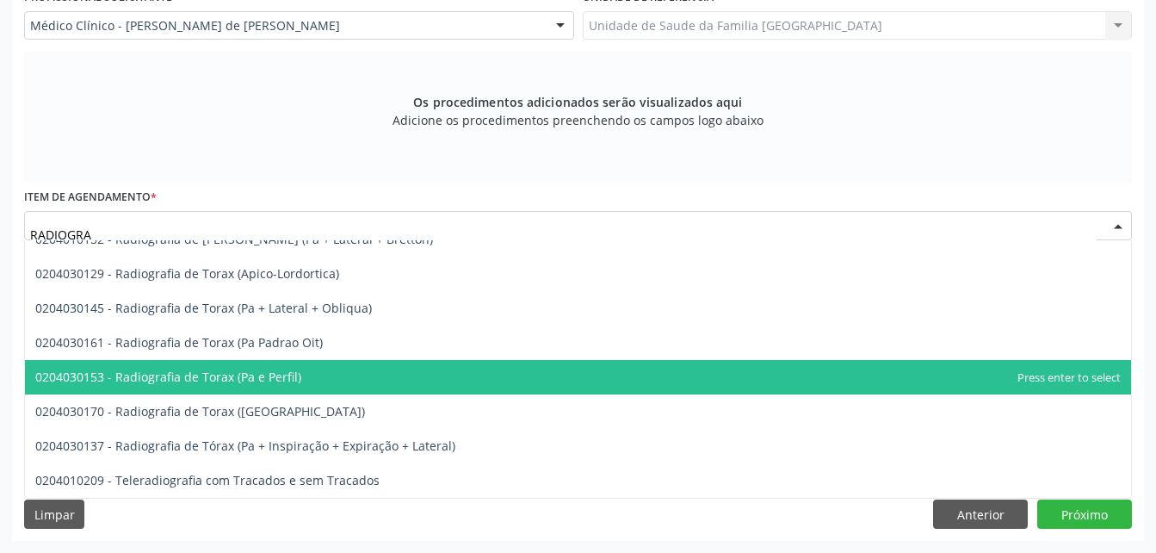
click at [350, 379] on span "0204030153 - Radiografia de Torax (Pa e Perfil)" at bounding box center [578, 377] width 1106 height 34
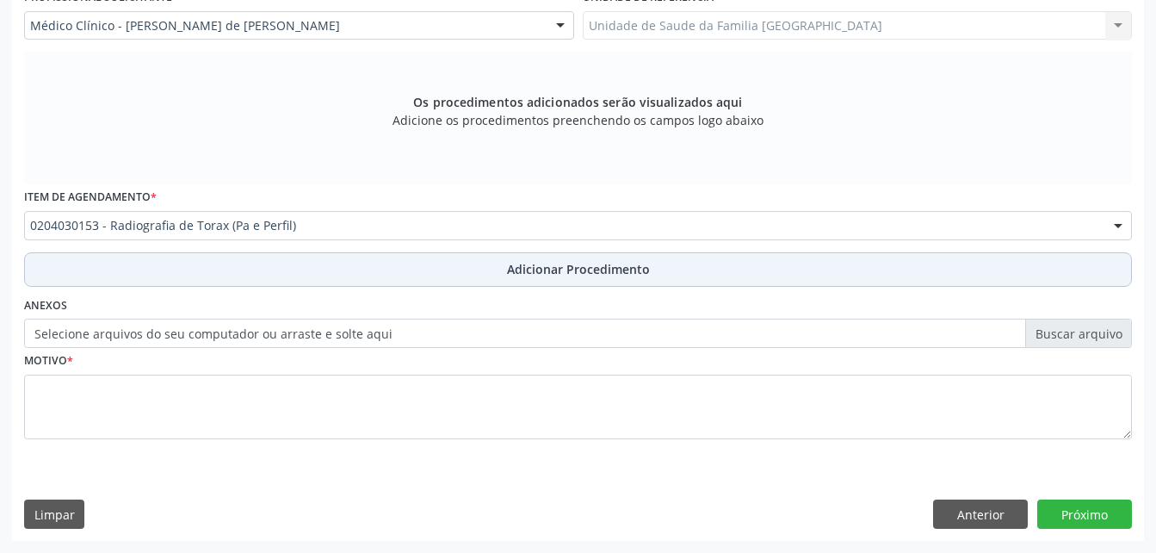
click at [654, 263] on button "Adicionar Procedimento" at bounding box center [578, 269] width 1108 height 34
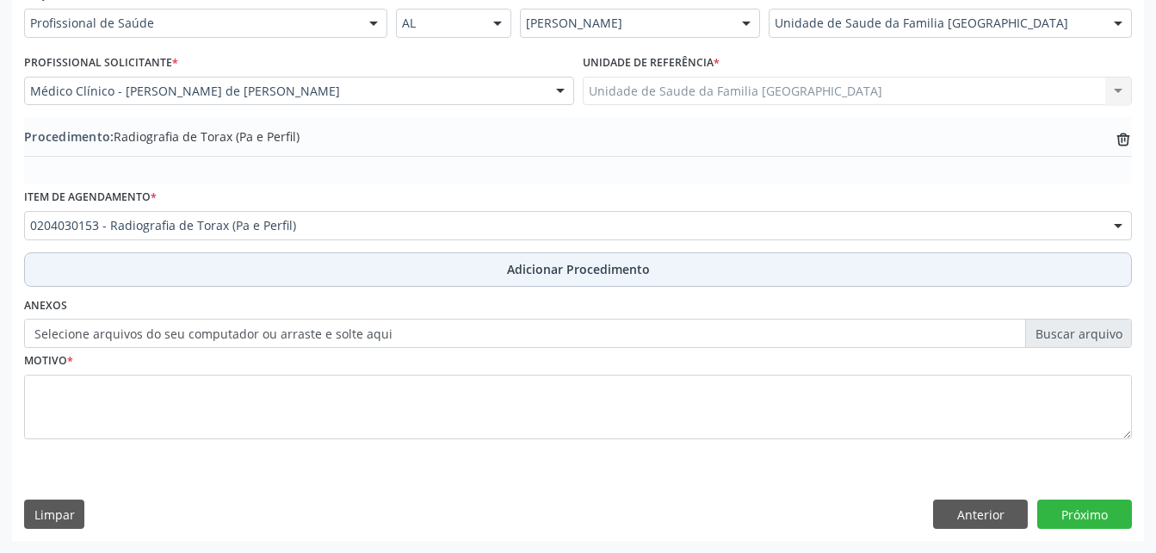
scroll to position [416, 0]
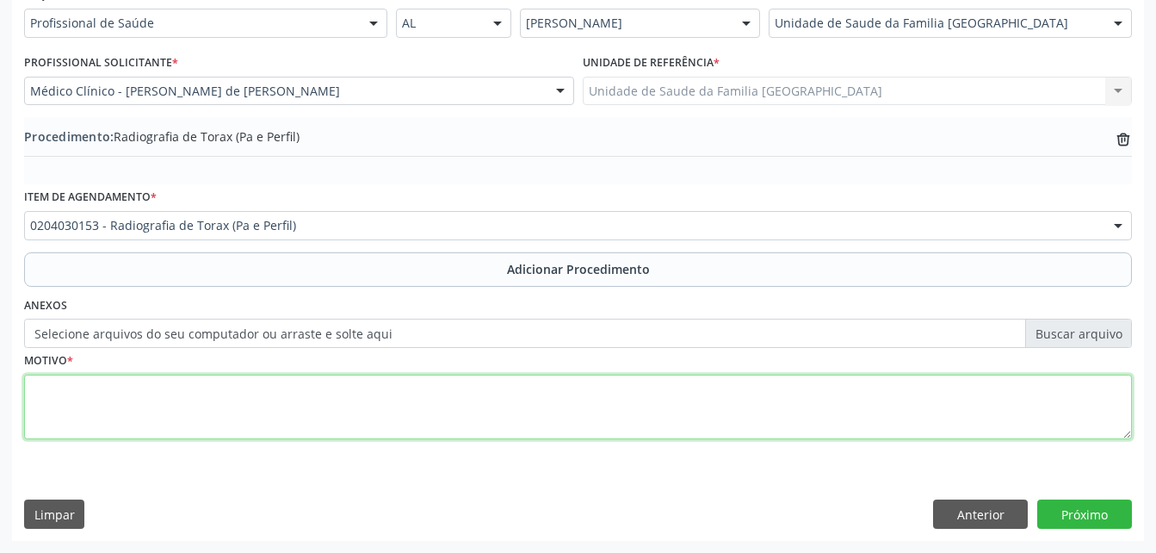
click at [540, 402] on textarea at bounding box center [578, 407] width 1108 height 65
type textarea "EX-TABAGISTA"
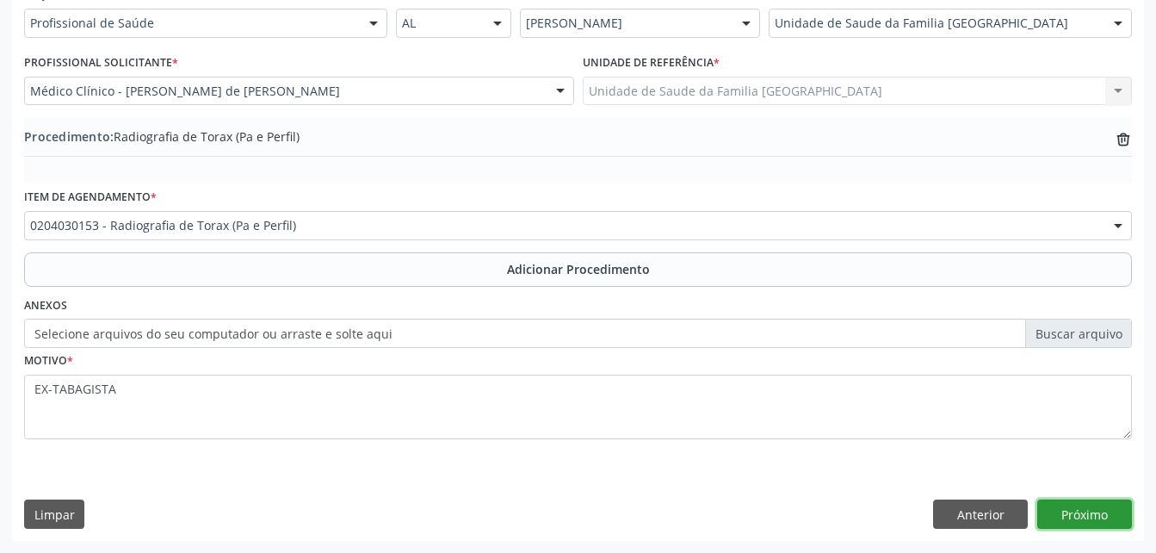
click at [1063, 511] on button "Próximo" at bounding box center [1085, 513] width 95 height 29
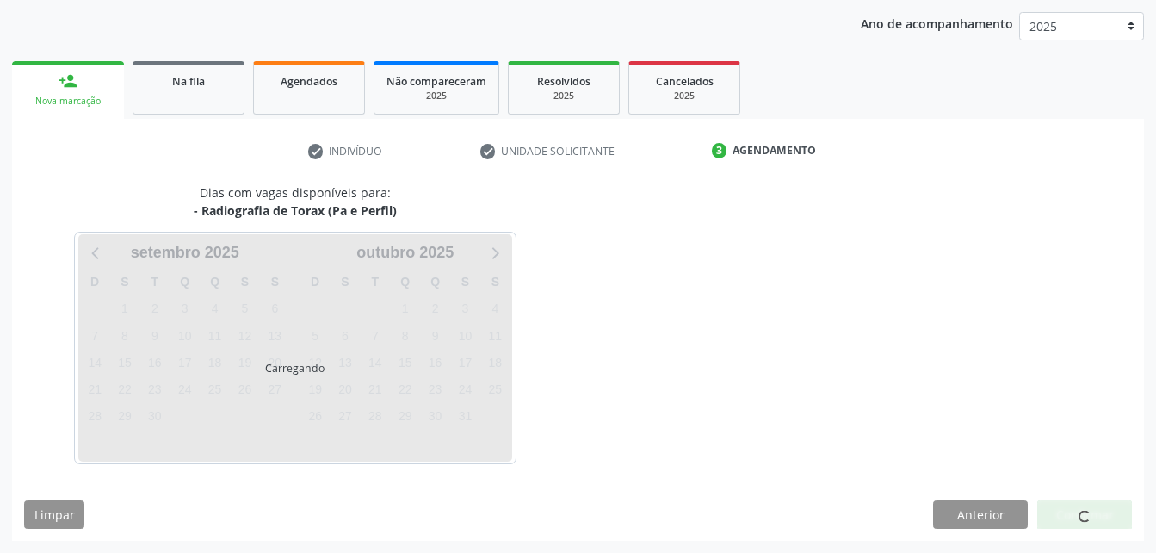
scroll to position [271, 0]
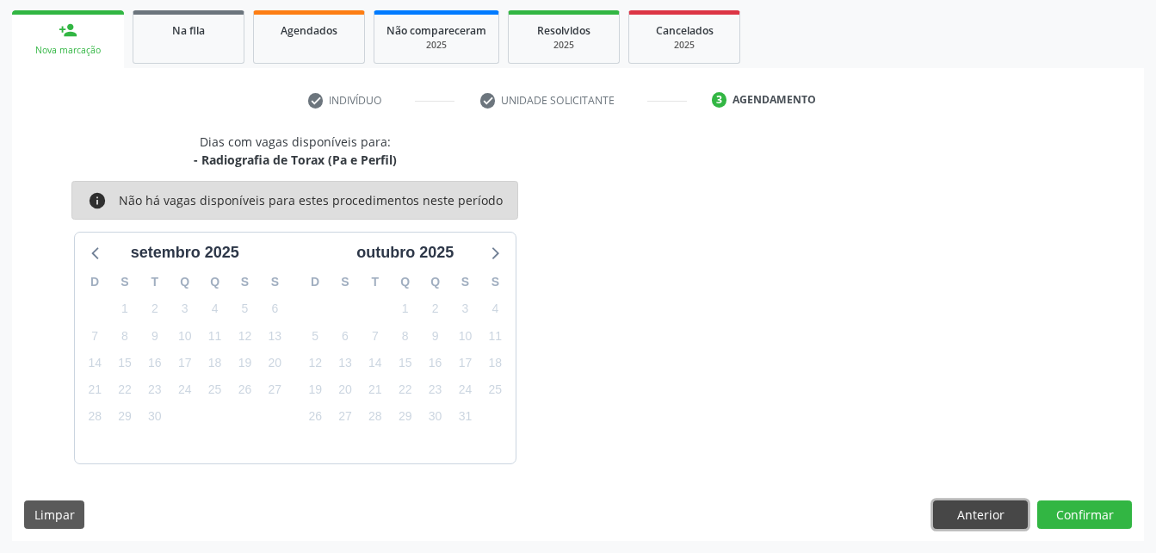
click at [963, 507] on button "Anterior" at bounding box center [980, 514] width 95 height 29
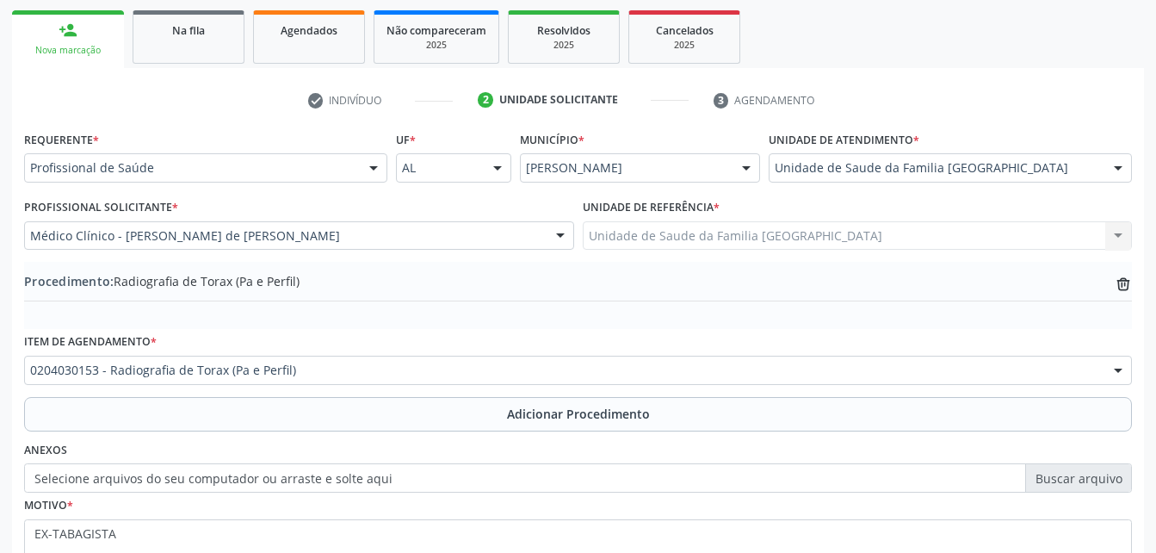
scroll to position [416, 0]
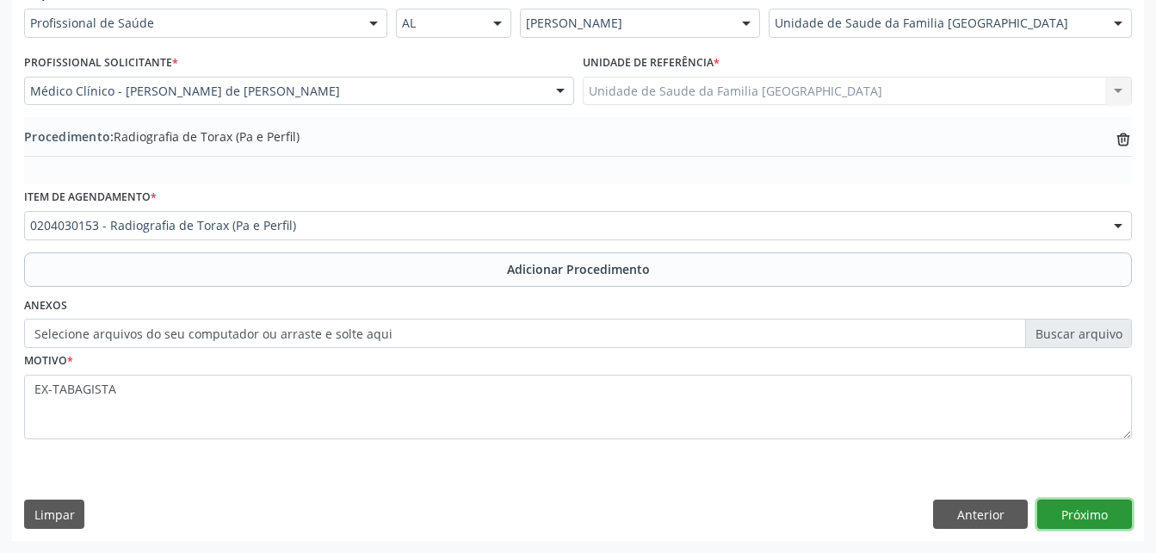
click at [1094, 523] on button "Próximo" at bounding box center [1085, 513] width 95 height 29
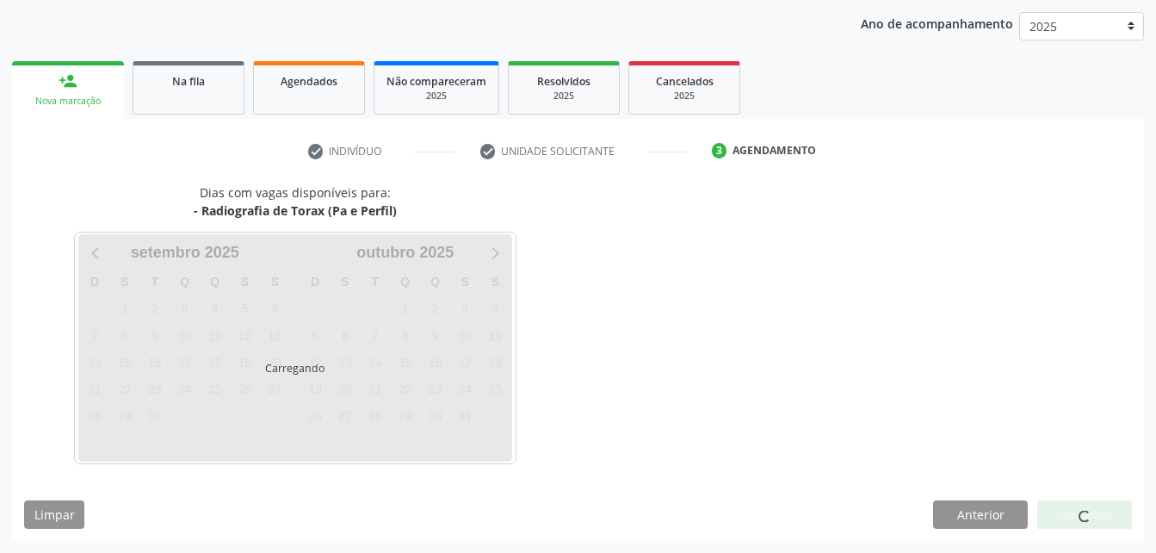
scroll to position [271, 0]
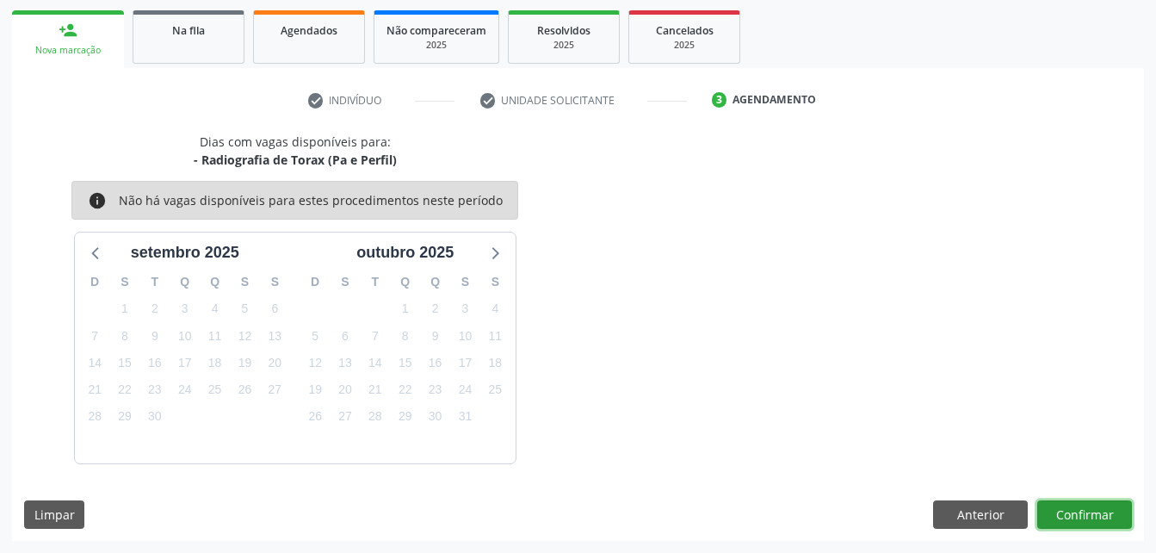
click at [1061, 511] on button "Confirmar" at bounding box center [1085, 514] width 95 height 29
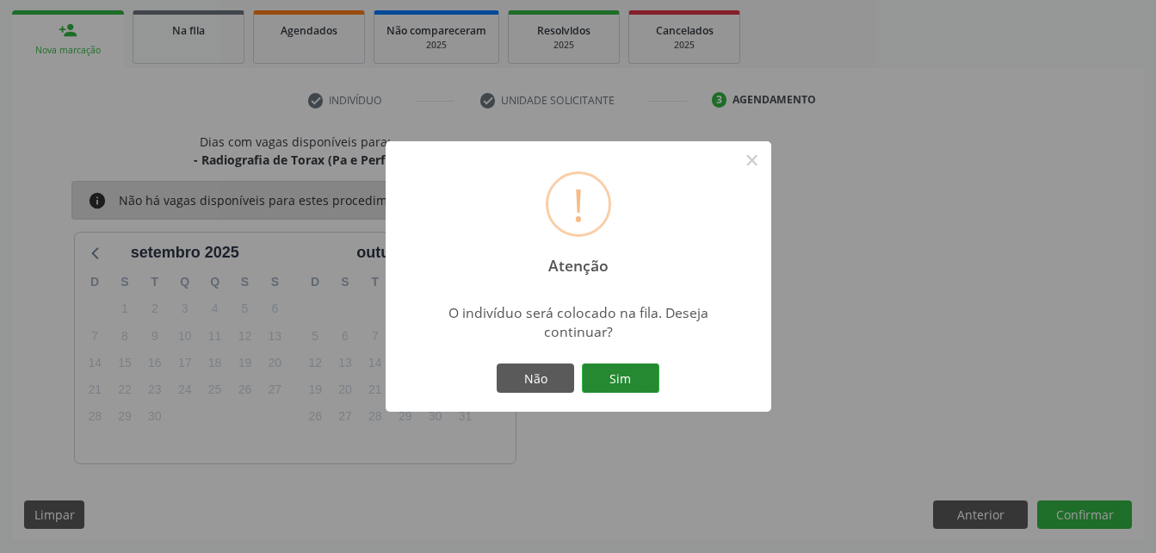
click at [630, 374] on button "Sim" at bounding box center [620, 377] width 77 height 29
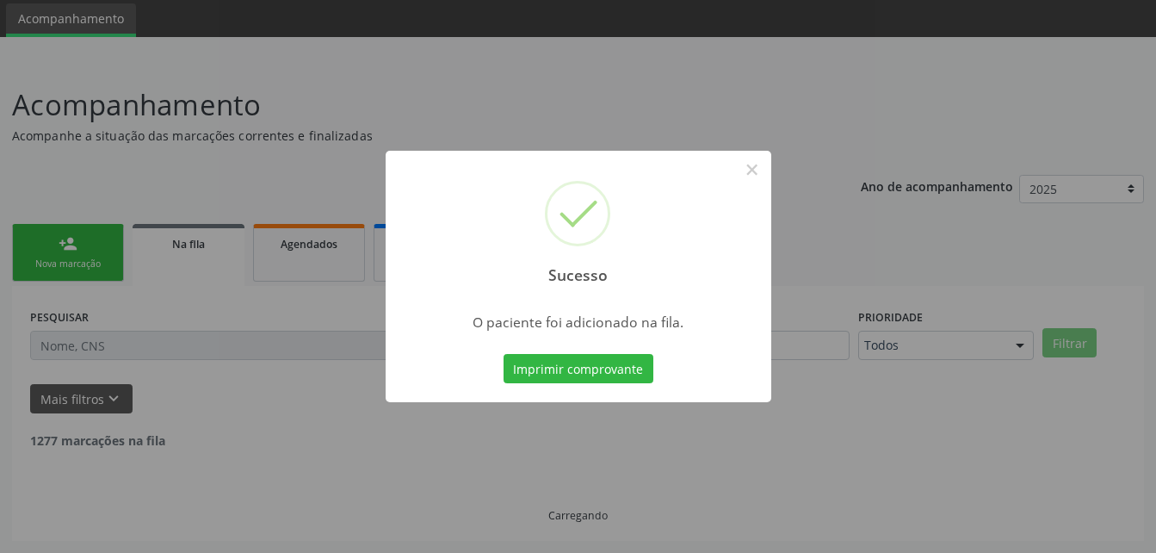
scroll to position [40, 0]
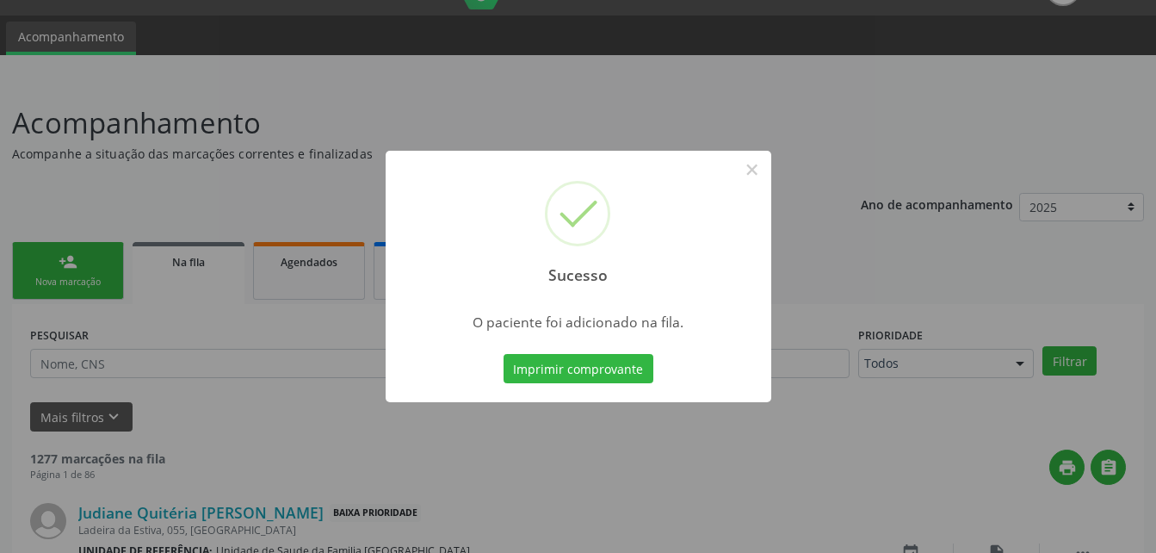
click at [41, 263] on div "Sucesso × O paciente foi adicionado na fila. Imprimir comprovante Cancel" at bounding box center [578, 276] width 1156 height 553
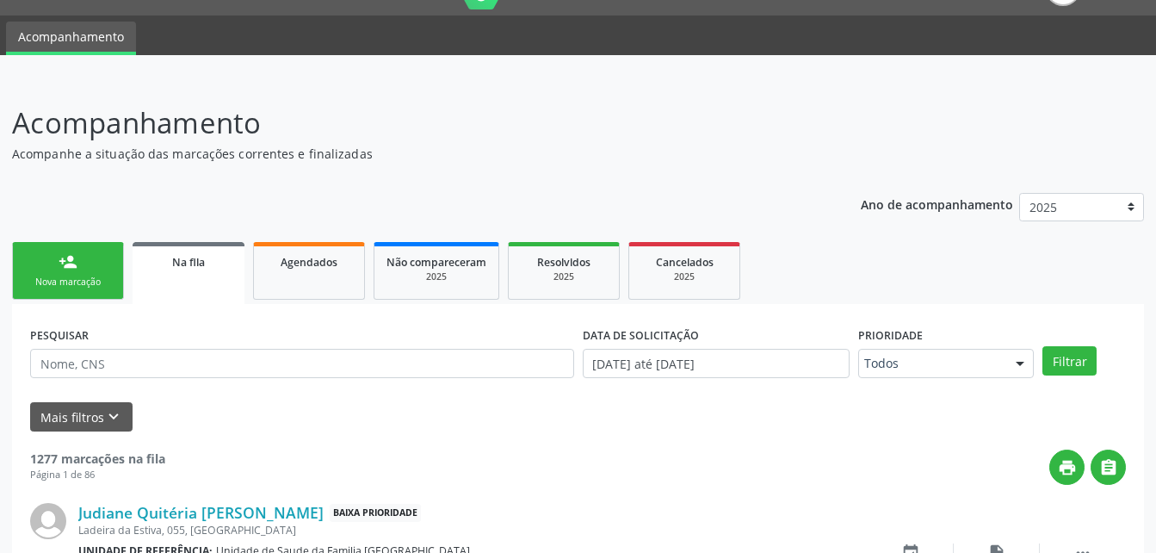
click at [106, 268] on link "person_add Nova marcação" at bounding box center [68, 271] width 112 height 58
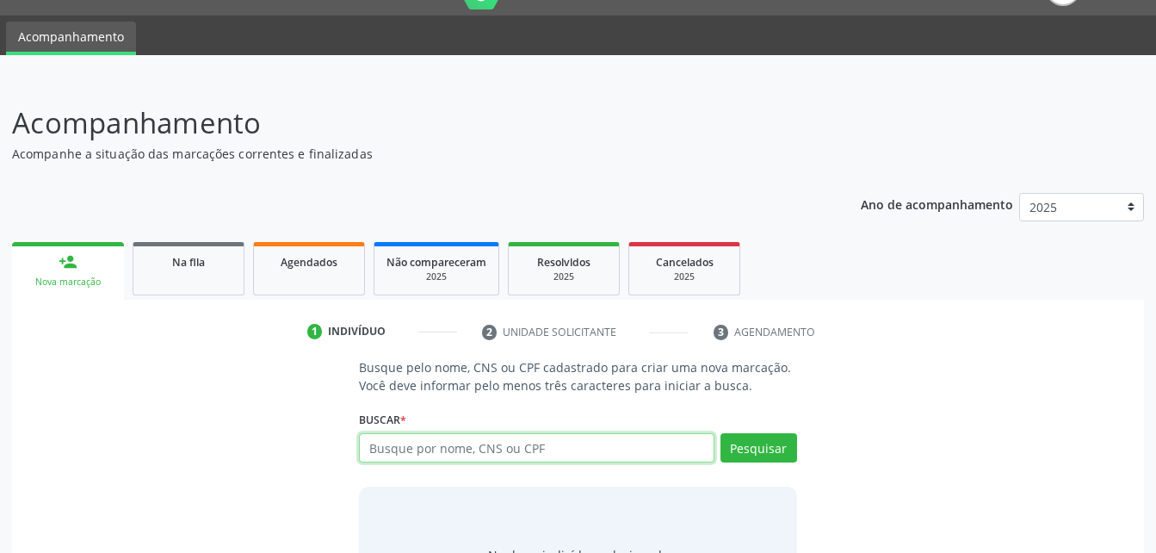
click at [441, 451] on input "text" at bounding box center [536, 447] width 355 height 29
type input "09950599423"
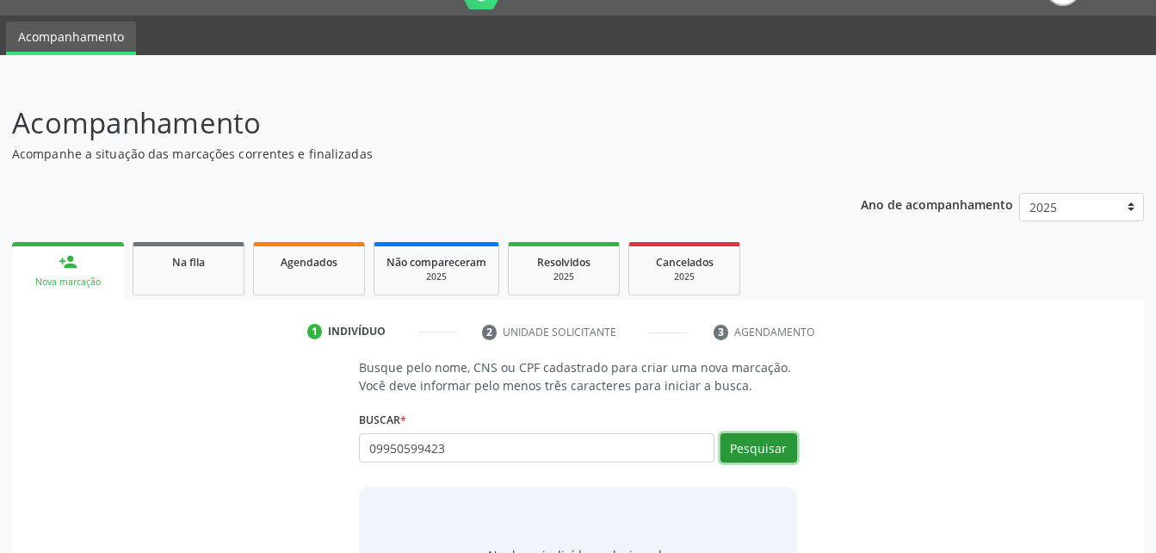
click at [787, 452] on button "Pesquisar" at bounding box center [759, 447] width 77 height 29
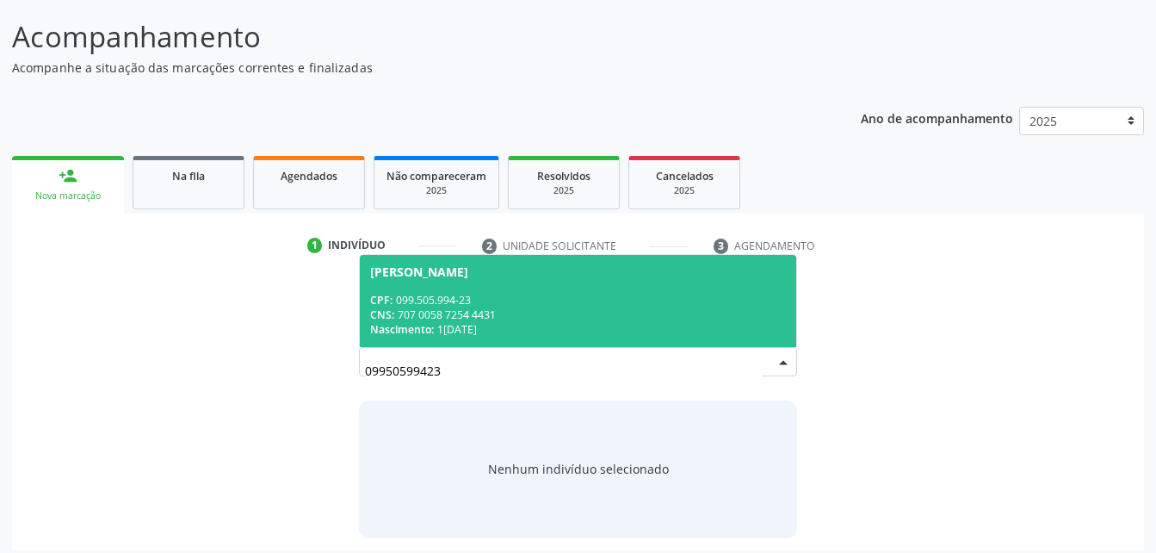
scroll to position [135, 0]
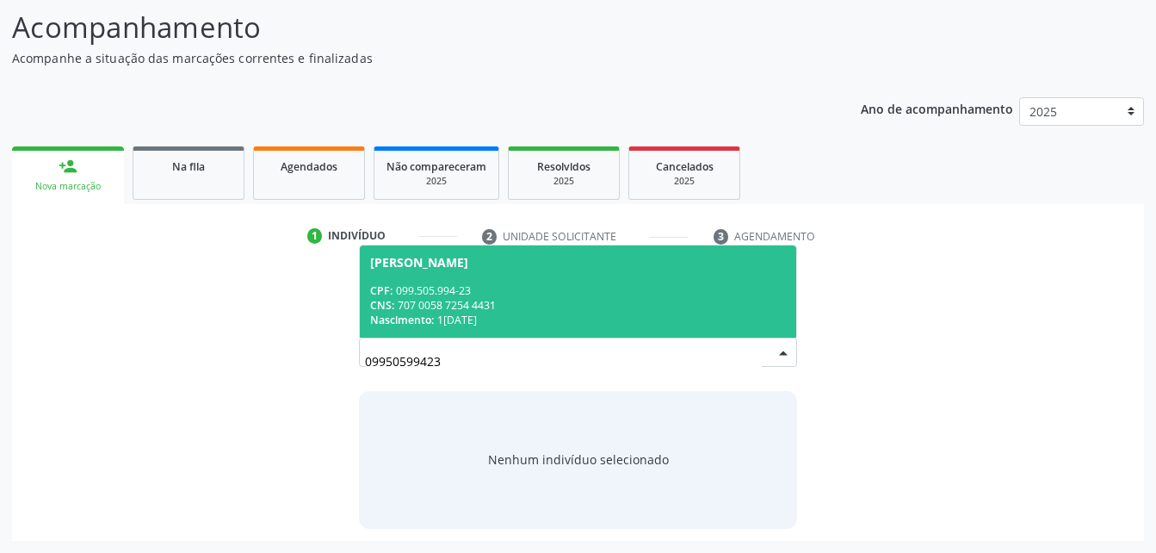
click at [586, 298] on div "CNS: 707 0058 7254 4431" at bounding box center [577, 305] width 415 height 15
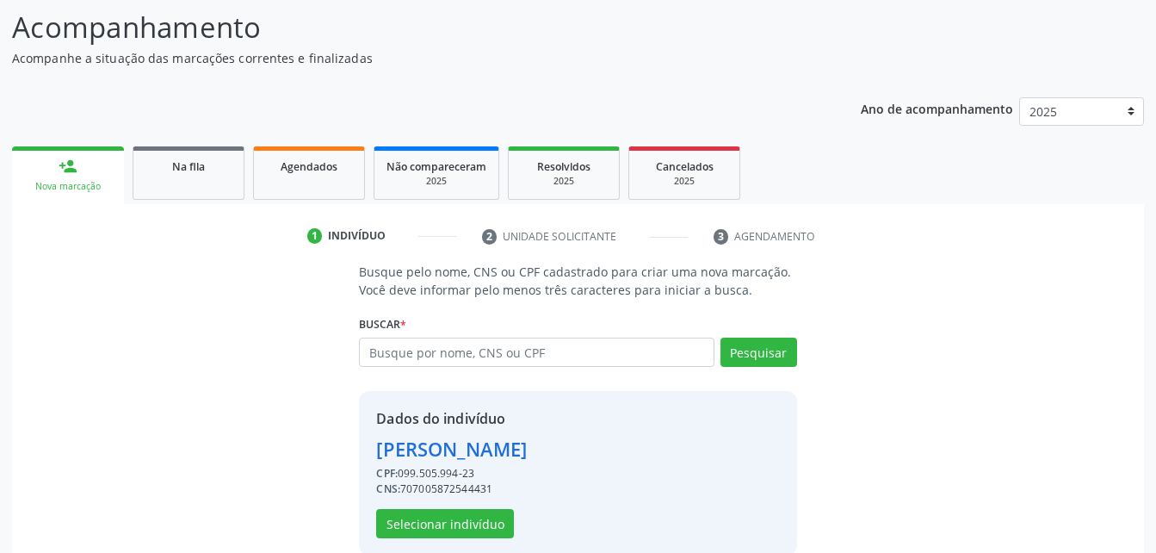
scroll to position [162, 0]
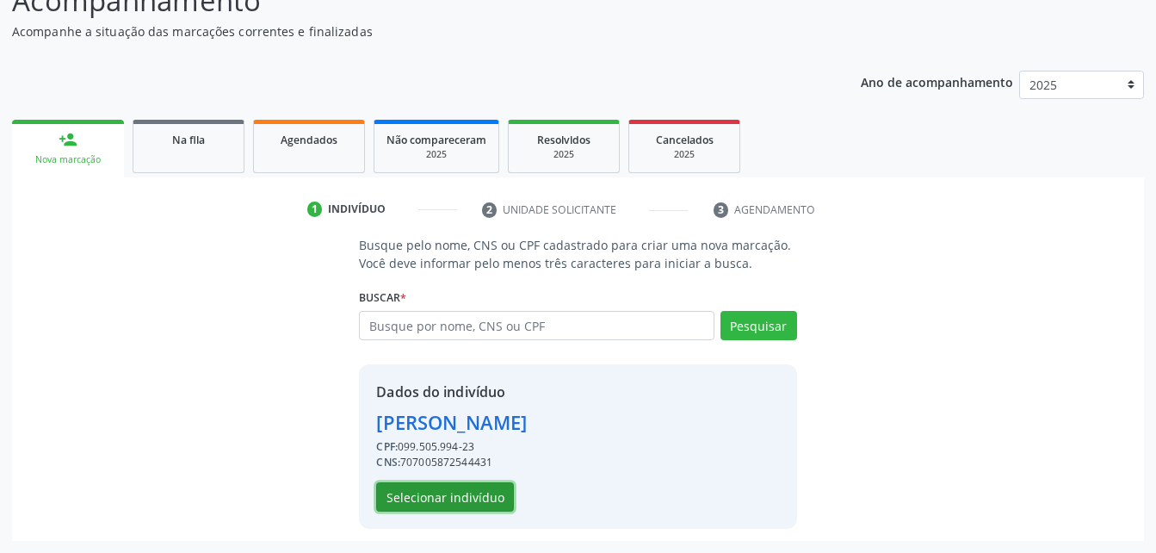
click at [450, 503] on button "Selecionar indivíduo" at bounding box center [445, 496] width 138 height 29
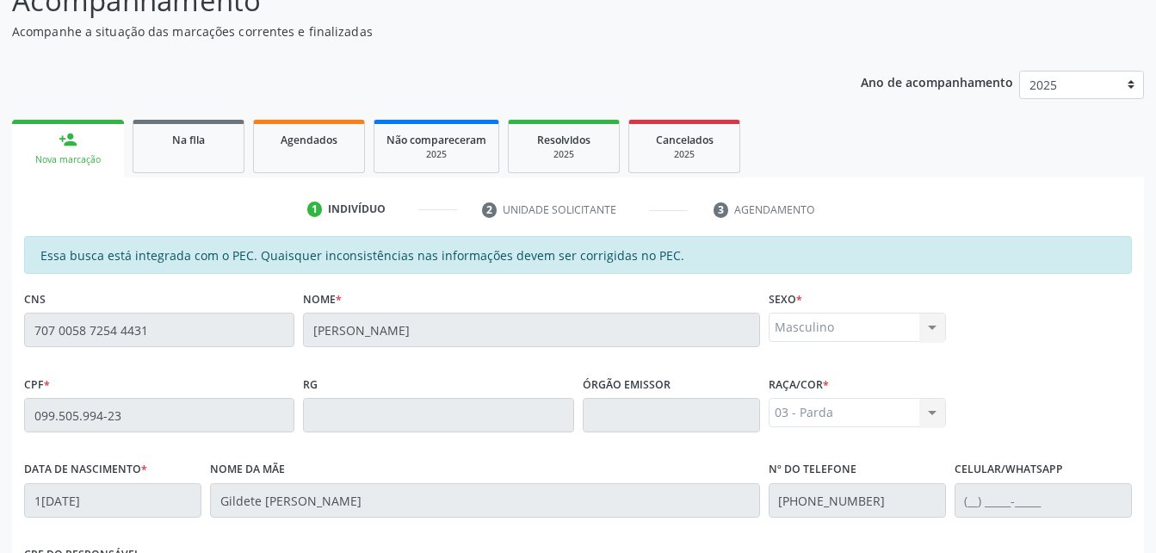
scroll to position [420, 0]
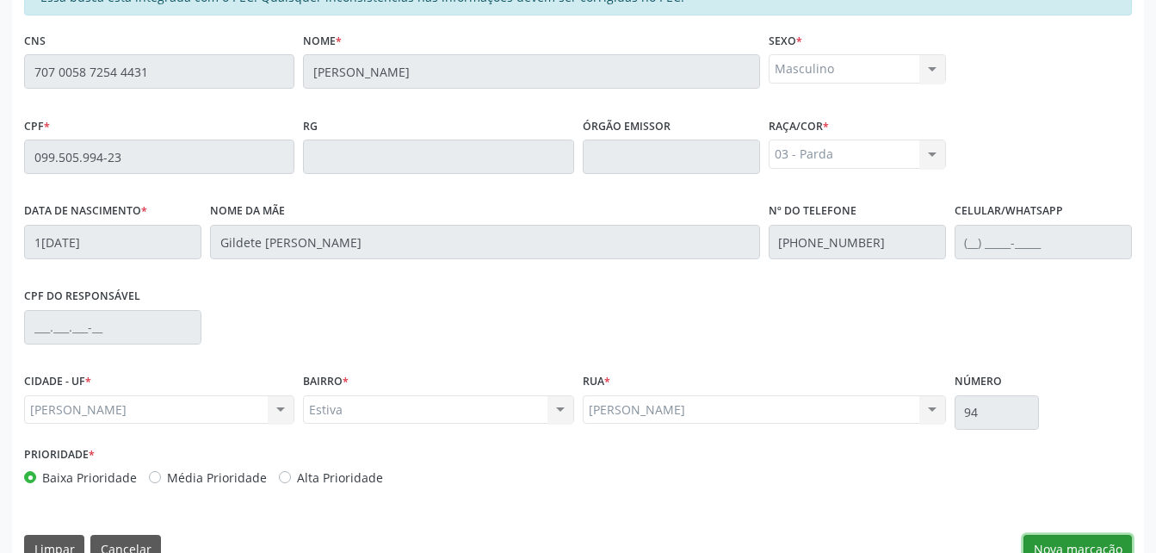
click at [1087, 540] on button "Nova marcação" at bounding box center [1078, 549] width 108 height 29
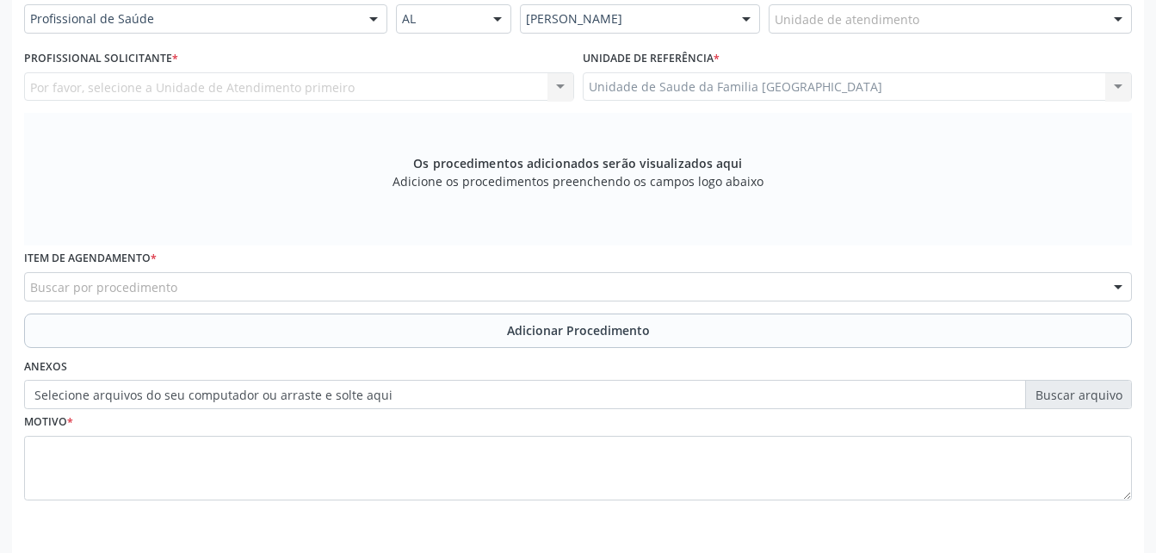
scroll to position [248, 0]
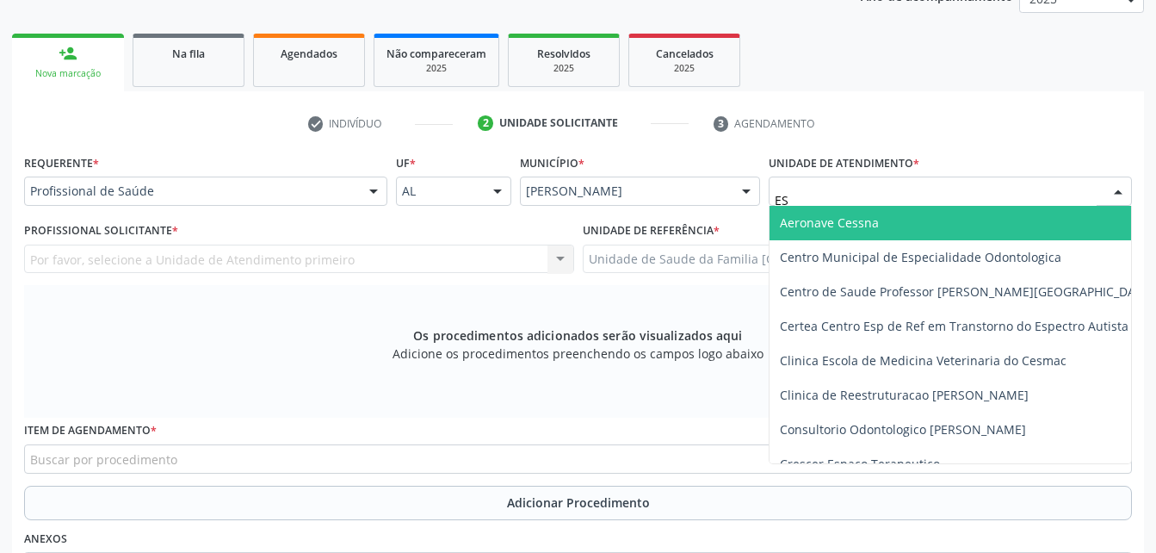
type input "EST"
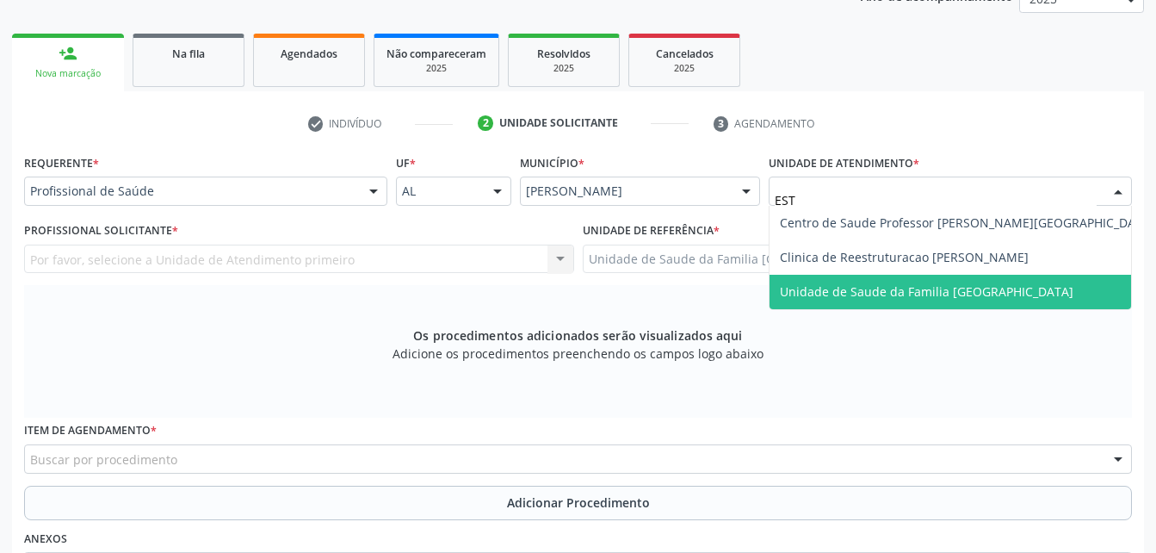
click at [908, 278] on span "Unidade de Saude da Familia [GEOGRAPHIC_DATA]" at bounding box center [967, 292] width 395 height 34
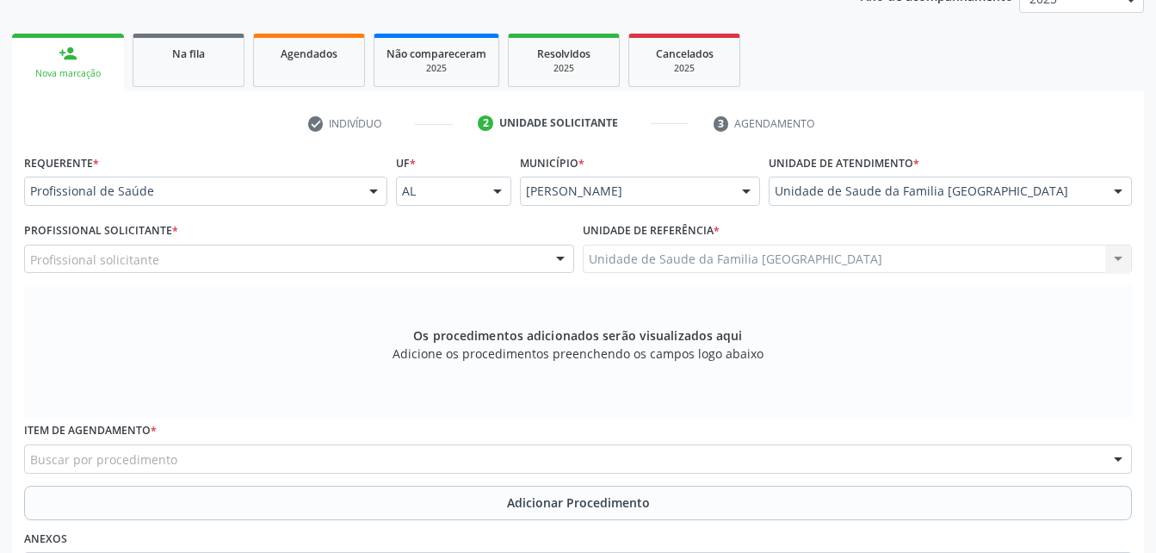
click at [412, 257] on div "Profissional solicitante" at bounding box center [299, 259] width 550 height 29
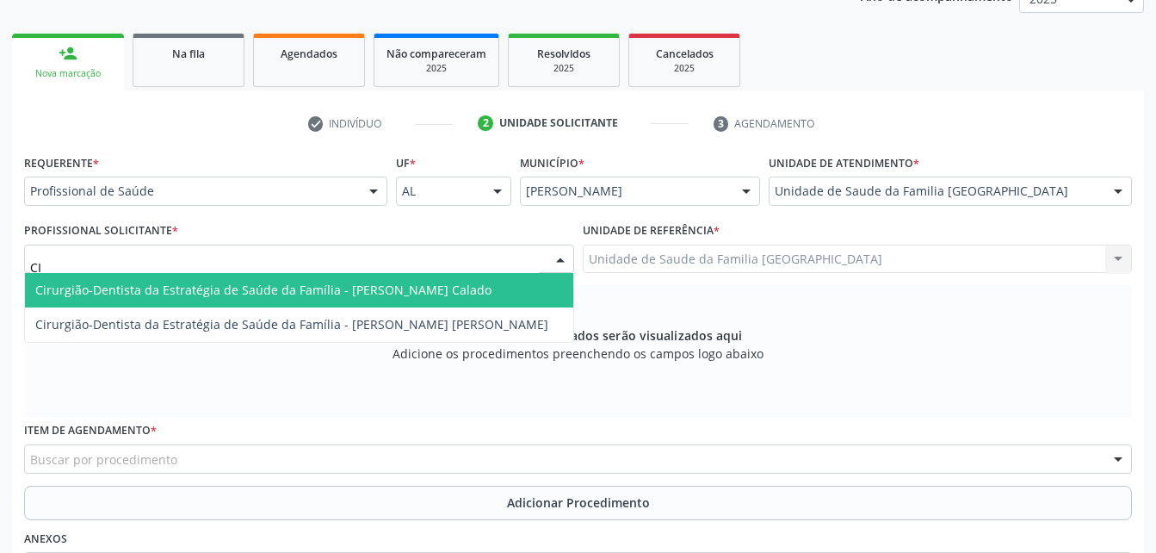
type input "C"
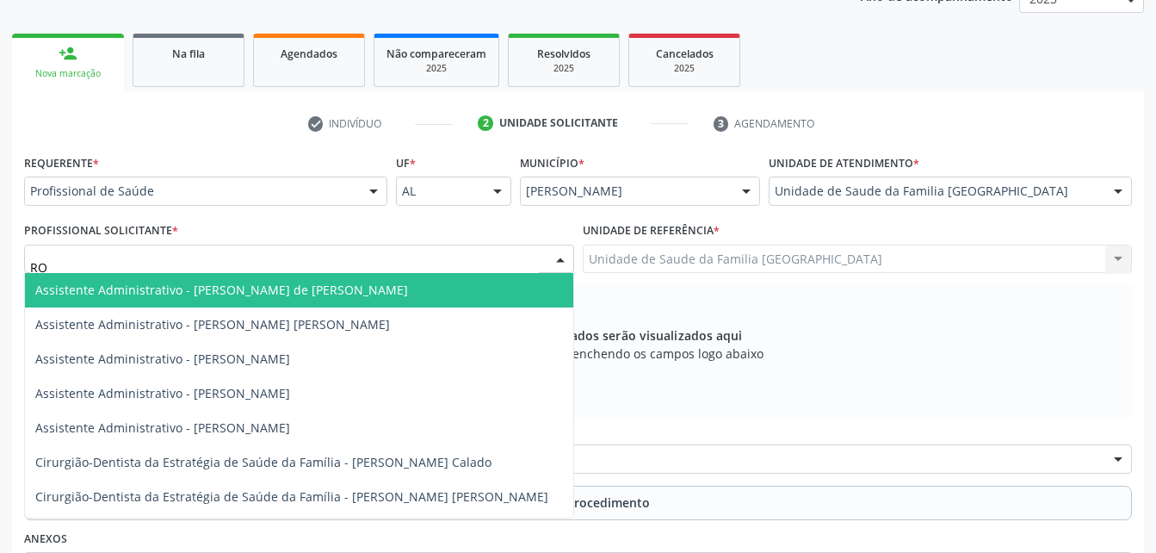
type input "ROD"
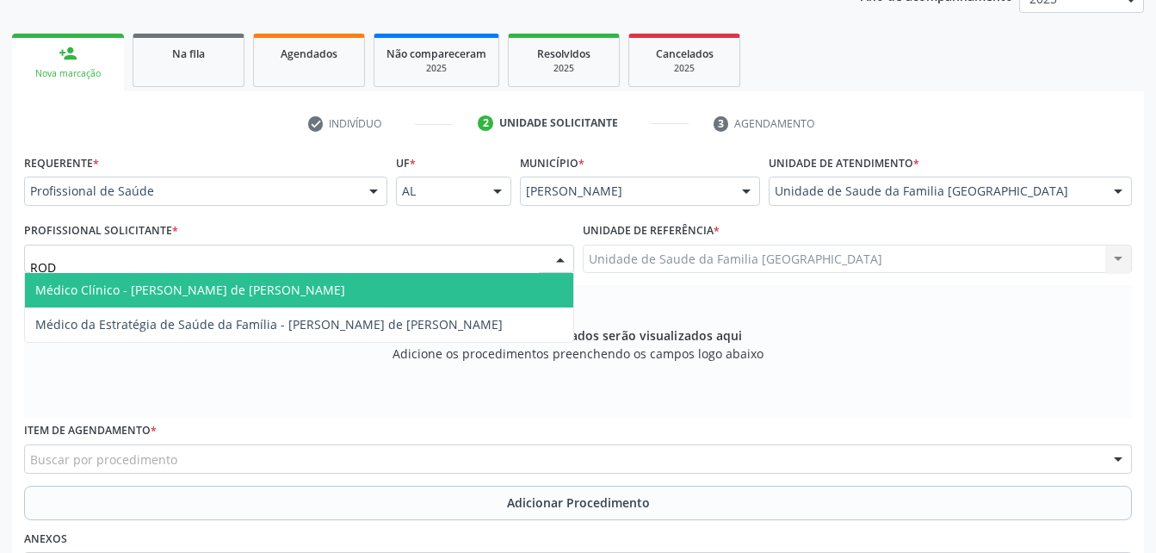
click at [407, 294] on span "Médico Clínico - [PERSON_NAME] de [PERSON_NAME]" at bounding box center [299, 290] width 548 height 34
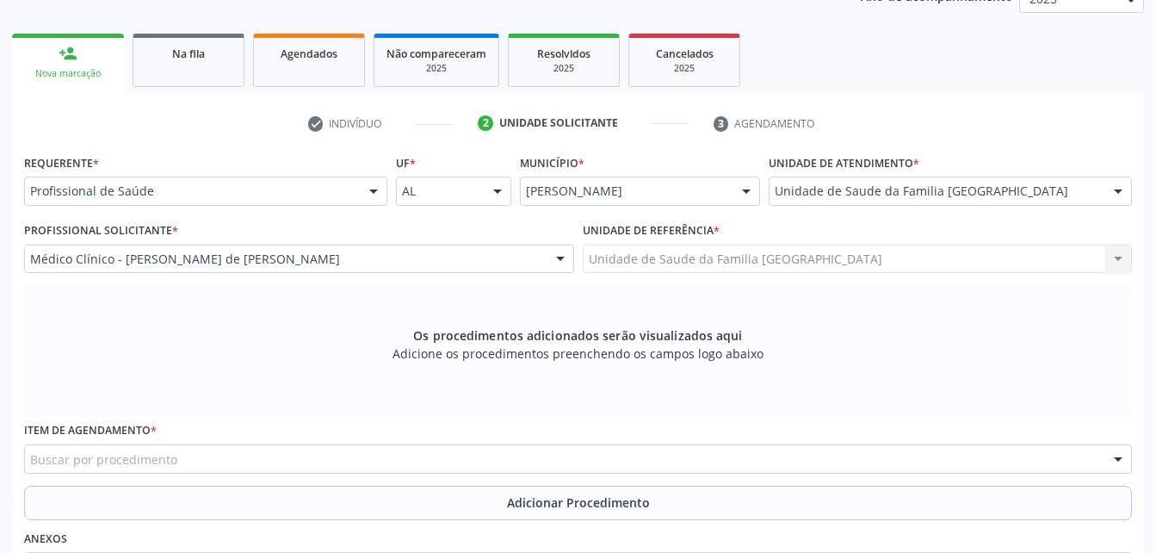
scroll to position [334, 0]
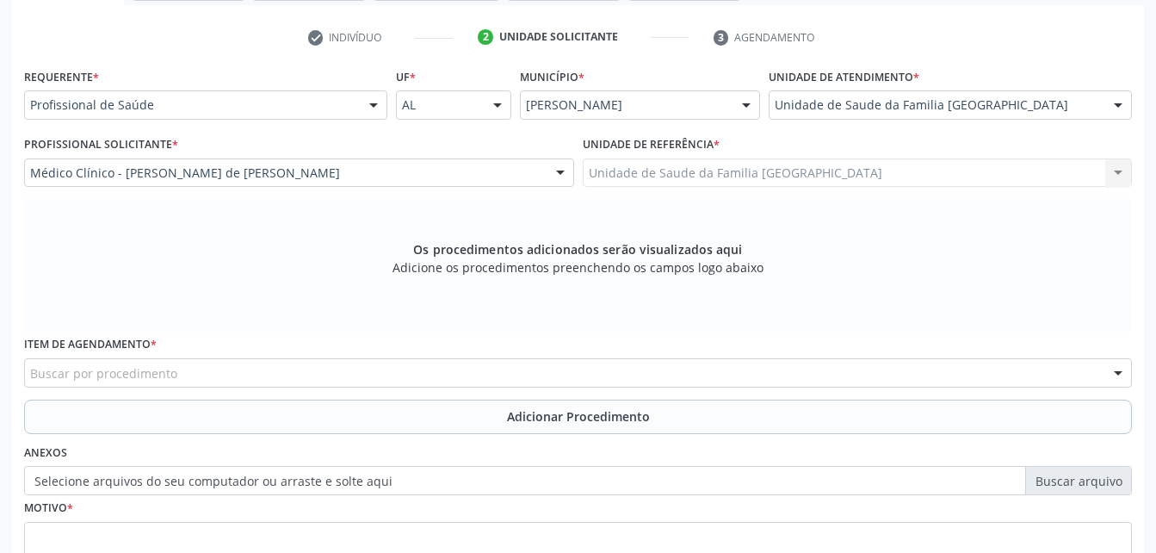
click at [288, 368] on div "Buscar por procedimento" at bounding box center [578, 372] width 1108 height 29
type input "CIRU"
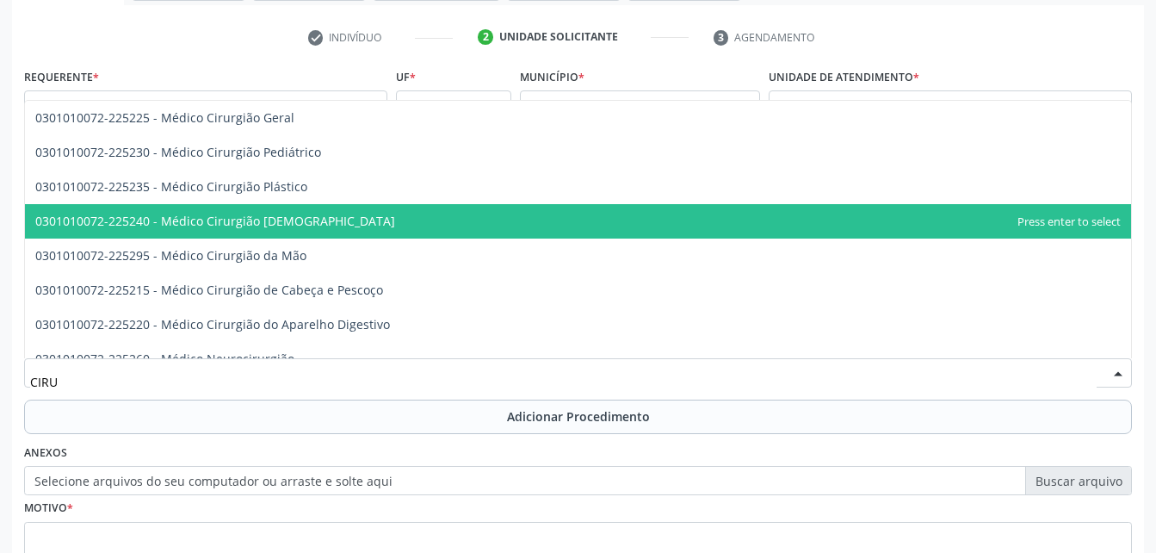
scroll to position [3358, 0]
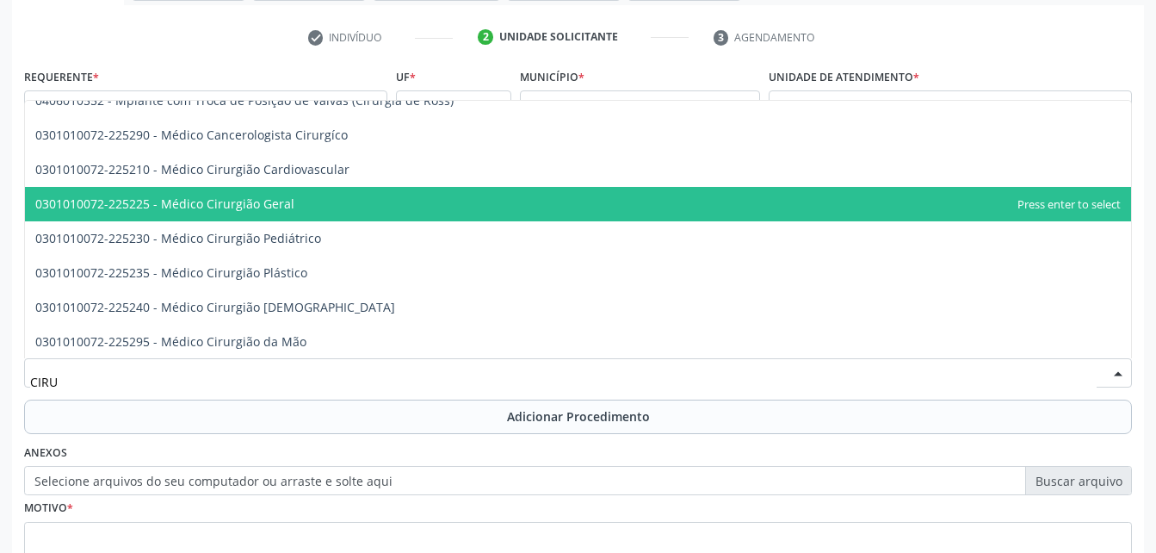
click at [333, 208] on span "0301010072-225225 - Médico Cirurgião Geral" at bounding box center [578, 204] width 1106 height 34
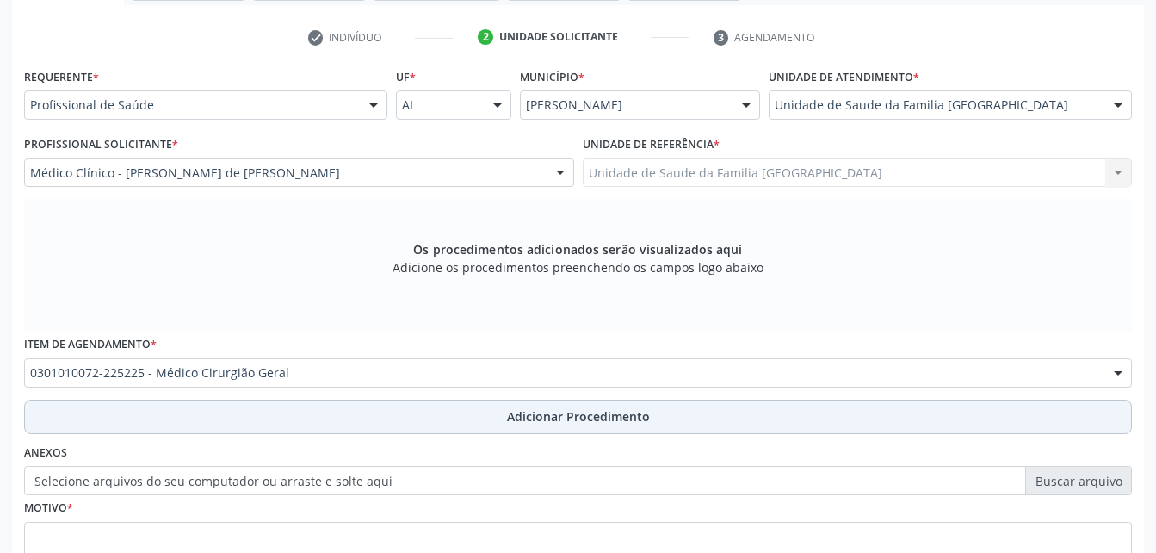
click at [463, 411] on button "Adicionar Procedimento" at bounding box center [578, 417] width 1108 height 34
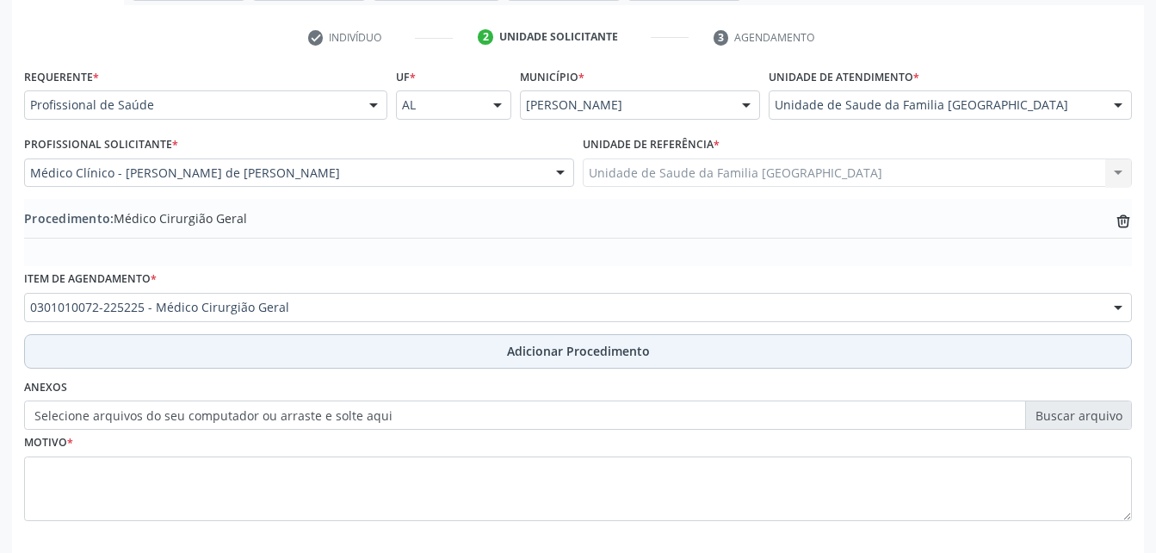
scroll to position [416, 0]
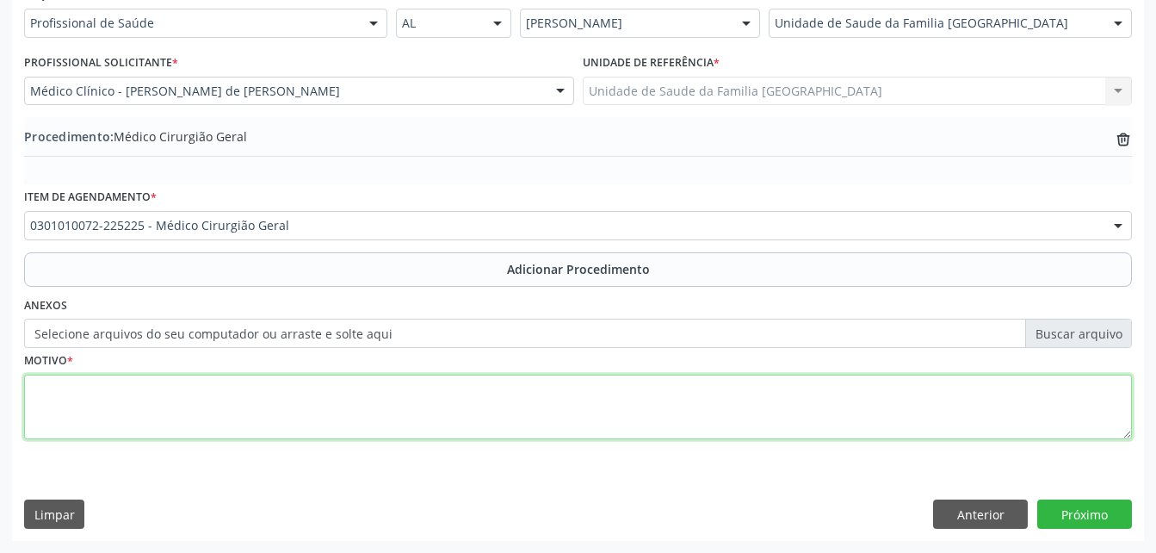
click at [433, 418] on textarea at bounding box center [578, 407] width 1108 height 65
type textarea "PEQUENOS PROCEDIMENTOS"
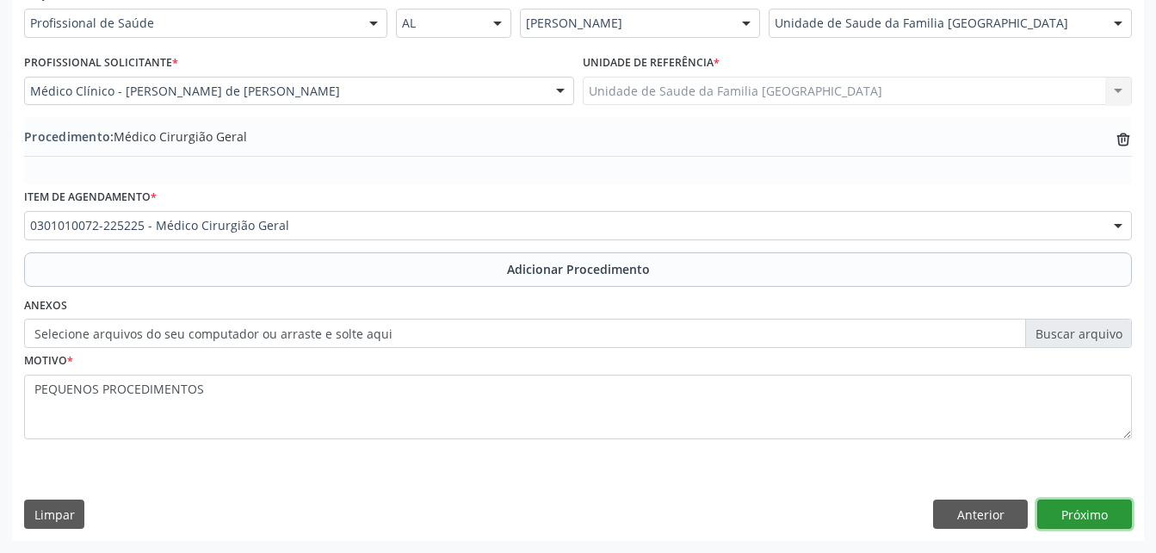
click at [1077, 525] on button "Próximo" at bounding box center [1085, 513] width 95 height 29
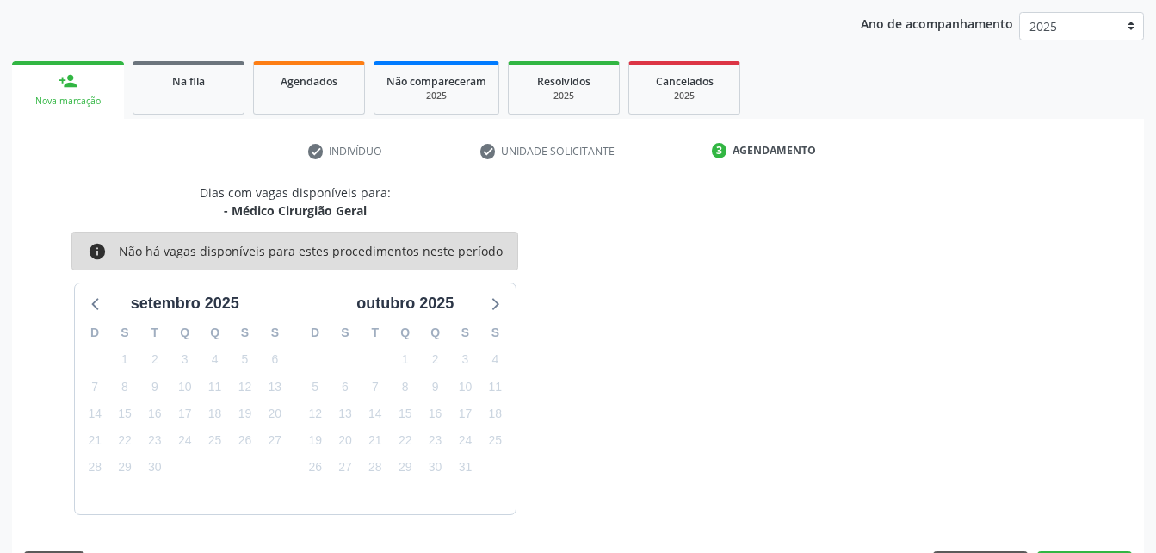
scroll to position [271, 0]
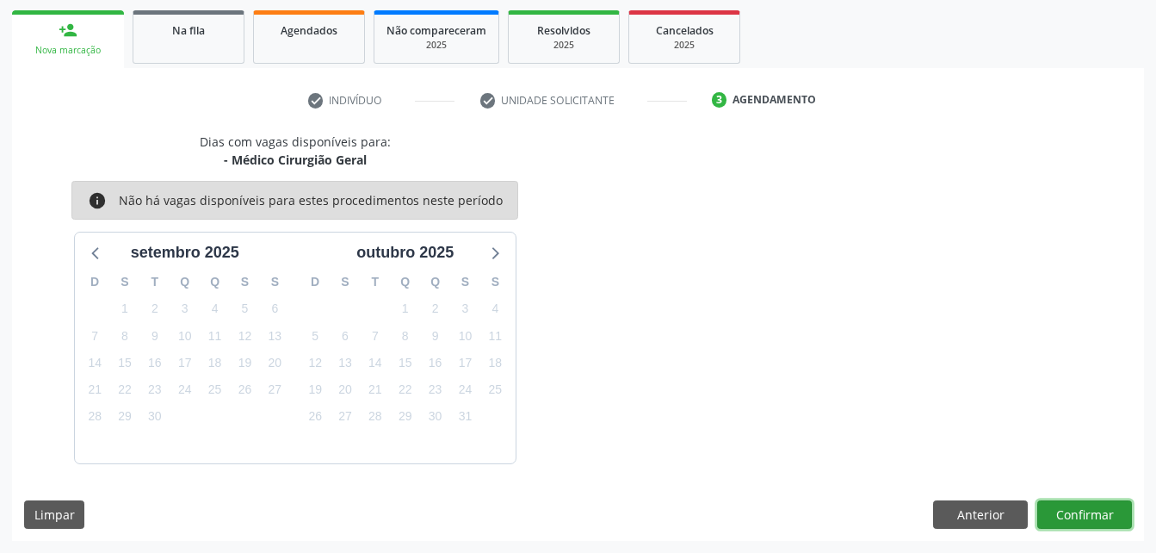
click at [1077, 525] on button "Confirmar" at bounding box center [1085, 514] width 95 height 29
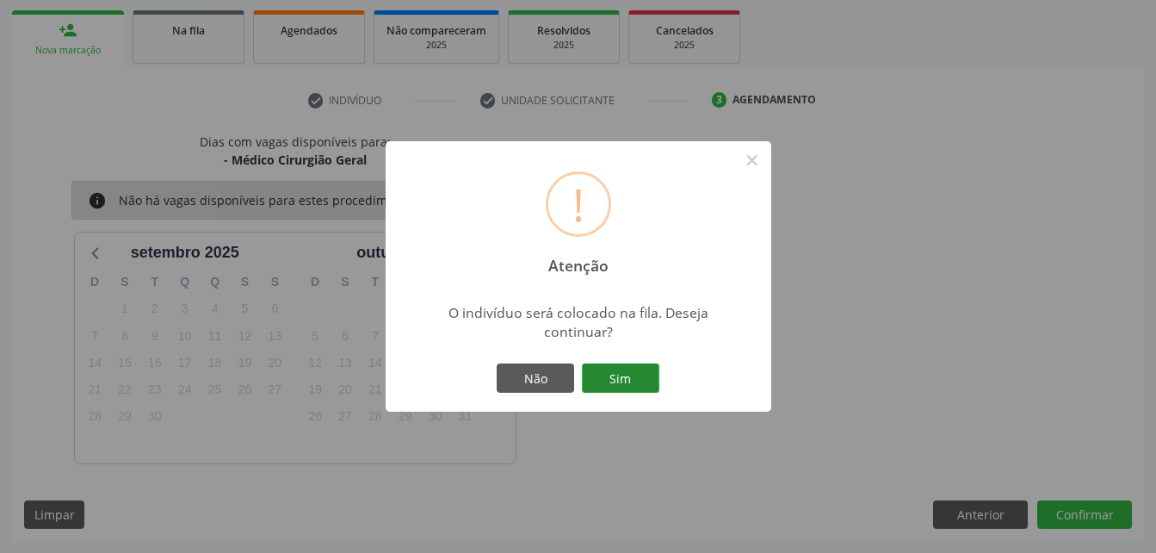
click at [589, 385] on button "Sim" at bounding box center [620, 377] width 77 height 29
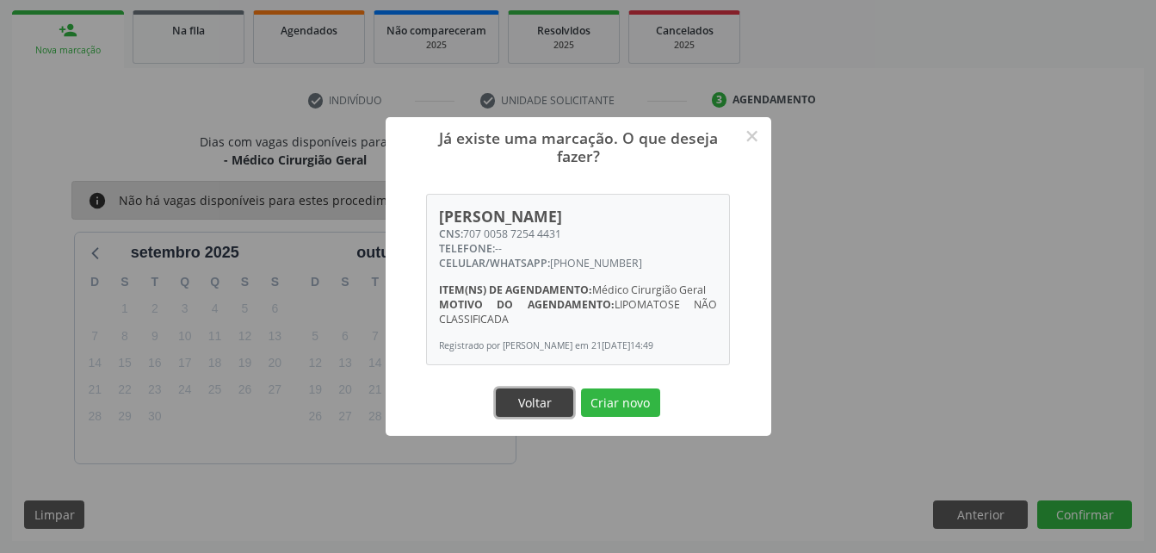
click at [540, 408] on button "Voltar" at bounding box center [534, 402] width 77 height 29
